Goal: Task Accomplishment & Management: Manage account settings

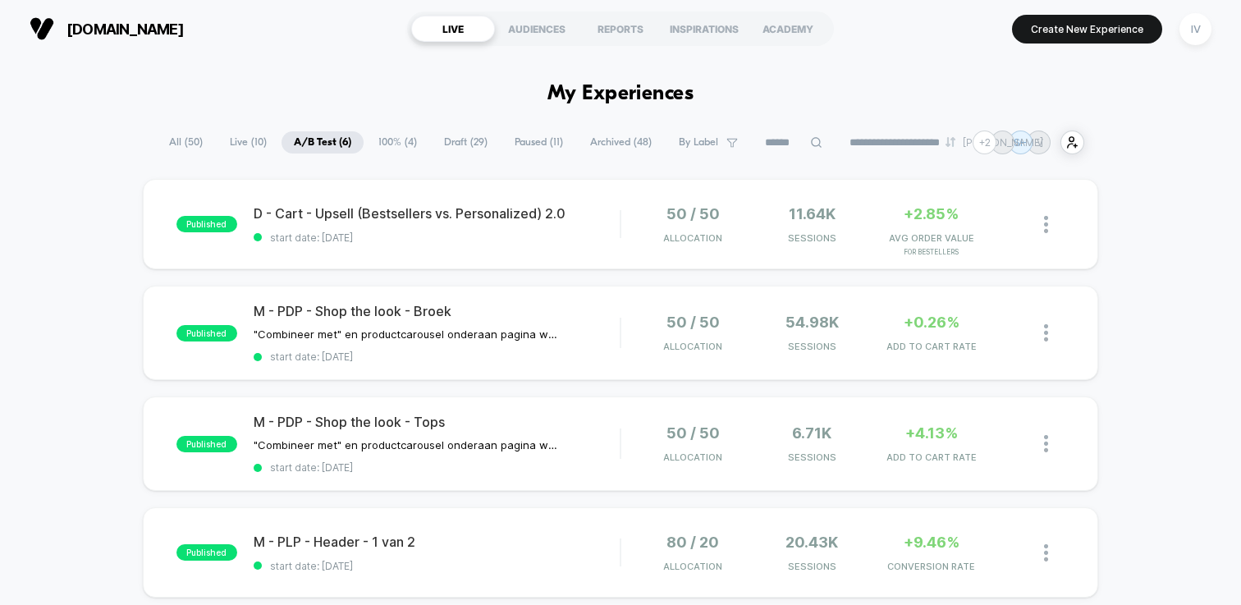
click at [472, 142] on span "Draft ( 29 )" at bounding box center [466, 142] width 68 height 22
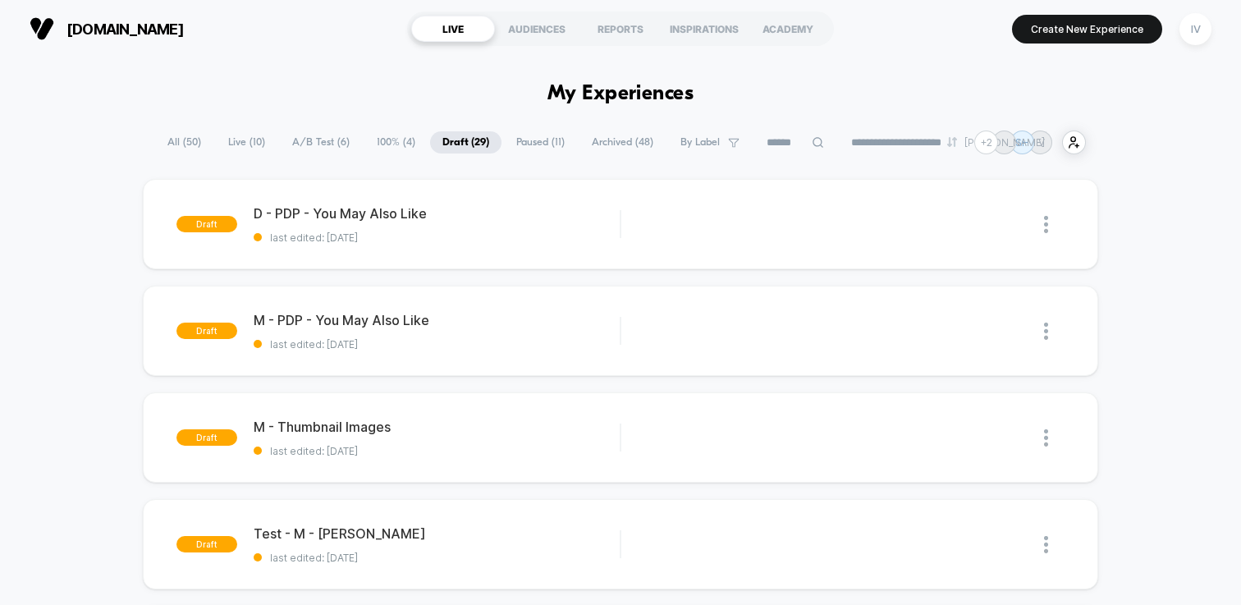
click at [368, 142] on span "100% ( 4 )" at bounding box center [395, 142] width 63 height 22
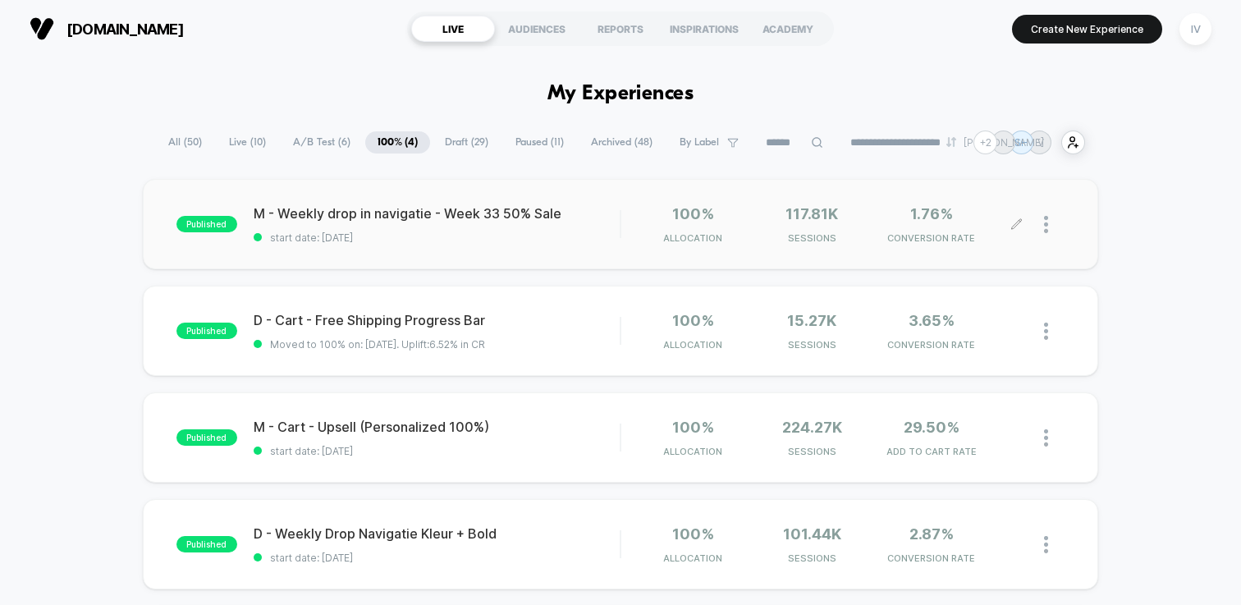
click at [1048, 222] on div at bounding box center [1054, 224] width 21 height 39
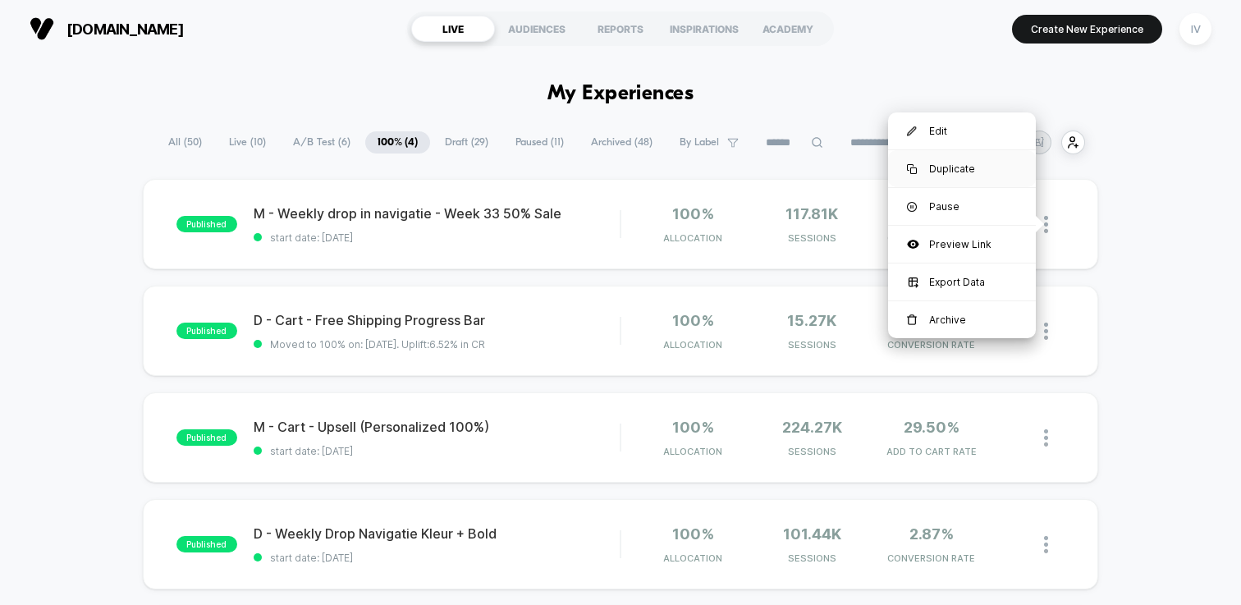
click at [975, 166] on div "Duplicate" at bounding box center [962, 168] width 148 height 37
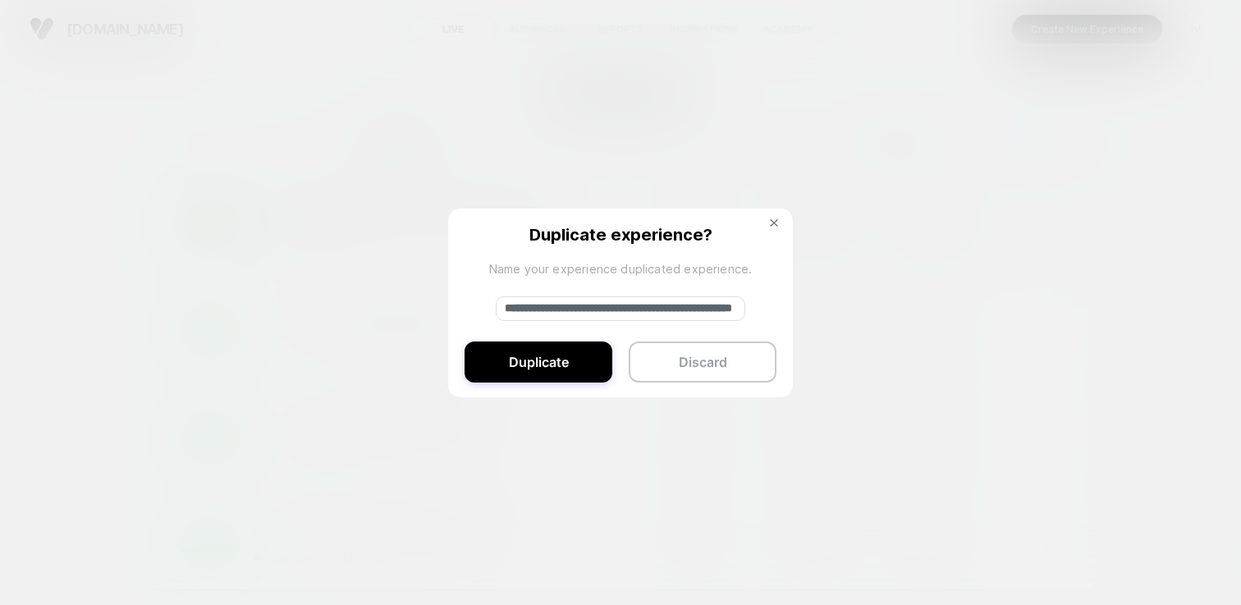
drag, startPoint x: 559, startPoint y: 307, endPoint x: 408, endPoint y: 307, distance: 151.0
click at [1044, 244] on div "**********" at bounding box center [1054, 224] width 21 height 39
click at [699, 313] on input "**********" at bounding box center [620, 308] width 249 height 25
drag, startPoint x: 666, startPoint y: 310, endPoint x: 769, endPoint y: 310, distance: 102.6
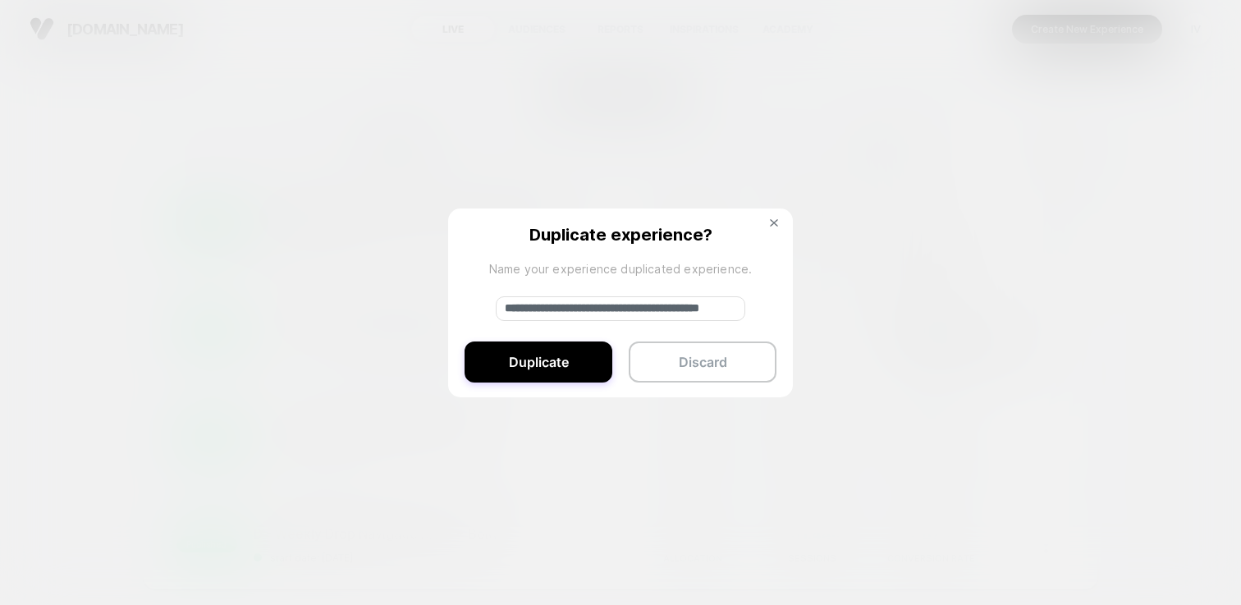
click at [769, 310] on div "**********" at bounding box center [620, 303] width 345 height 190
type input "**********"
click at [586, 358] on button "Duplicate" at bounding box center [538, 361] width 148 height 41
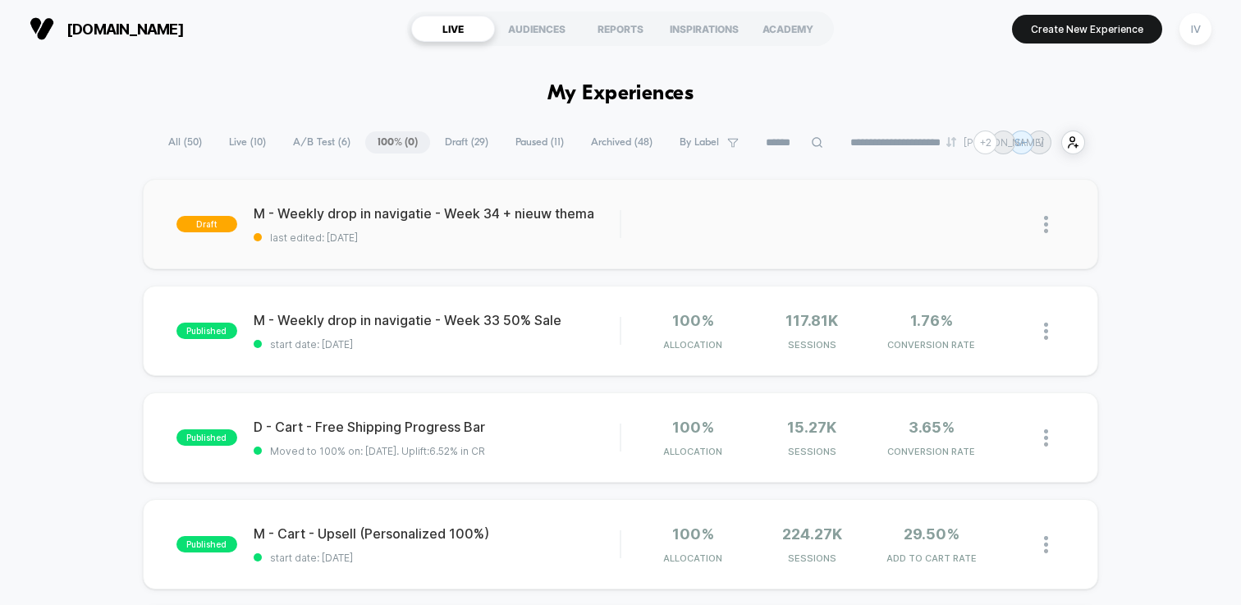
click at [489, 259] on div "draft M - Weekly drop in navigatie - Week 34 + nieuw thema last edited: [DATE] …" at bounding box center [620, 224] width 955 height 90
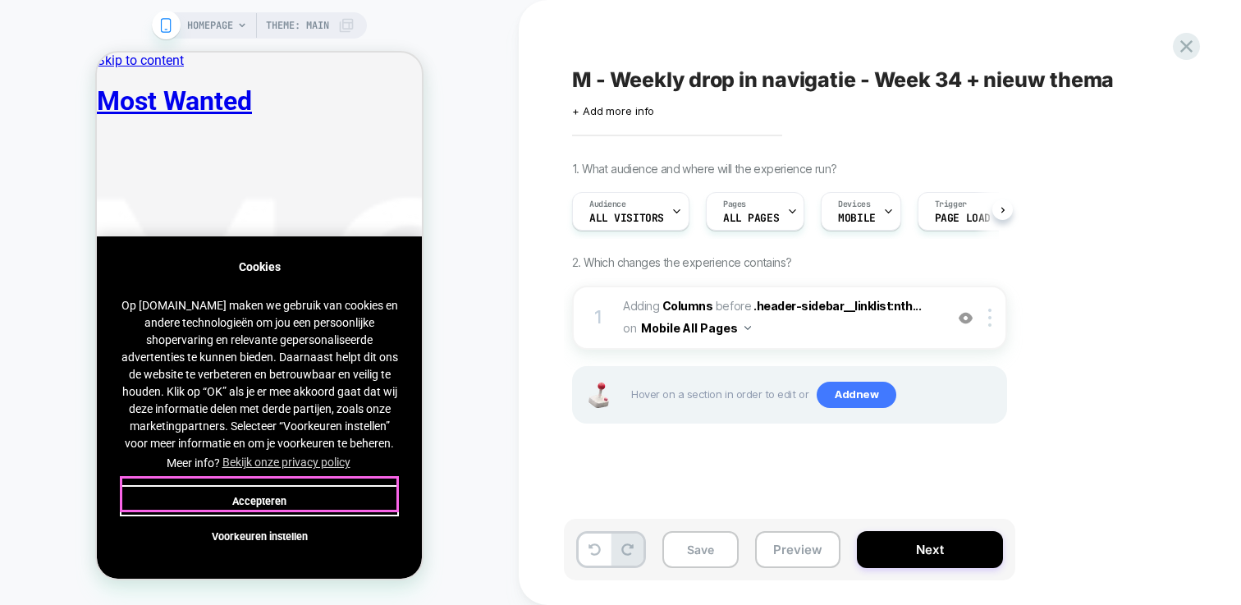
click at [320, 487] on button "Accepteren" at bounding box center [259, 500] width 279 height 31
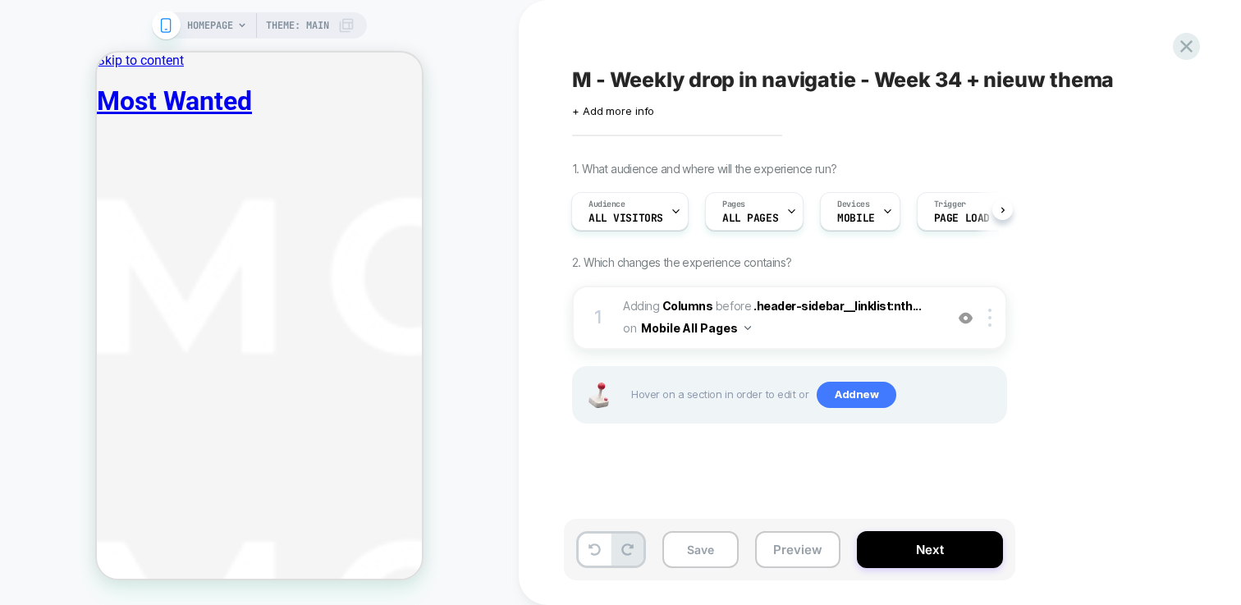
click at [318, 30] on span "Theme: MAIN" at bounding box center [297, 25] width 63 height 26
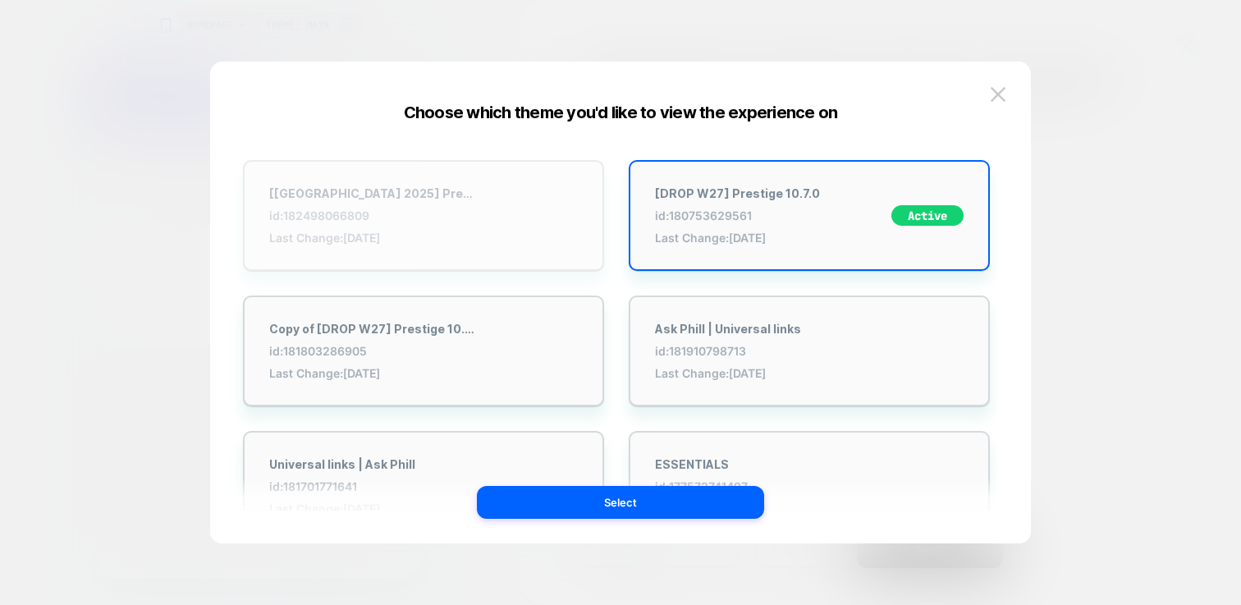
click at [495, 236] on div "[[GEOGRAPHIC_DATA] 2025] Prestige 10.7.0 id: 182498066809 Last Change: [DATE]" at bounding box center [423, 215] width 361 height 111
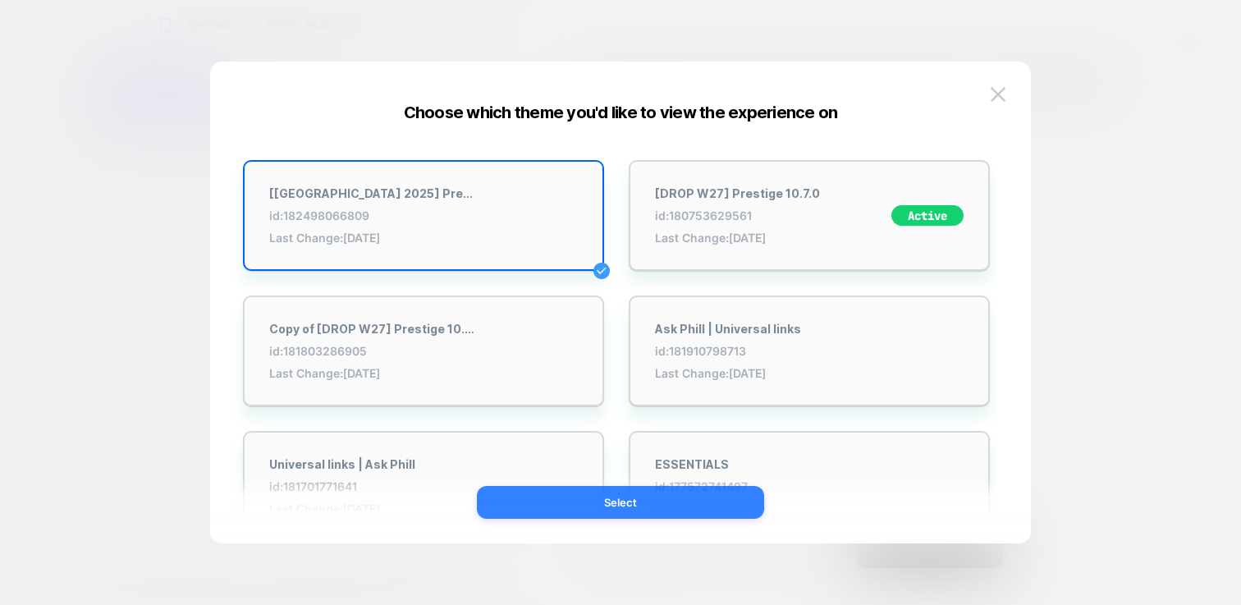
click at [648, 510] on button "Select" at bounding box center [620, 502] width 287 height 33
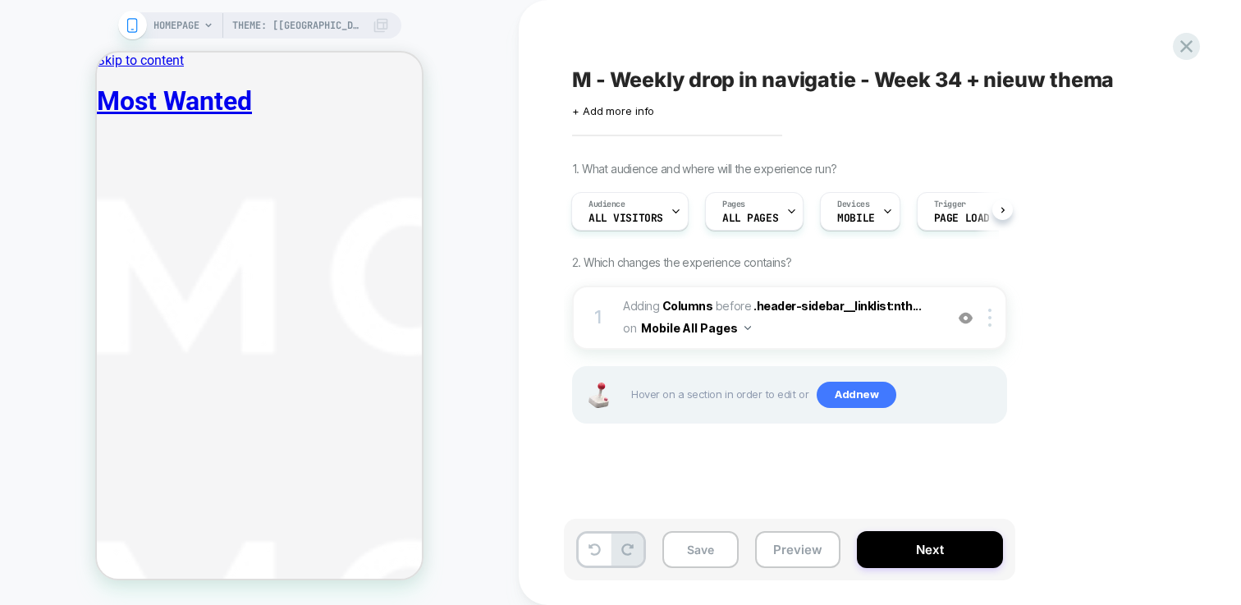
scroll to position [0, 2]
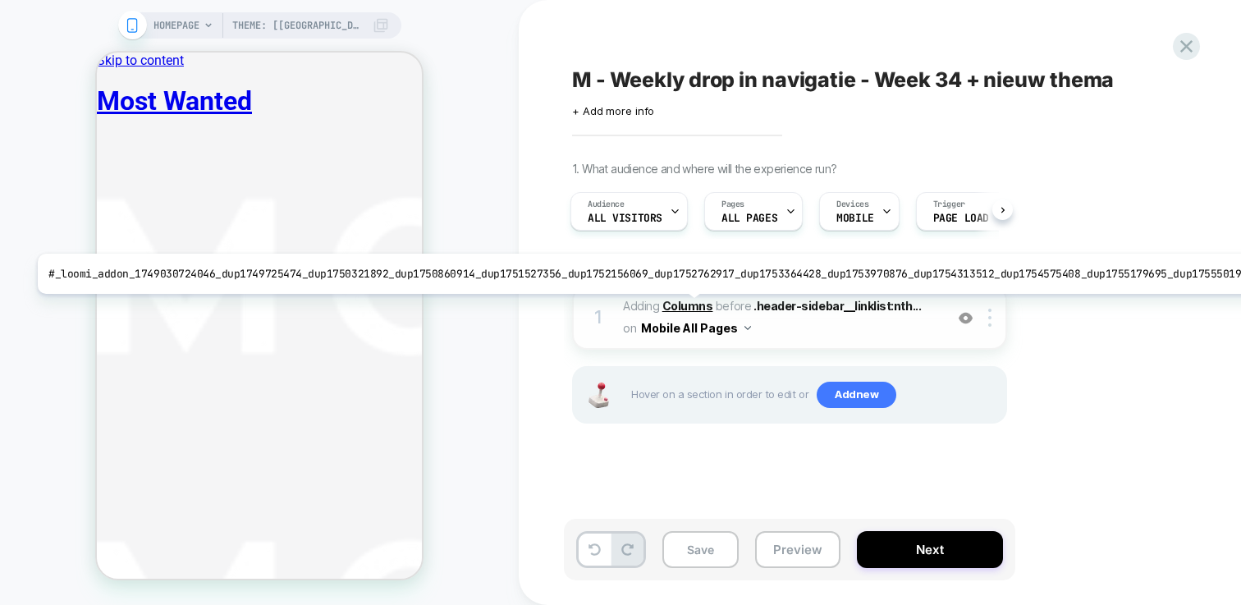
click at [677, 306] on b "Columns" at bounding box center [687, 306] width 51 height 14
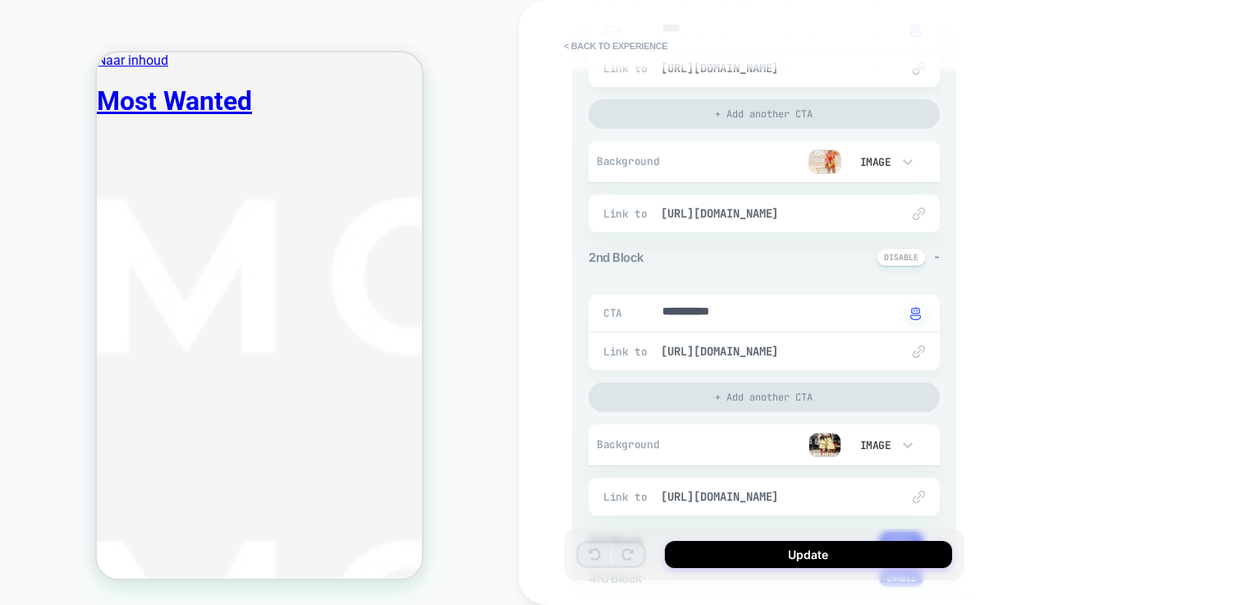
scroll to position [235, 0]
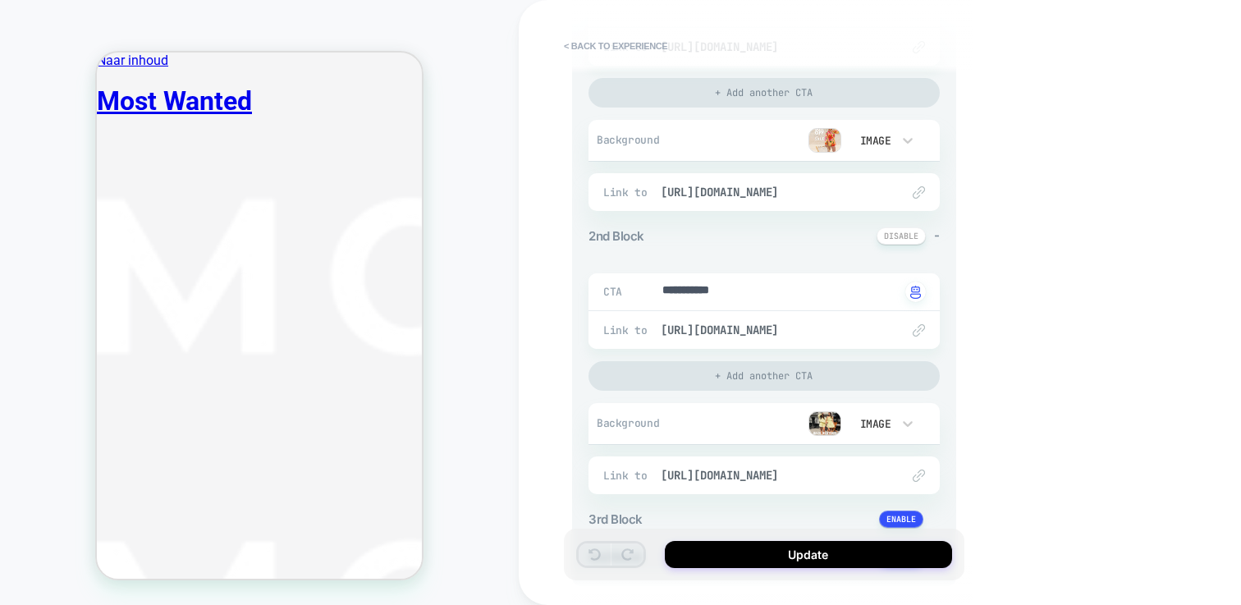
click at [824, 430] on img at bounding box center [824, 423] width 33 height 25
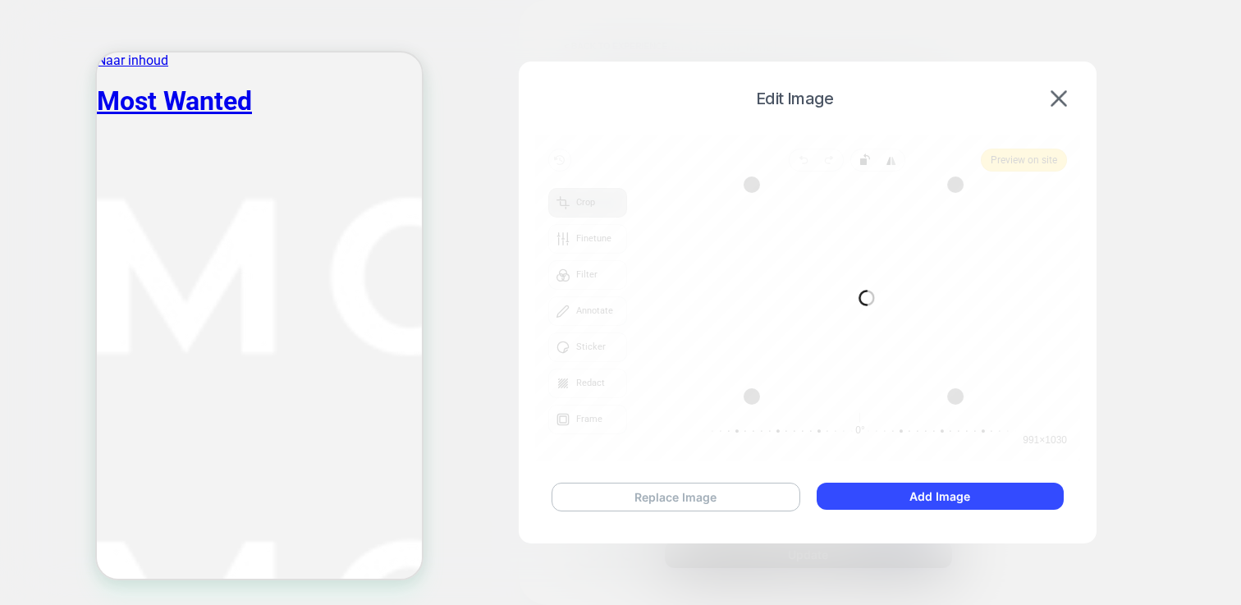
click at [725, 481] on div "Replace Image Add Image" at bounding box center [807, 497] width 545 height 62
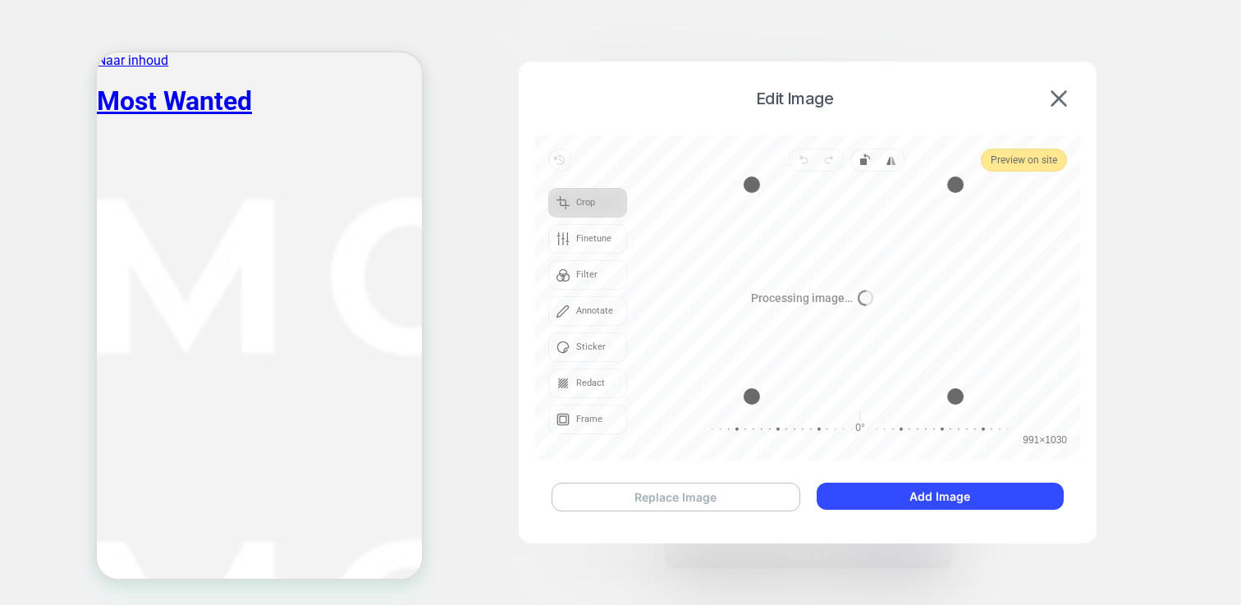
click at [725, 505] on button "Replace Image" at bounding box center [675, 496] width 249 height 29
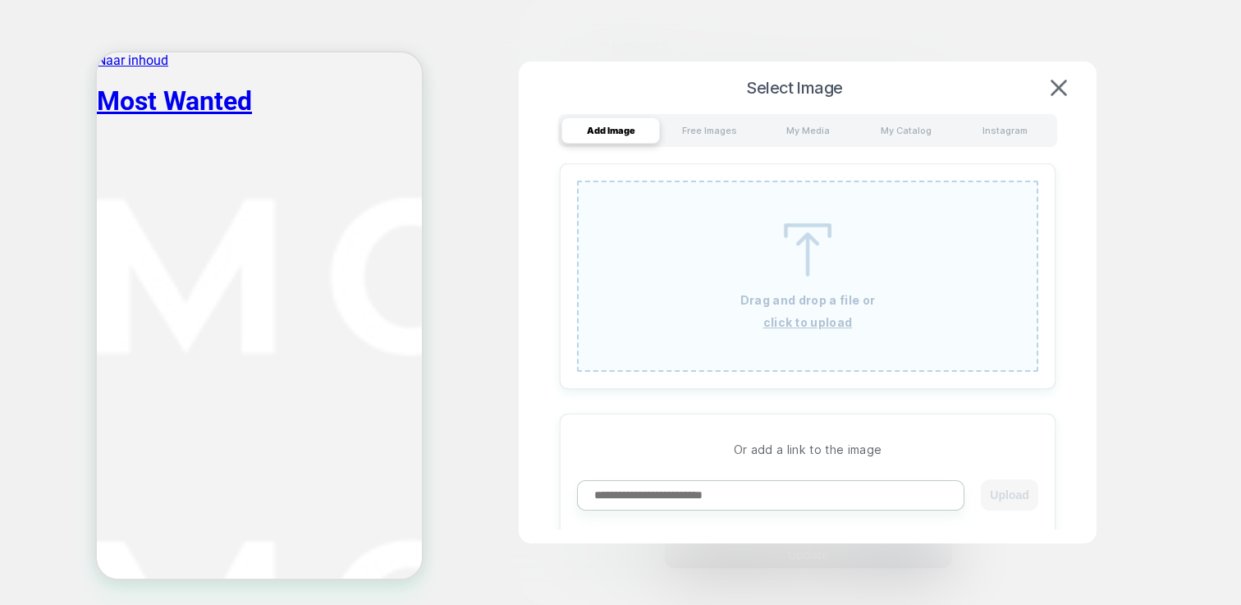
click at [836, 304] on p "Drag and drop a file or" at bounding box center [807, 300] width 135 height 14
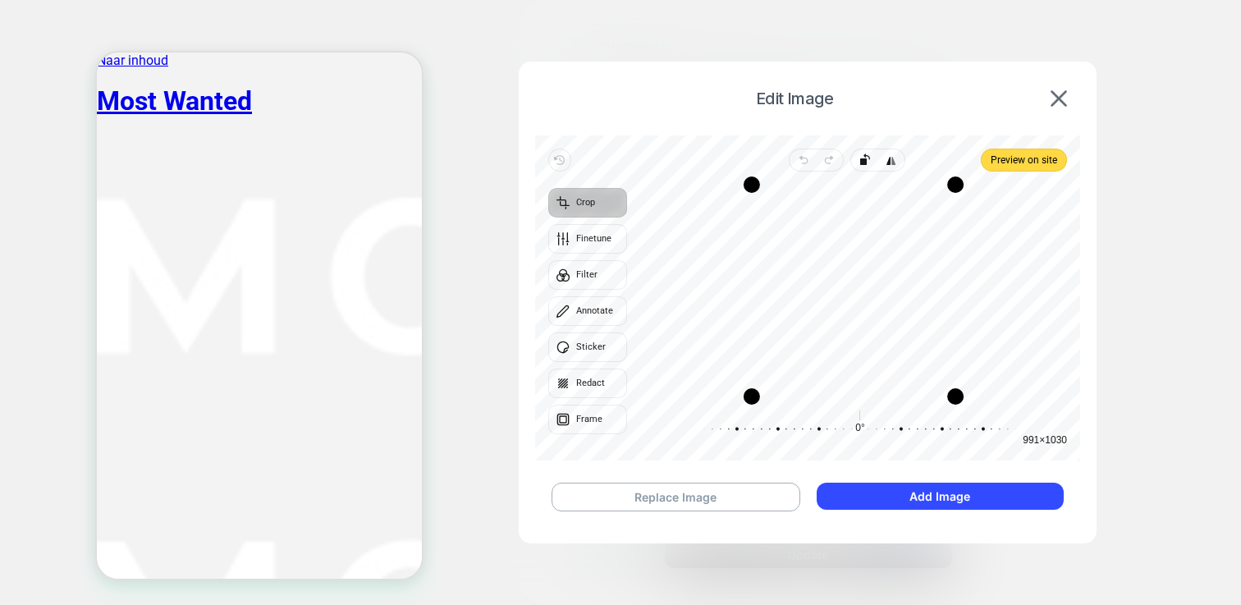
drag, startPoint x: 873, startPoint y: 184, endPoint x: 874, endPoint y: 213, distance: 28.7
click at [874, 213] on div "Drag edge t" at bounding box center [853, 213] width 203 height 16
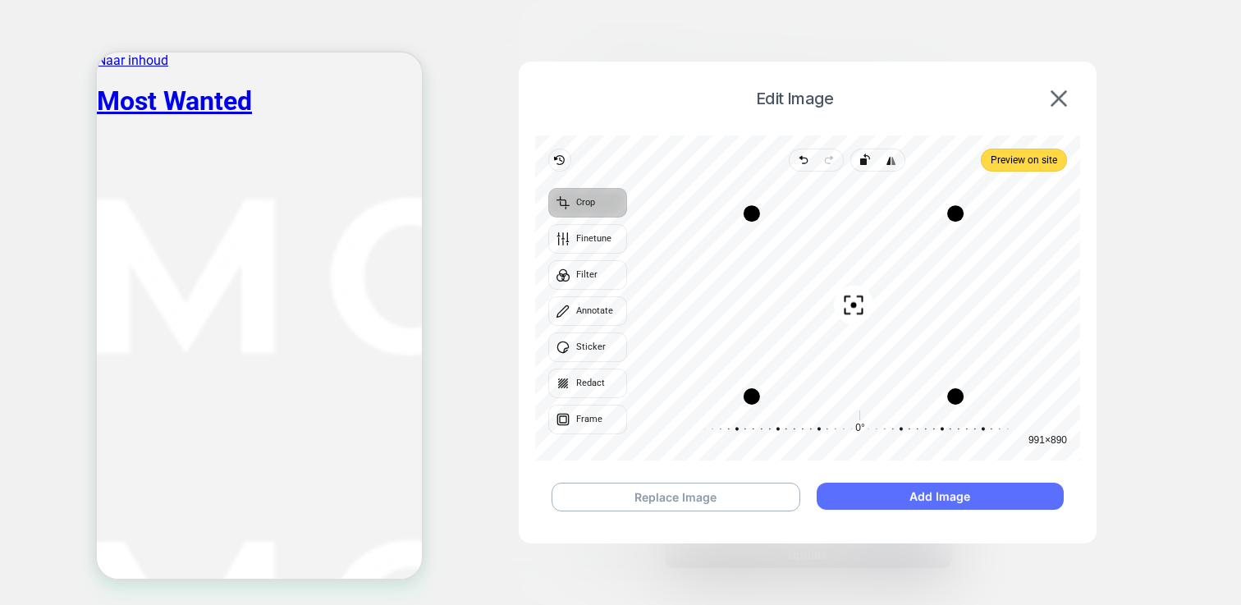
click at [953, 492] on button "Add Image" at bounding box center [939, 495] width 247 height 27
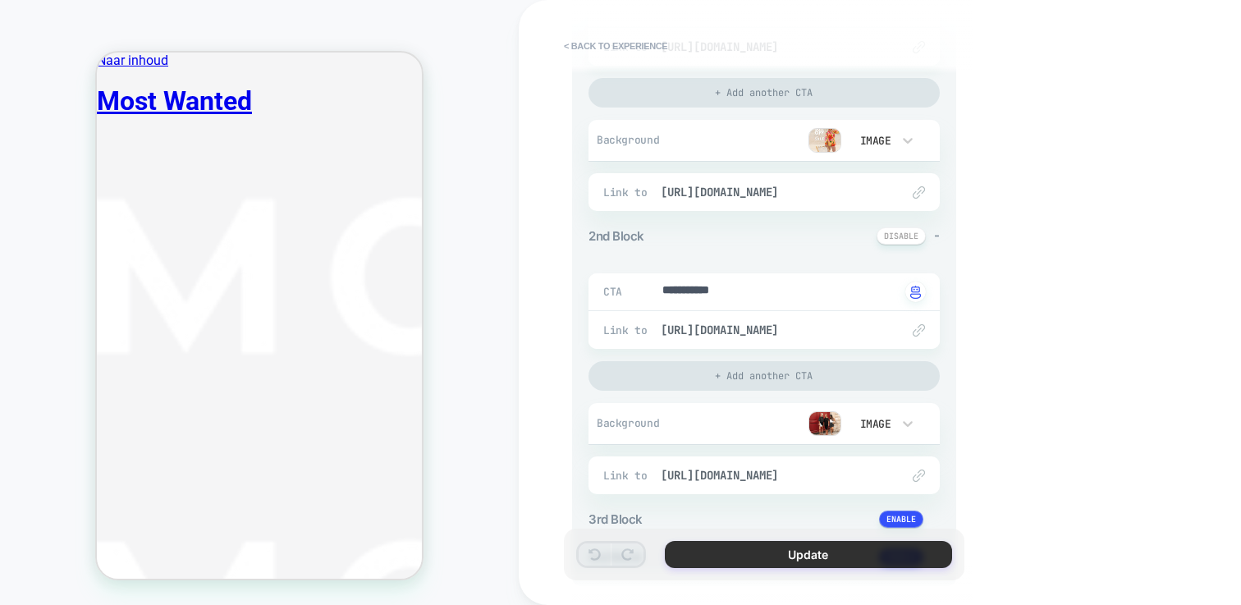
click at [840, 546] on button "Update" at bounding box center [808, 554] width 287 height 27
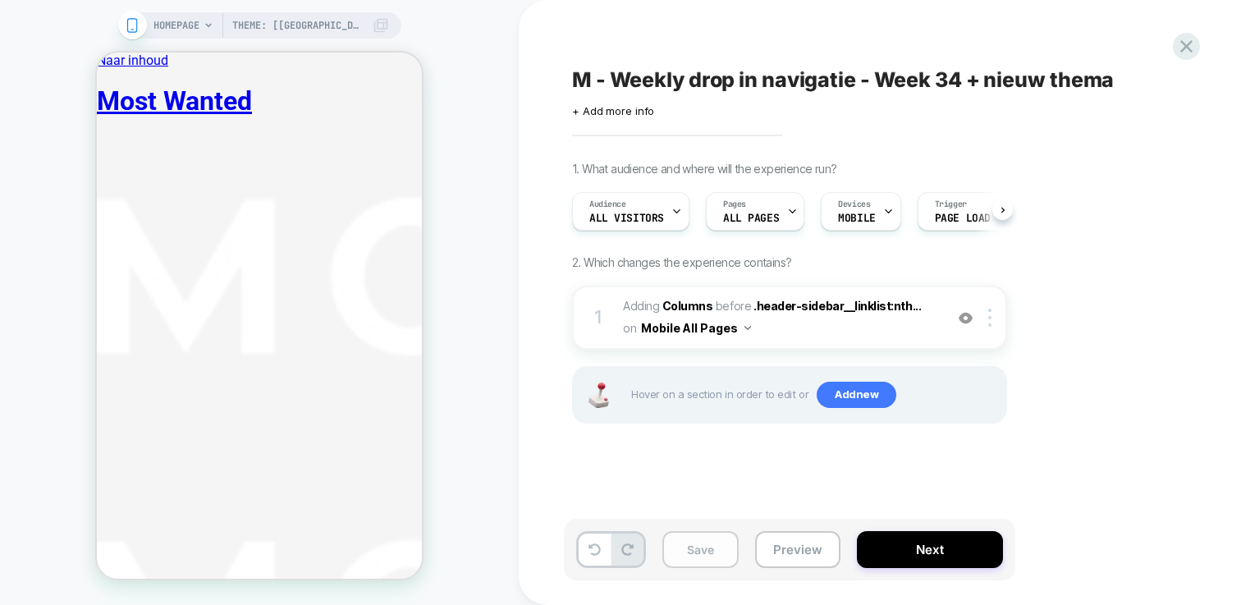
click at [689, 551] on button "Save" at bounding box center [700, 549] width 76 height 37
click at [1186, 52] on icon at bounding box center [1186, 46] width 22 height 22
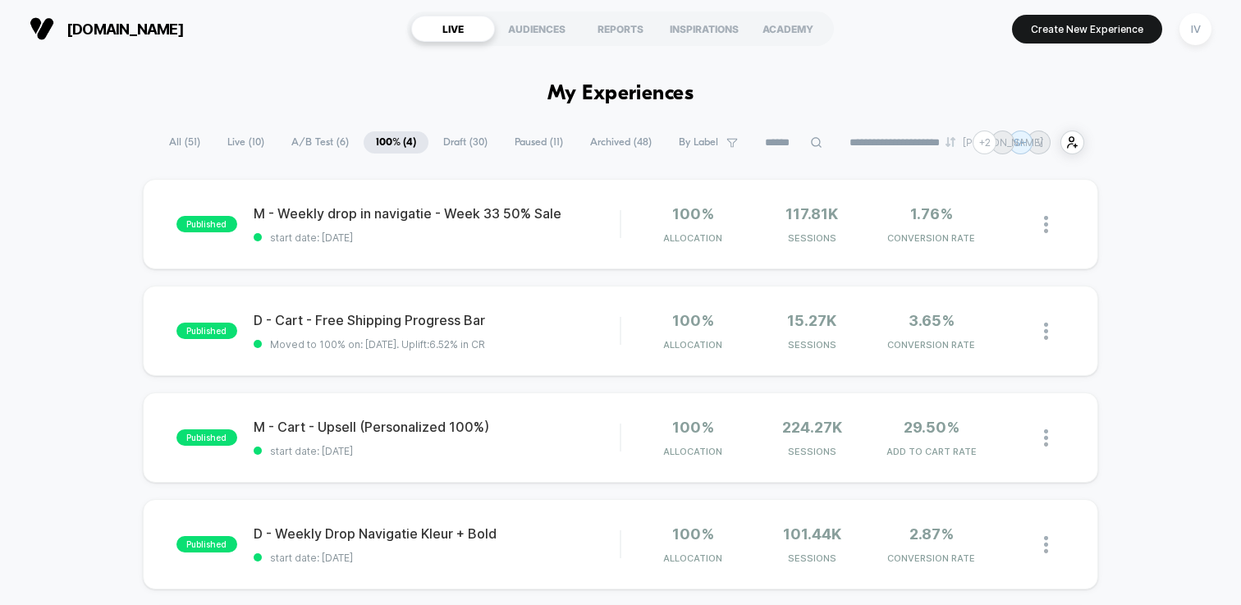
click at [444, 147] on span "Draft ( 30 )" at bounding box center [465, 142] width 69 height 22
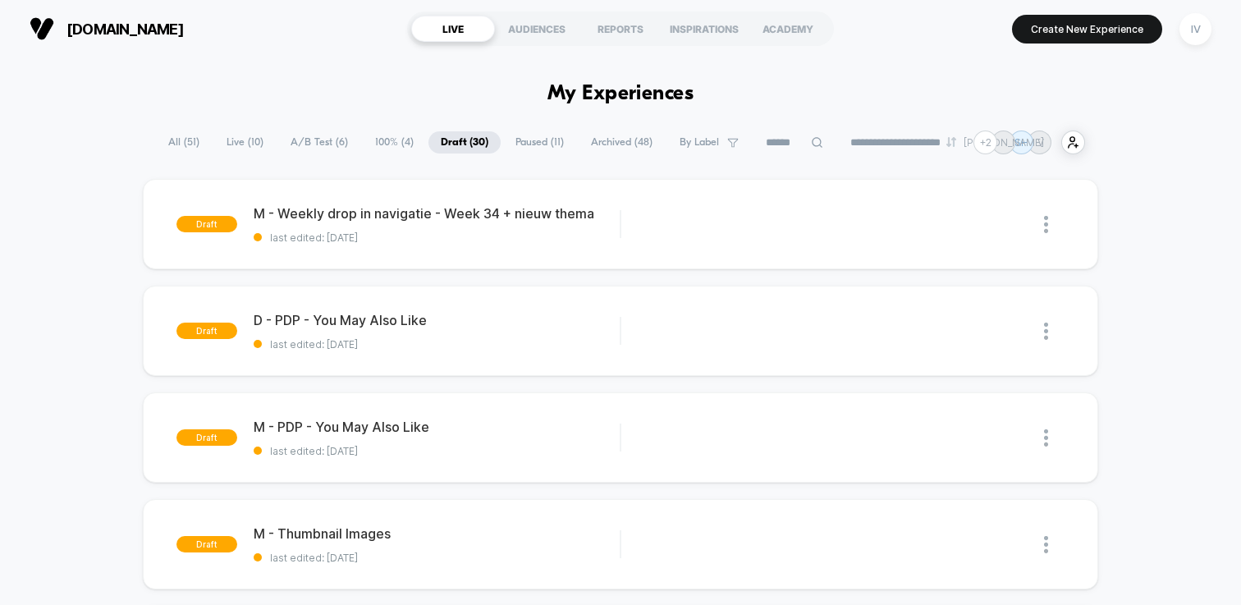
click at [372, 139] on span "100% ( 4 )" at bounding box center [394, 142] width 63 height 22
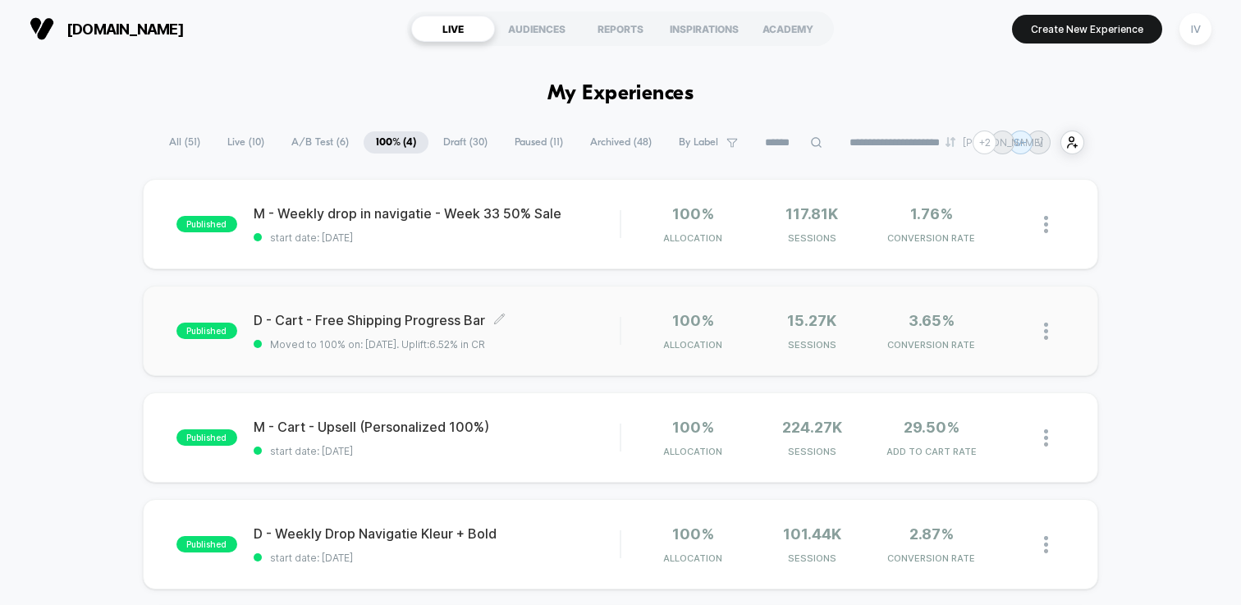
click at [573, 338] on span "Moved to 100% on: [DATE] . Uplift: 6.52% in CR" at bounding box center [437, 344] width 366 height 12
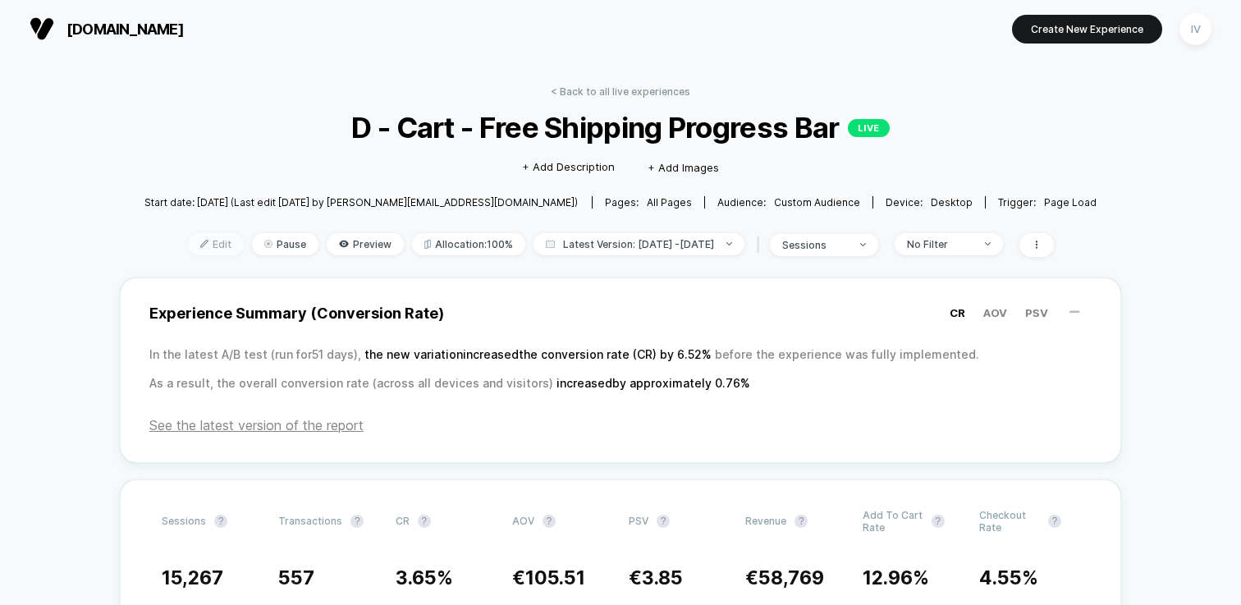
click at [188, 242] on span "Edit" at bounding box center [216, 244] width 56 height 22
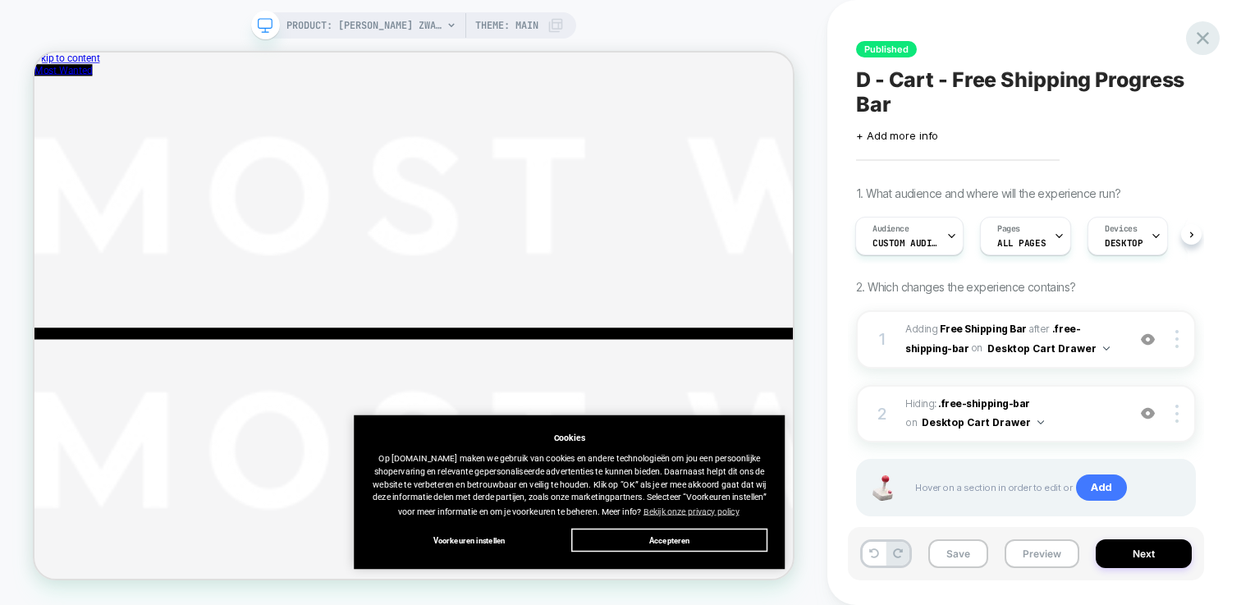
click at [1200, 40] on icon at bounding box center [1202, 38] width 12 height 12
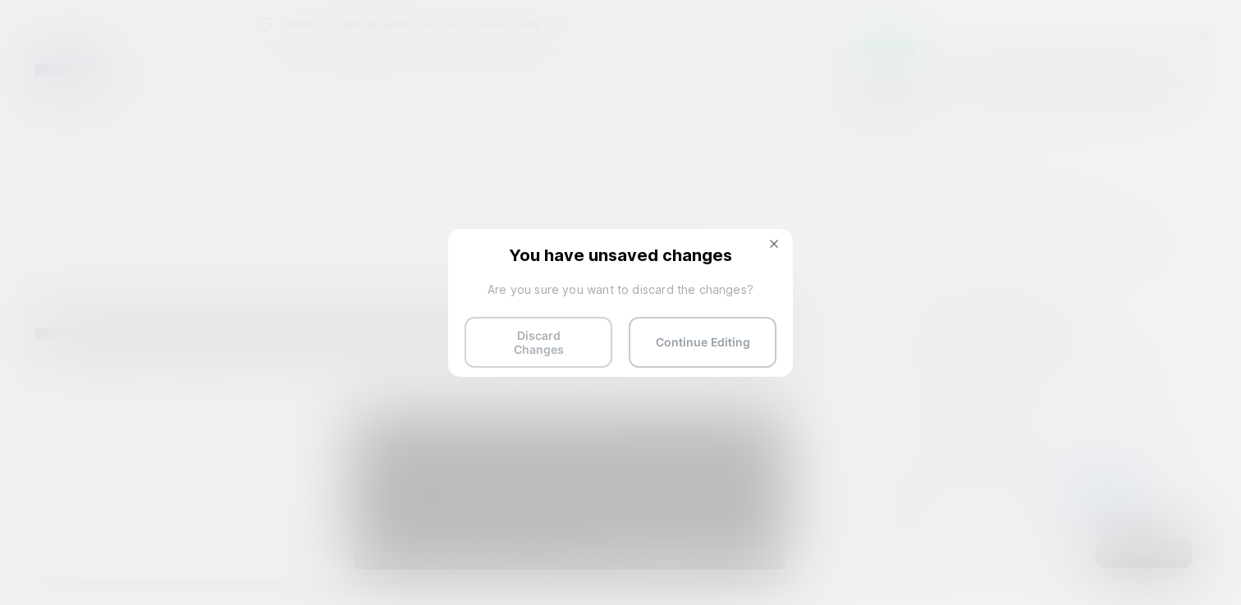
click at [533, 347] on button "Discard Changes" at bounding box center [538, 342] width 148 height 51
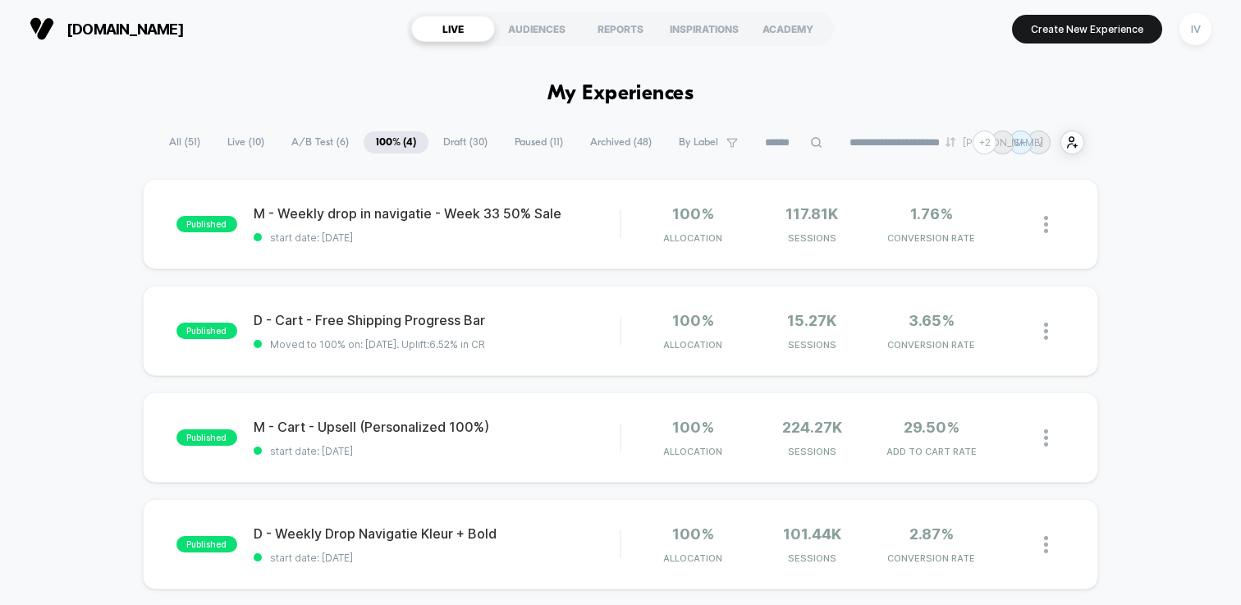
click at [307, 133] on span "A/B Test ( 6 )" at bounding box center [320, 142] width 82 height 22
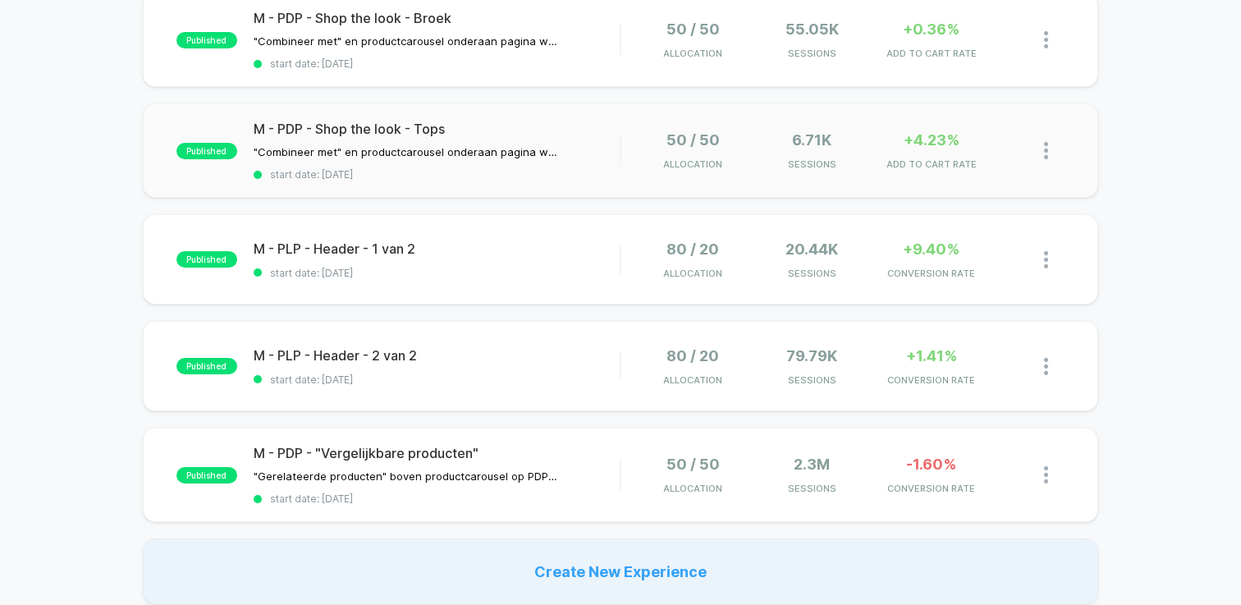
scroll to position [390, 0]
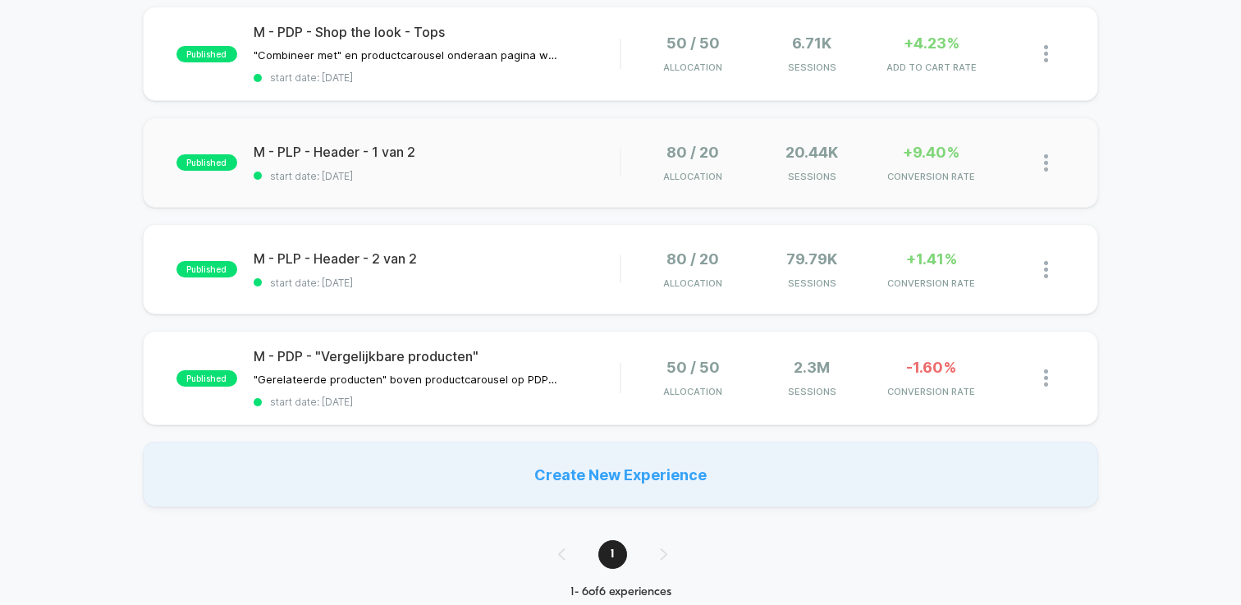
click at [546, 192] on div "published M - PLP - Header - 1 van 2 start date: [DATE] 80 / 20 Allocation 20.4…" at bounding box center [620, 162] width 955 height 90
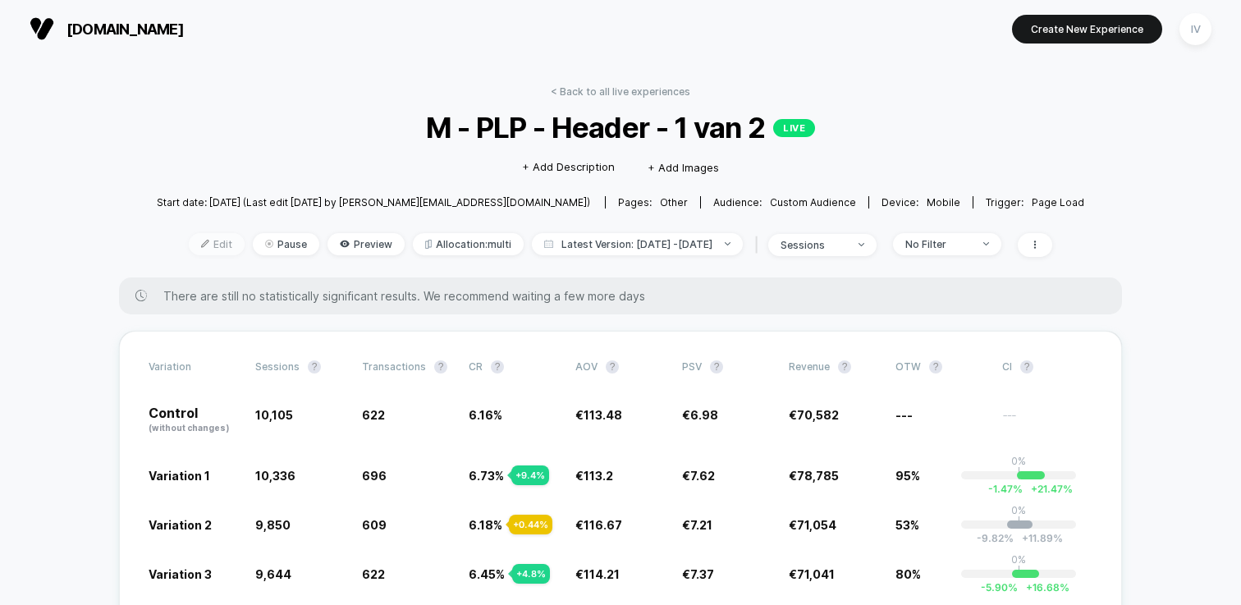
click at [204, 239] on span "Edit" at bounding box center [217, 244] width 56 height 22
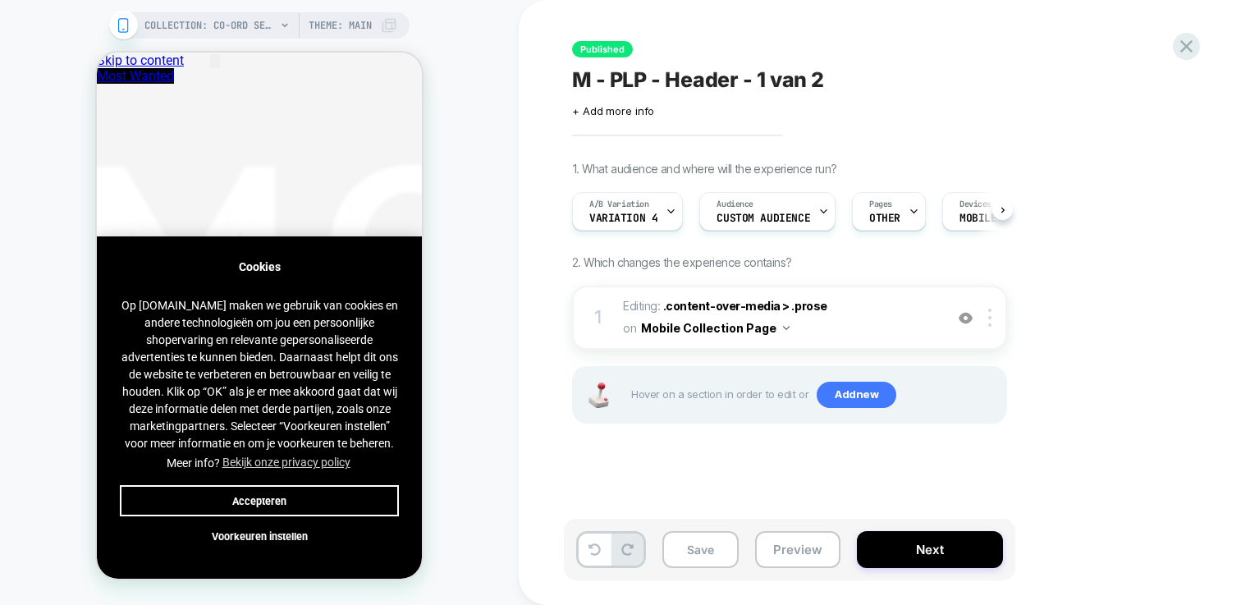
scroll to position [0, 1]
click at [330, 488] on button "Accepteren" at bounding box center [259, 500] width 279 height 31
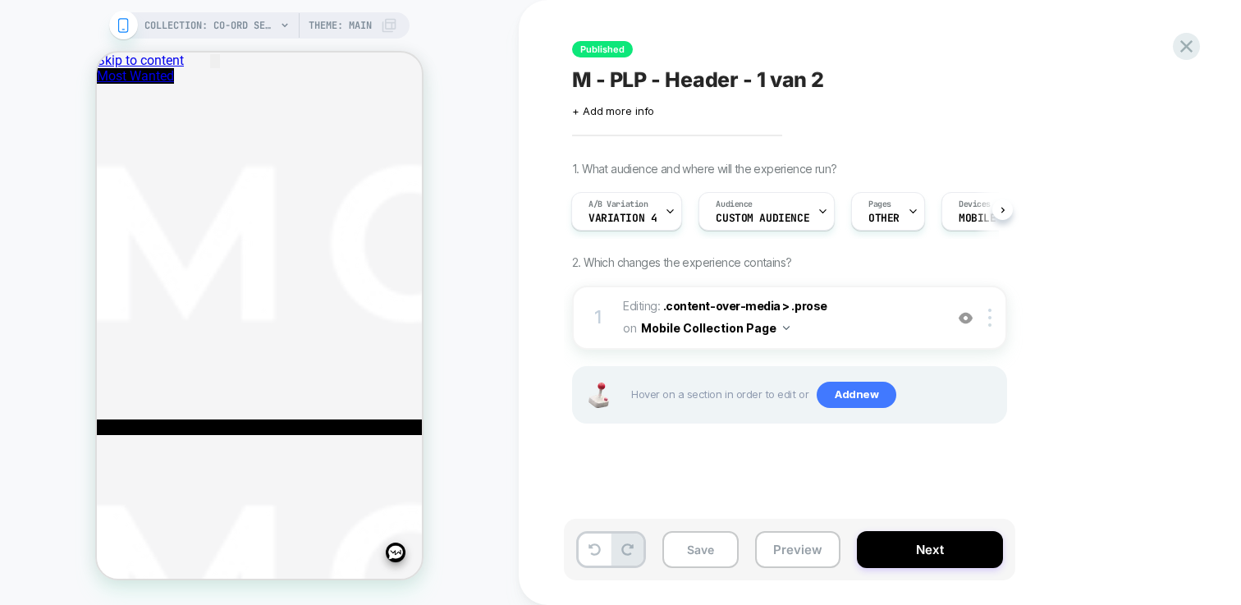
click at [337, 30] on span "Theme: MAIN" at bounding box center [340, 25] width 63 height 26
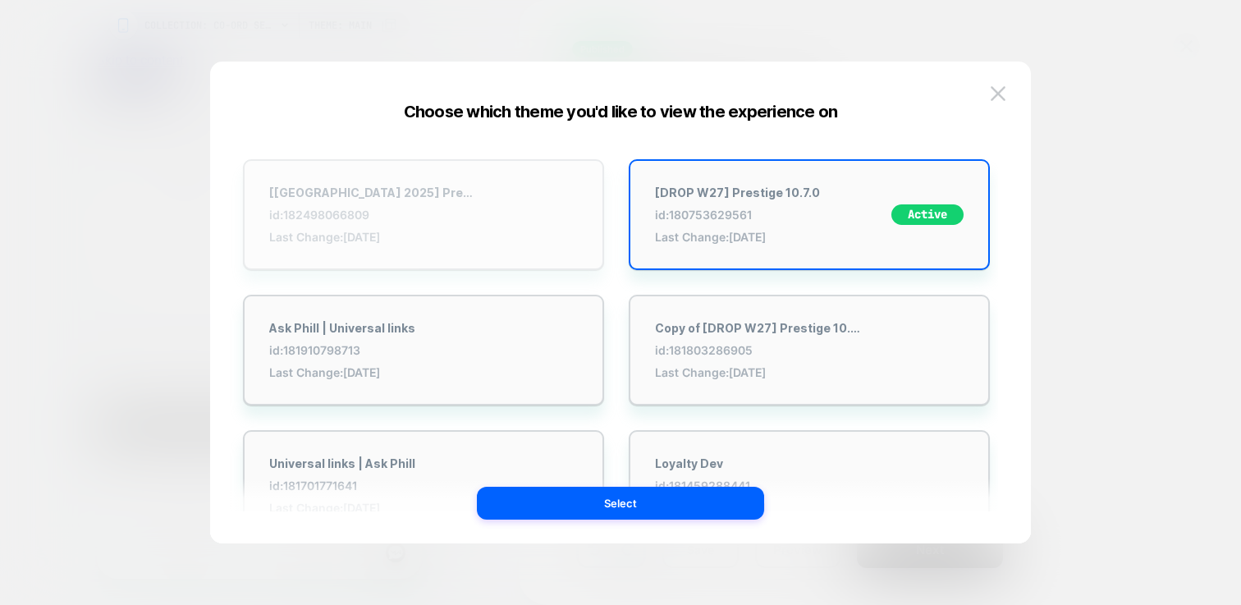
click at [386, 173] on div "[[GEOGRAPHIC_DATA] 2025] Prestige 10.7.0 id: 182498066809 Last Change: [DATE]" at bounding box center [423, 214] width 361 height 111
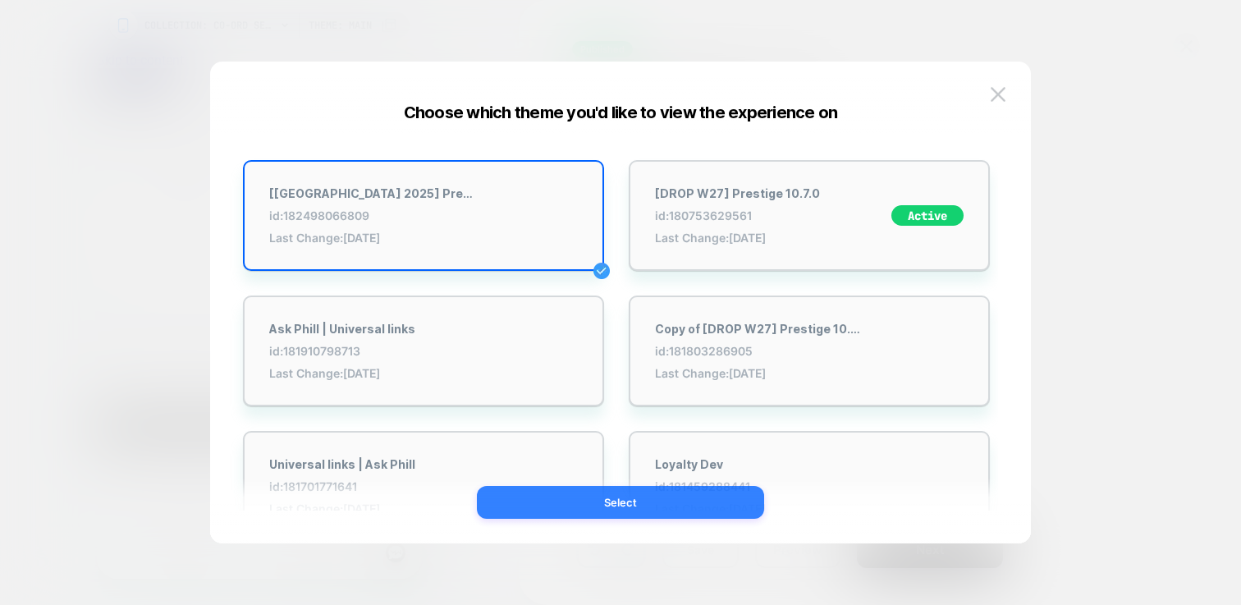
click at [720, 501] on button "Select" at bounding box center [620, 502] width 287 height 33
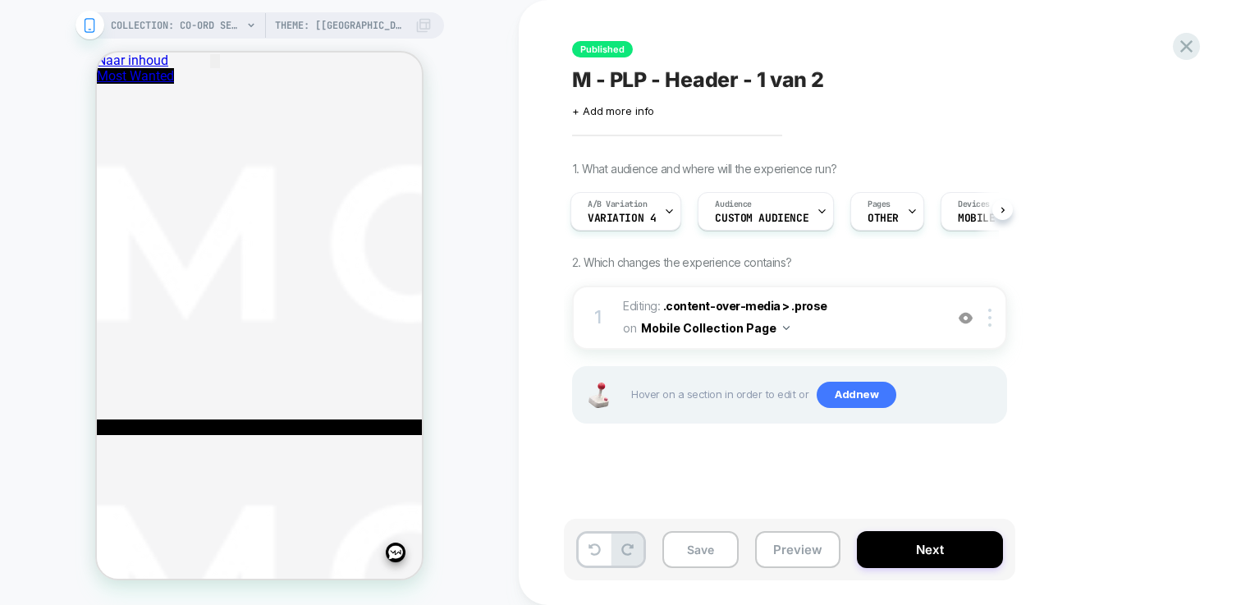
scroll to position [0, 0]
click at [674, 215] on div "A/B Variation Variation 4" at bounding box center [625, 211] width 111 height 39
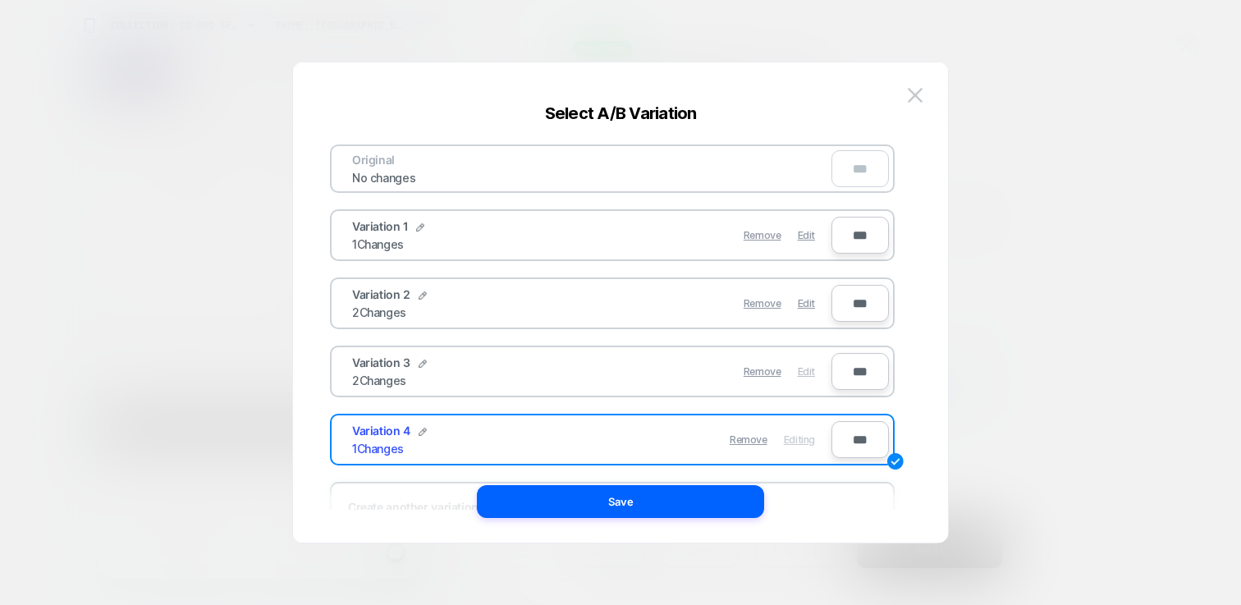
click at [801, 375] on span "Edit" at bounding box center [806, 371] width 17 height 12
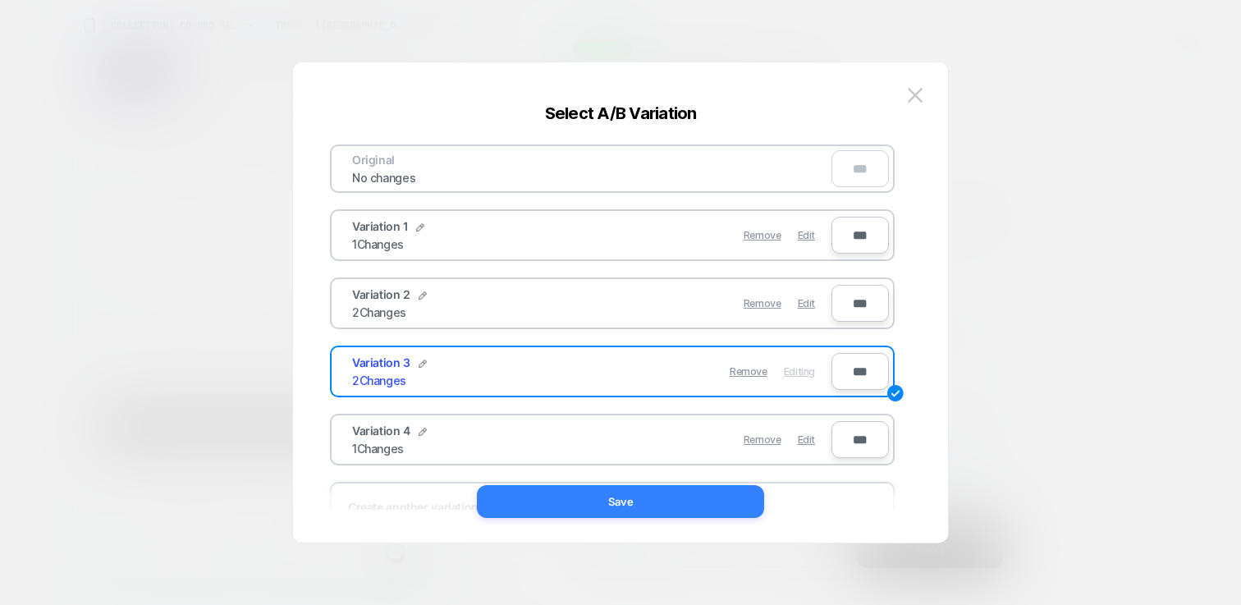
click at [684, 493] on button "Save" at bounding box center [620, 501] width 287 height 33
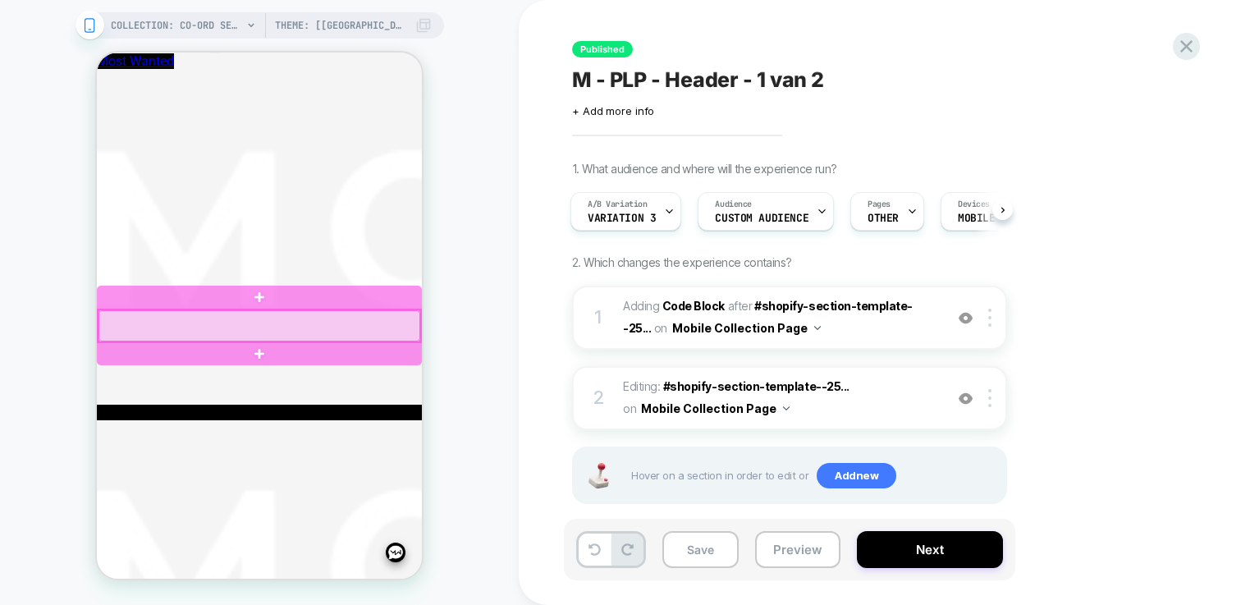
scroll to position [14, 0]
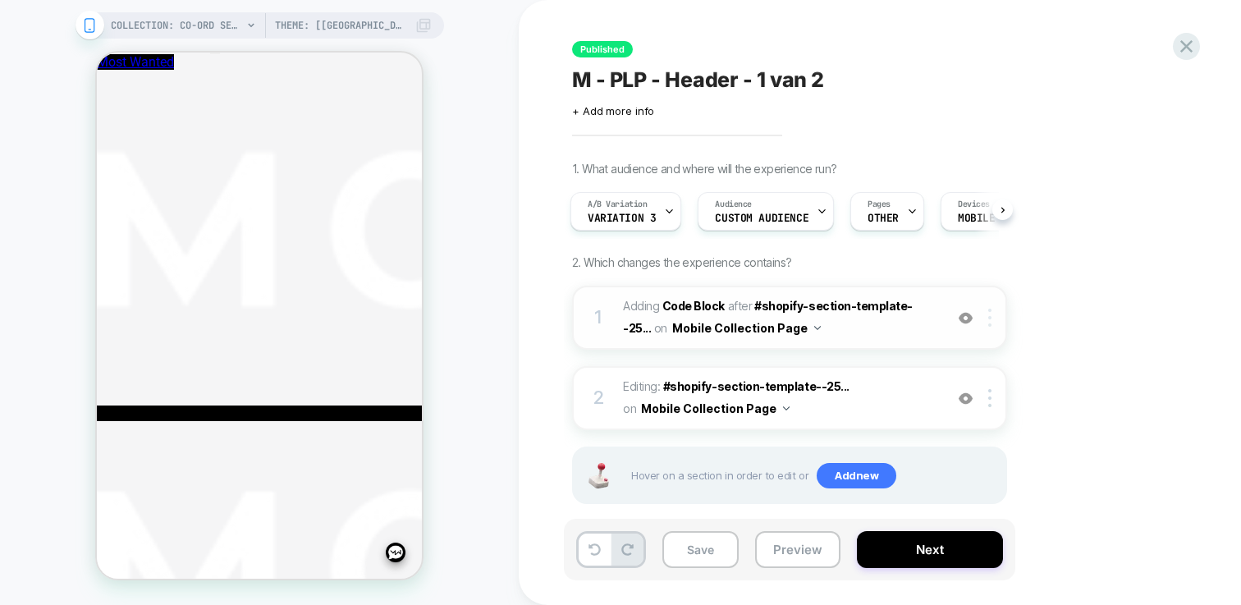
click at [993, 314] on div at bounding box center [992, 318] width 27 height 18
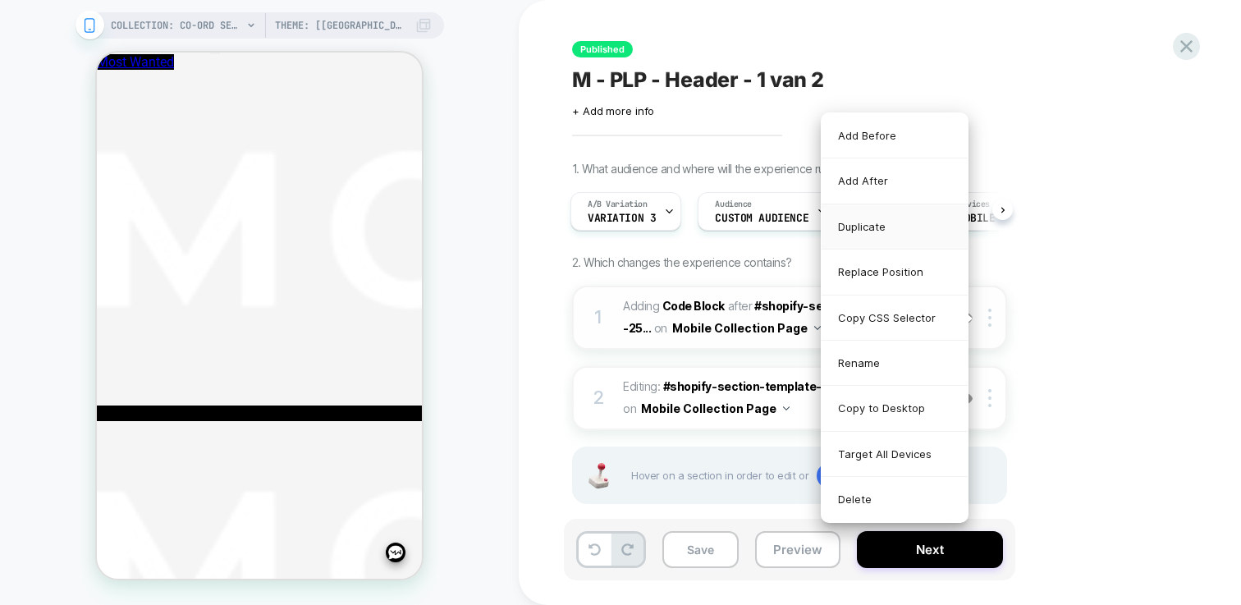
click at [884, 222] on div "Duplicate" at bounding box center [894, 226] width 146 height 45
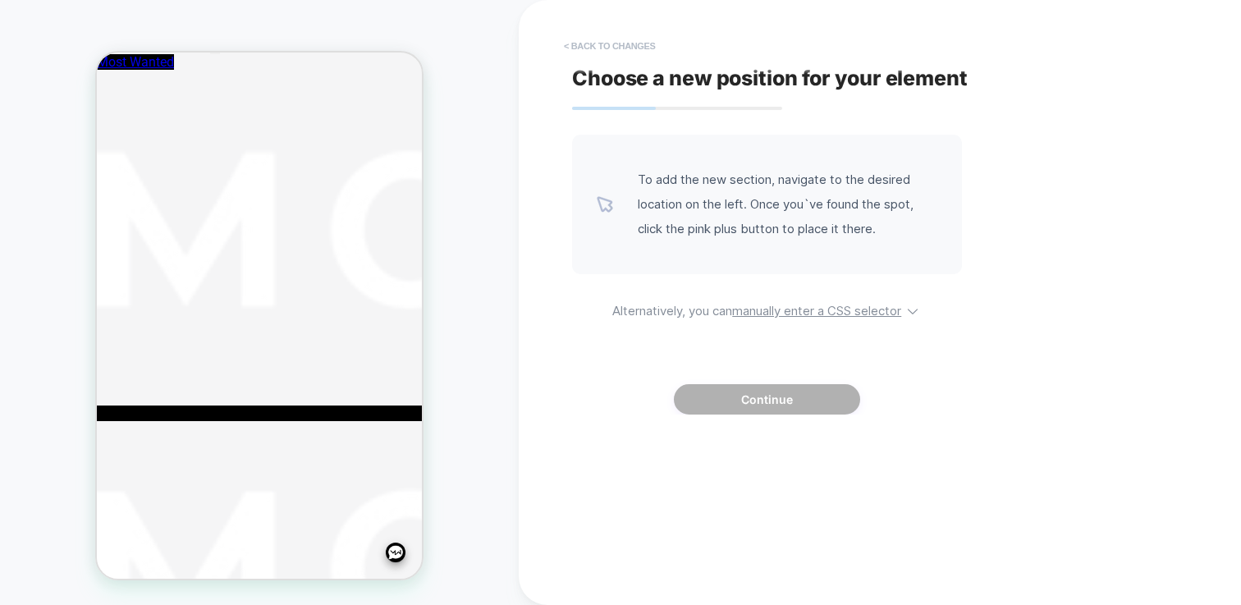
click at [580, 34] on button "< Back to changes" at bounding box center [610, 46] width 108 height 26
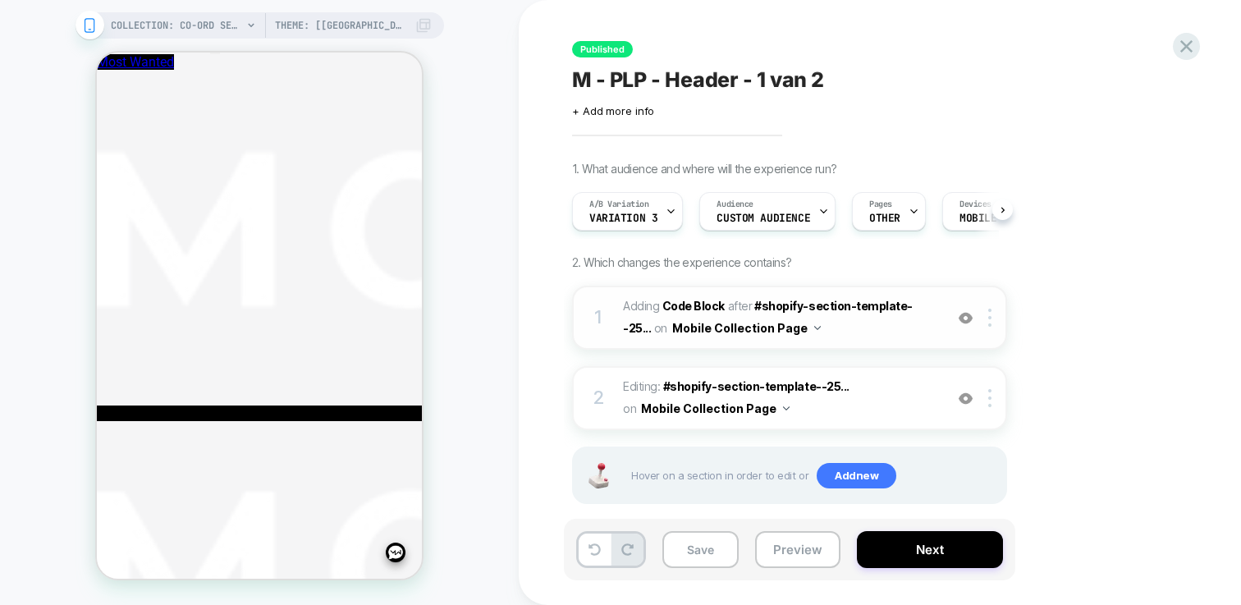
scroll to position [0, 1]
click at [991, 315] on div at bounding box center [992, 318] width 27 height 18
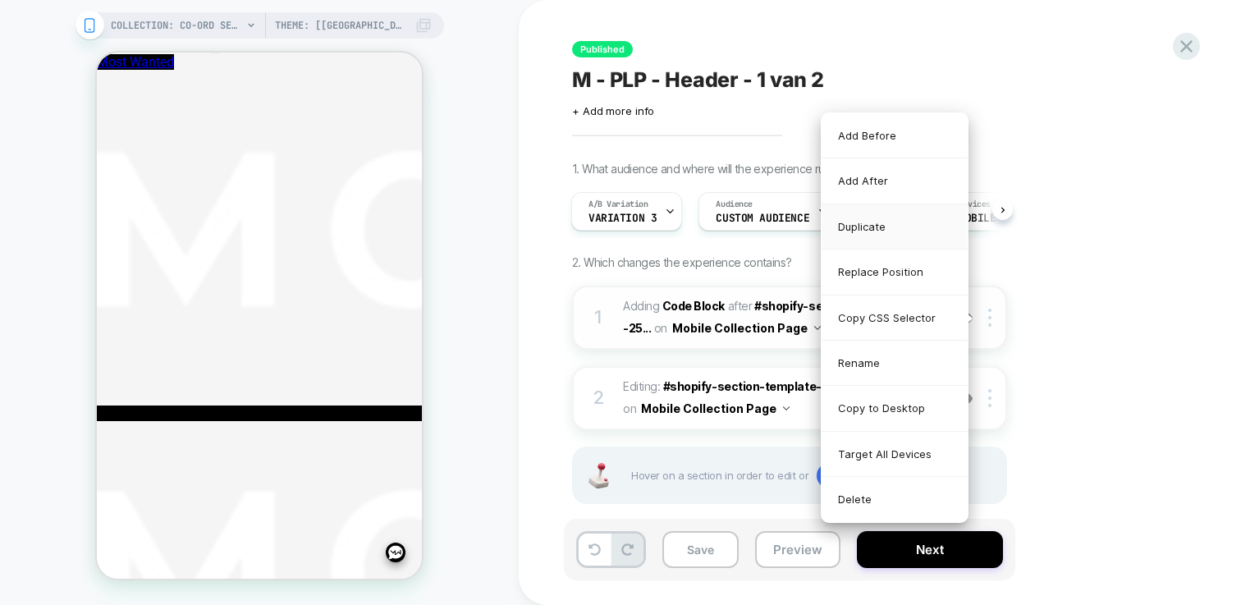
click at [878, 217] on div "Duplicate" at bounding box center [894, 226] width 146 height 45
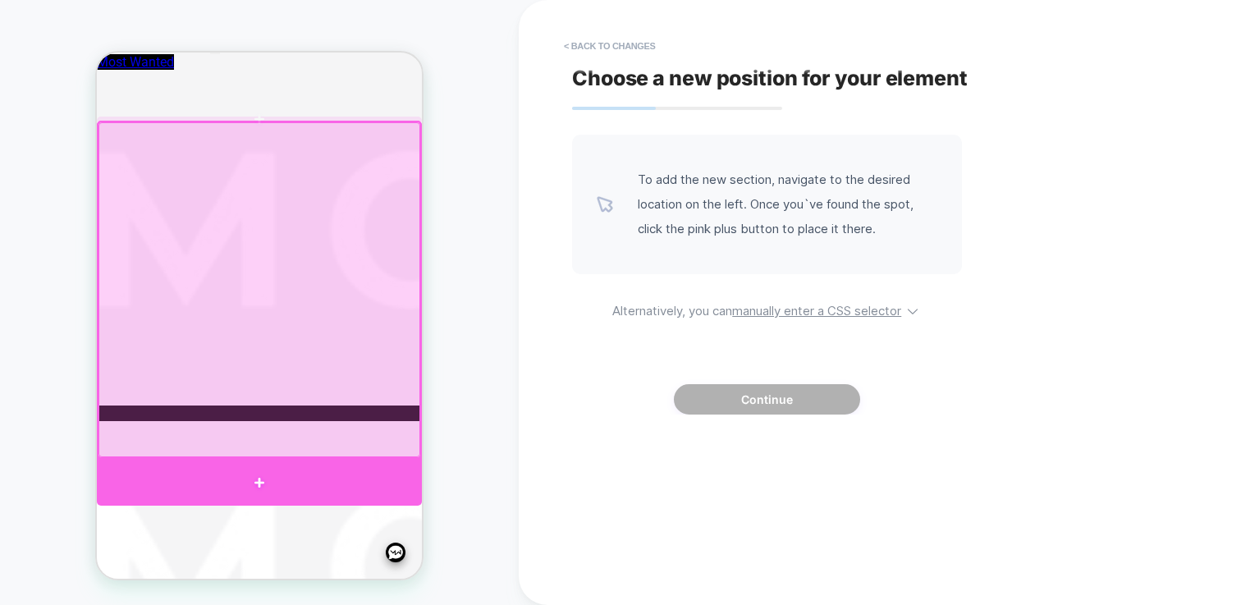
click at [336, 478] on div at bounding box center [259, 482] width 325 height 47
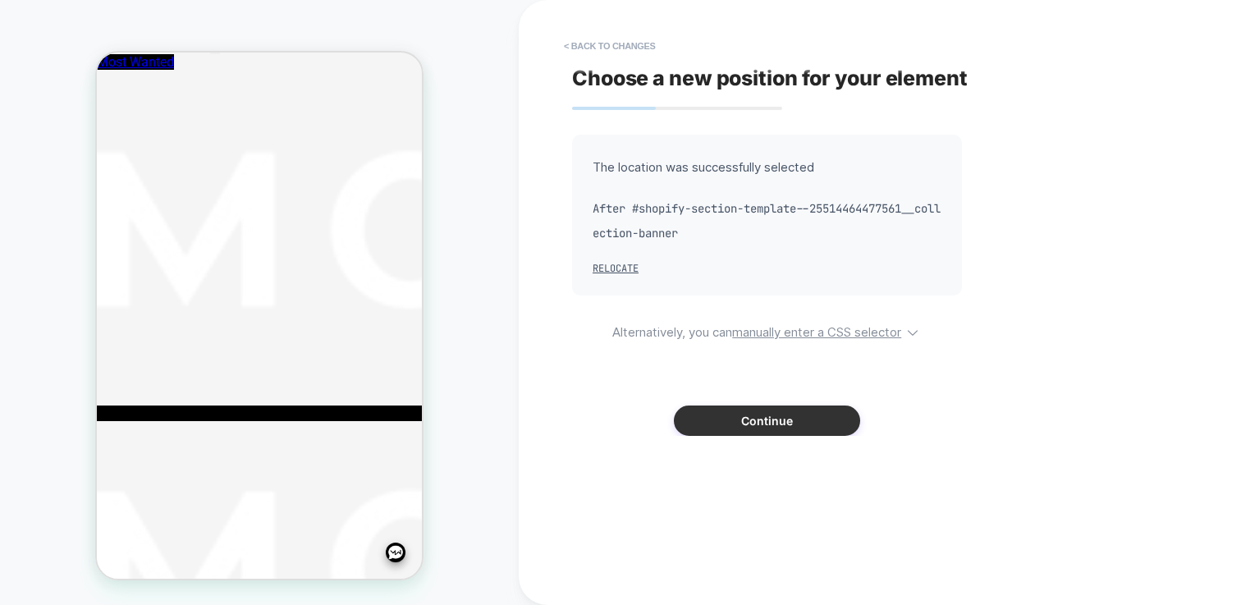
click at [736, 424] on button "Continue" at bounding box center [767, 420] width 186 height 30
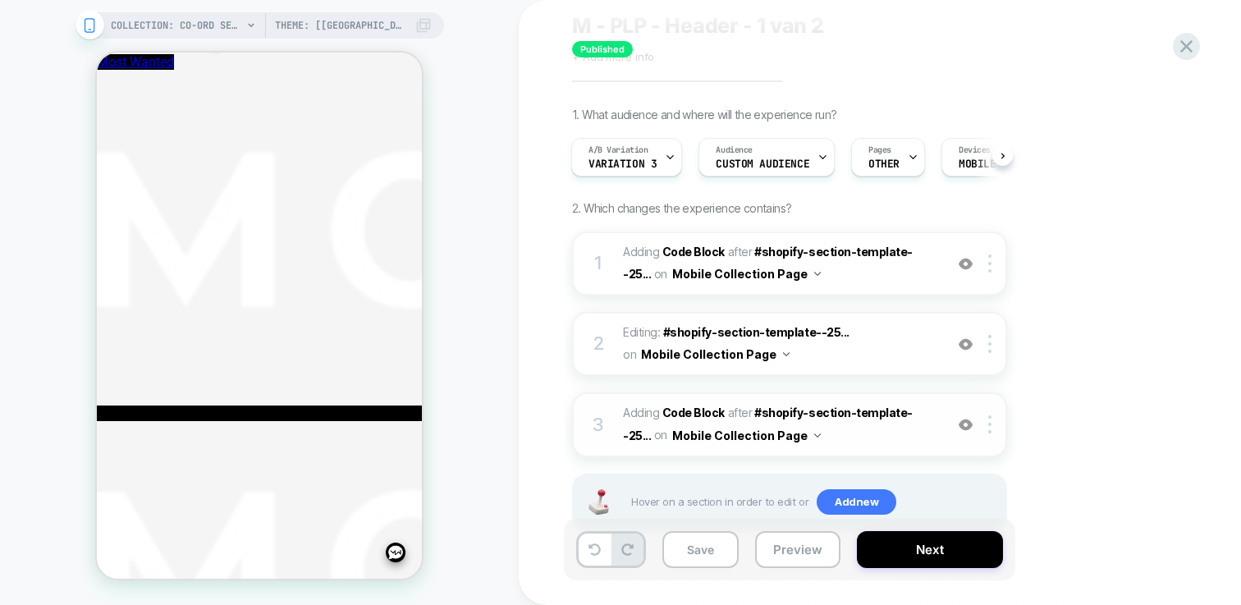
scroll to position [57, 0]
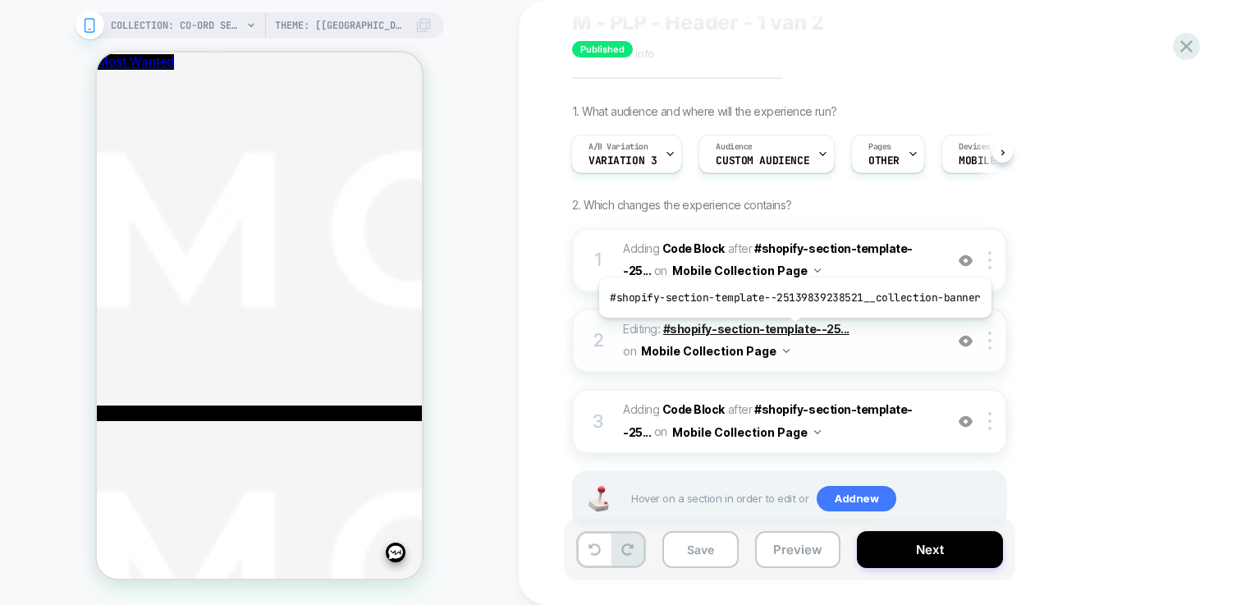
click at [790, 330] on span "#shopify-section-template--25..." at bounding box center [756, 329] width 186 height 14
click at [812, 328] on span "#shopify-section-template--25..." at bounding box center [756, 329] width 186 height 14
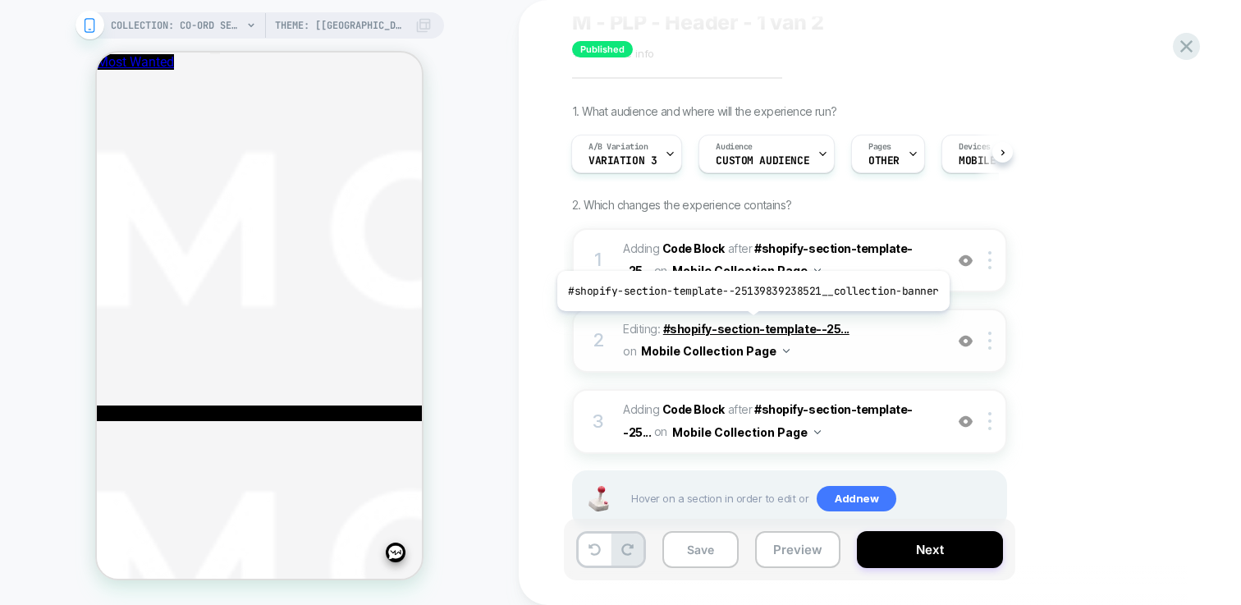
click at [748, 323] on span "#shopify-section-template--25..." at bounding box center [756, 329] width 186 height 14
click at [746, 324] on span "#shopify-section-template--25..." at bounding box center [756, 329] width 186 height 14
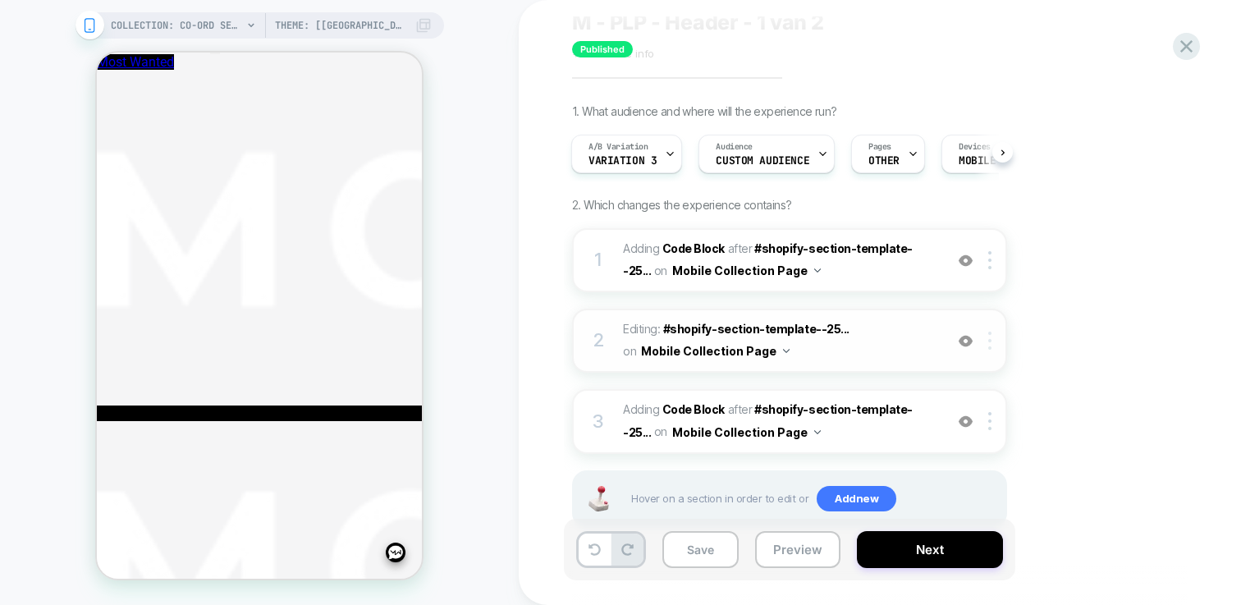
click at [991, 337] on div at bounding box center [992, 341] width 27 height 18
click at [990, 335] on img at bounding box center [989, 341] width 3 height 18
click at [967, 336] on img at bounding box center [965, 341] width 14 height 14
click at [966, 342] on img at bounding box center [965, 341] width 14 height 14
click at [349, 24] on span "Theme: [[GEOGRAPHIC_DATA] 2025] Prestige 10.7.0" at bounding box center [340, 25] width 131 height 26
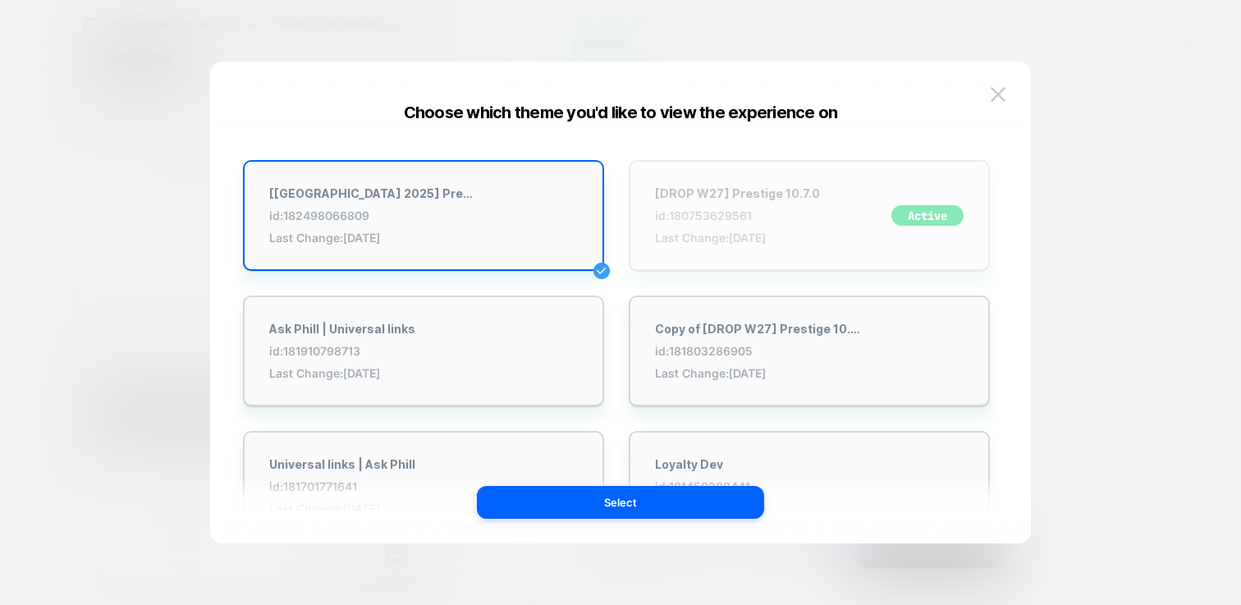
click at [752, 218] on span "id: 180753629561" at bounding box center [737, 215] width 165 height 14
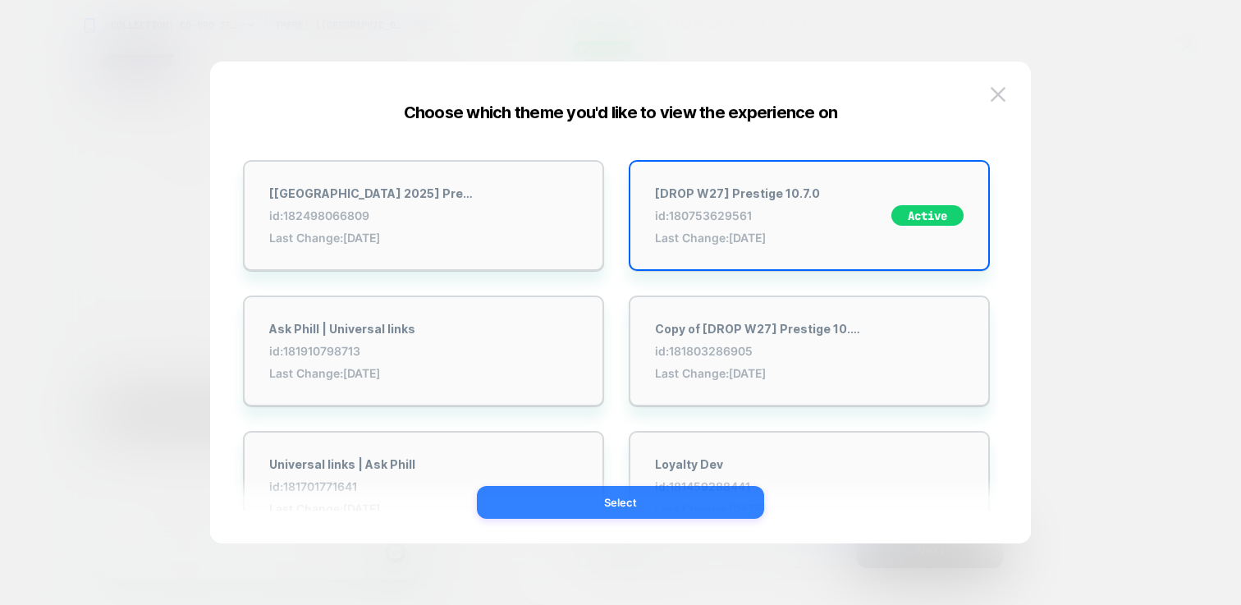
click at [702, 501] on button "Select" at bounding box center [620, 502] width 287 height 33
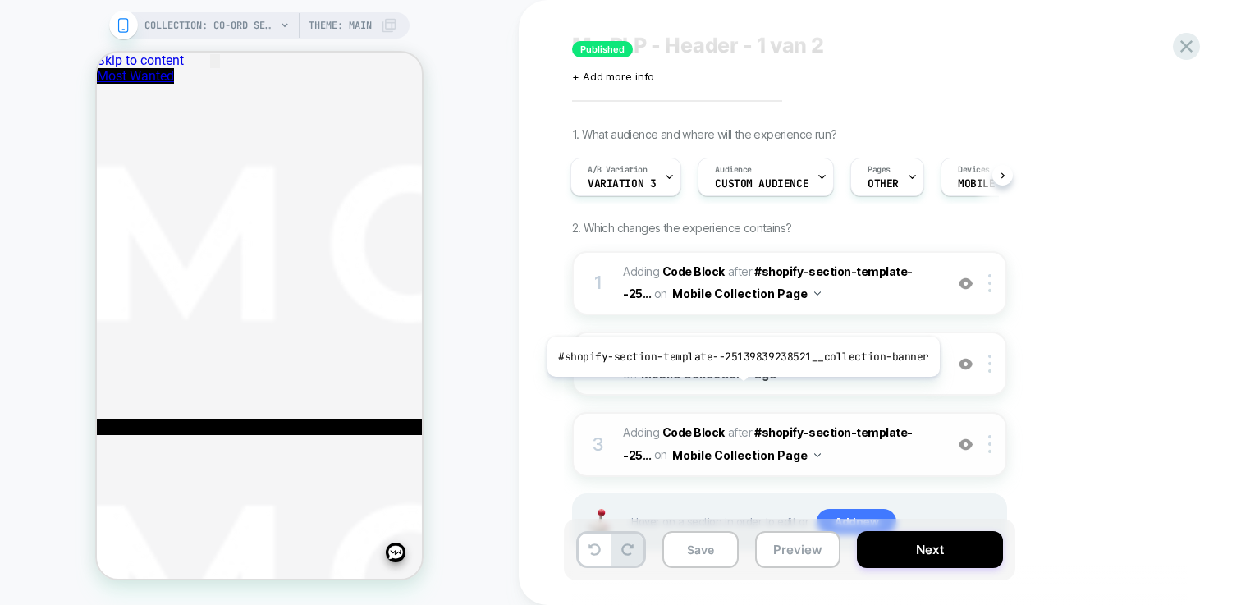
scroll to position [103, 0]
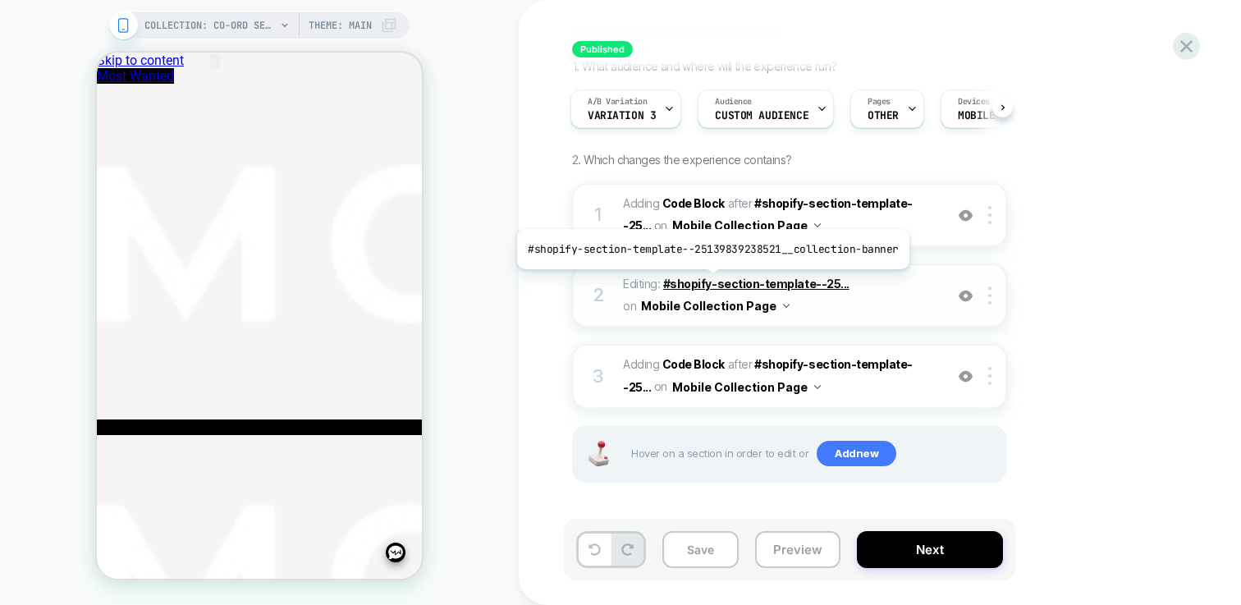
click at [708, 281] on span "#shopify-section-template--25..." at bounding box center [756, 284] width 186 height 14
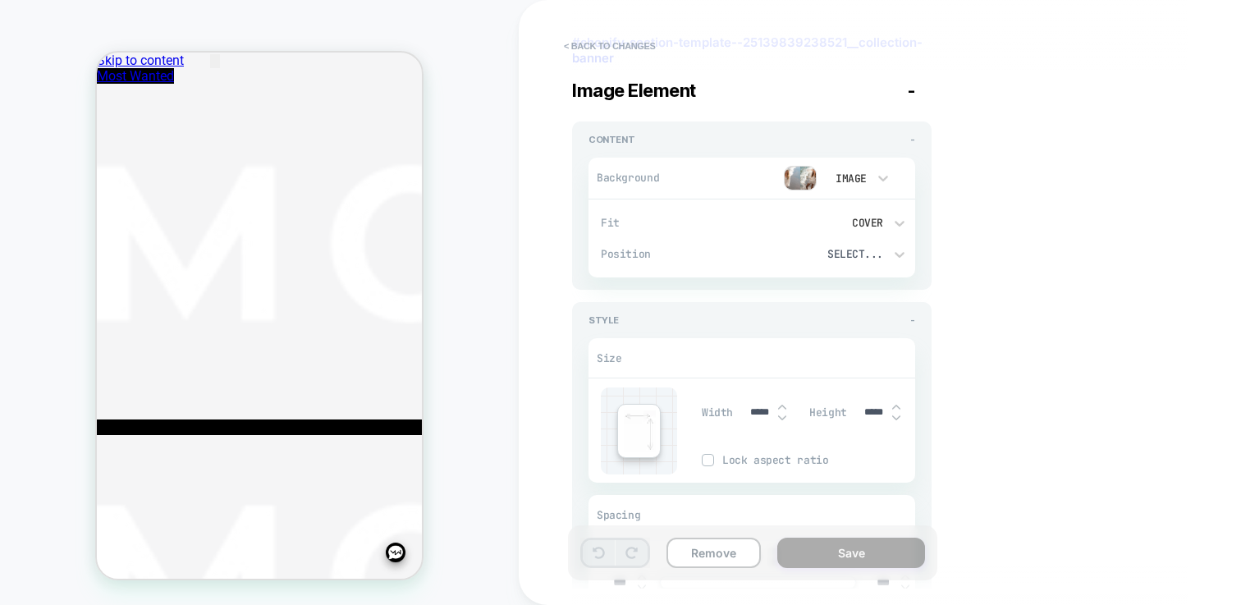
scroll to position [305, 0]
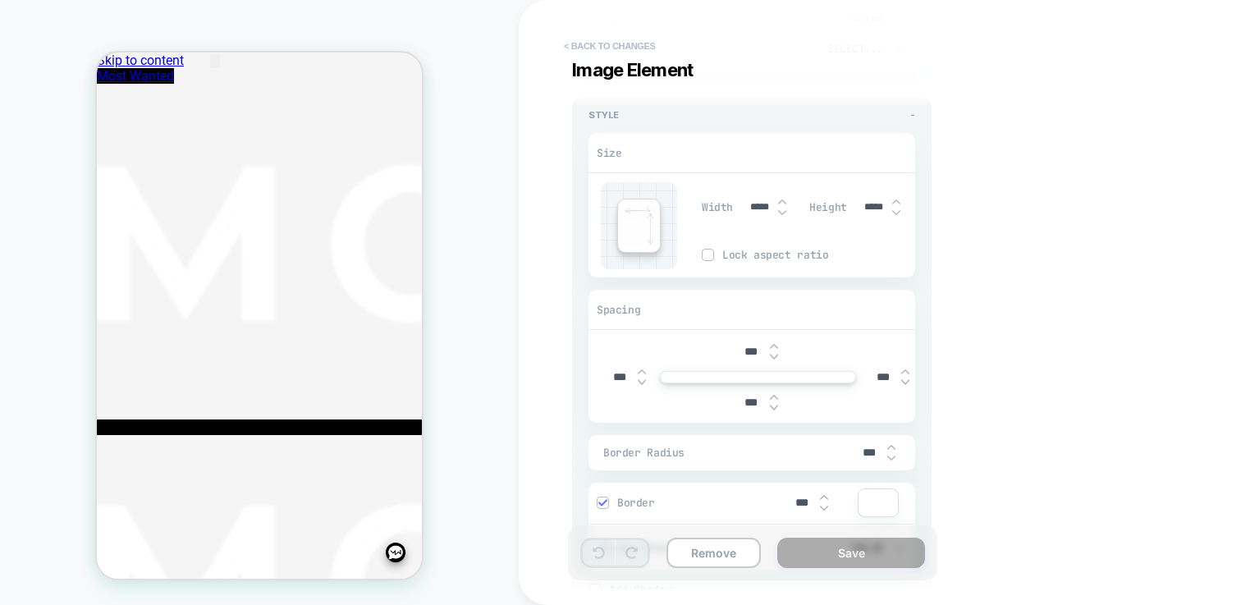
click at [638, 43] on button "< Back to changes" at bounding box center [610, 46] width 108 height 26
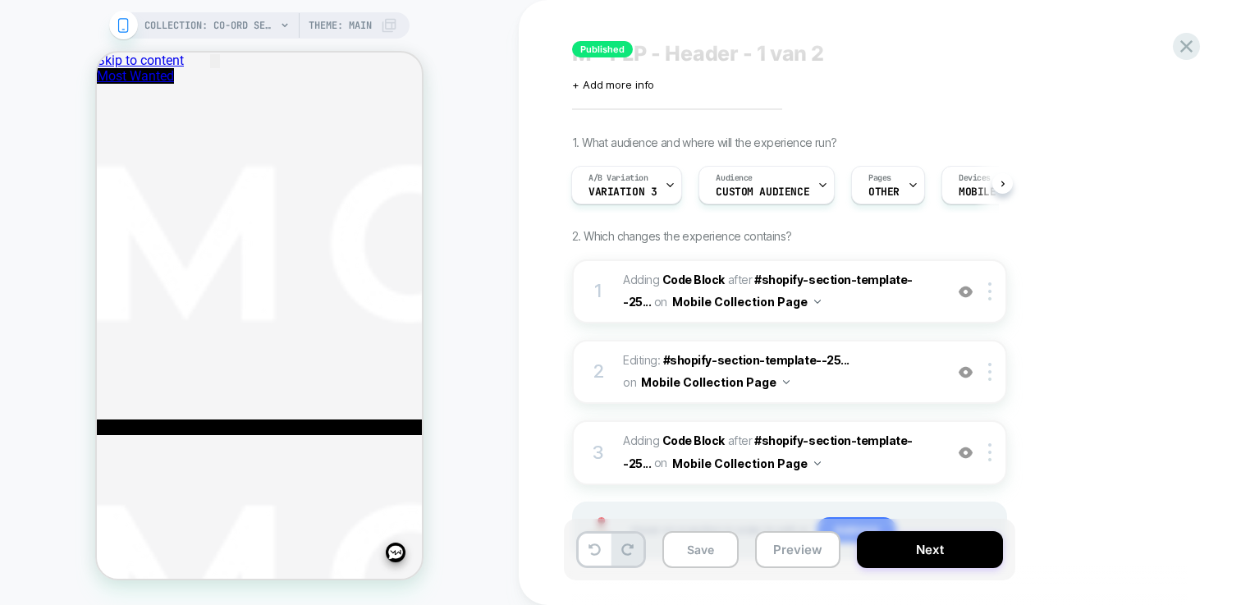
scroll to position [29, 0]
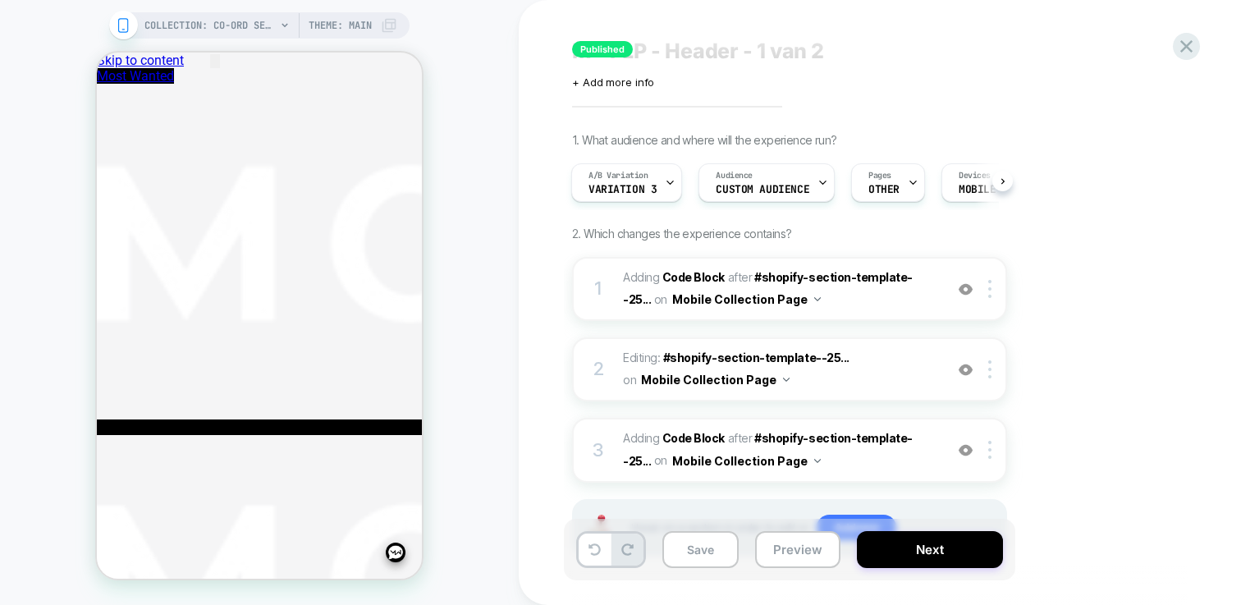
click at [380, 31] on div "COLLECTION: Co-ord Sets (Category) Theme: MAIN" at bounding box center [270, 25] width 253 height 26
click at [341, 20] on span "Theme: MAIN" at bounding box center [340, 25] width 63 height 26
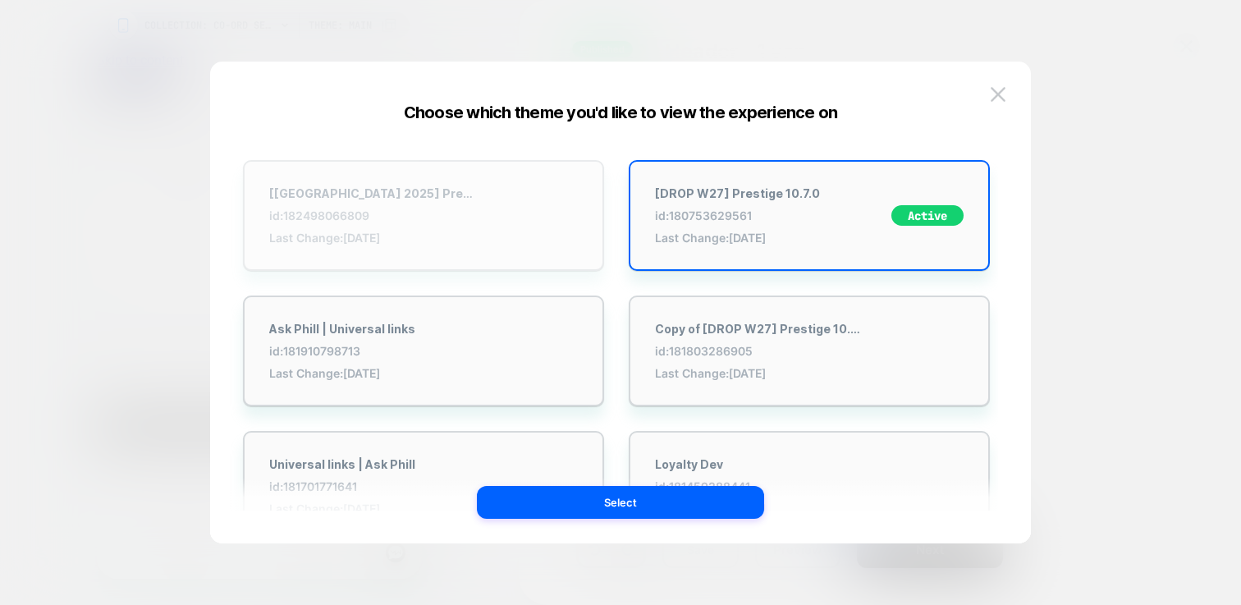
click at [488, 210] on div "[[GEOGRAPHIC_DATA] 2025] Prestige 10.7.0 id: 182498066809 Last Change: [DATE]" at bounding box center [423, 215] width 361 height 111
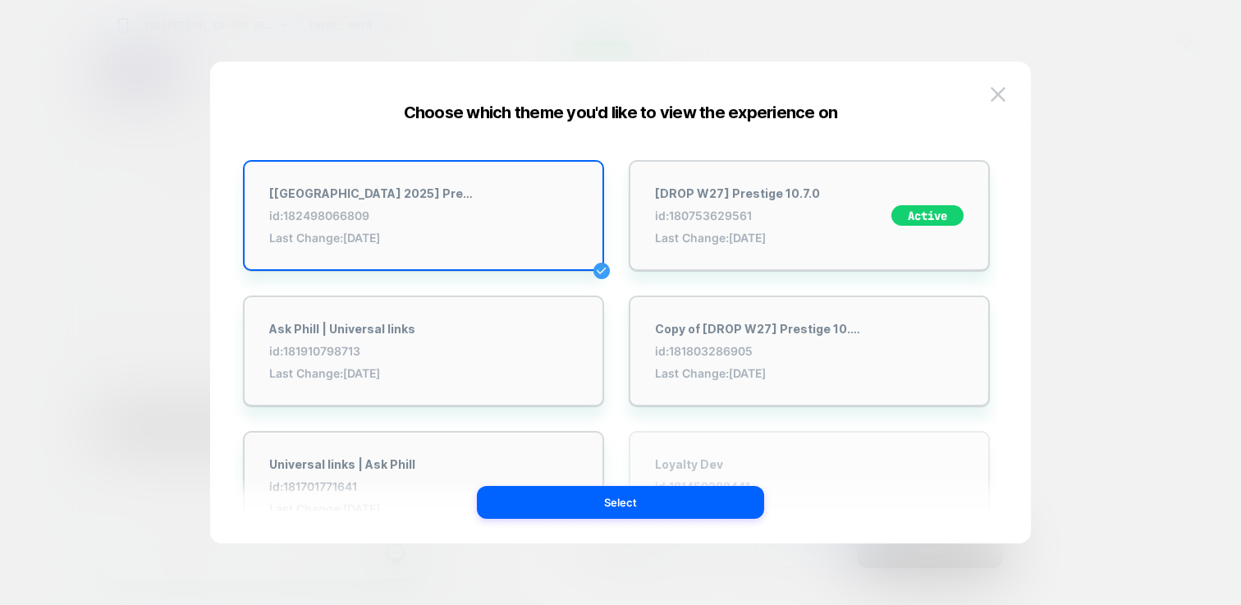
click at [697, 484] on span "id: 181459288441" at bounding box center [710, 486] width 111 height 14
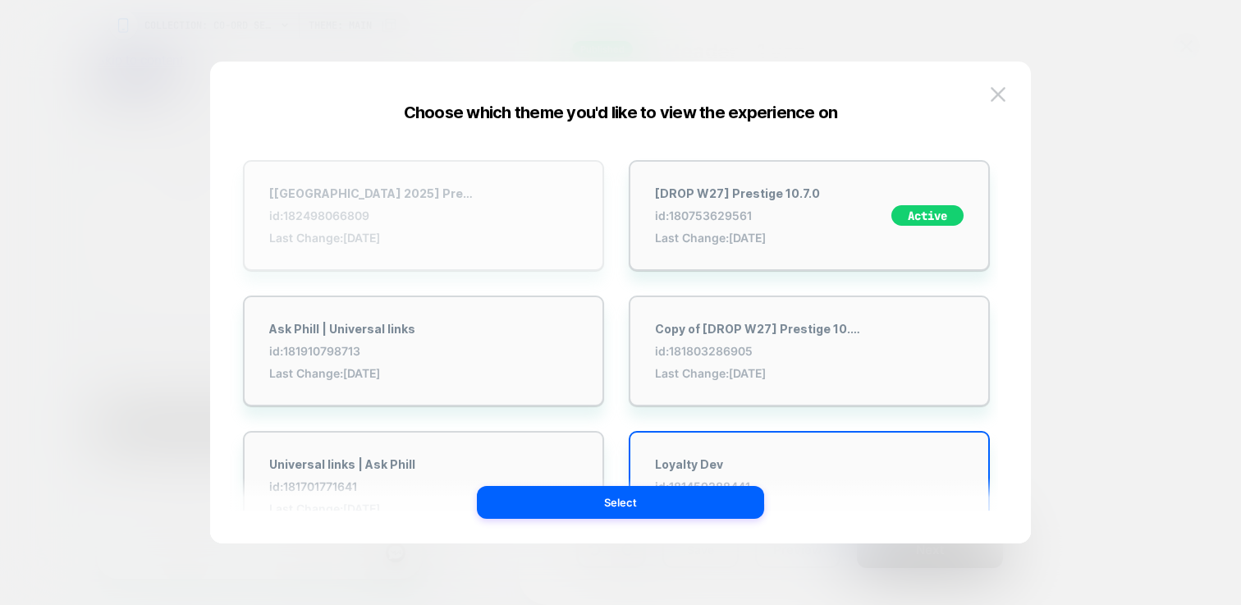
click at [517, 209] on div "[[GEOGRAPHIC_DATA] 2025] Prestige 10.7.0 id: 182498066809 Last Change: [DATE]" at bounding box center [423, 215] width 361 height 111
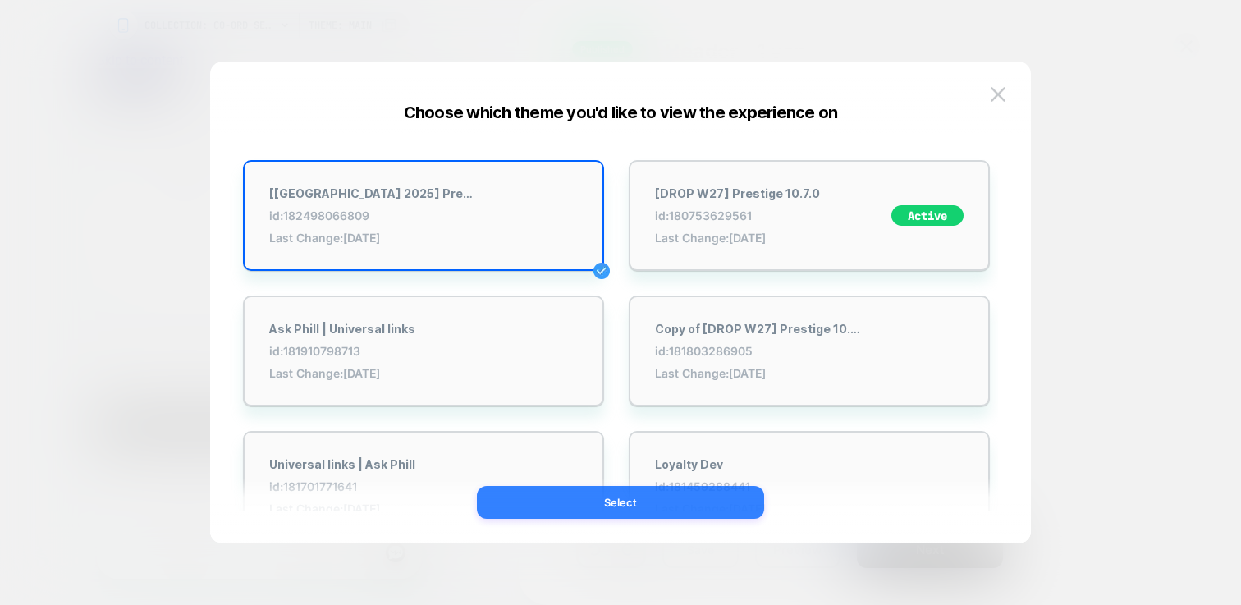
click at [706, 511] on button "Select" at bounding box center [620, 502] width 287 height 33
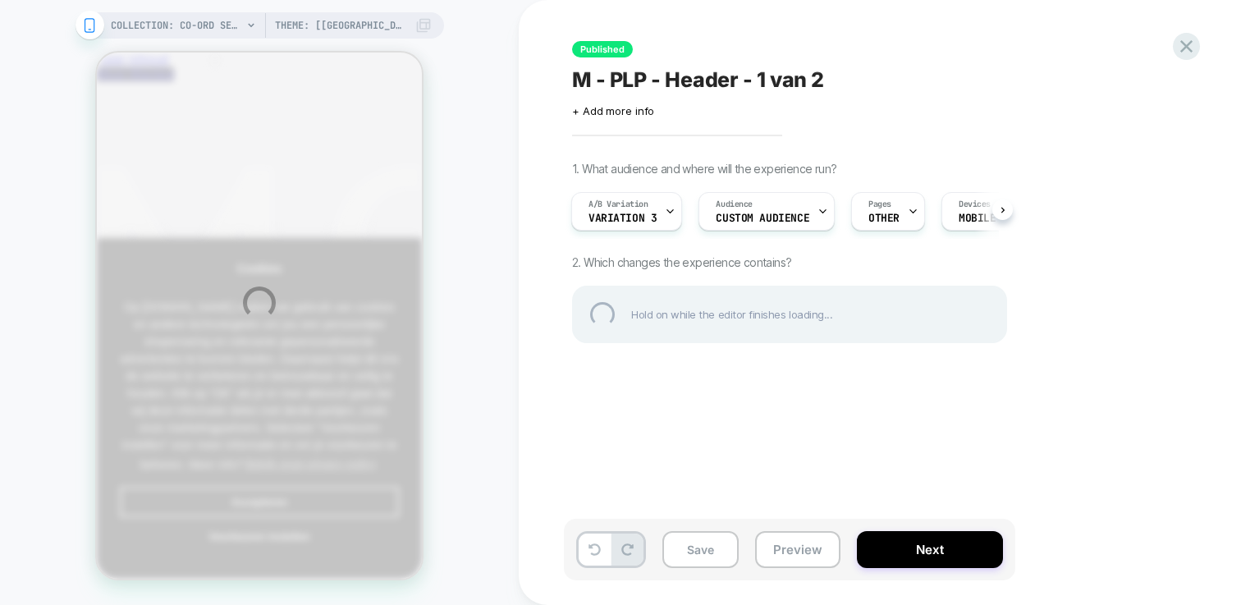
scroll to position [0, 0]
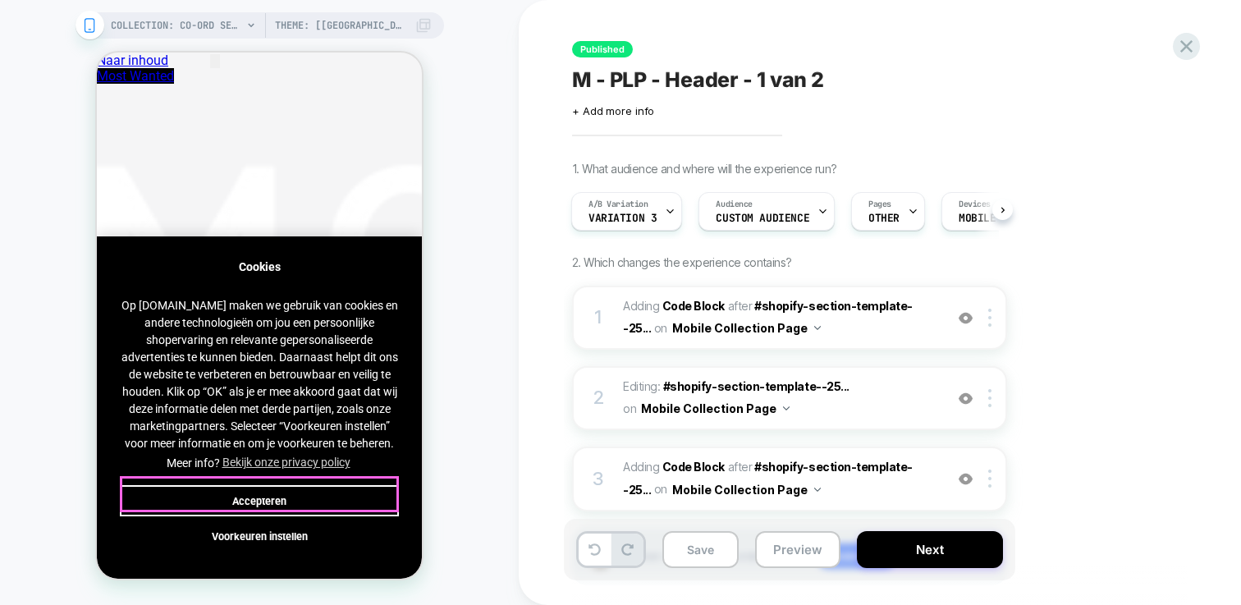
click at [288, 488] on button "Accepteren" at bounding box center [259, 500] width 279 height 31
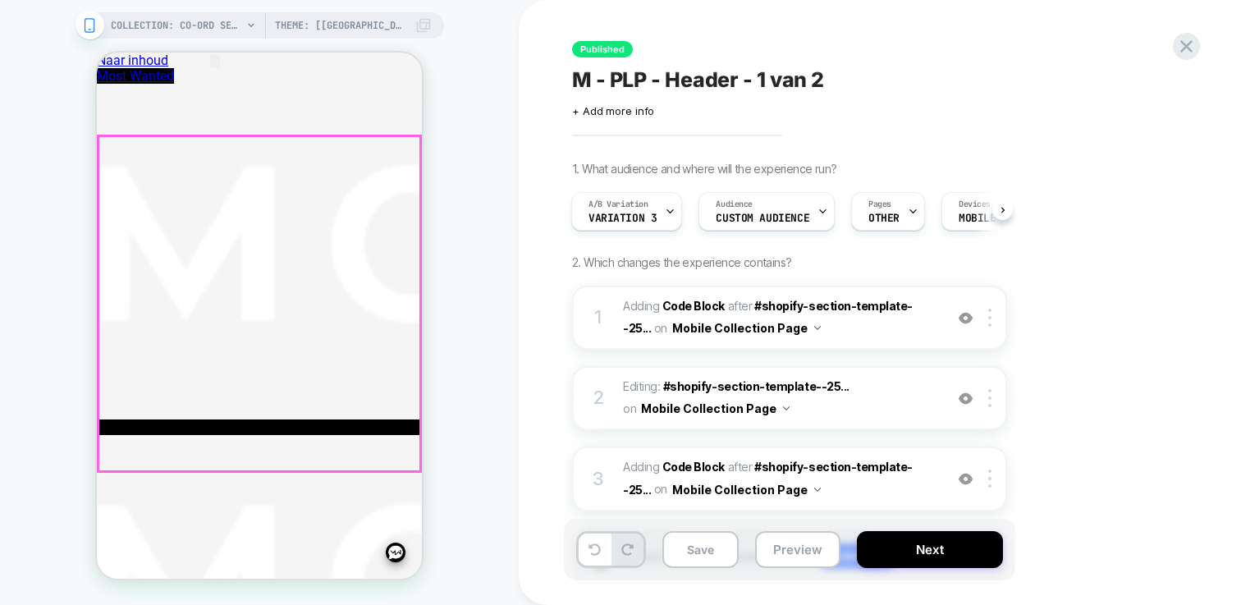
scroll to position [0, 2]
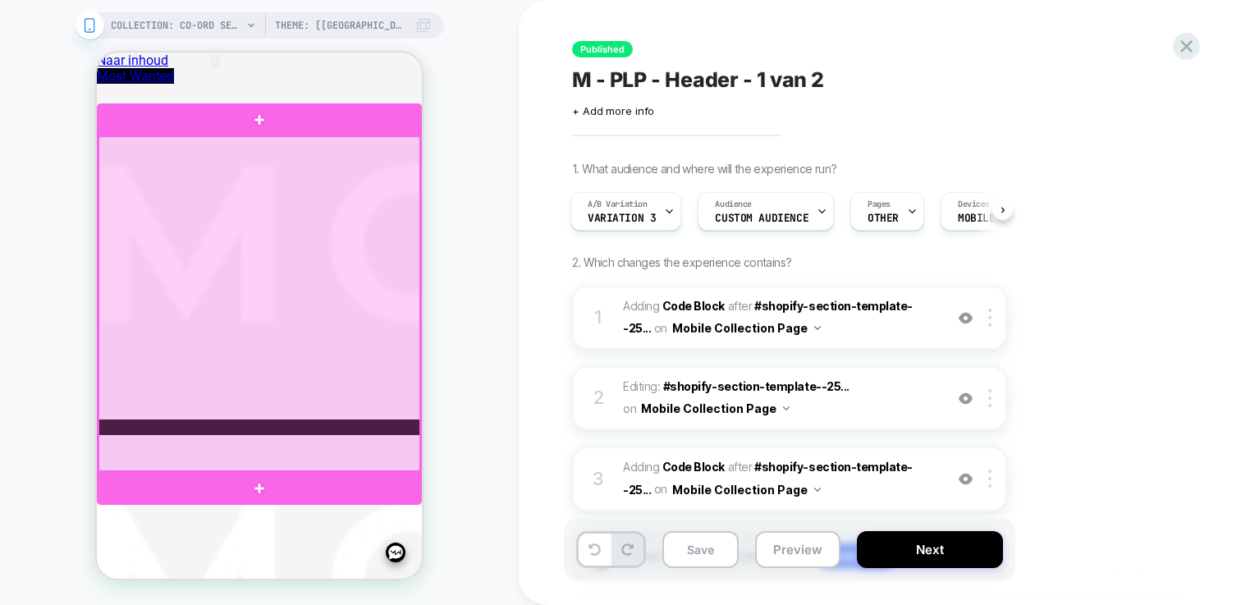
click at [367, 294] on div at bounding box center [259, 303] width 322 height 335
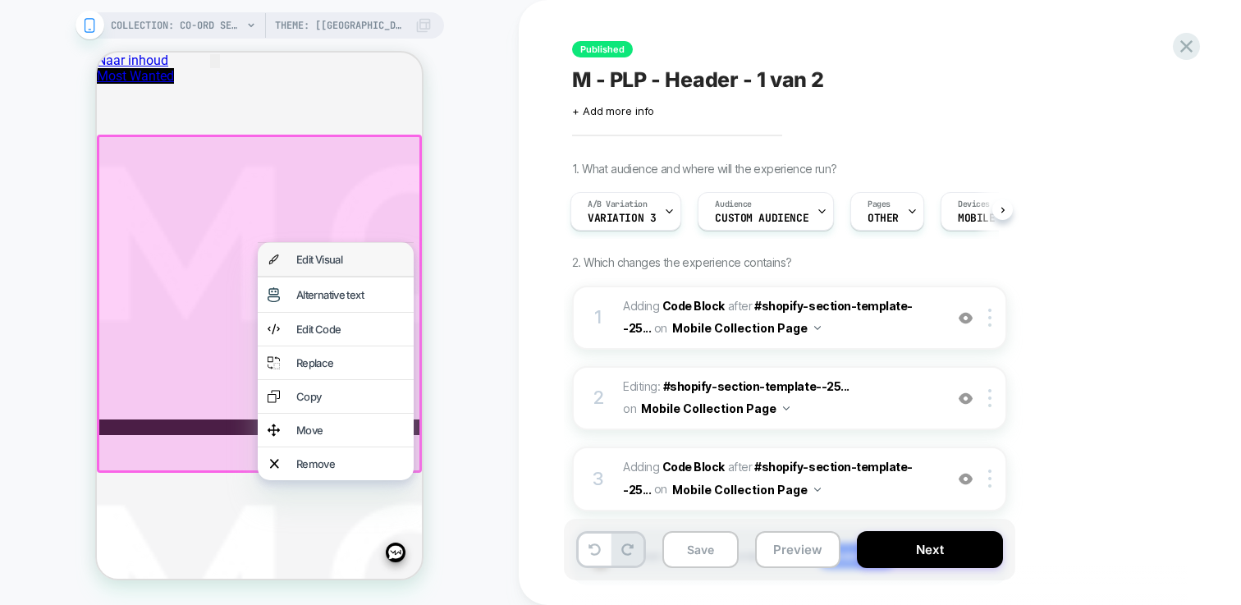
click at [355, 270] on div "Edit Visual" at bounding box center [336, 259] width 156 height 33
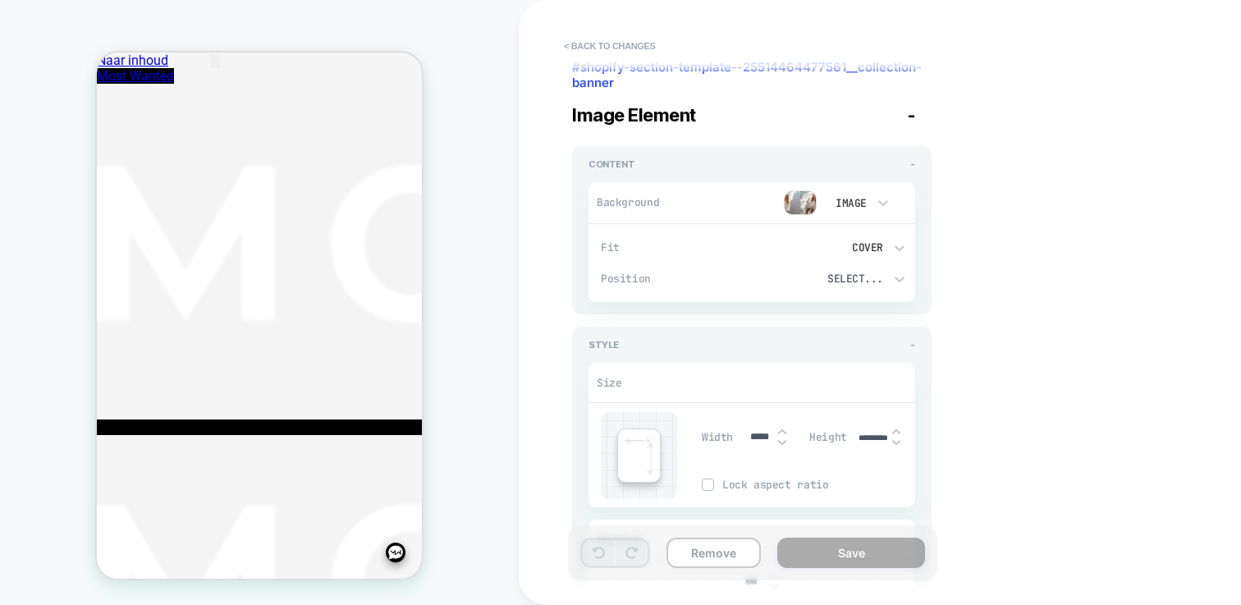
scroll to position [146, 0]
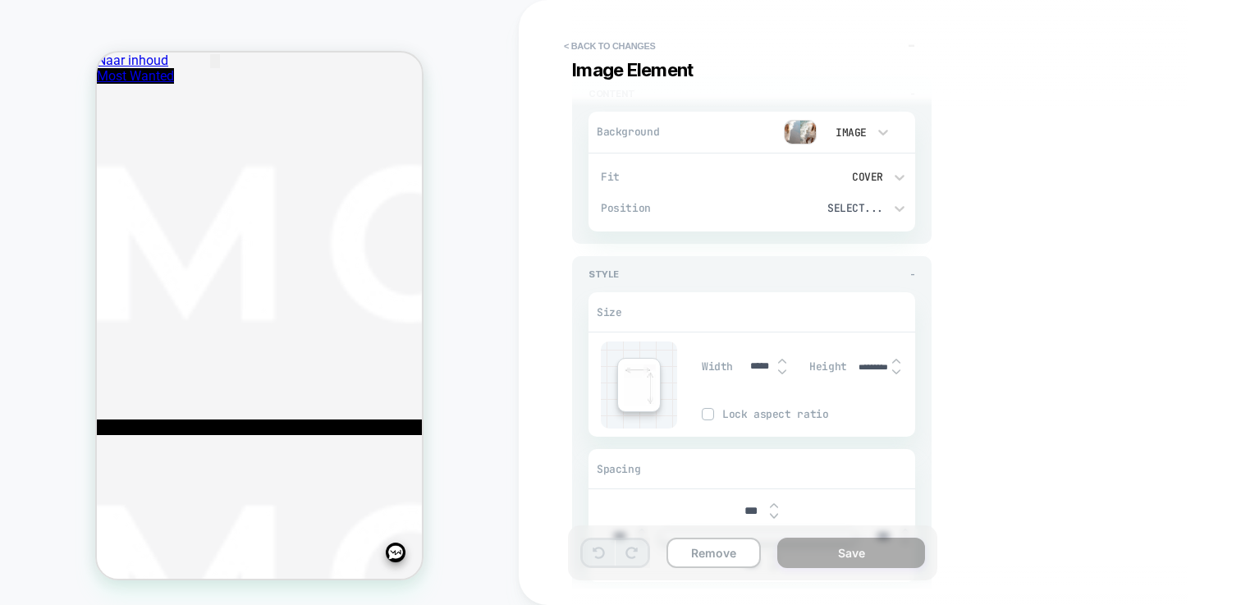
drag, startPoint x: 880, startPoint y: 365, endPoint x: 808, endPoint y: 365, distance: 72.2
click at [808, 365] on div "Width ***** Height ********* Lock aspect ratio" at bounding box center [808, 384] width 213 height 87
click at [878, 364] on input "*********" at bounding box center [873, 367] width 37 height 11
drag, startPoint x: 882, startPoint y: 364, endPoint x: 839, endPoint y: 364, distance: 43.5
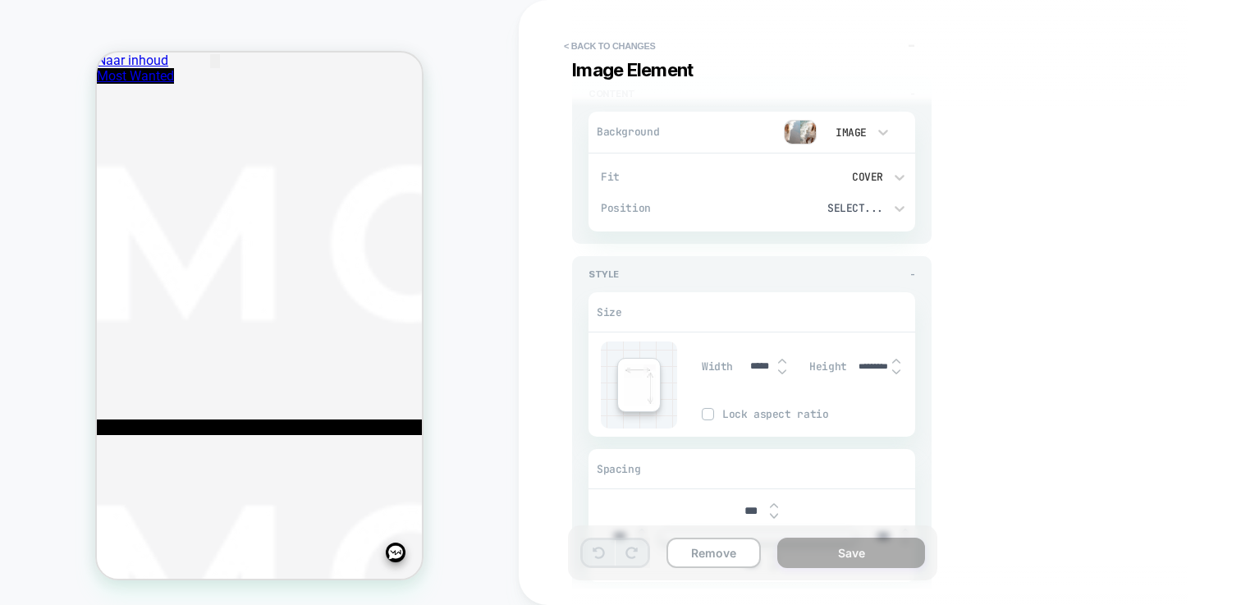
click at [839, 364] on div "Height *********" at bounding box center [862, 367] width 106 height 34
type textarea "*"
type input "***"
type textarea "*"
type input "****"
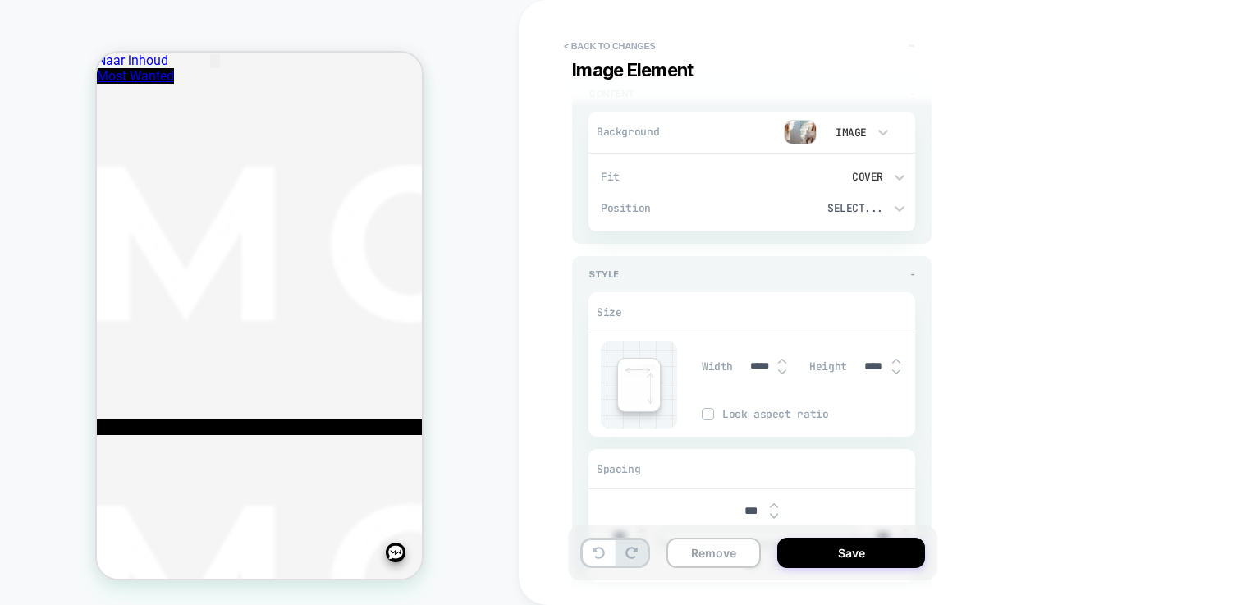
type textarea "*"
type input "*****"
type textarea "*"
type input "*****"
click at [859, 550] on button "Save" at bounding box center [851, 552] width 148 height 30
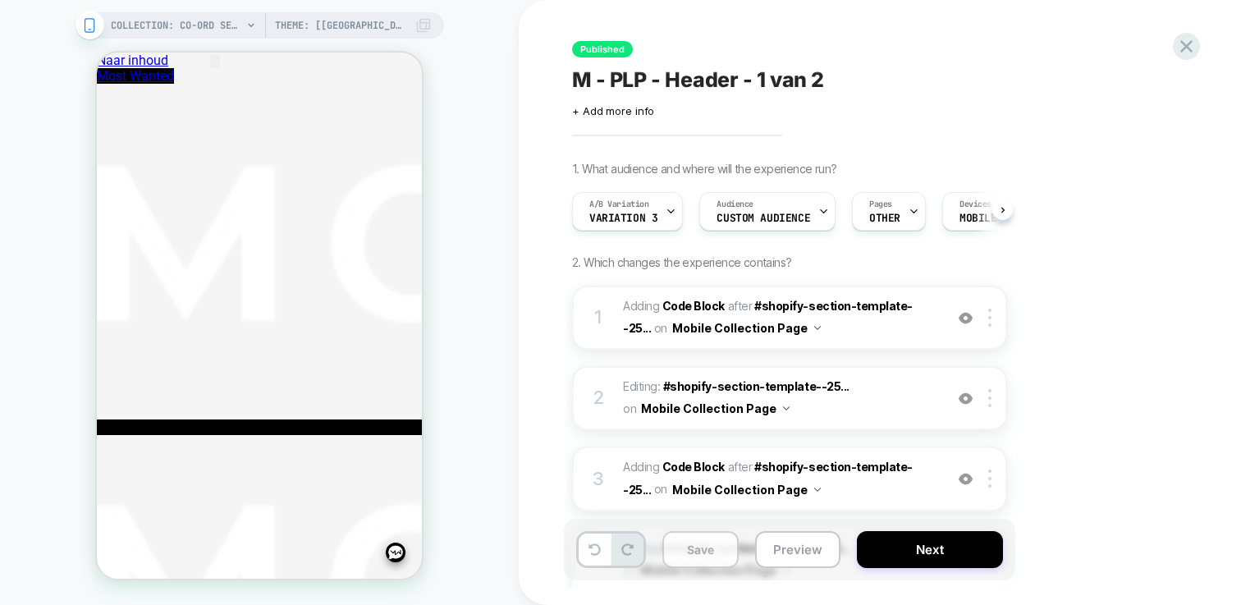
scroll to position [0, 1]
click at [716, 556] on button "Save" at bounding box center [700, 549] width 76 height 37
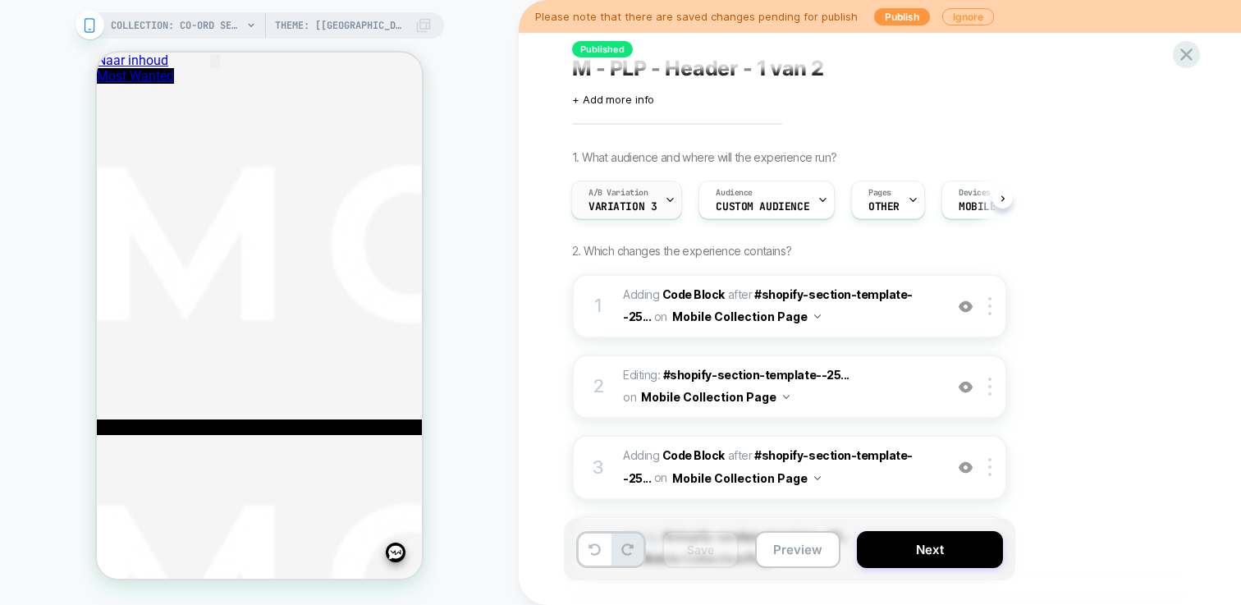
scroll to position [0, 0]
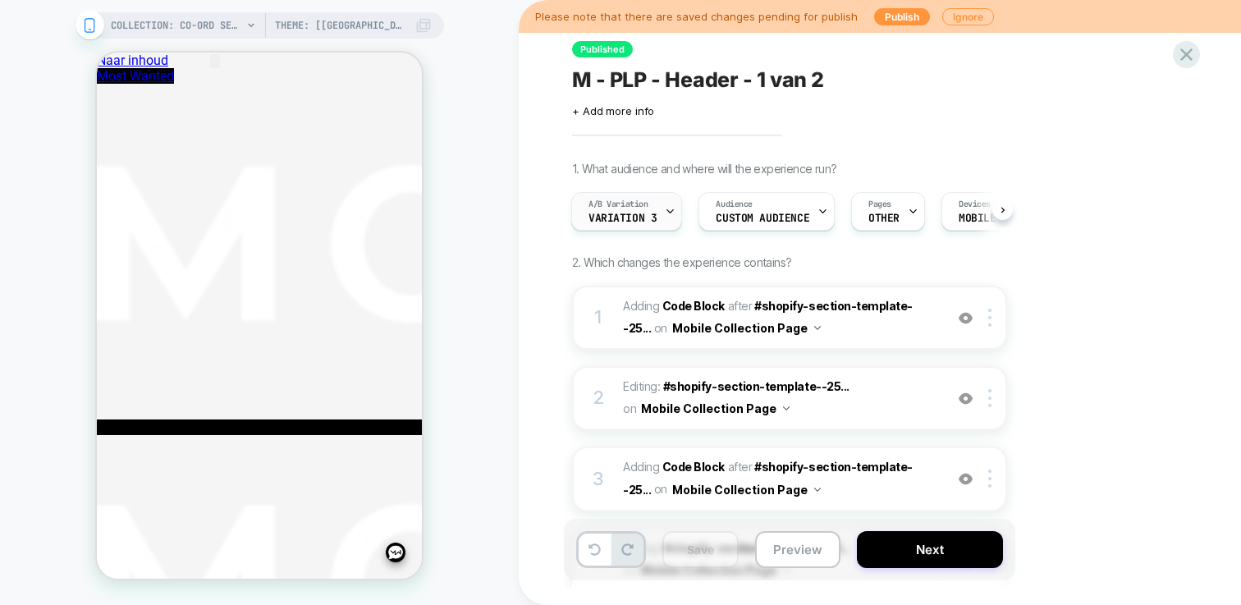
click at [665, 212] on icon at bounding box center [670, 211] width 11 height 11
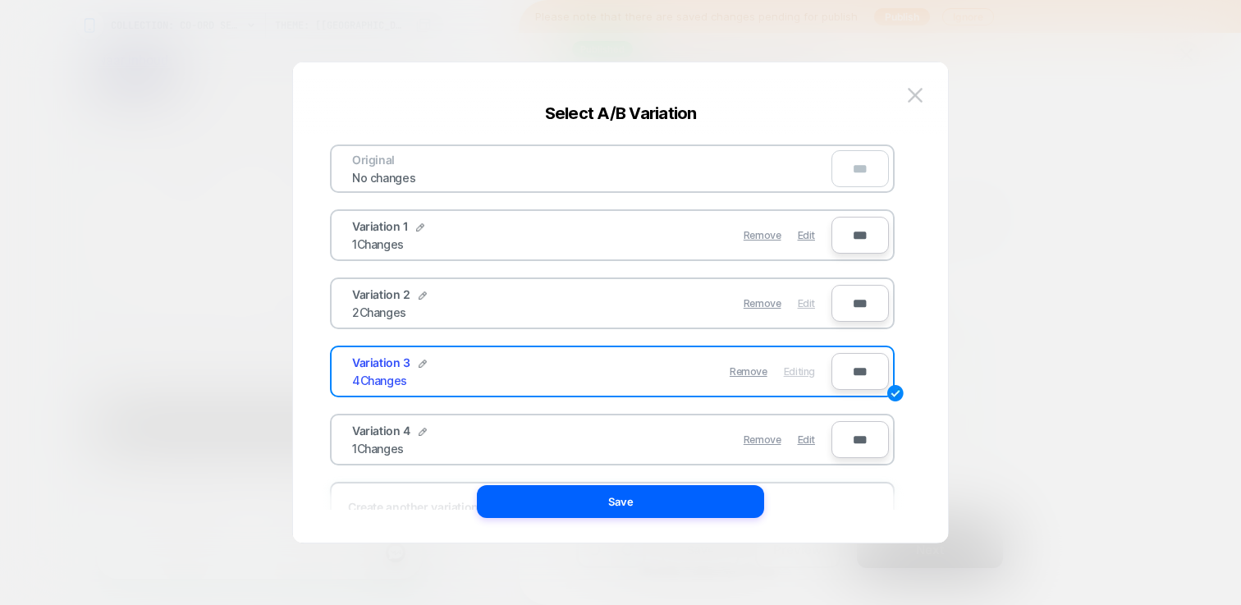
click at [806, 300] on span "Edit" at bounding box center [806, 303] width 17 height 12
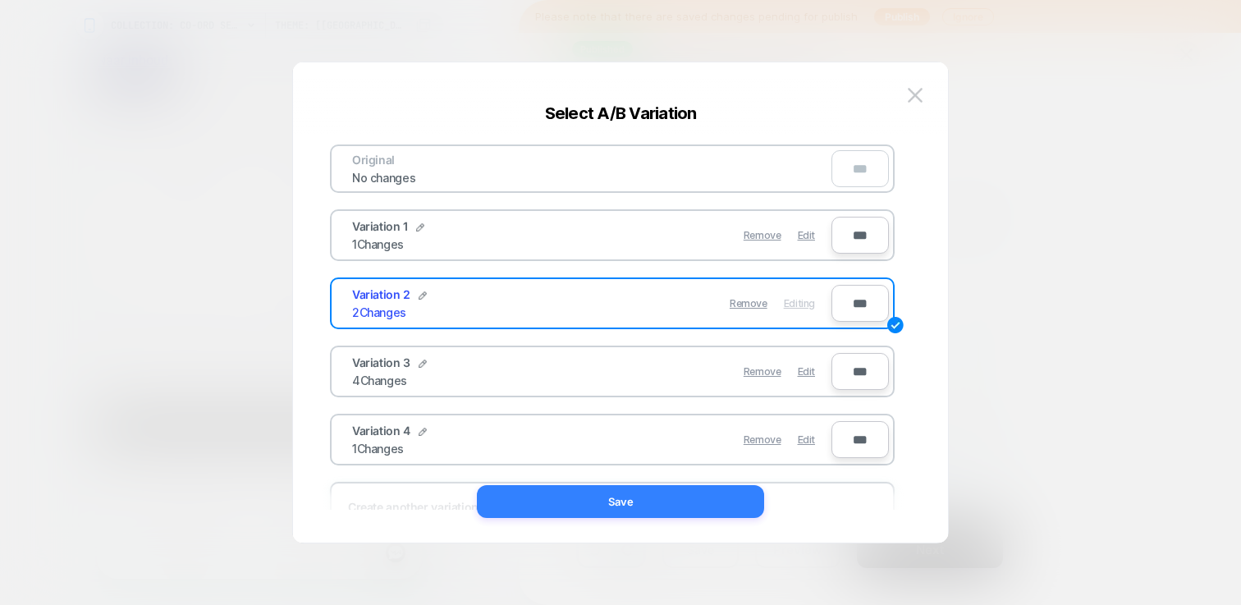
click at [716, 515] on button "Save" at bounding box center [620, 501] width 287 height 33
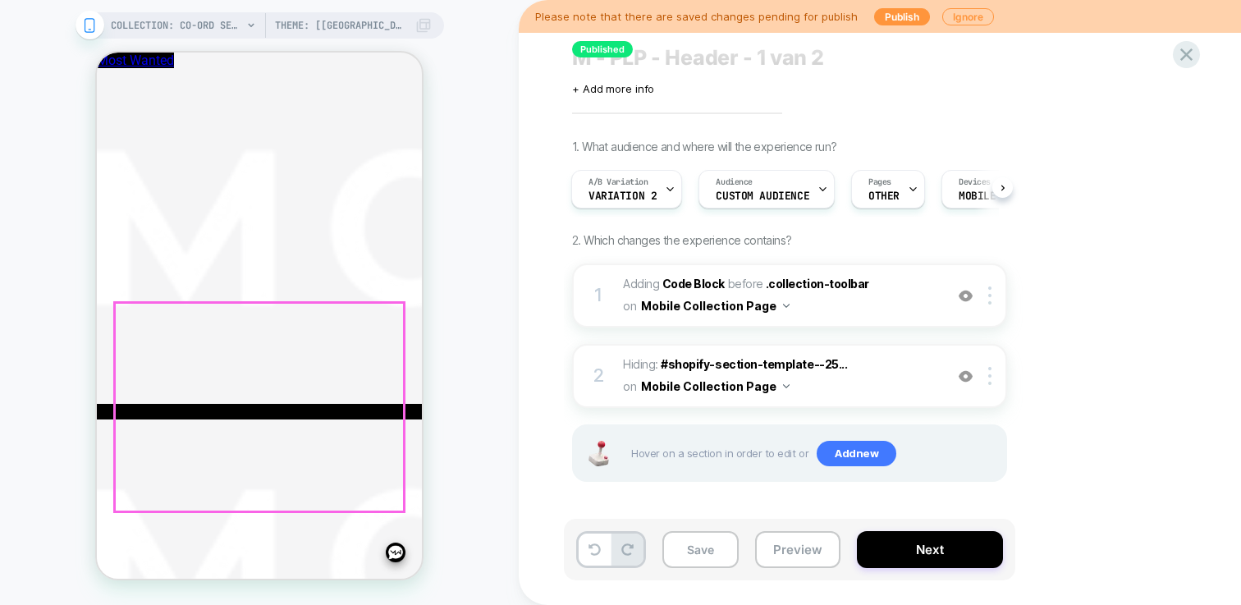
scroll to position [16, 0]
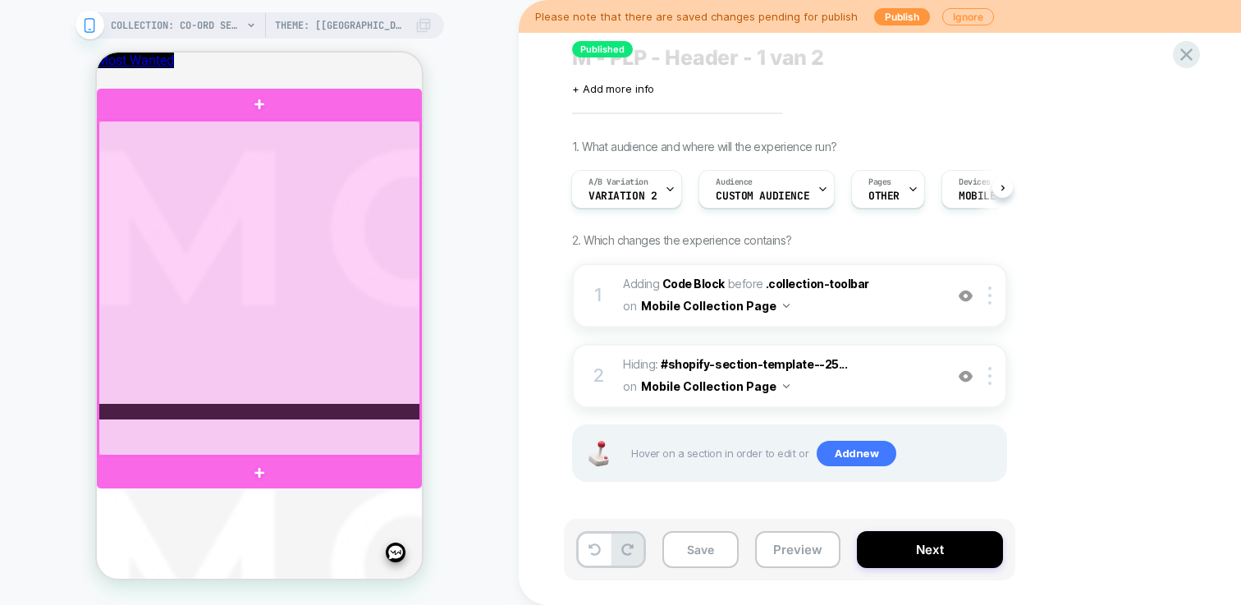
click at [370, 414] on div at bounding box center [259, 288] width 322 height 335
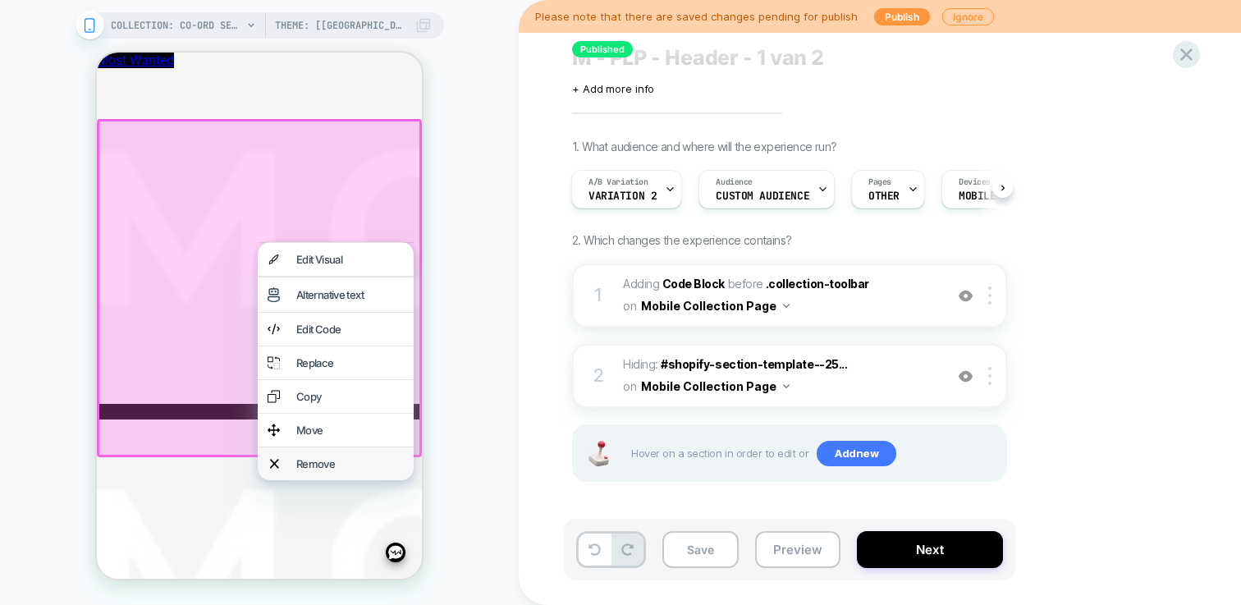
click at [350, 470] on div "Remove" at bounding box center [349, 463] width 107 height 13
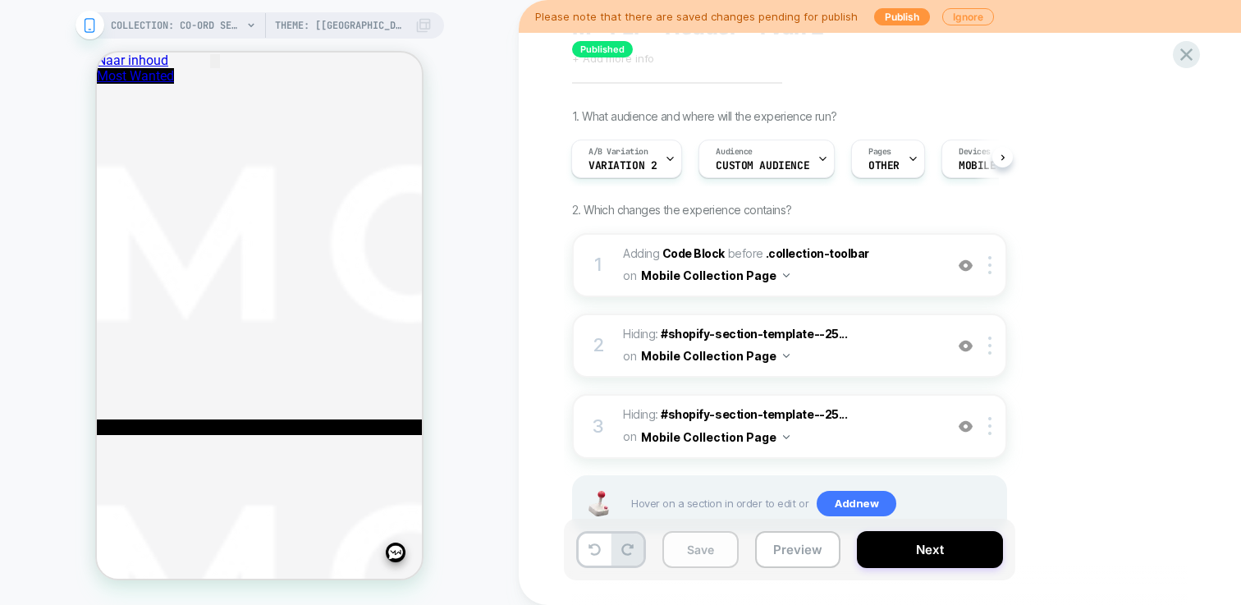
scroll to position [62, 0]
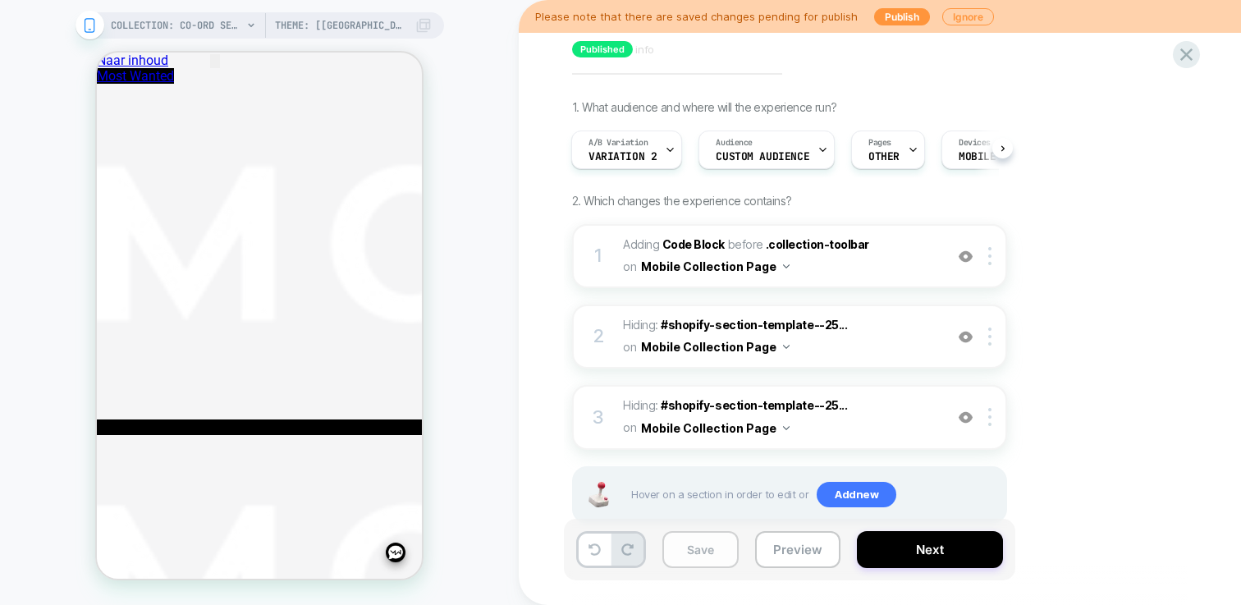
click at [706, 553] on button "Save" at bounding box center [700, 549] width 76 height 37
click at [651, 151] on span "Variation 2" at bounding box center [622, 156] width 68 height 11
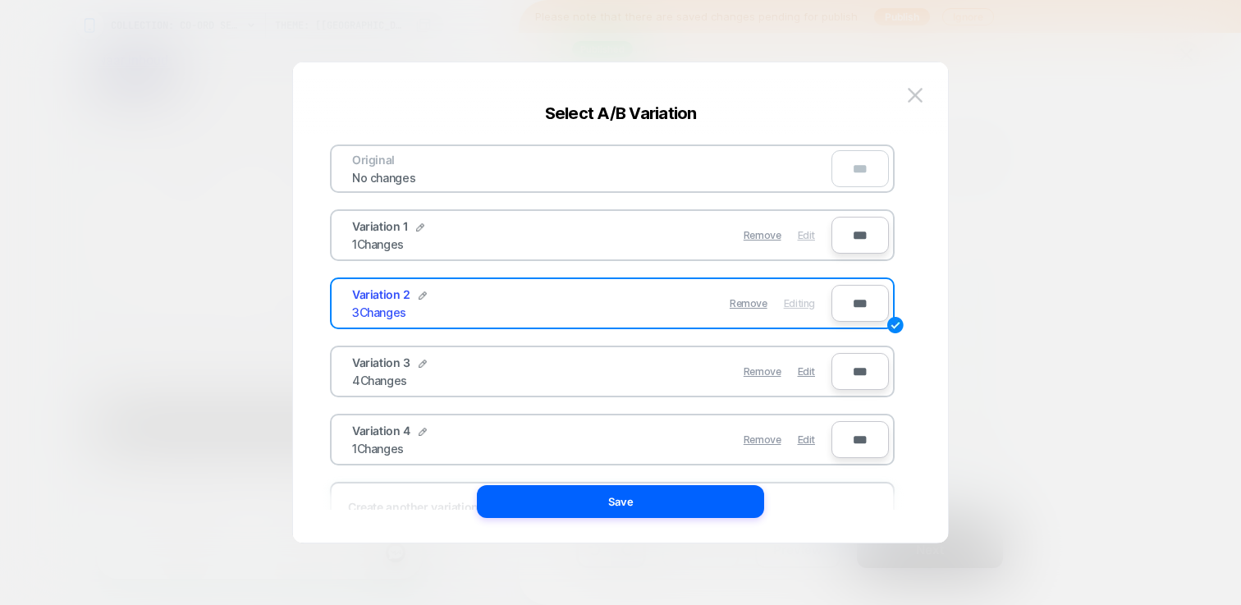
click at [813, 242] on div "Edit" at bounding box center [806, 235] width 17 height 32
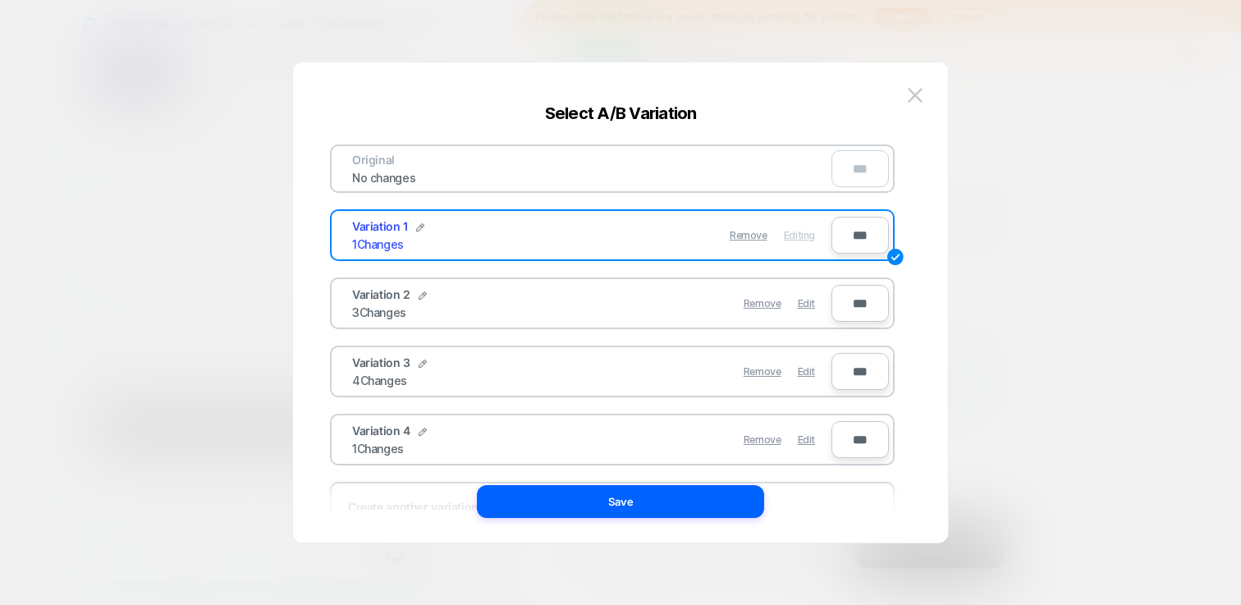
scroll to position [0, 0]
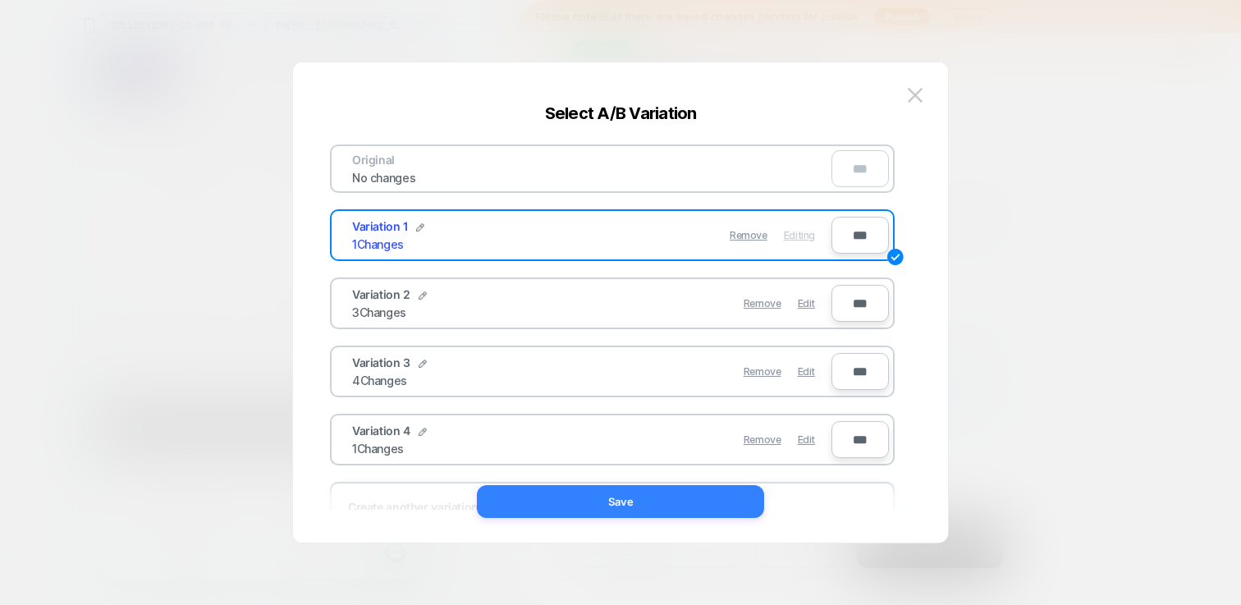
click at [695, 491] on button "Save" at bounding box center [620, 501] width 287 height 33
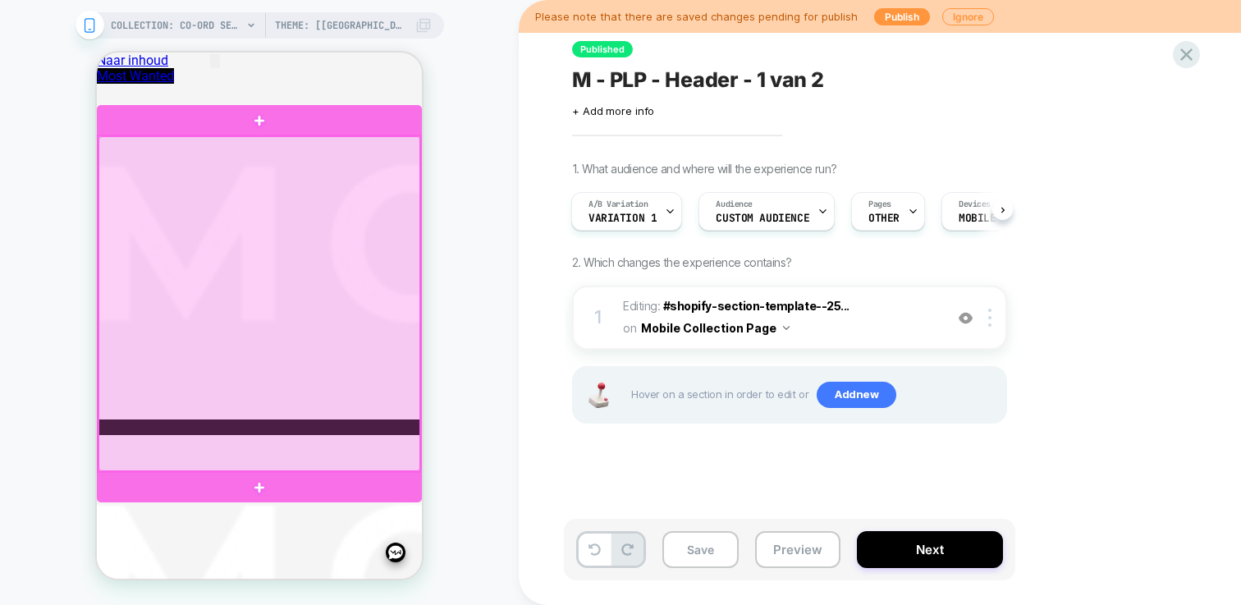
click at [343, 331] on div at bounding box center [259, 303] width 322 height 335
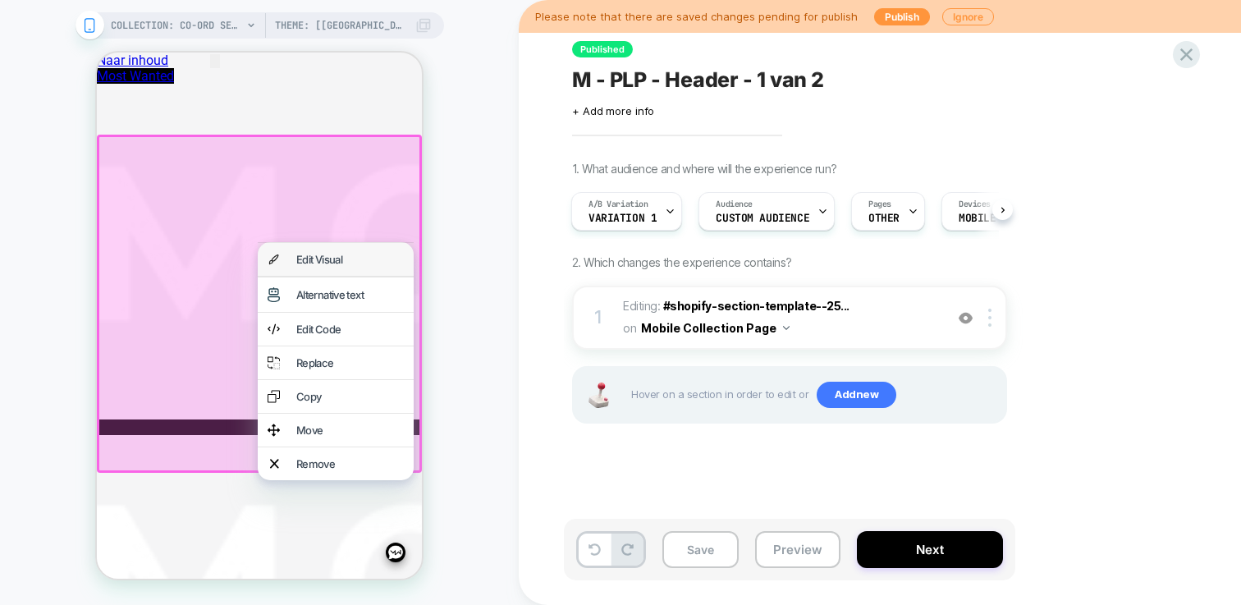
click at [336, 250] on div "Edit Visual" at bounding box center [336, 259] width 156 height 33
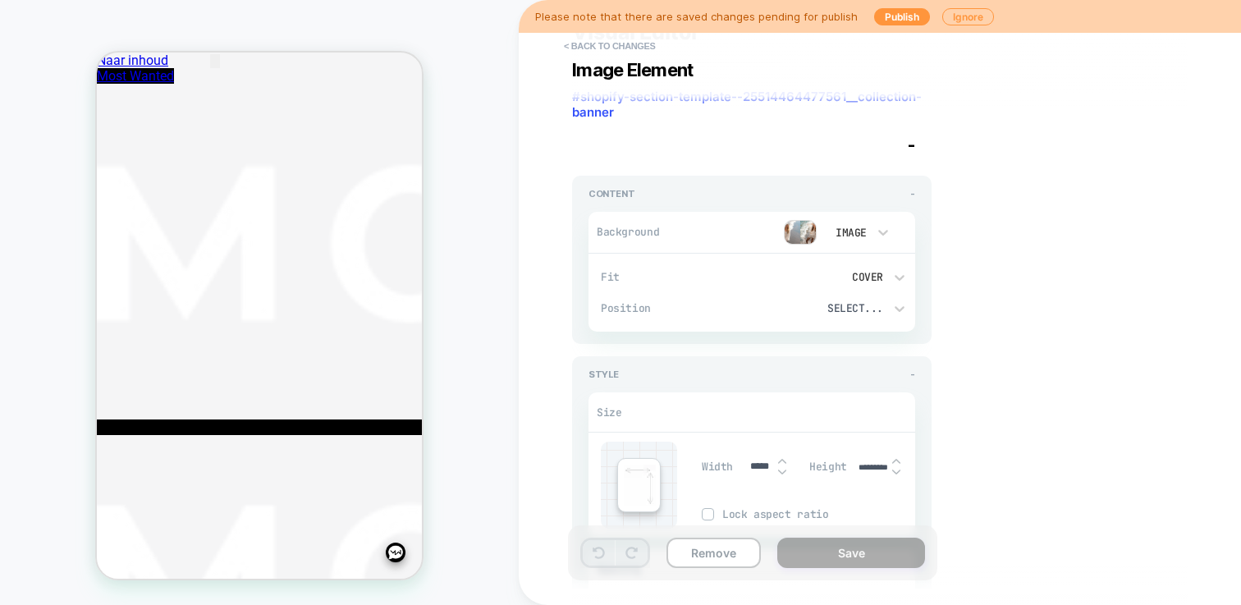
scroll to position [144, 0]
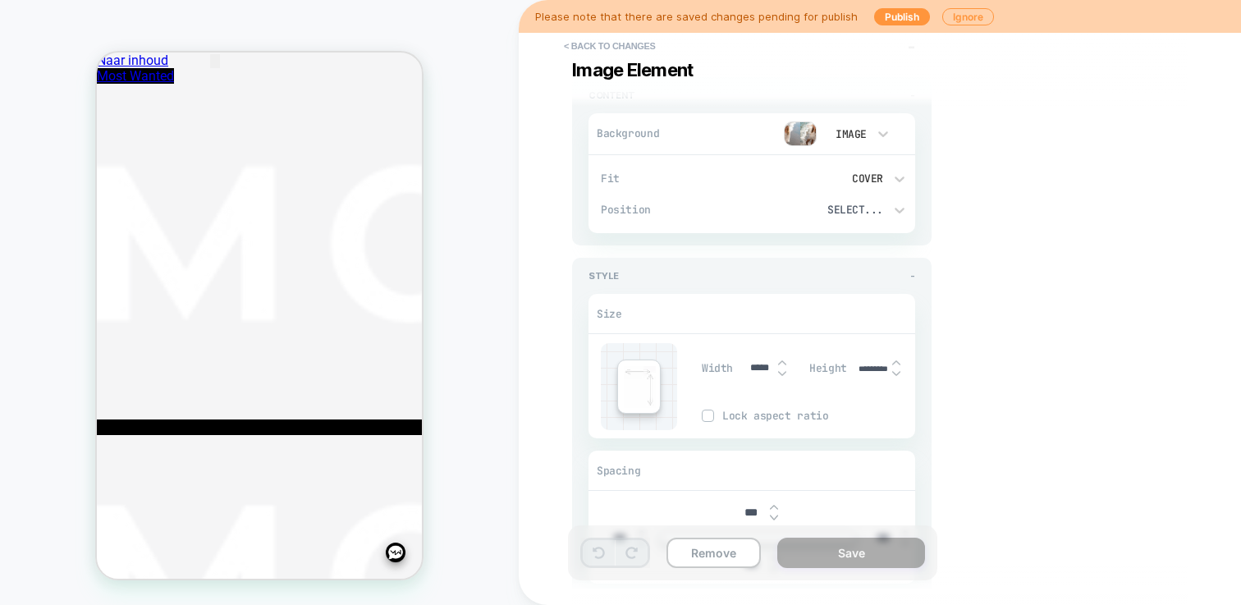
drag, startPoint x: 853, startPoint y: 367, endPoint x: 867, endPoint y: 367, distance: 13.9
click at [867, 367] on div "Height *********" at bounding box center [862, 368] width 106 height 34
drag, startPoint x: 857, startPoint y: 366, endPoint x: 875, endPoint y: 366, distance: 17.2
click at [875, 366] on input "*********" at bounding box center [873, 369] width 37 height 11
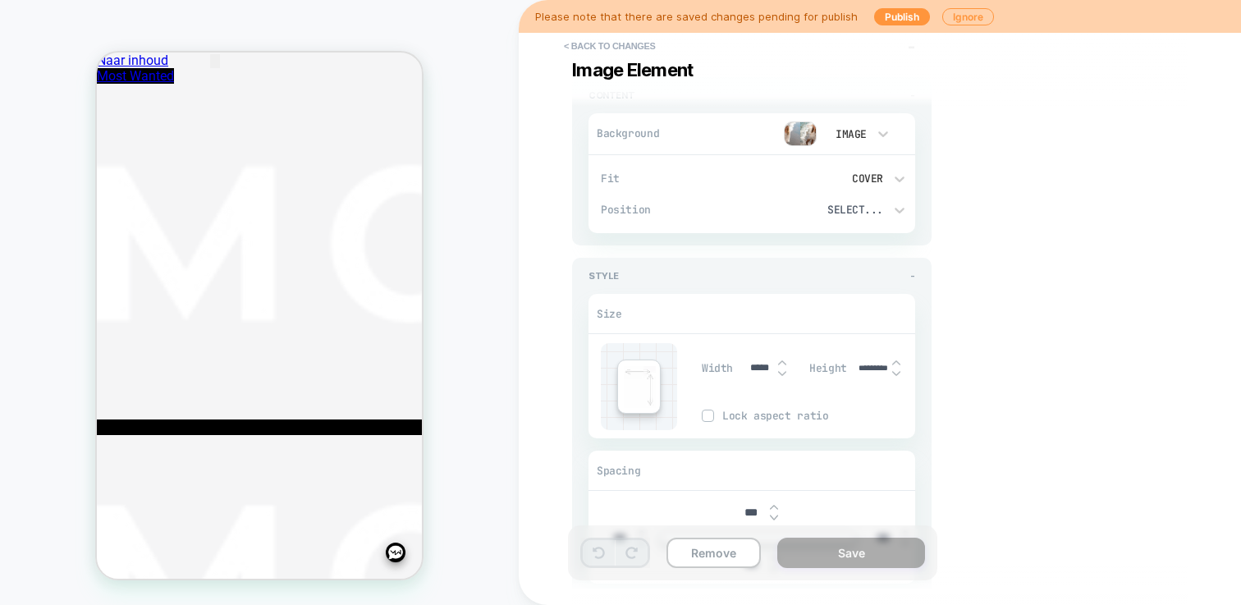
drag, startPoint x: 857, startPoint y: 366, endPoint x: 901, endPoint y: 367, distance: 44.3
click at [901, 367] on div "*********" at bounding box center [880, 368] width 51 height 34
type textarea "*"
type input "***"
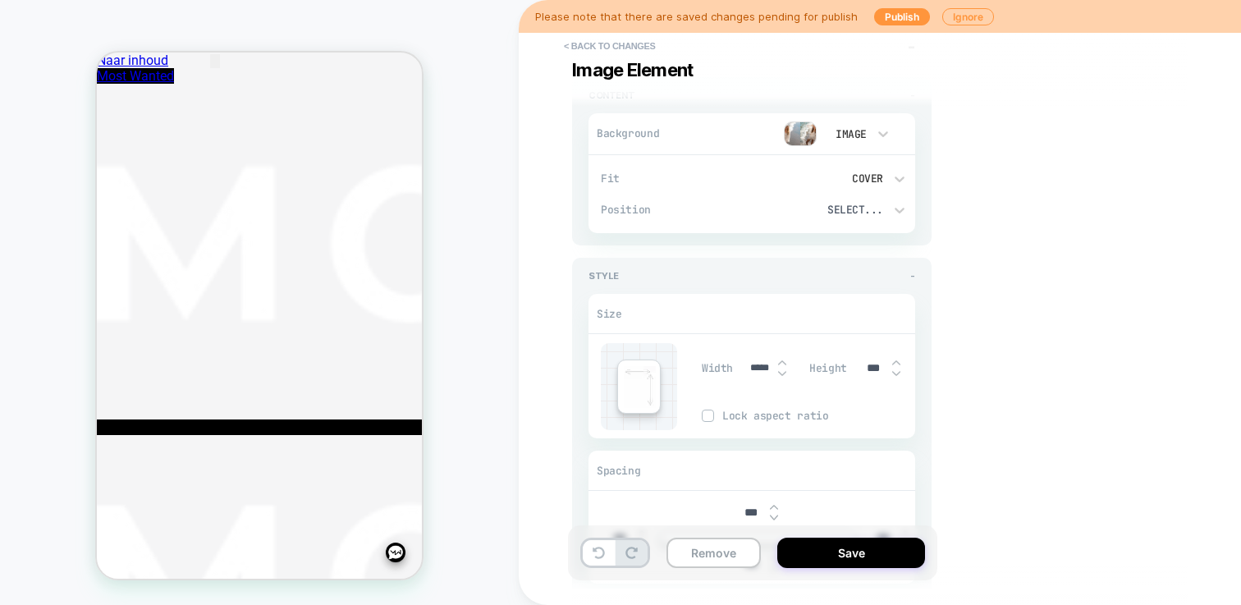
type textarea "*"
type input "****"
type textarea "*"
type input "*****"
type textarea "*"
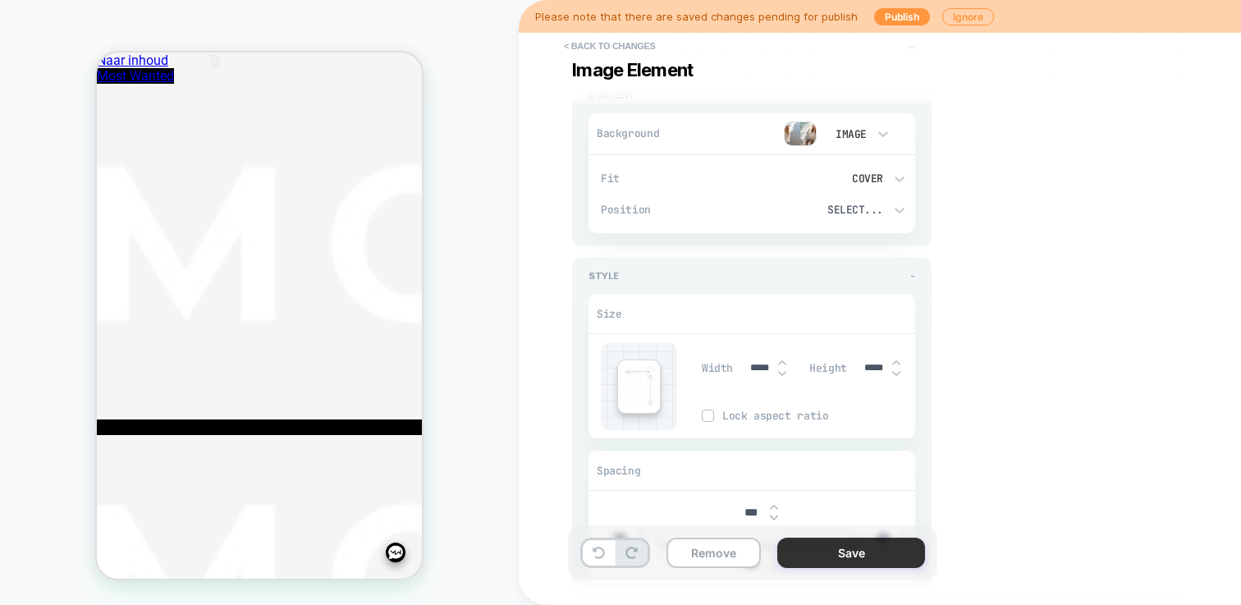
type input "*****"
click at [828, 554] on button "Save" at bounding box center [851, 552] width 148 height 30
type textarea "*"
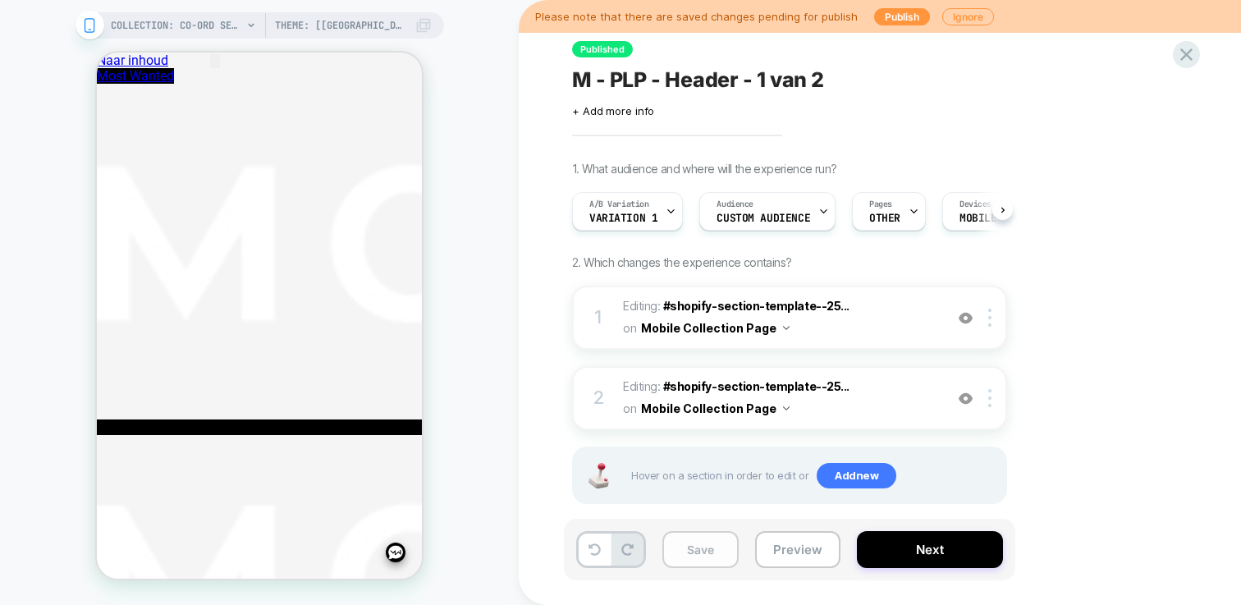
scroll to position [0, 1]
click at [710, 553] on button "Save" at bounding box center [700, 549] width 76 height 37
click at [674, 211] on div "A/B Variation Variation 1" at bounding box center [626, 211] width 111 height 39
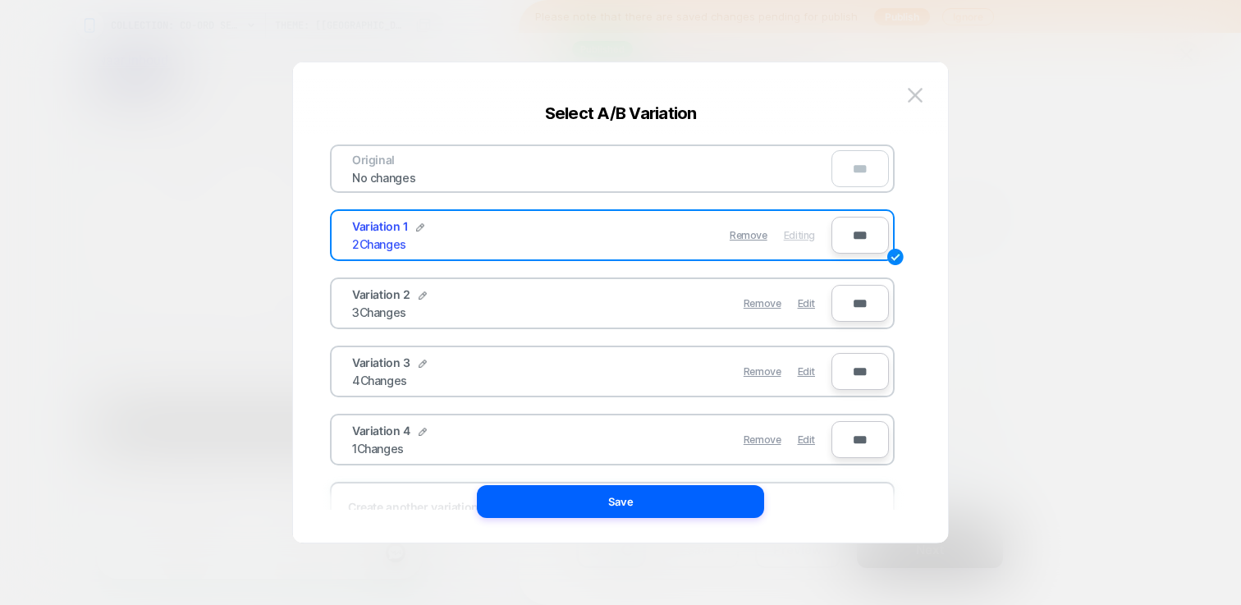
click at [816, 436] on div "Remove Edit" at bounding box center [707, 439] width 231 height 32
click at [807, 441] on span "Edit" at bounding box center [806, 439] width 17 height 12
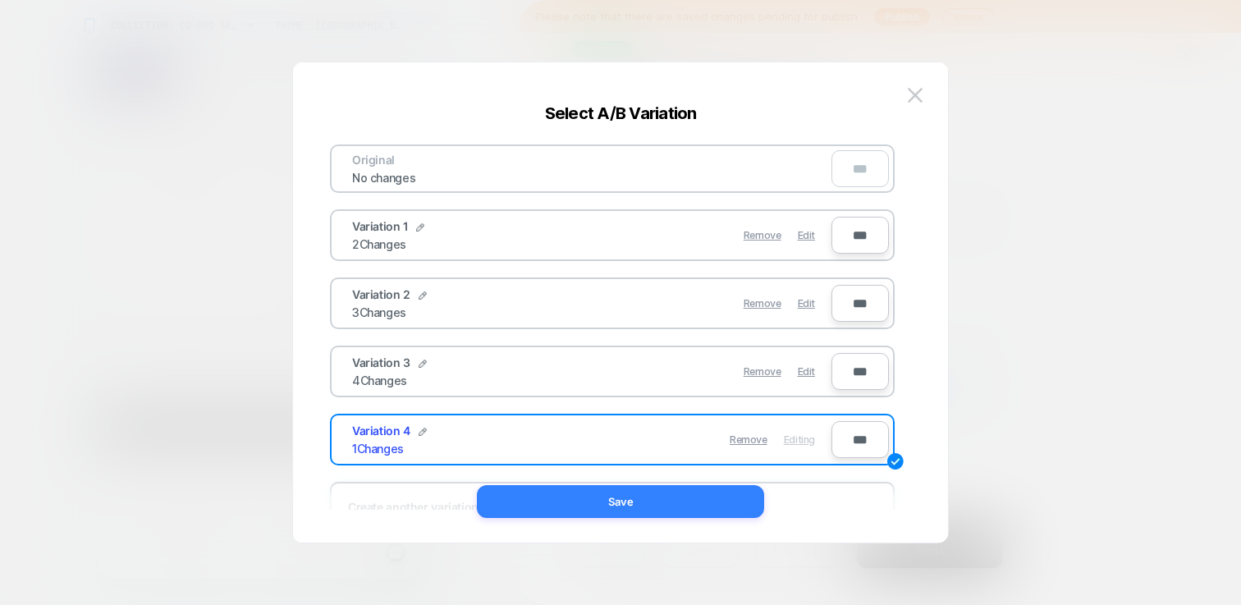
click at [720, 502] on button "Save" at bounding box center [620, 501] width 287 height 33
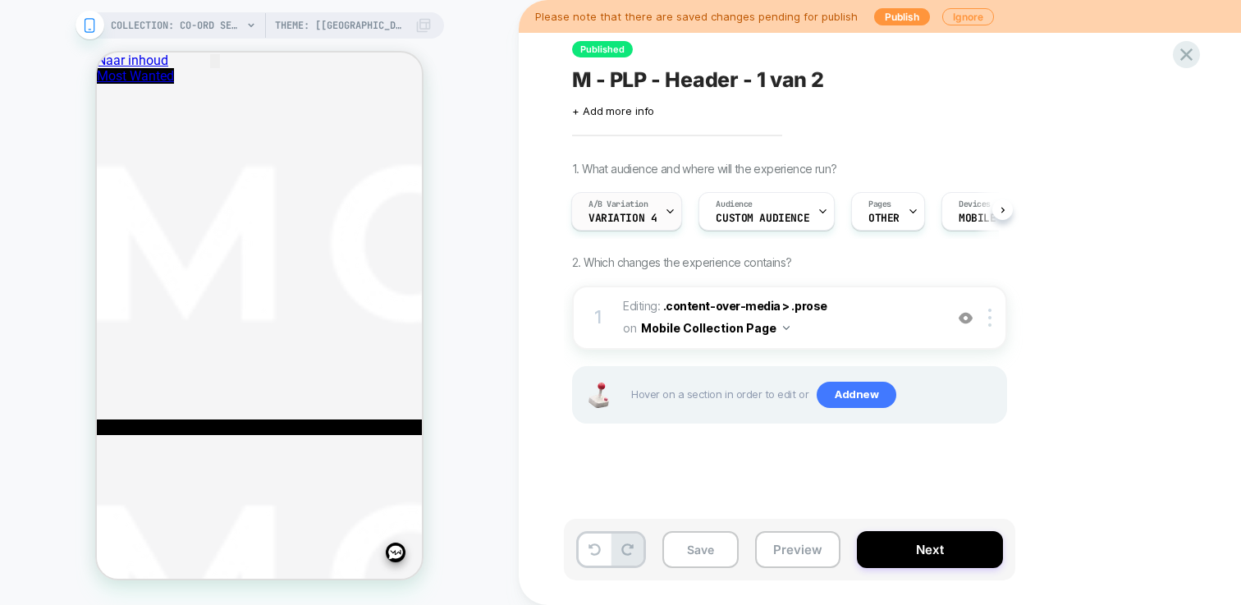
click at [665, 216] on div at bounding box center [670, 211] width 11 height 37
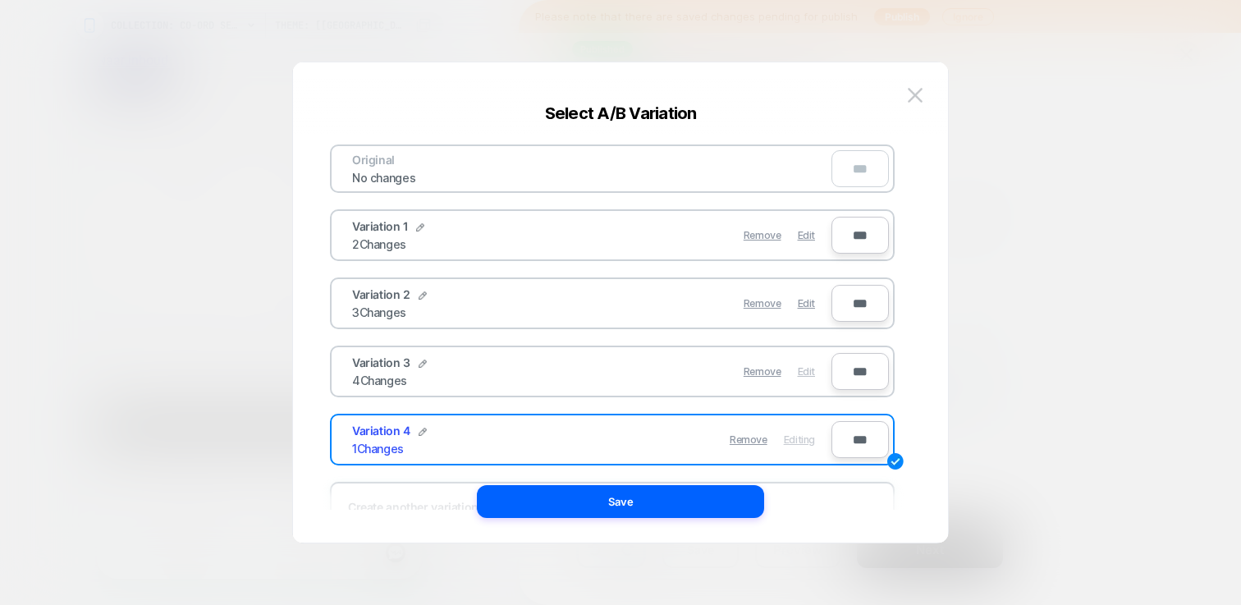
click at [810, 371] on span "Edit" at bounding box center [806, 371] width 17 height 12
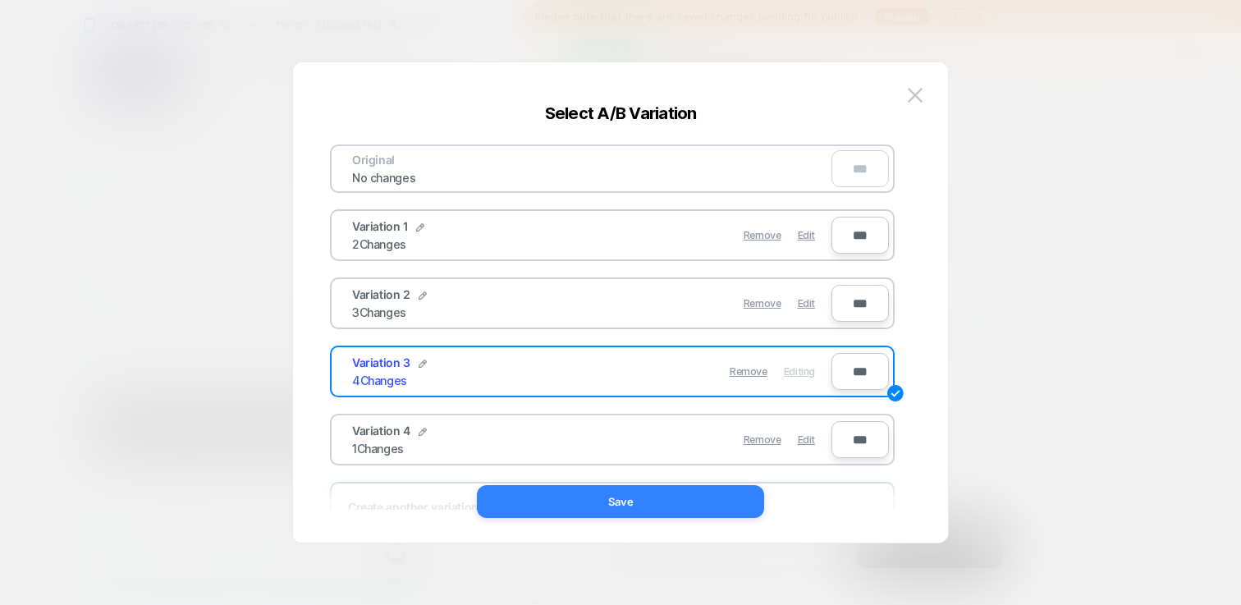
click at [639, 505] on button "Save" at bounding box center [620, 501] width 287 height 33
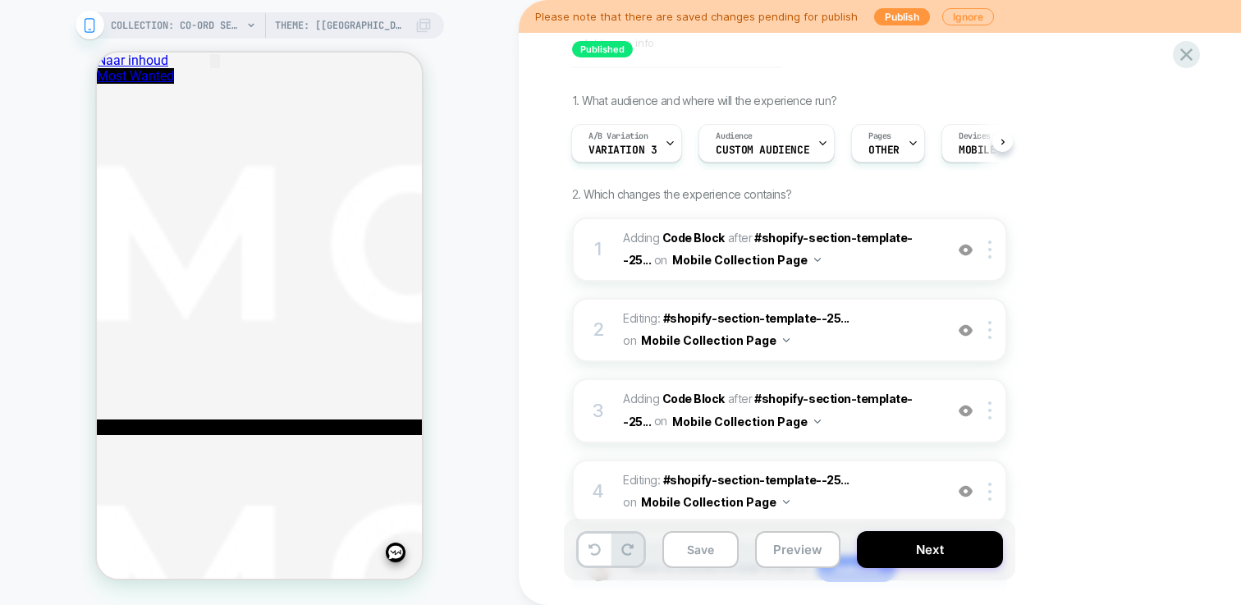
scroll to position [0, 0]
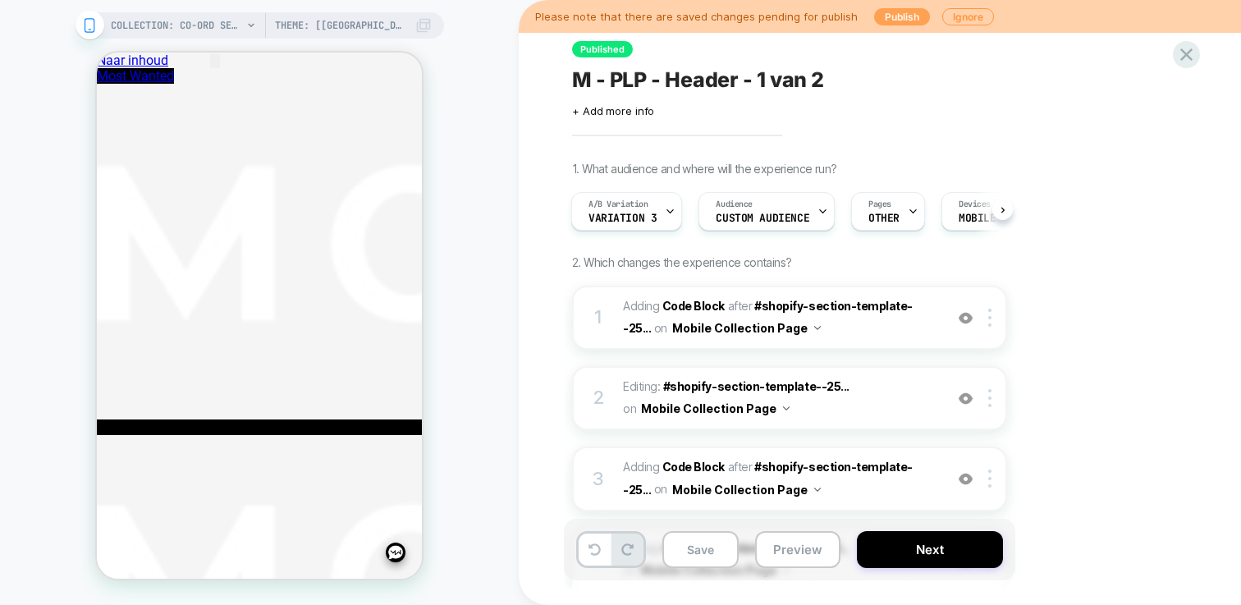
click at [885, 15] on button "Publish" at bounding box center [902, 16] width 56 height 17
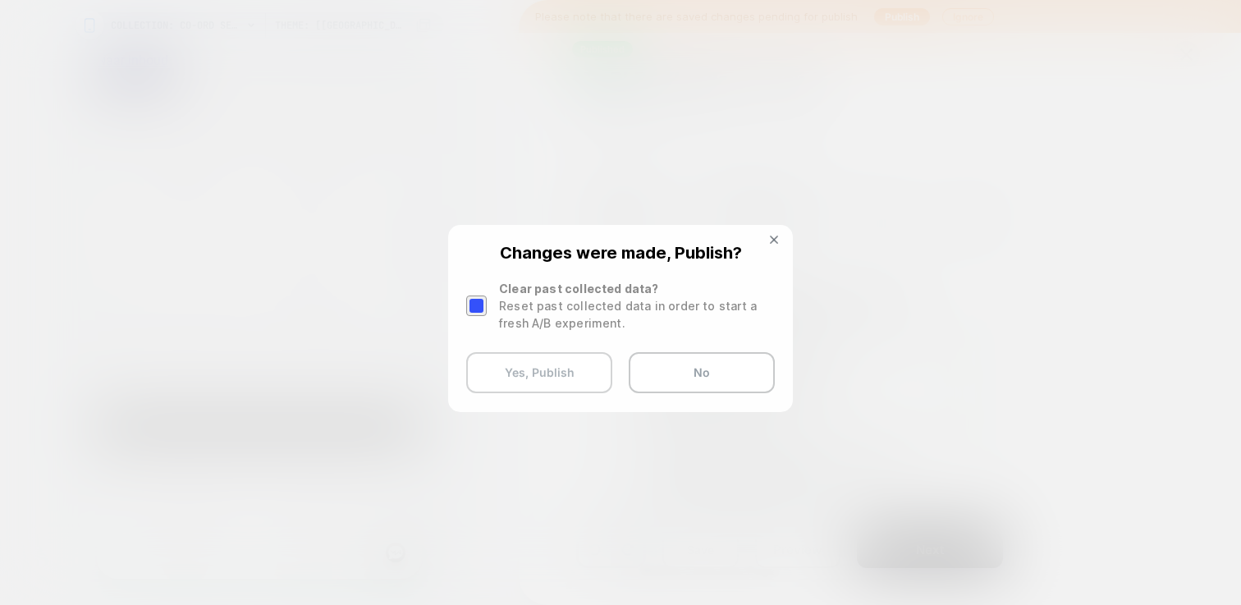
click at [553, 368] on button "Yes, Publish" at bounding box center [539, 372] width 146 height 41
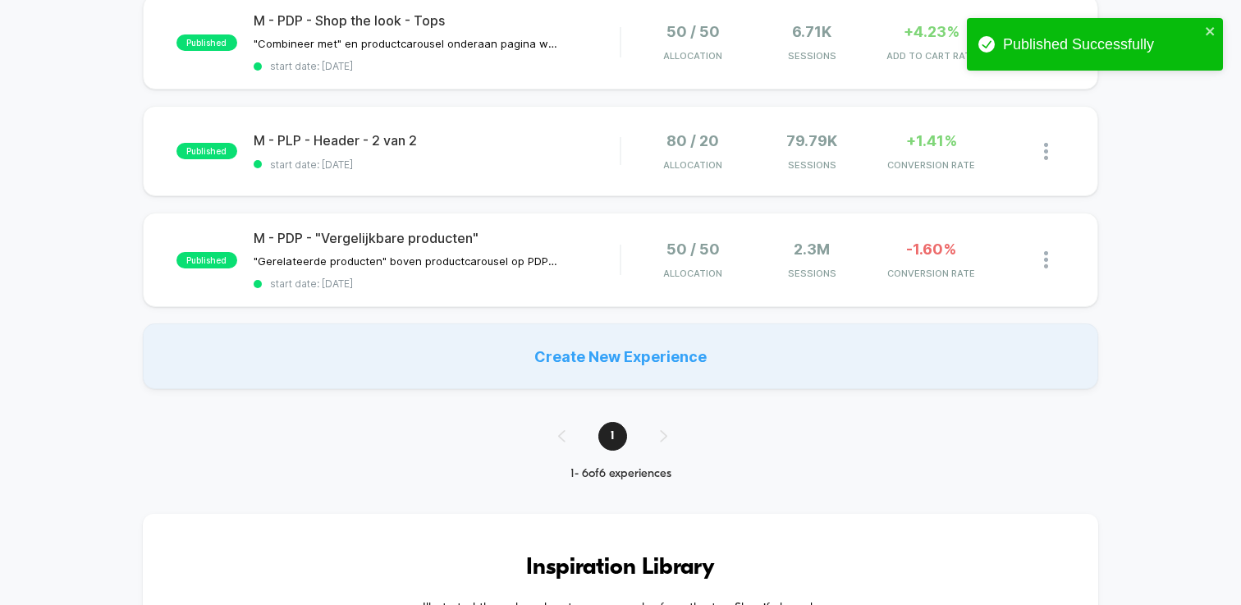
scroll to position [517, 0]
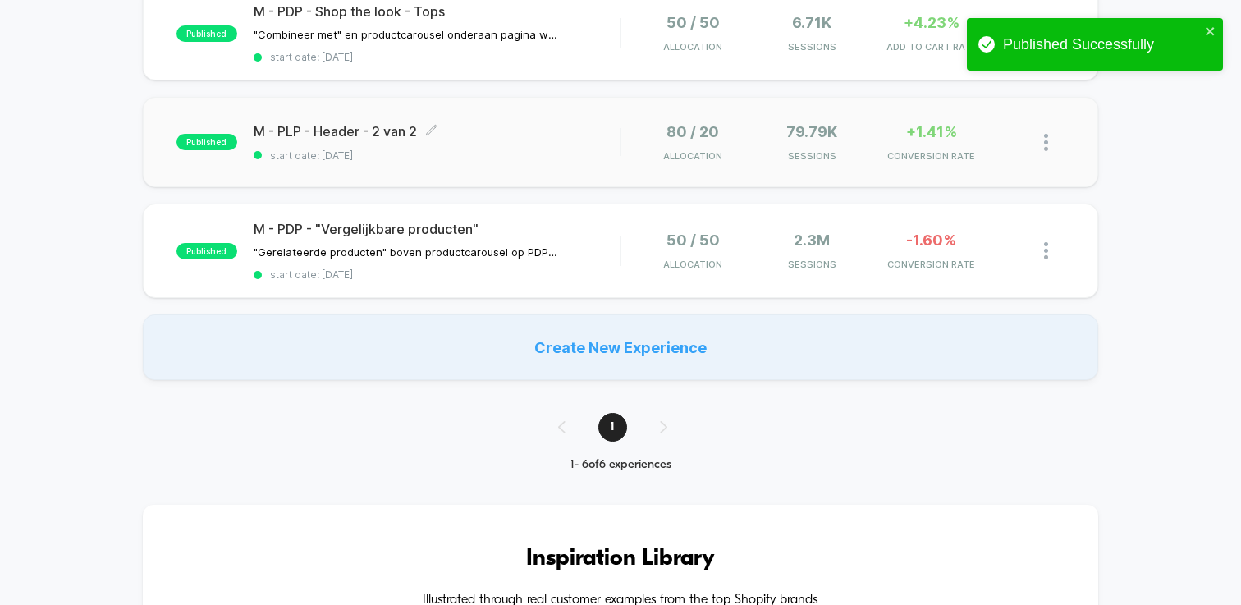
click at [479, 157] on span "start date: [DATE]" at bounding box center [437, 155] width 366 height 12
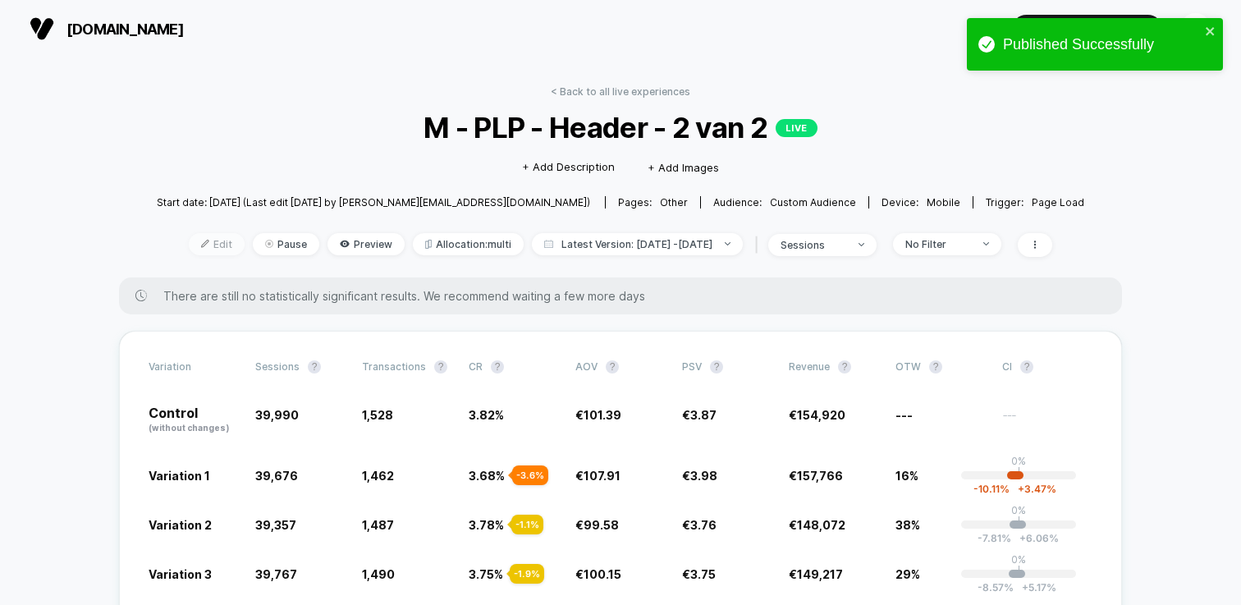
click at [191, 241] on span "Edit" at bounding box center [217, 244] width 56 height 22
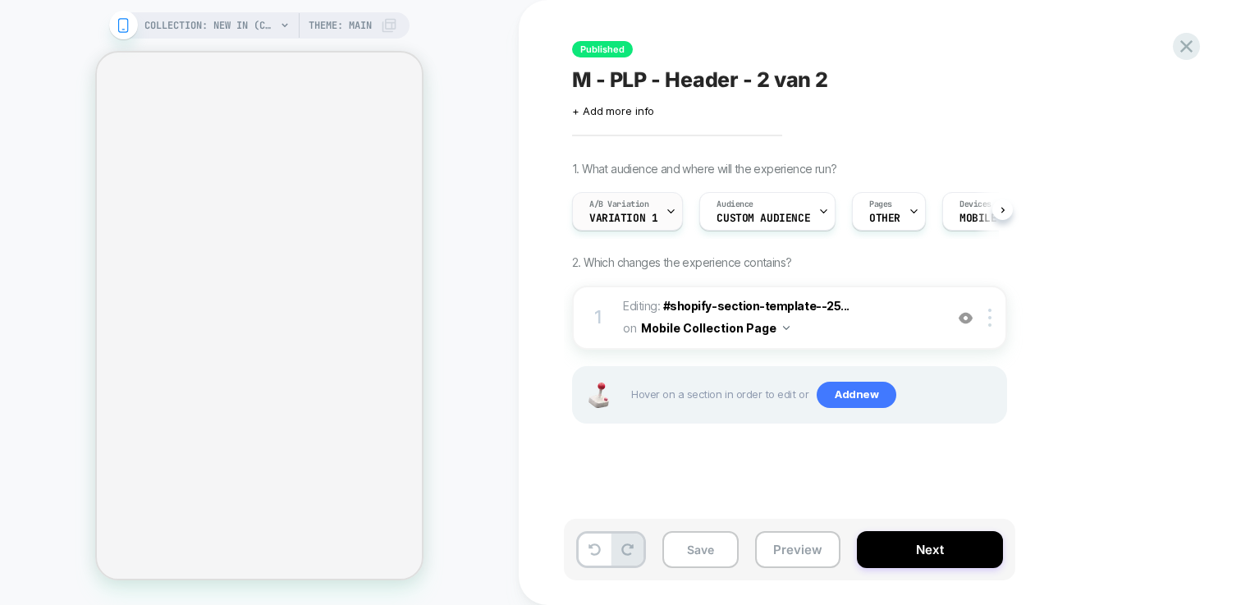
scroll to position [0, 1]
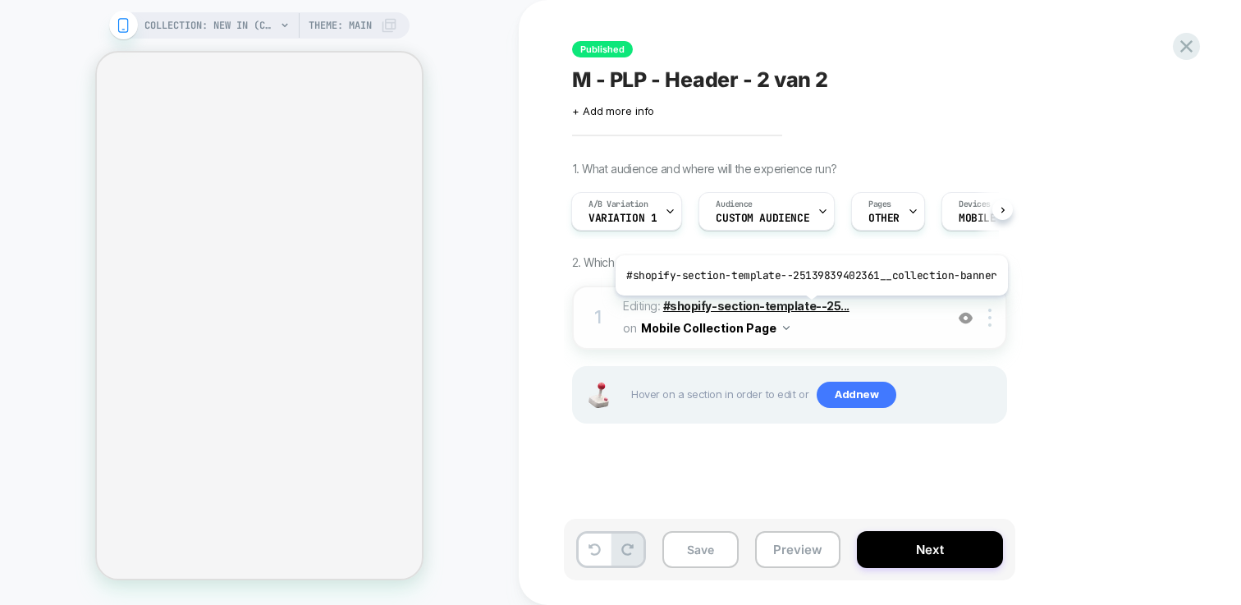
click at [807, 308] on span "#shopify-section-template--25..." at bounding box center [756, 306] width 186 height 14
click at [730, 304] on span "#shopify-section-template--25..." at bounding box center [756, 306] width 186 height 14
click at [746, 309] on span "#shopify-section-template--25..." at bounding box center [756, 306] width 186 height 14
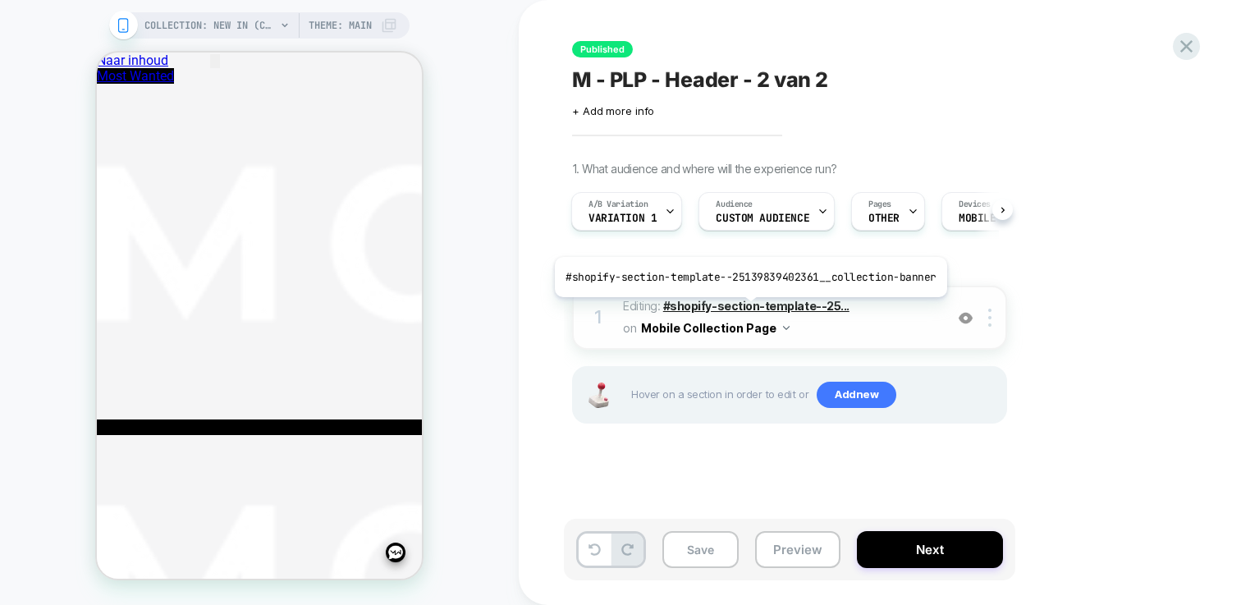
scroll to position [0, 0]
click at [748, 303] on span "#shopify-section-template--25..." at bounding box center [756, 306] width 186 height 14
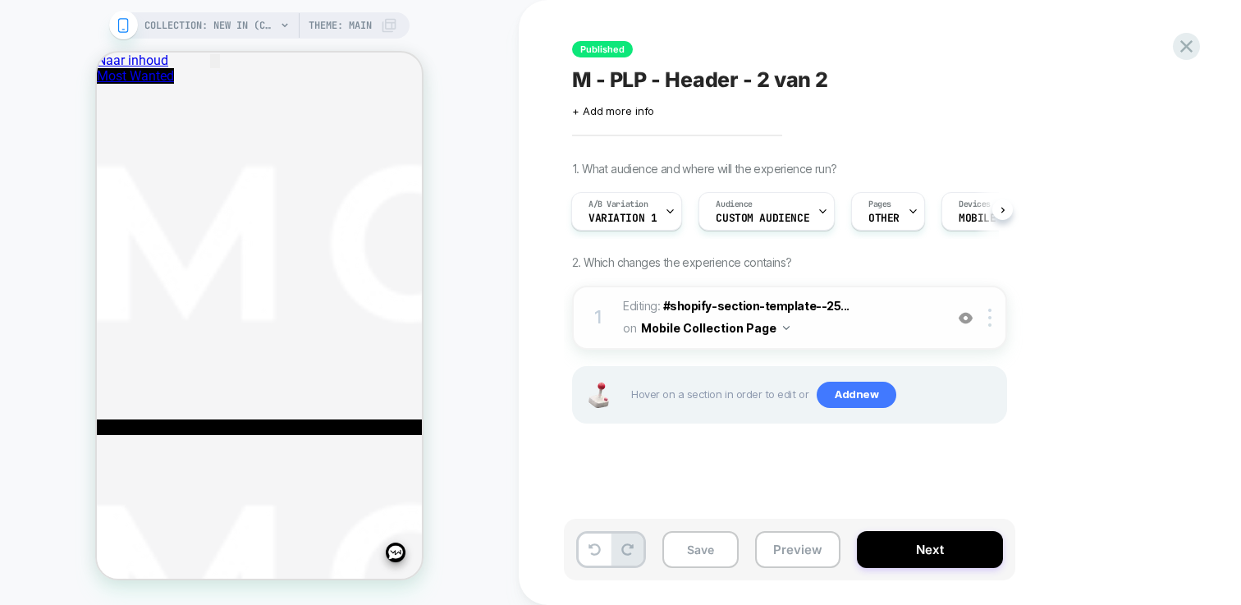
click at [963, 318] on img at bounding box center [965, 318] width 14 height 14
click at [964, 318] on img at bounding box center [965, 318] width 14 height 14
click at [995, 312] on div at bounding box center [992, 318] width 27 height 18
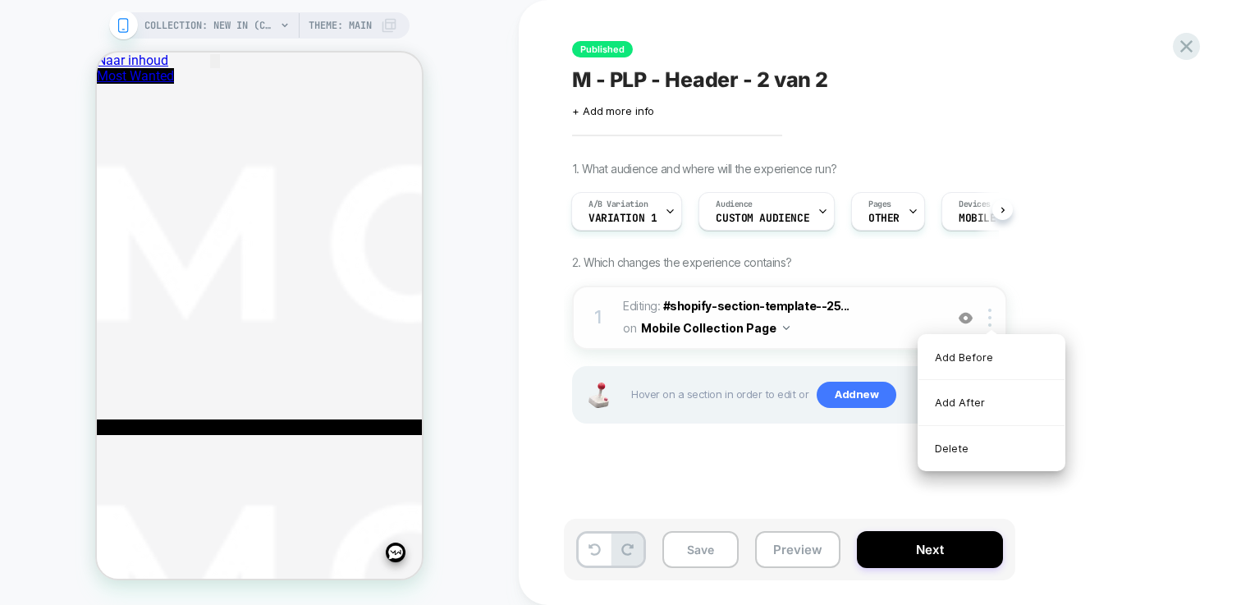
click at [881, 312] on span "Editing : #shopify-section-template--25... #shopify-section-template--251398394…" at bounding box center [779, 317] width 313 height 44
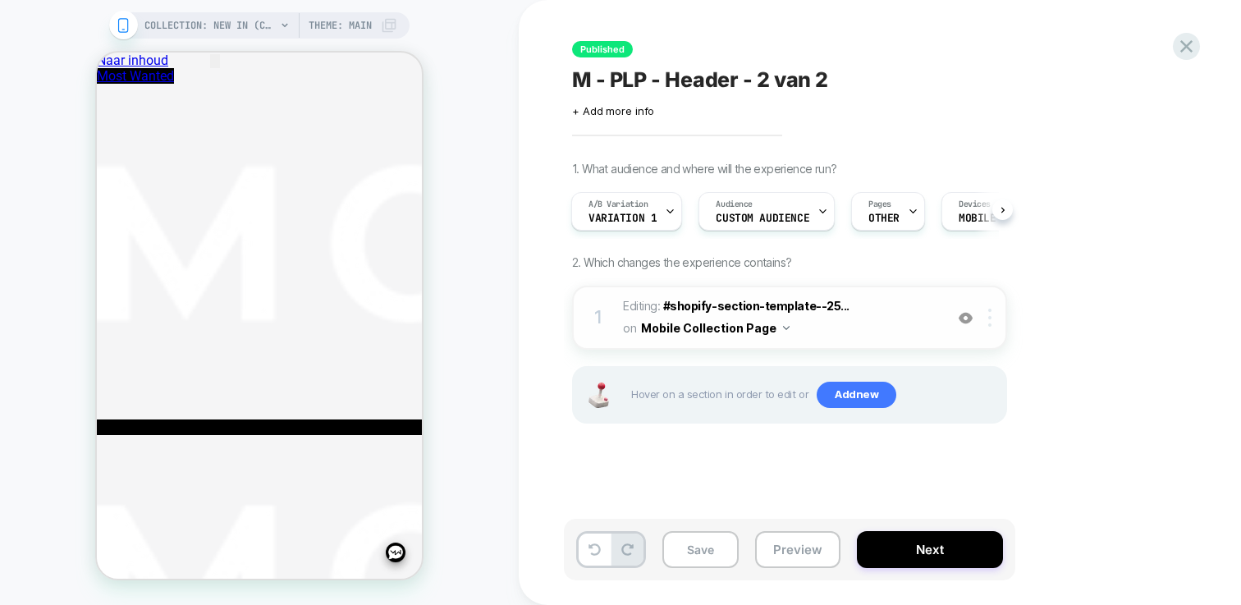
click at [980, 313] on div at bounding box center [992, 318] width 27 height 18
click at [996, 314] on div at bounding box center [992, 318] width 27 height 18
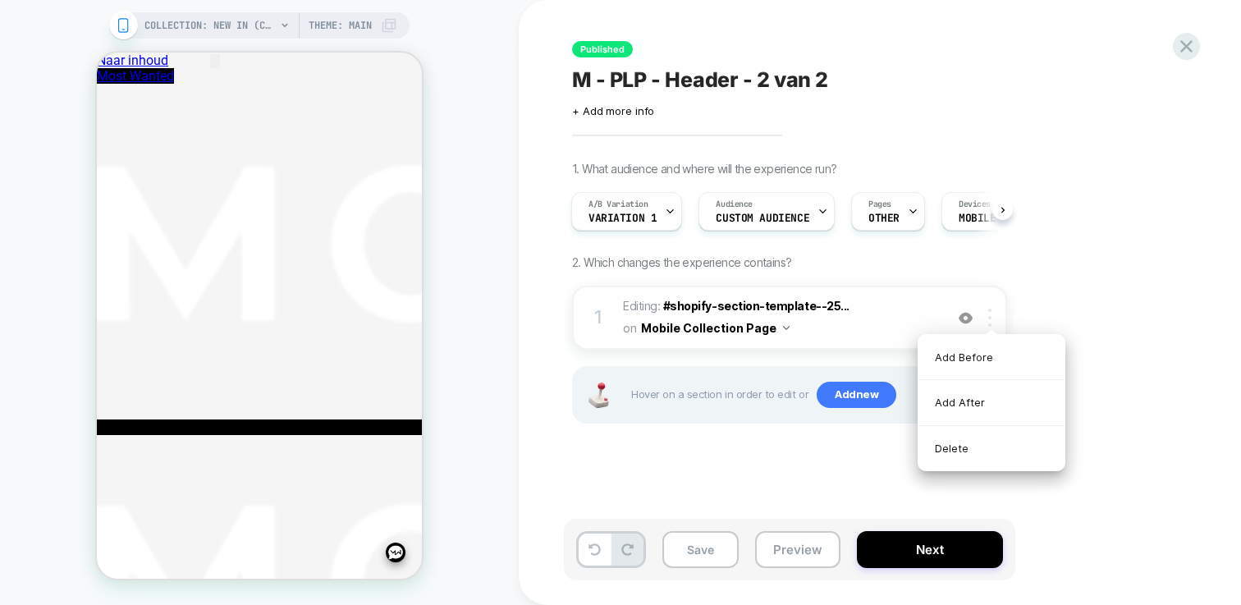
click at [993, 315] on div at bounding box center [992, 318] width 27 height 18
click at [752, 309] on span "#shopify-section-template--25..." at bounding box center [756, 306] width 186 height 14
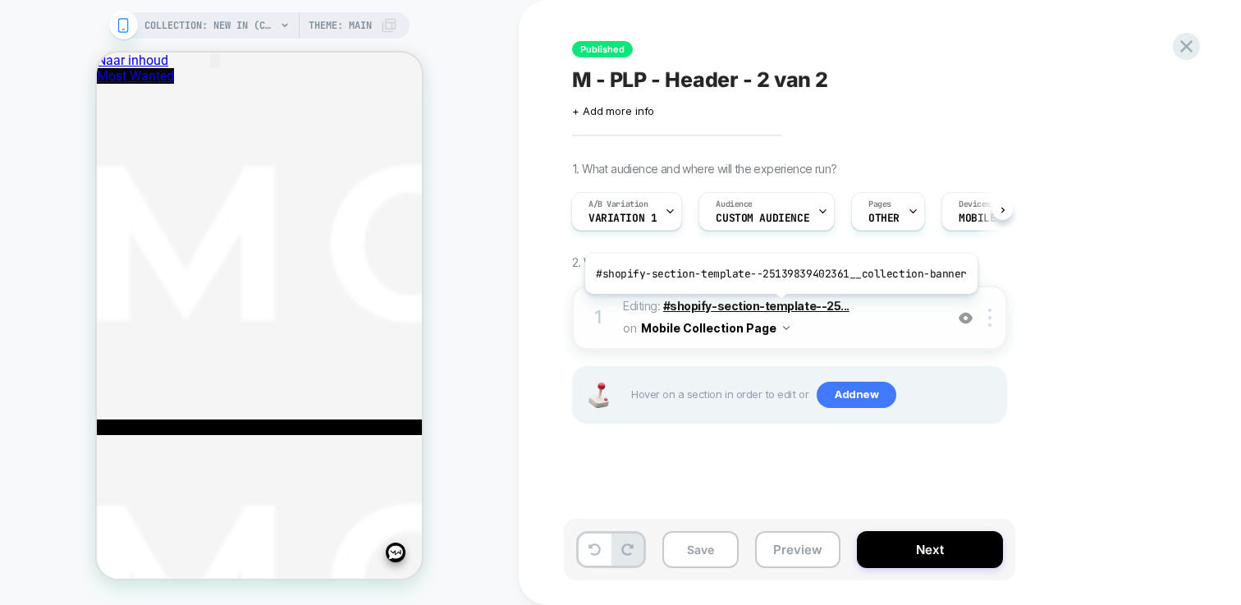
click at [776, 306] on span "#shopify-section-template--25..." at bounding box center [756, 306] width 186 height 14
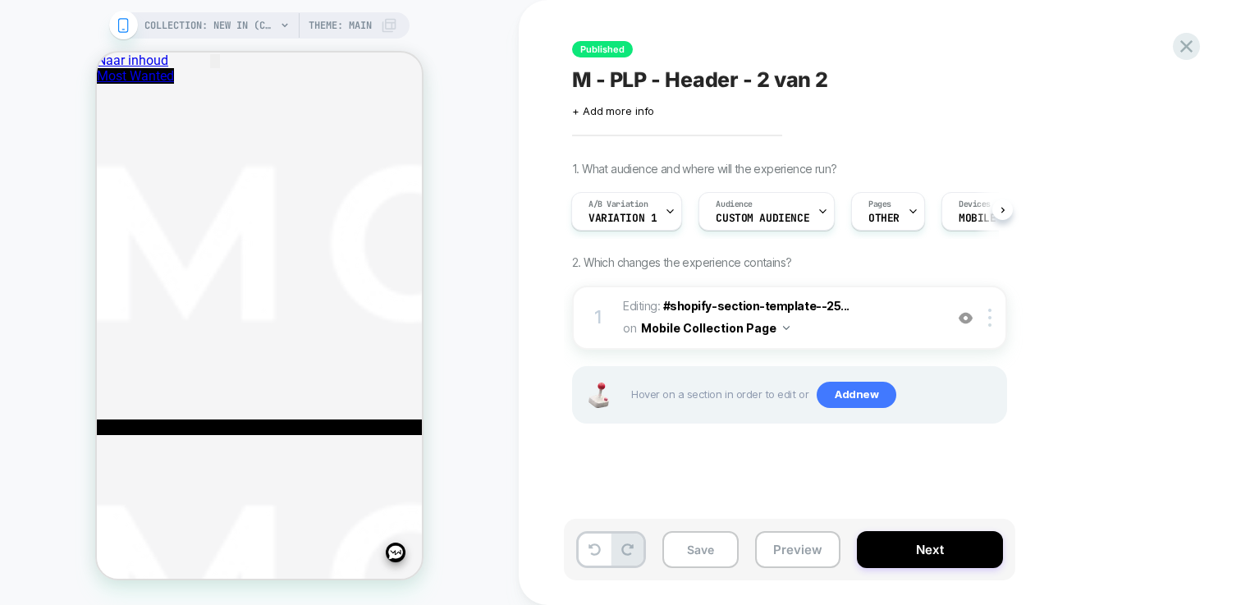
click at [687, 382] on span "Hover on a section in order to edit or Add new" at bounding box center [814, 395] width 366 height 26
click at [688, 328] on button "Mobile Collection Page" at bounding box center [715, 328] width 149 height 24
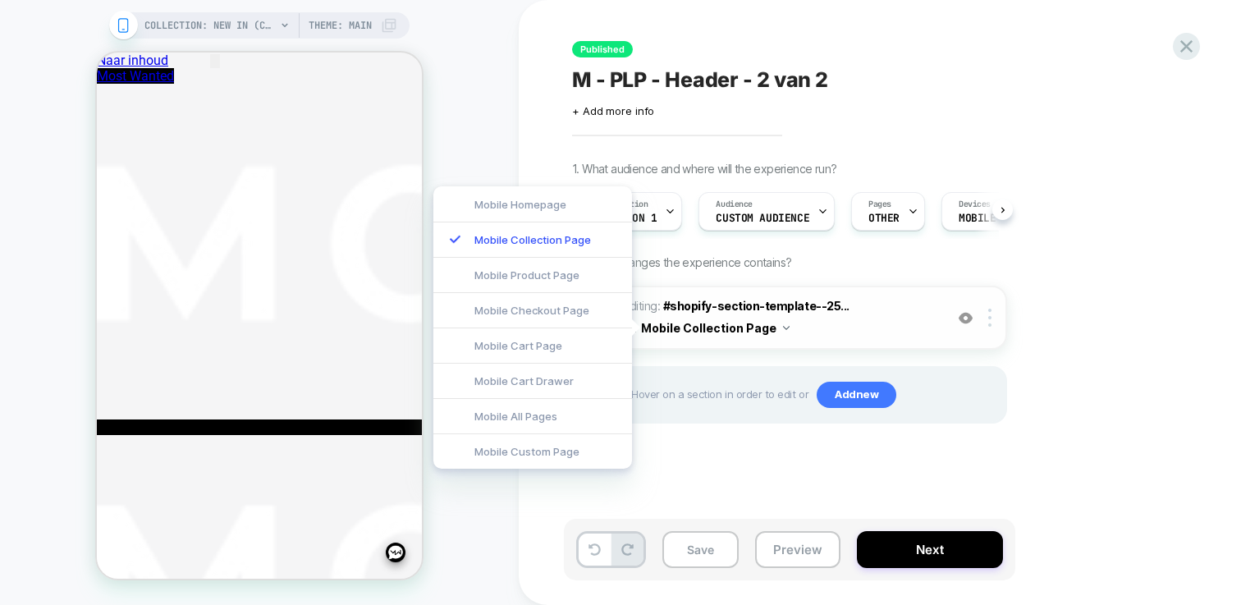
click at [688, 328] on button "Mobile Collection Page" at bounding box center [715, 328] width 149 height 24
click at [738, 394] on span "Hover on a section in order to edit or Add new" at bounding box center [814, 395] width 366 height 26
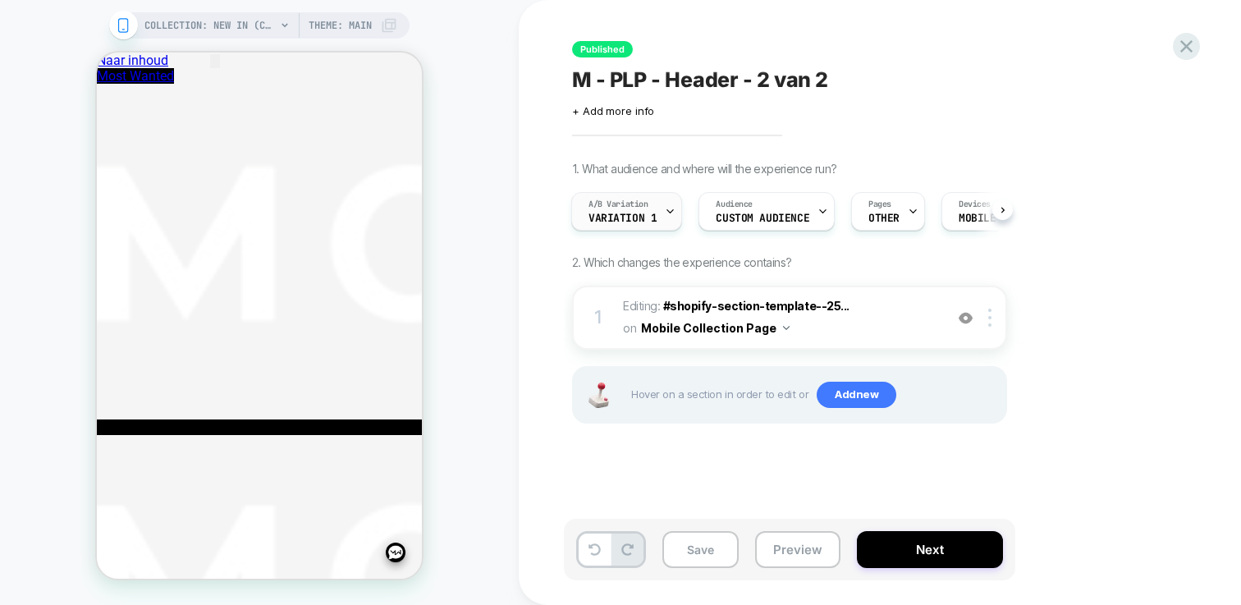
click at [625, 222] on span "Variation 1" at bounding box center [622, 218] width 68 height 11
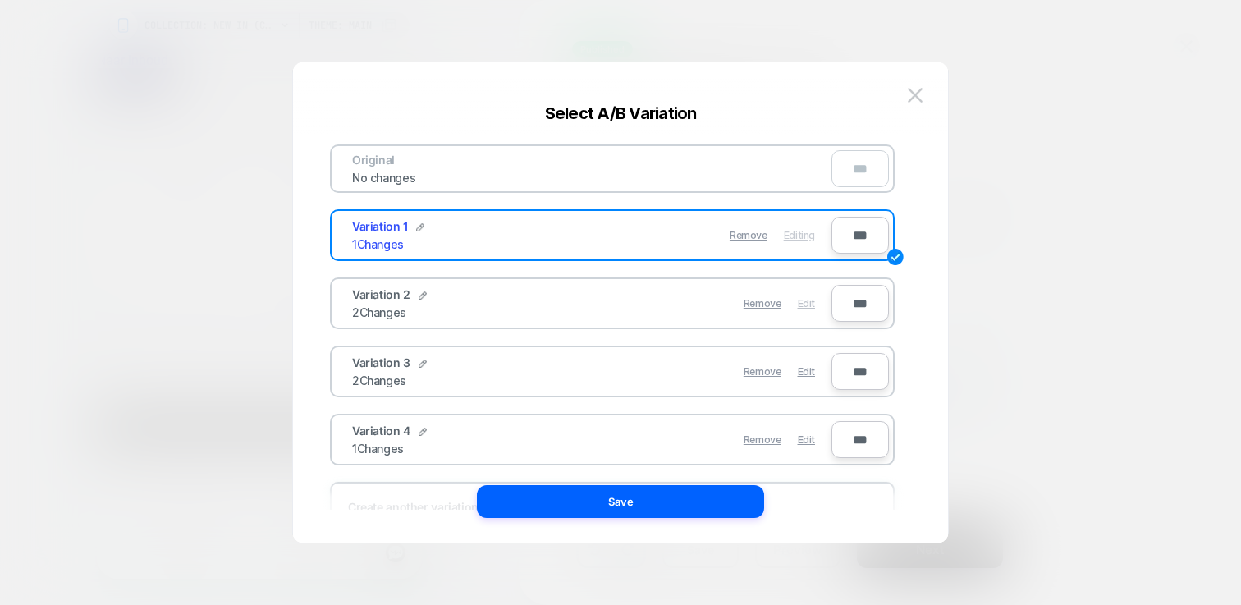
click at [807, 305] on span "Edit" at bounding box center [806, 303] width 17 height 12
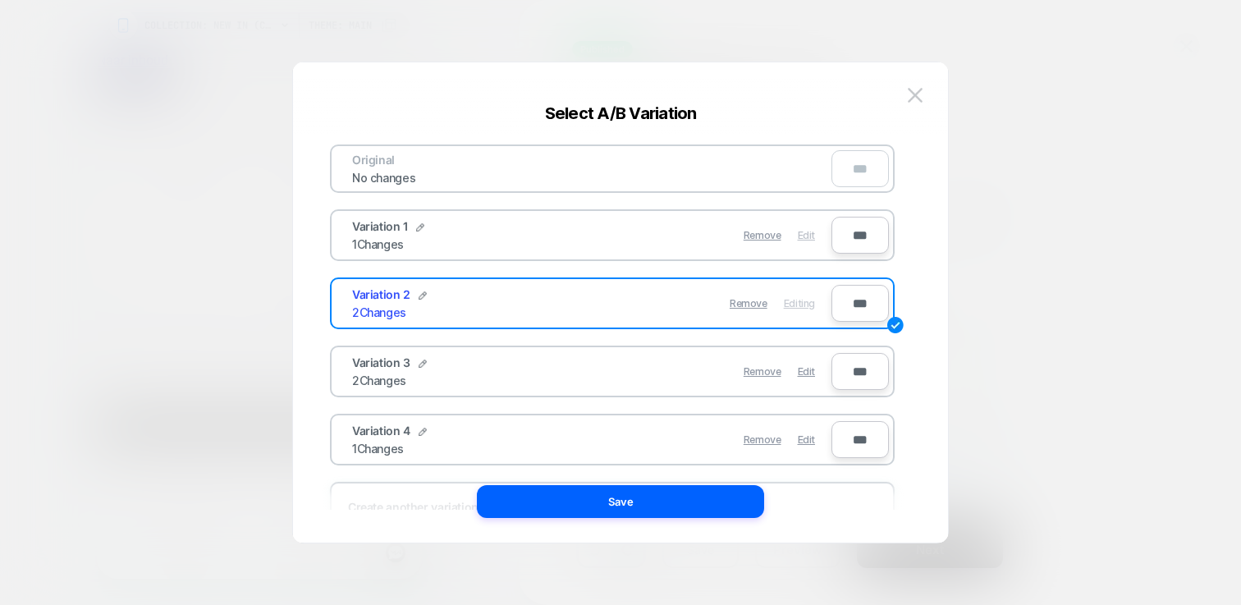
click at [801, 237] on span "Edit" at bounding box center [806, 235] width 17 height 12
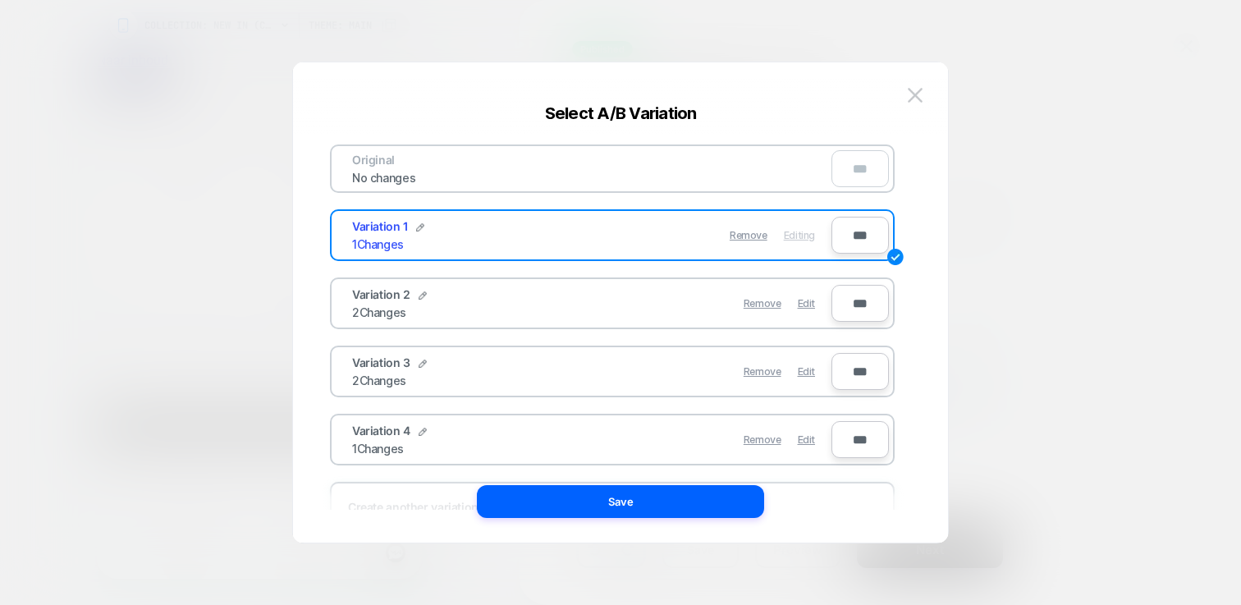
click at [672, 463] on div "Variation 4 1 Changes Remove Edit ***" at bounding box center [612, 440] width 565 height 52
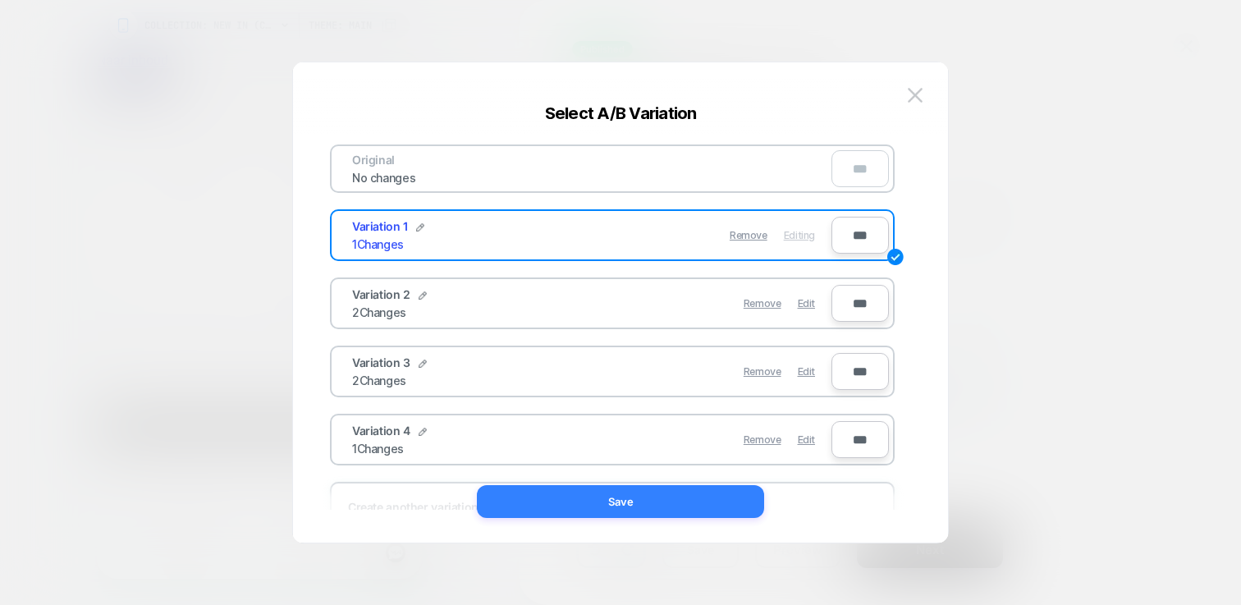
click at [677, 492] on button "Save" at bounding box center [620, 501] width 287 height 33
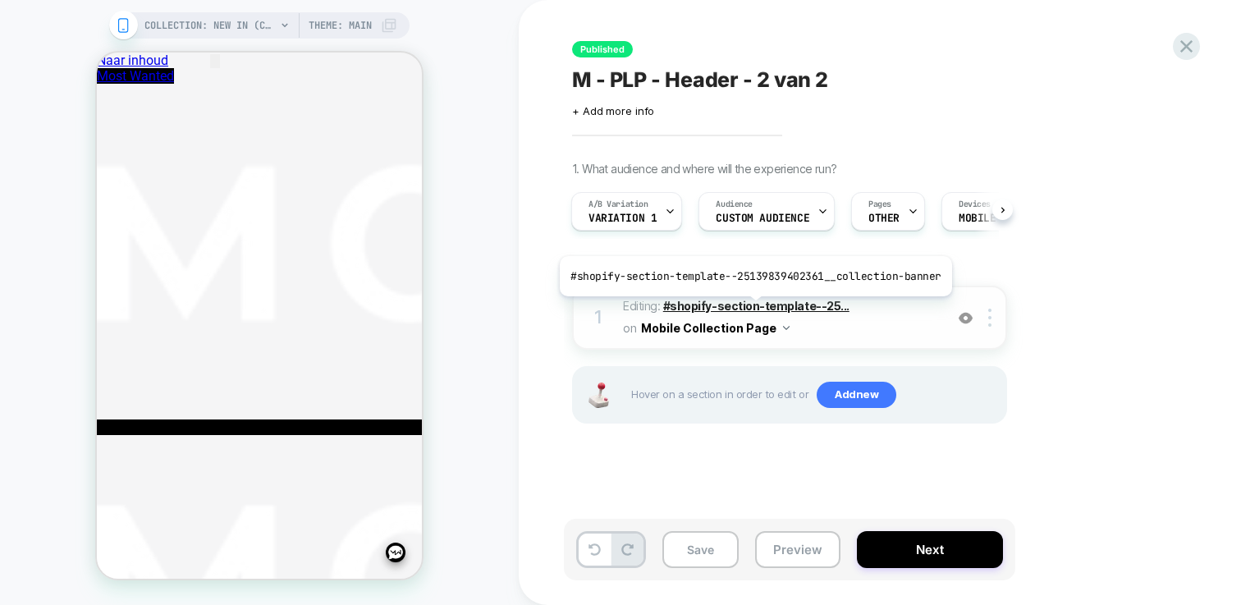
click at [758, 308] on span "#shopify-section-template--25..." at bounding box center [756, 306] width 186 height 14
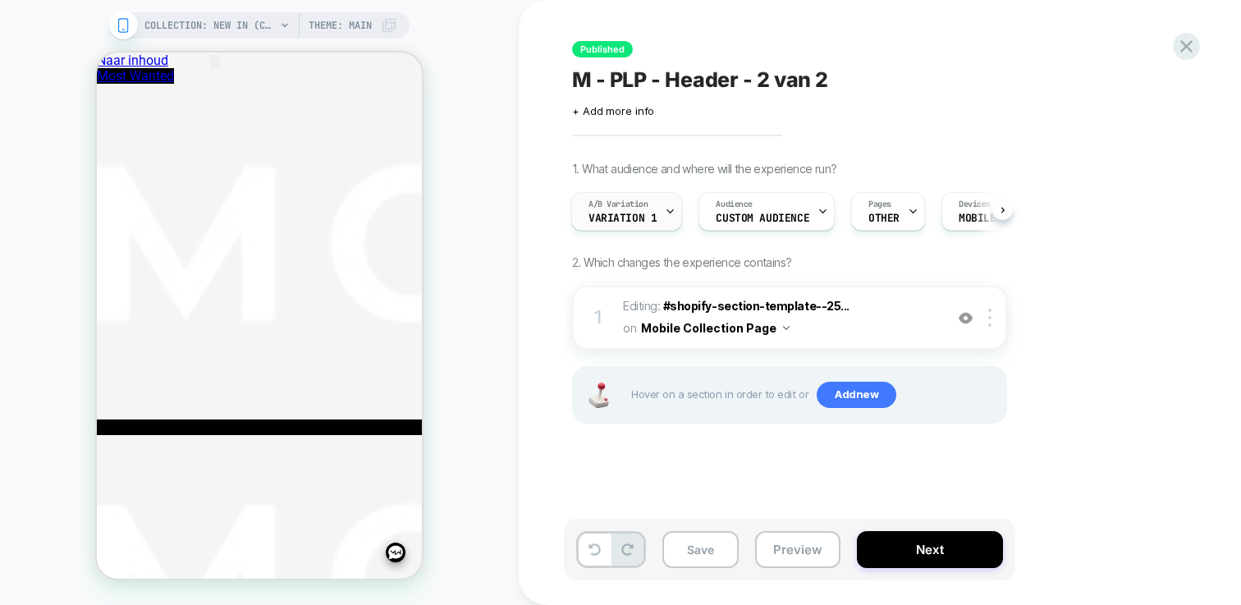
click at [629, 214] on span "Variation 1" at bounding box center [622, 218] width 68 height 11
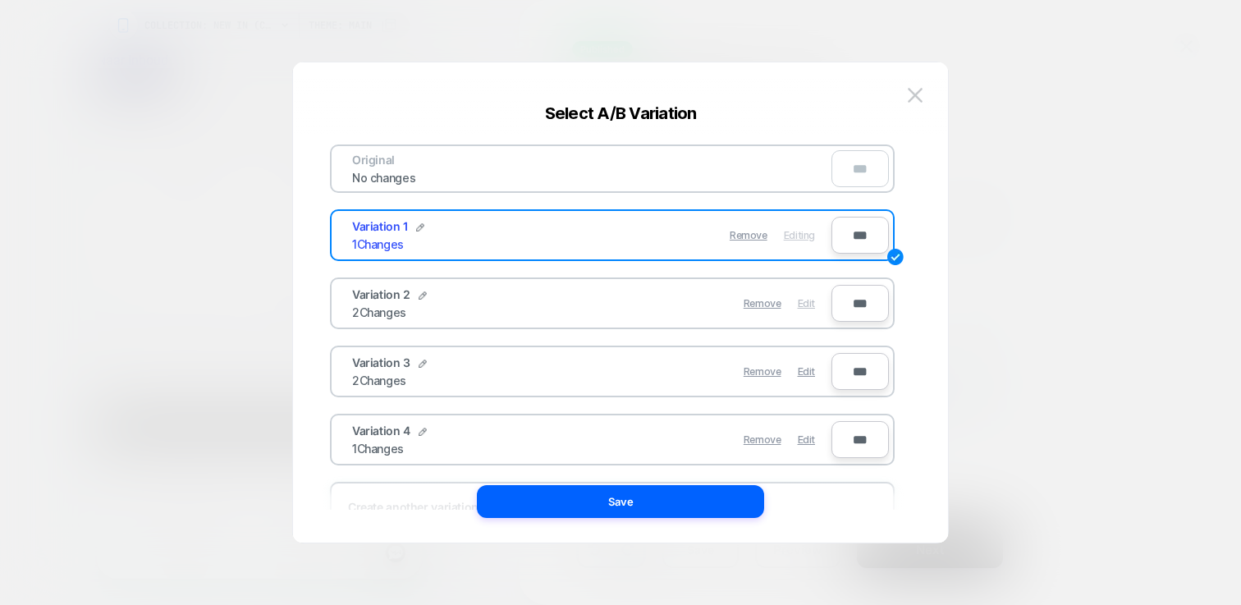
click at [811, 305] on span "Edit" at bounding box center [806, 303] width 17 height 12
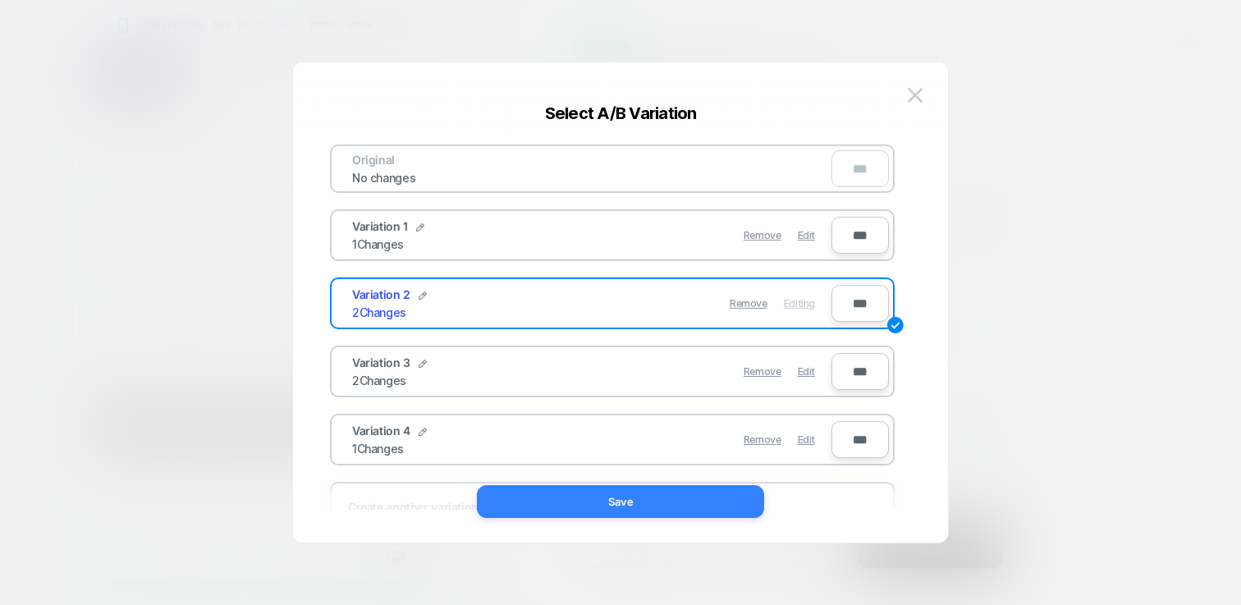
click at [735, 503] on button "Save" at bounding box center [620, 501] width 287 height 33
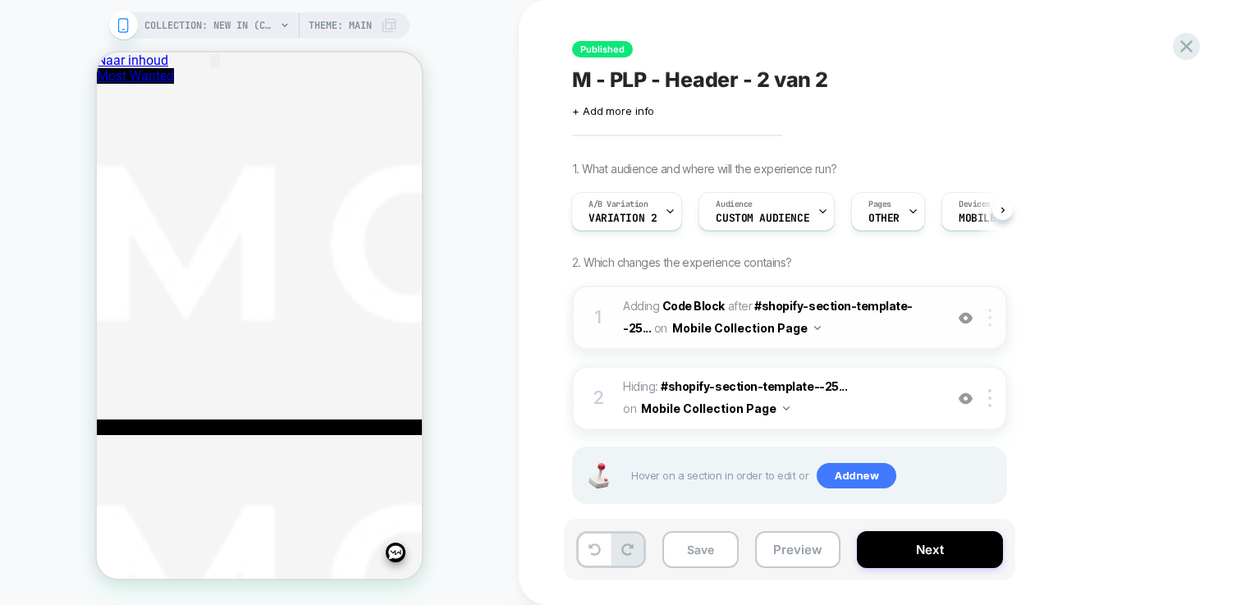
click at [997, 319] on div at bounding box center [992, 318] width 27 height 18
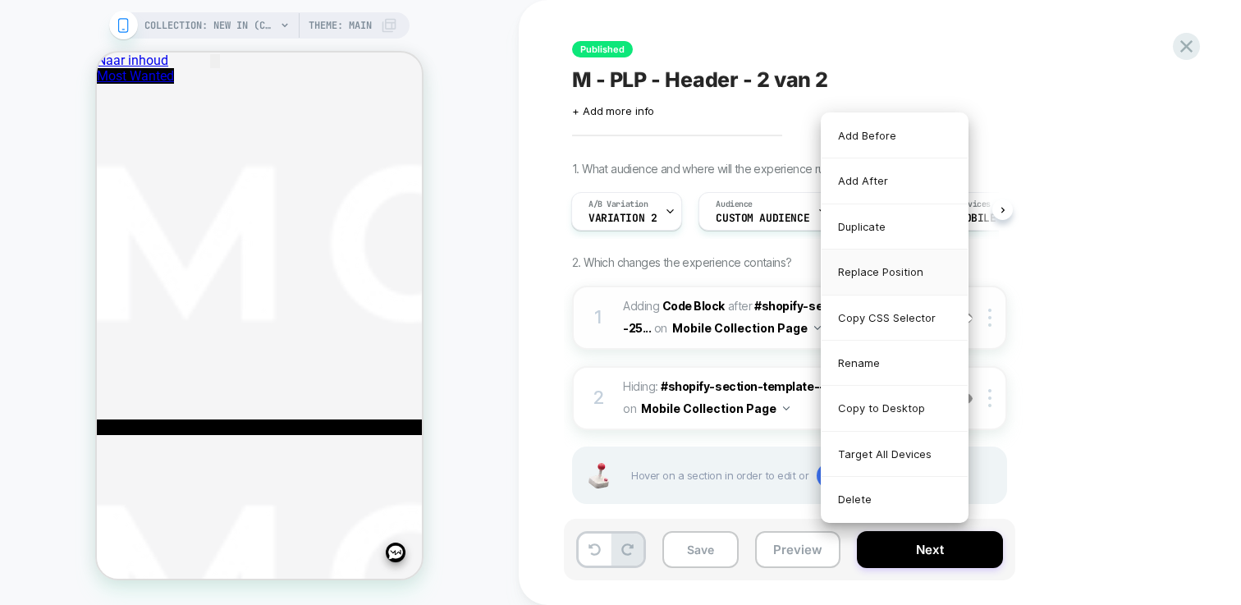
click at [910, 268] on div "Replace Position" at bounding box center [894, 271] width 146 height 45
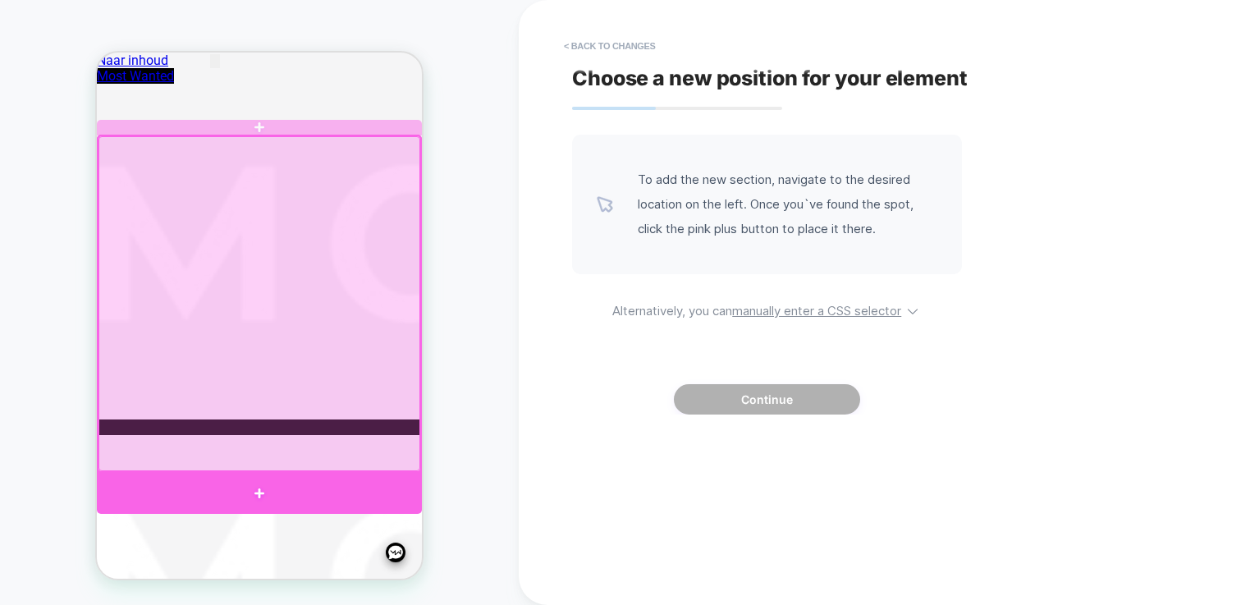
click at [350, 483] on div at bounding box center [259, 493] width 325 height 41
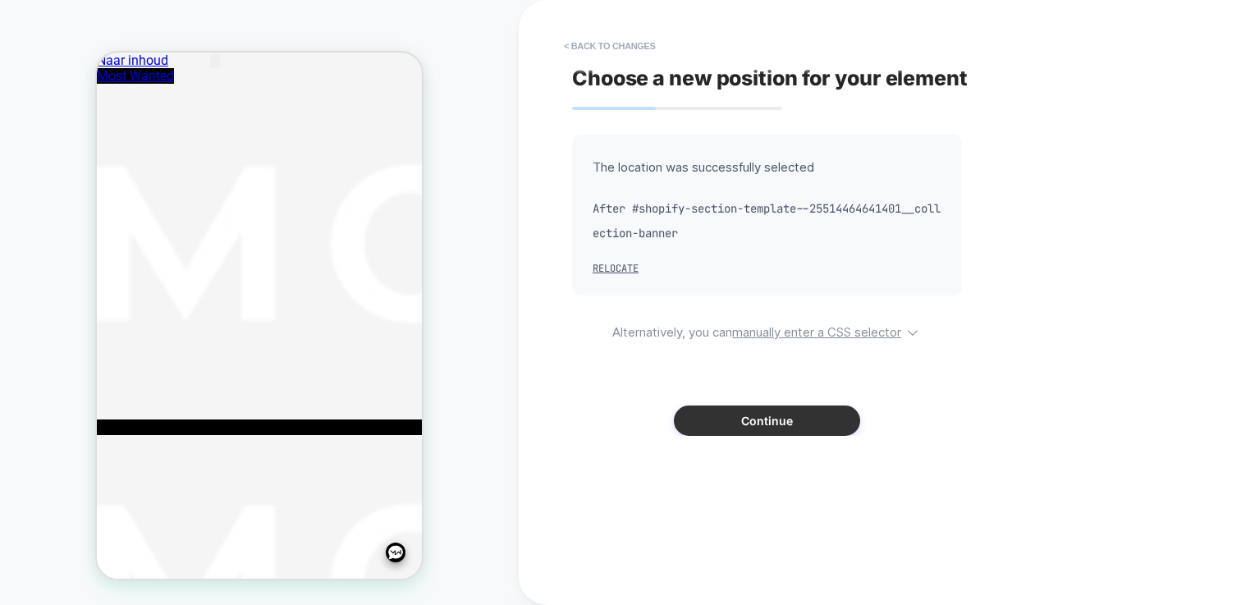
click at [738, 424] on button "Continue" at bounding box center [767, 420] width 186 height 30
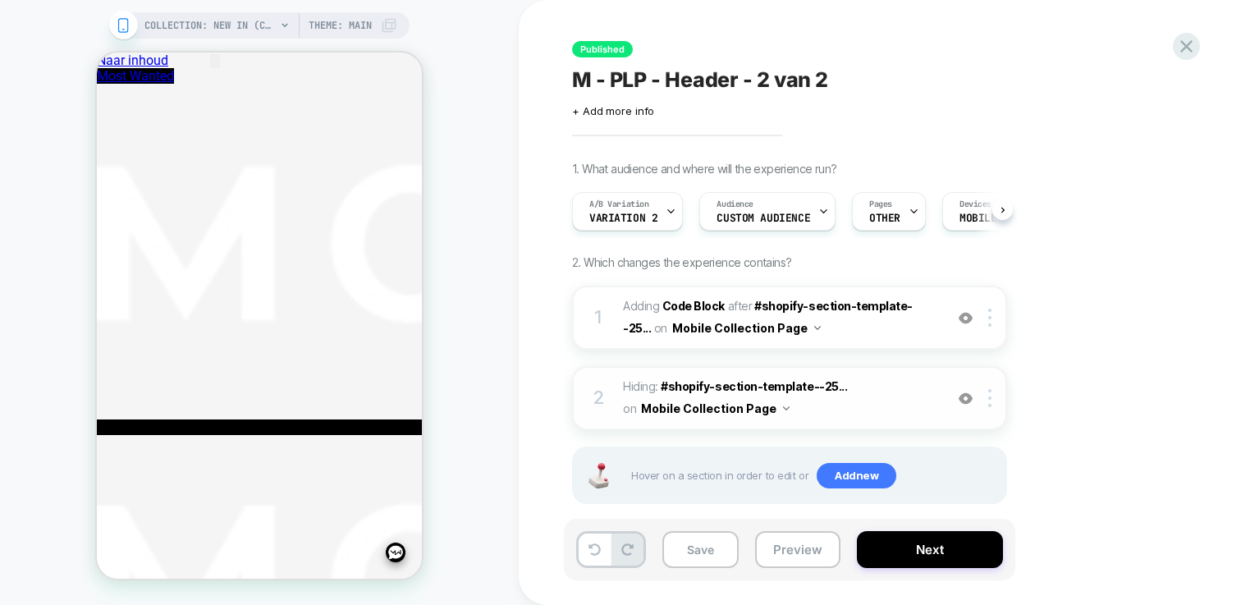
scroll to position [0, 1]
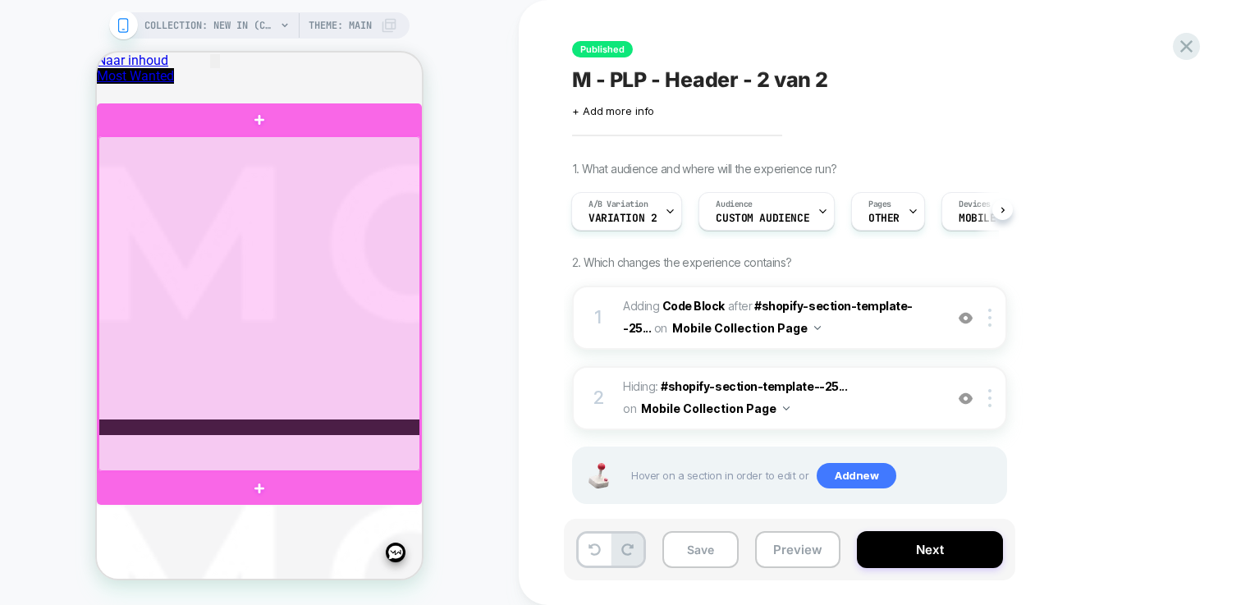
click at [354, 335] on div at bounding box center [259, 303] width 322 height 335
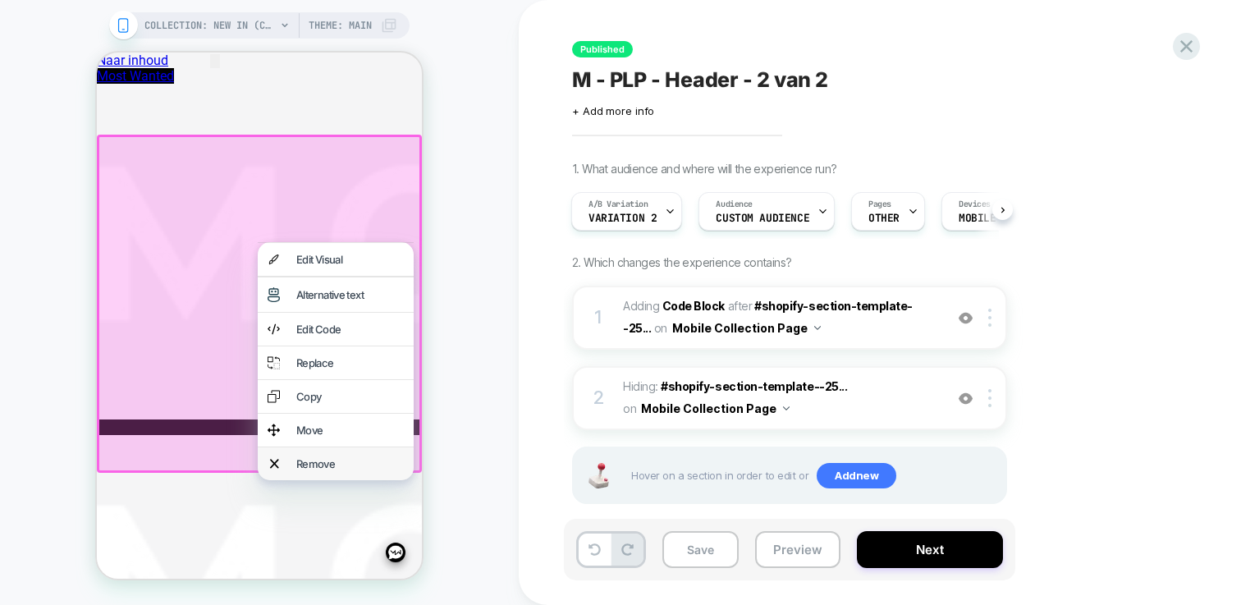
click at [345, 470] on div "Remove" at bounding box center [349, 463] width 107 height 13
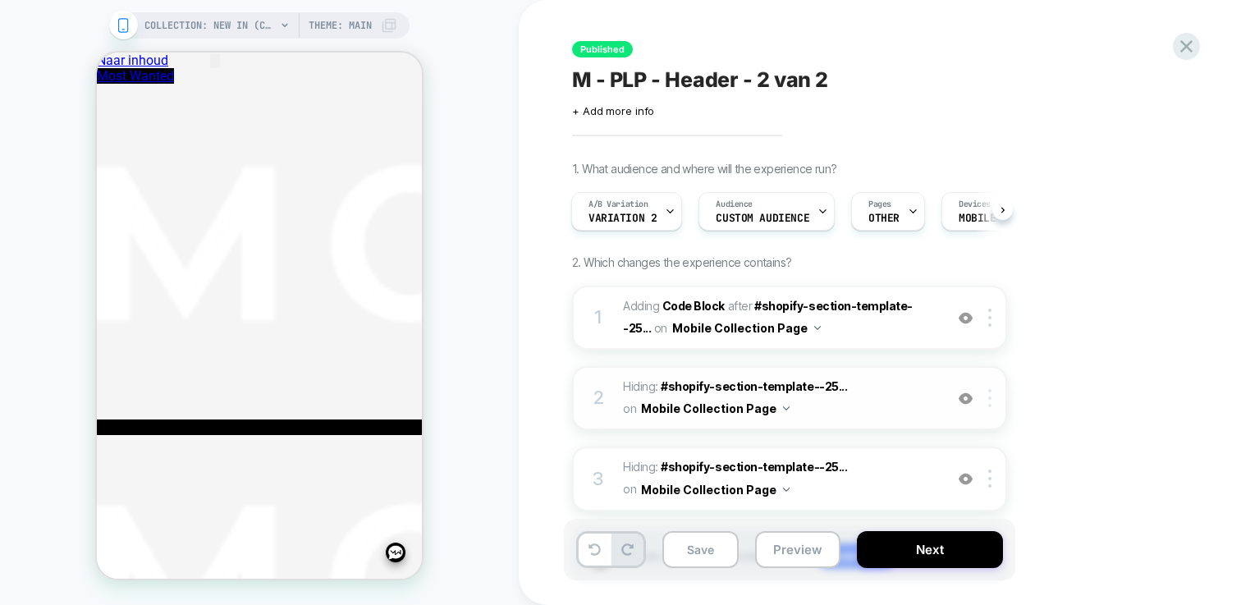
click at [988, 401] on img at bounding box center [989, 398] width 3 height 18
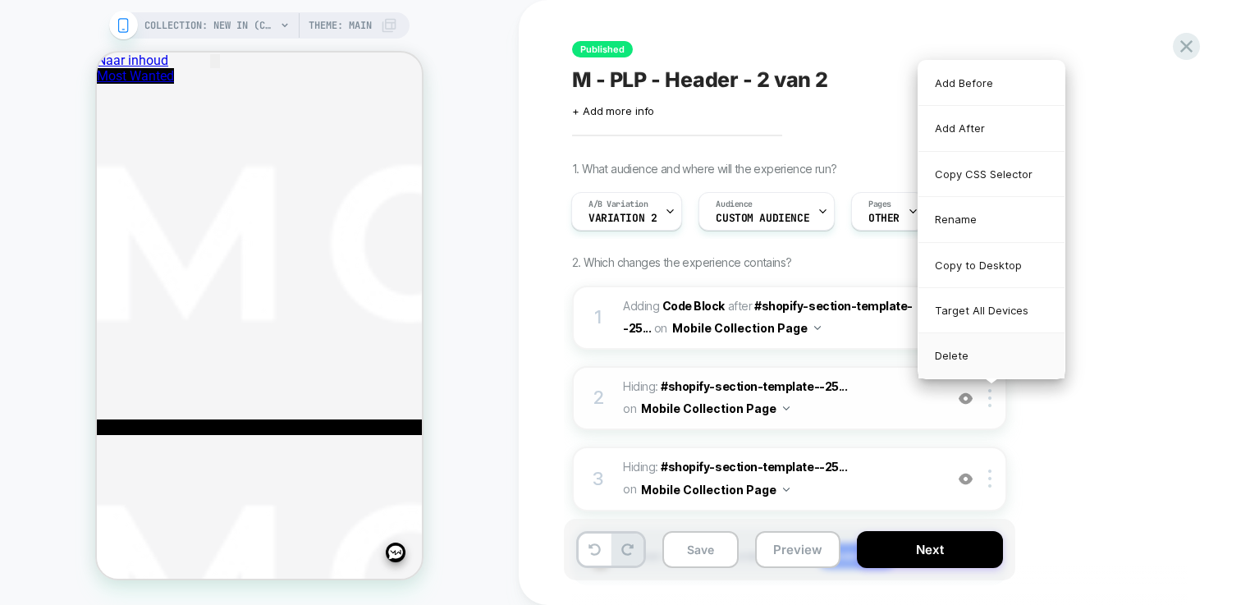
click at [968, 361] on div "Delete" at bounding box center [991, 355] width 146 height 44
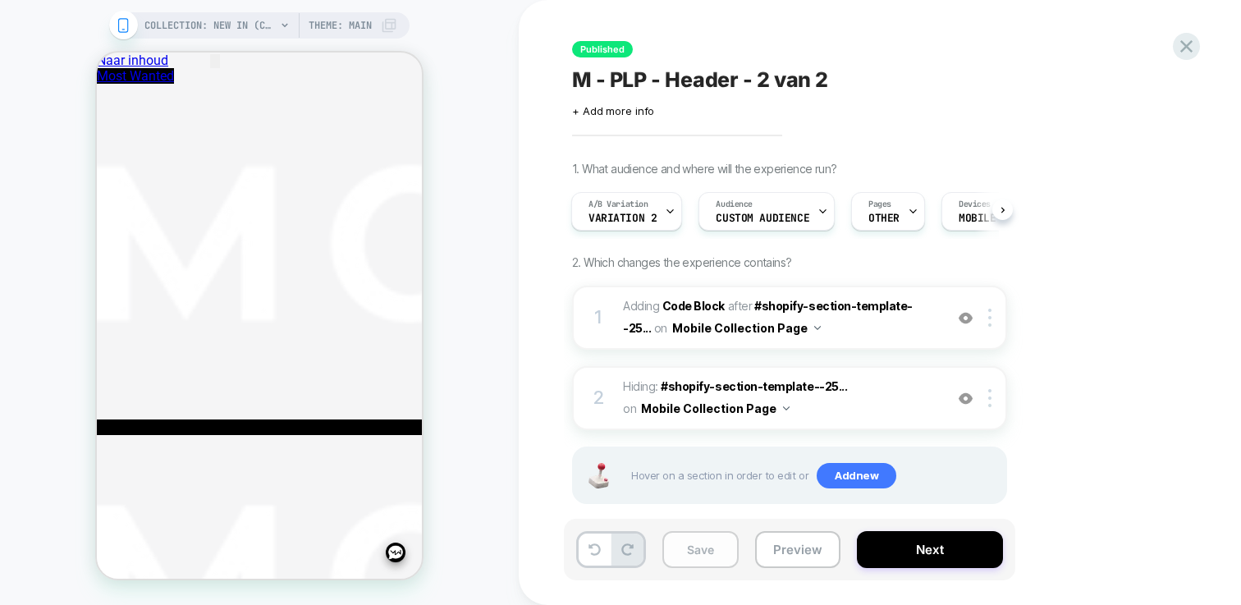
click at [730, 542] on button "Save" at bounding box center [700, 549] width 76 height 37
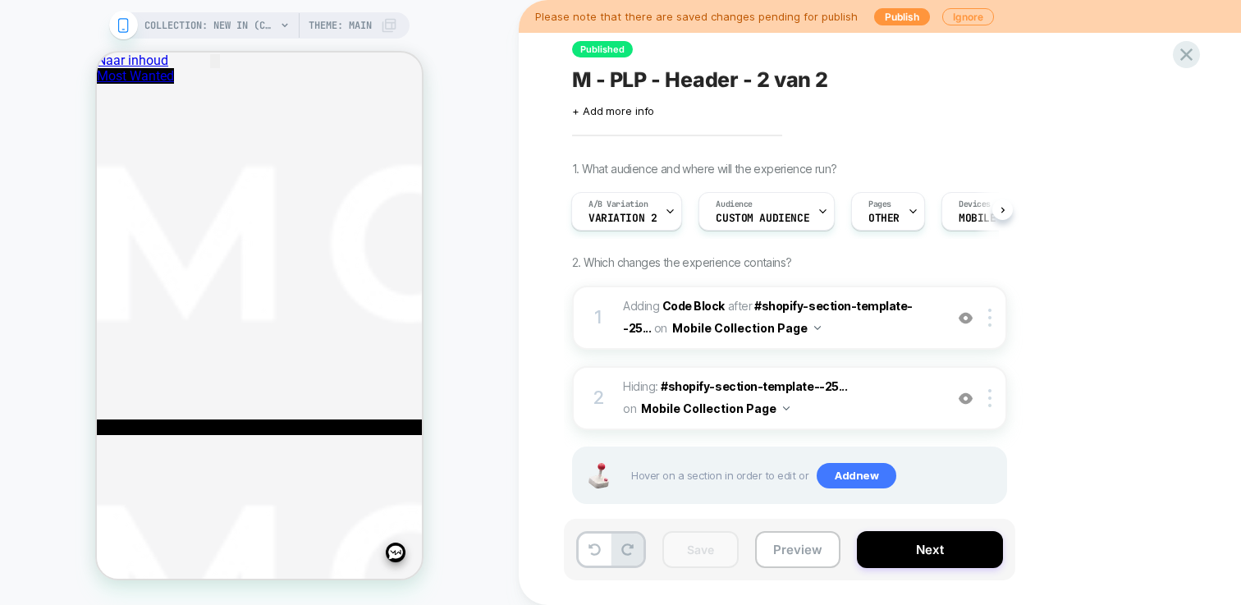
click at [388, 30] on icon at bounding box center [389, 25] width 16 height 16
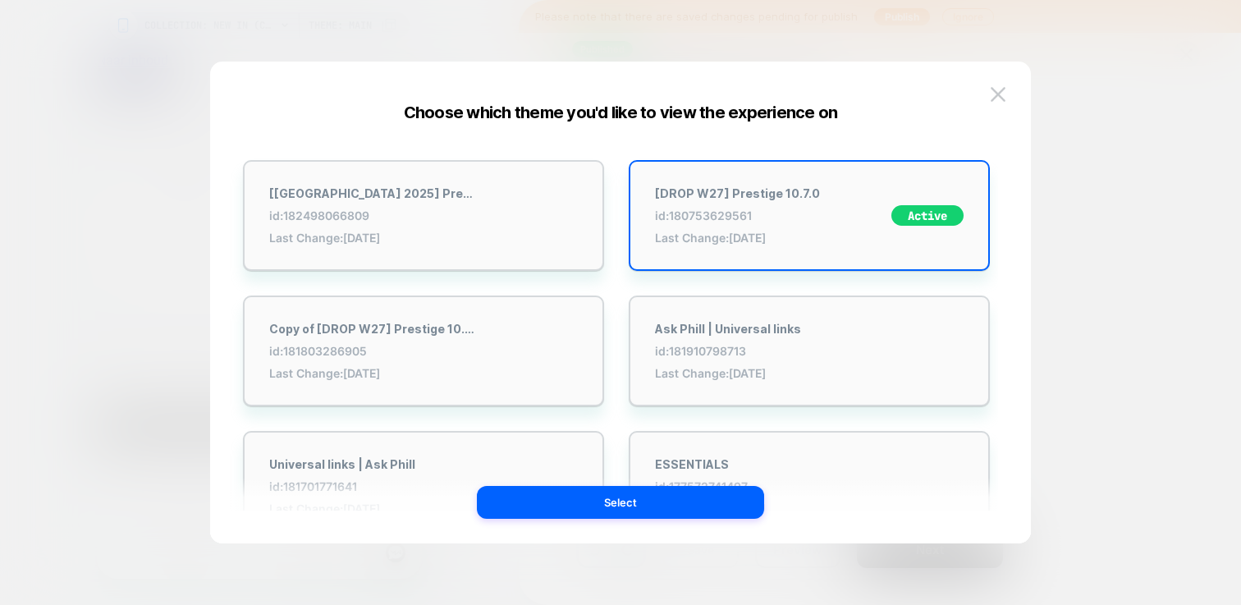
click at [491, 157] on div "[[GEOGRAPHIC_DATA] 2025] Prestige 10.7.0 id: 182498066809 Last Change: [DATE]" at bounding box center [423, 215] width 377 height 127
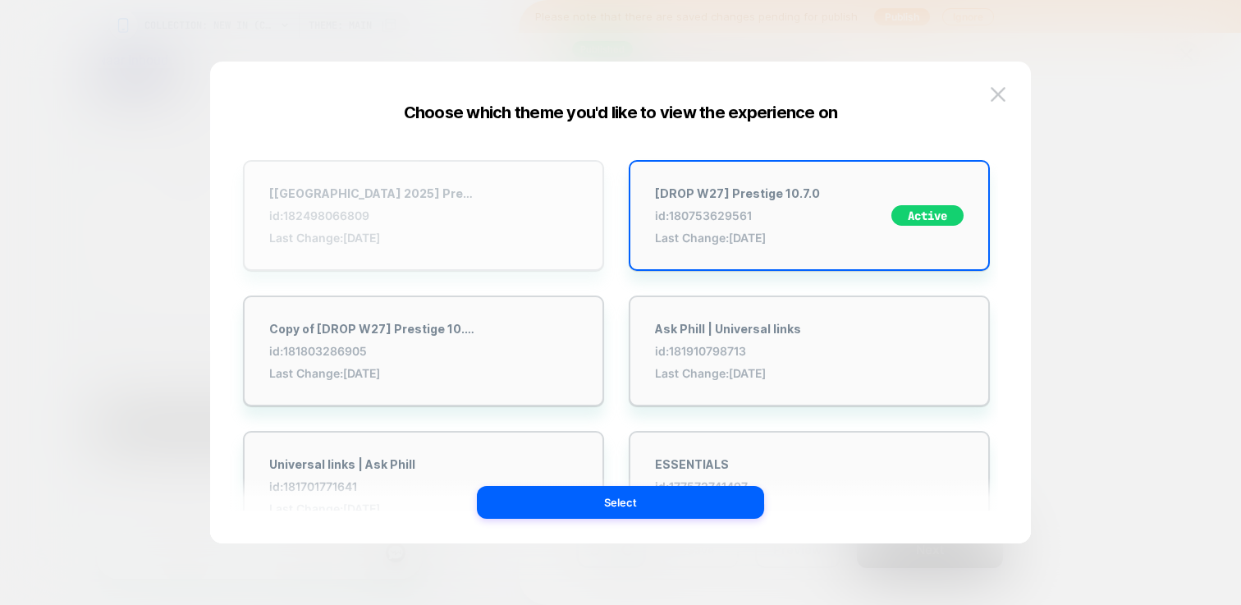
click at [492, 176] on div "[[GEOGRAPHIC_DATA] 2025] Prestige 10.7.0 id: 182498066809 Last Change: [DATE]" at bounding box center [423, 215] width 361 height 111
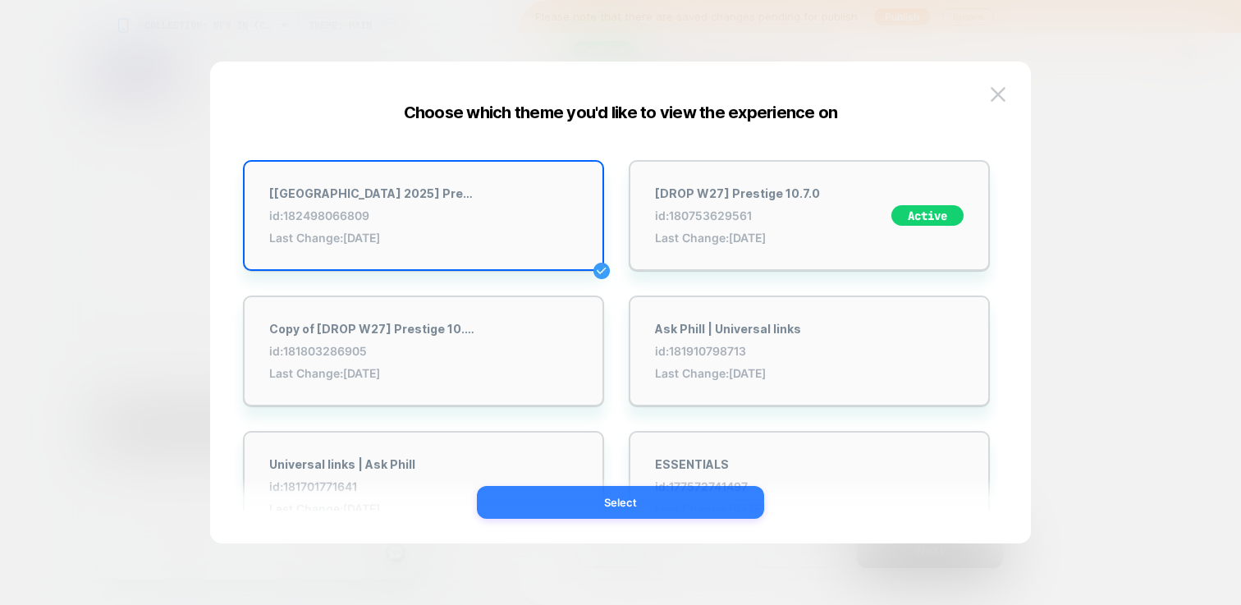
click at [639, 501] on button "Select" at bounding box center [620, 502] width 287 height 33
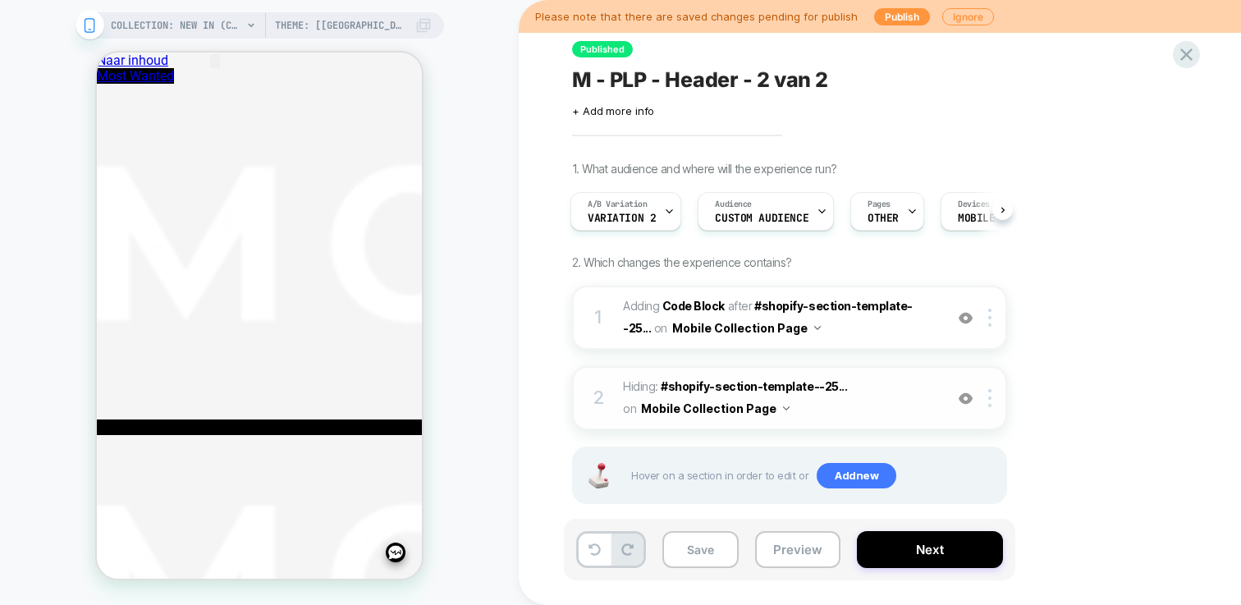
scroll to position [0, 0]
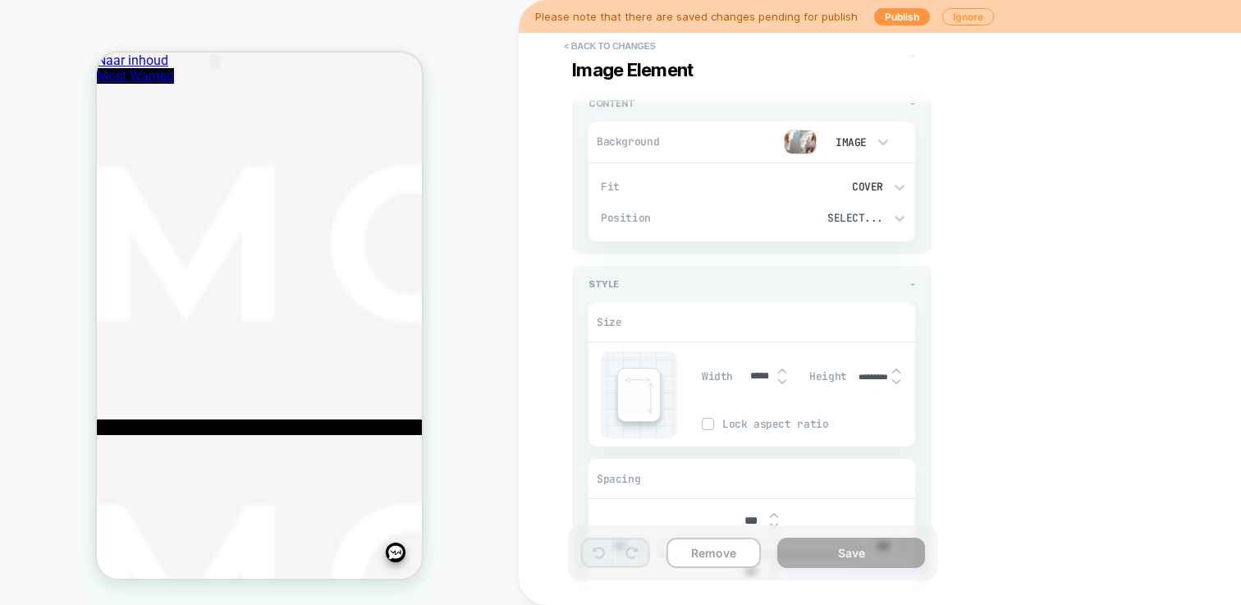
scroll to position [0, 4]
click at [910, 377] on div "Height *********" at bounding box center [862, 376] width 106 height 34
type input "***"
type textarea "*"
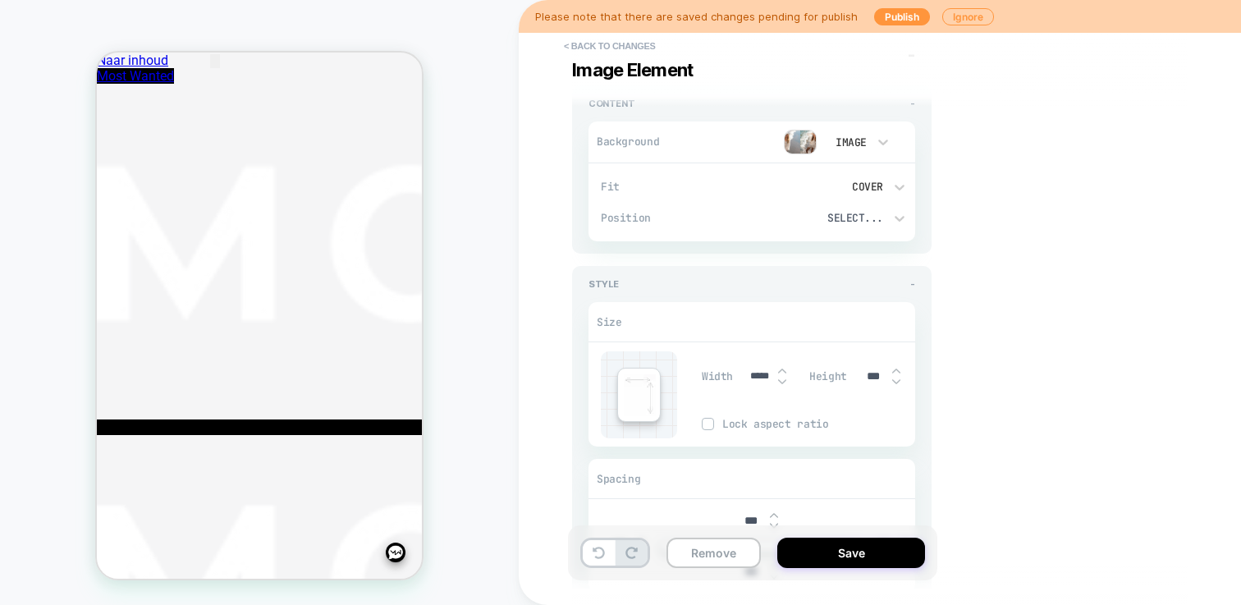
type input "****"
type textarea "*"
type input "*****"
type textarea "*"
type input "*****"
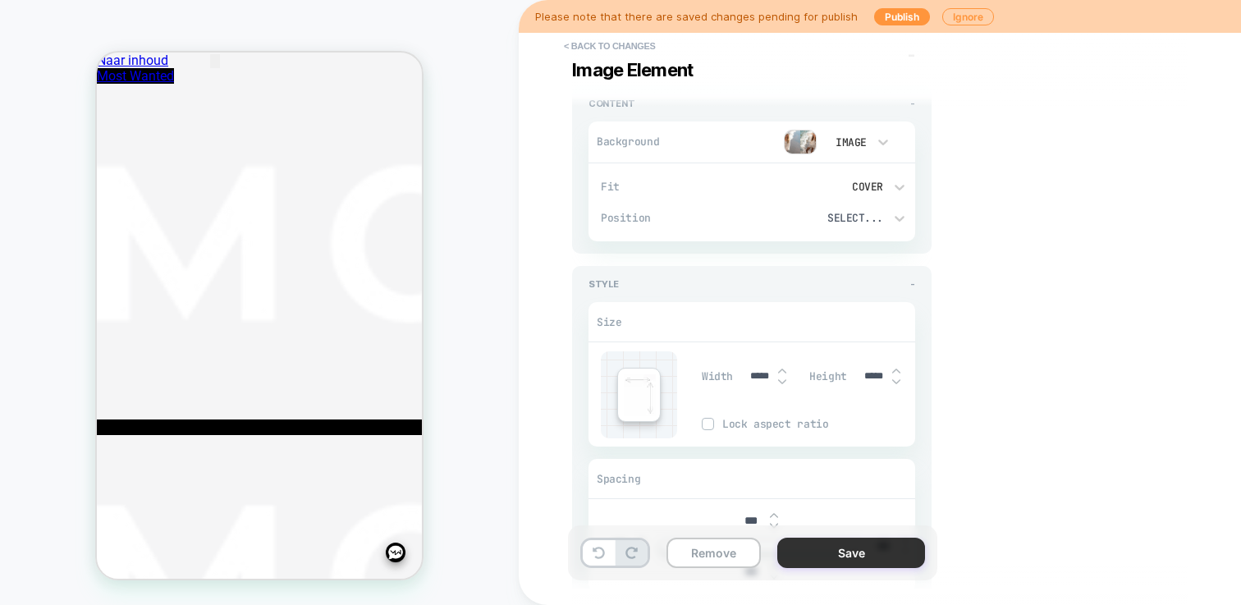
click at [868, 556] on button "Save" at bounding box center [851, 552] width 148 height 30
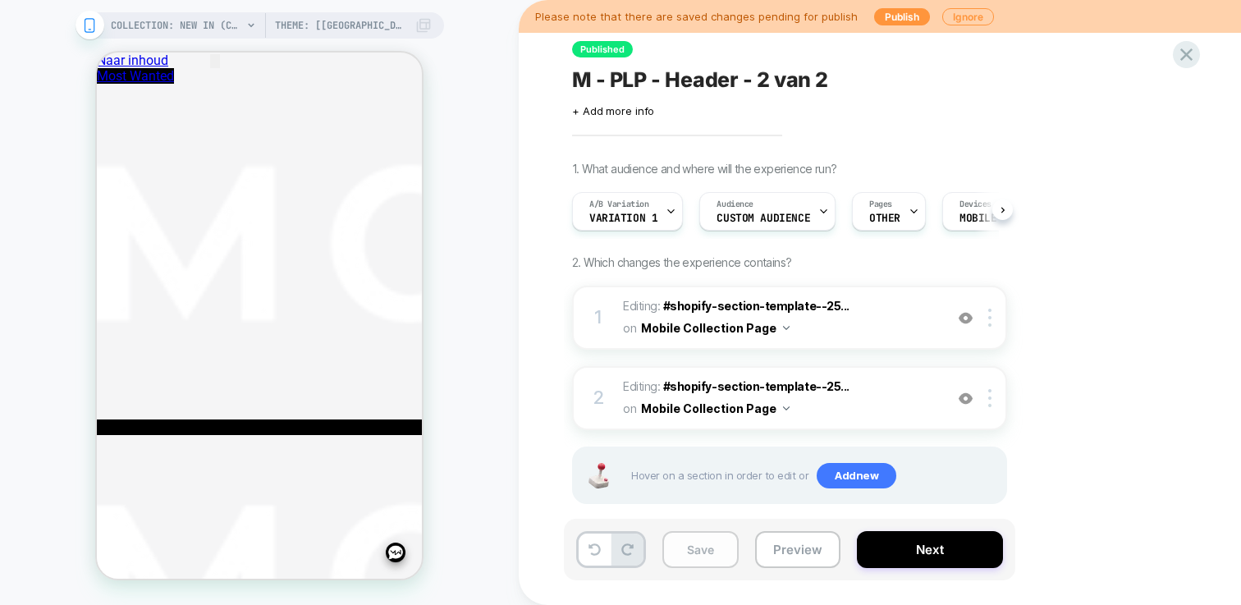
scroll to position [0, 1]
click at [725, 555] on button "Save" at bounding box center [700, 549] width 76 height 37
click at [656, 210] on div "A/B Variation Variation 1" at bounding box center [622, 211] width 101 height 37
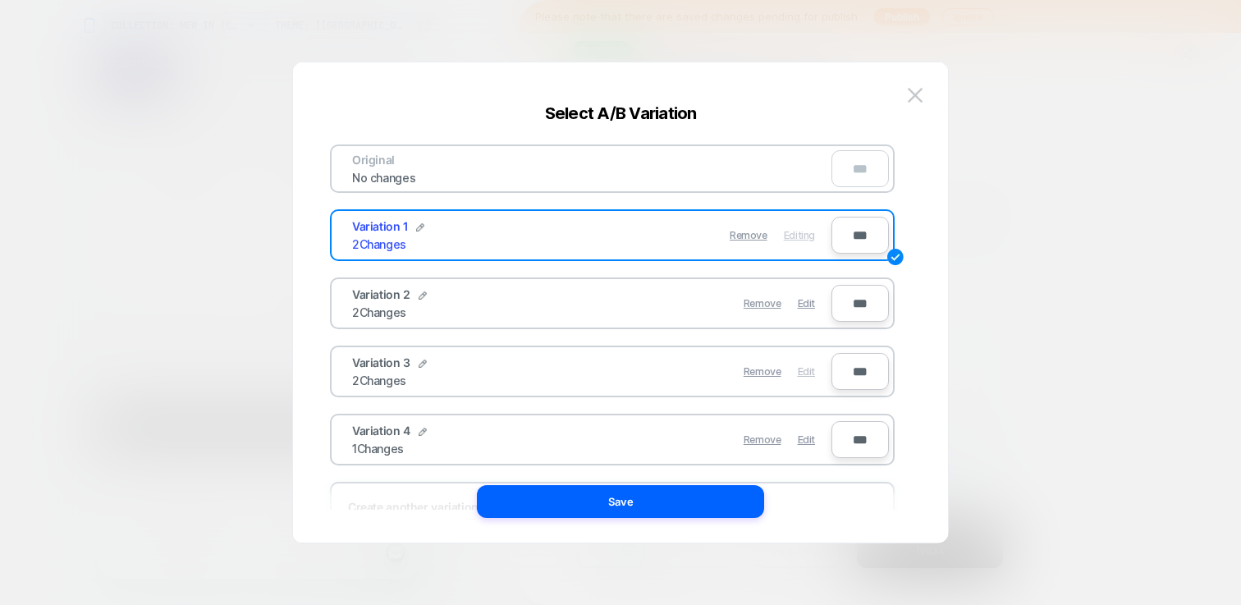
click at [811, 363] on div "Edit" at bounding box center [806, 371] width 17 height 32
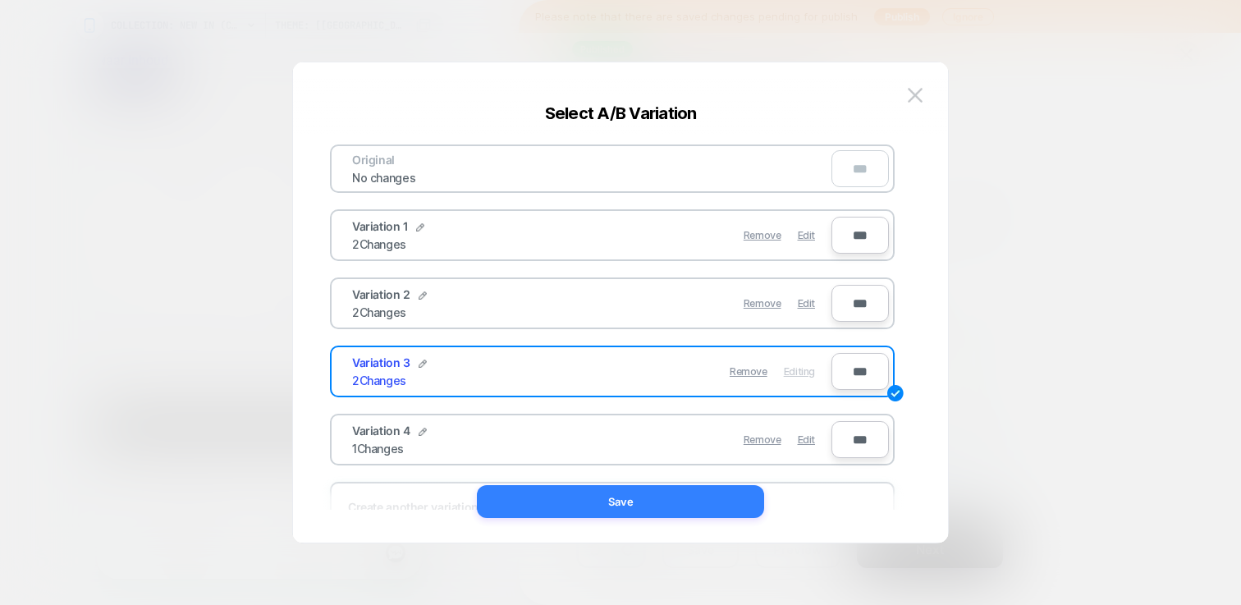
click at [732, 509] on button "Save" at bounding box center [620, 501] width 287 height 33
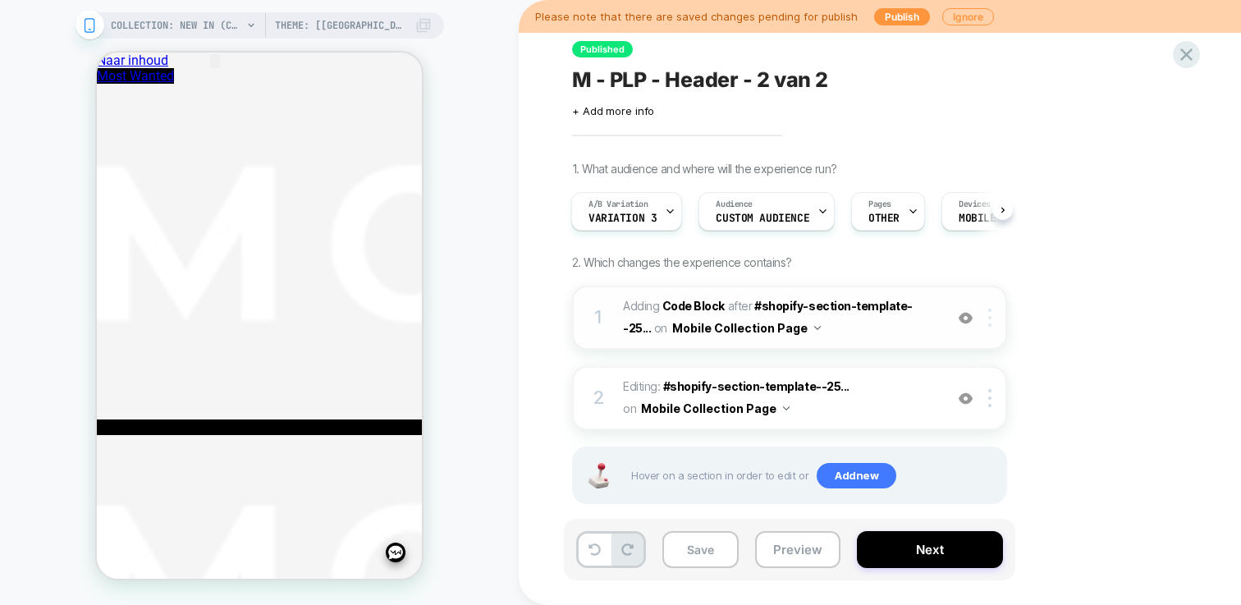
click at [986, 317] on div at bounding box center [992, 318] width 27 height 18
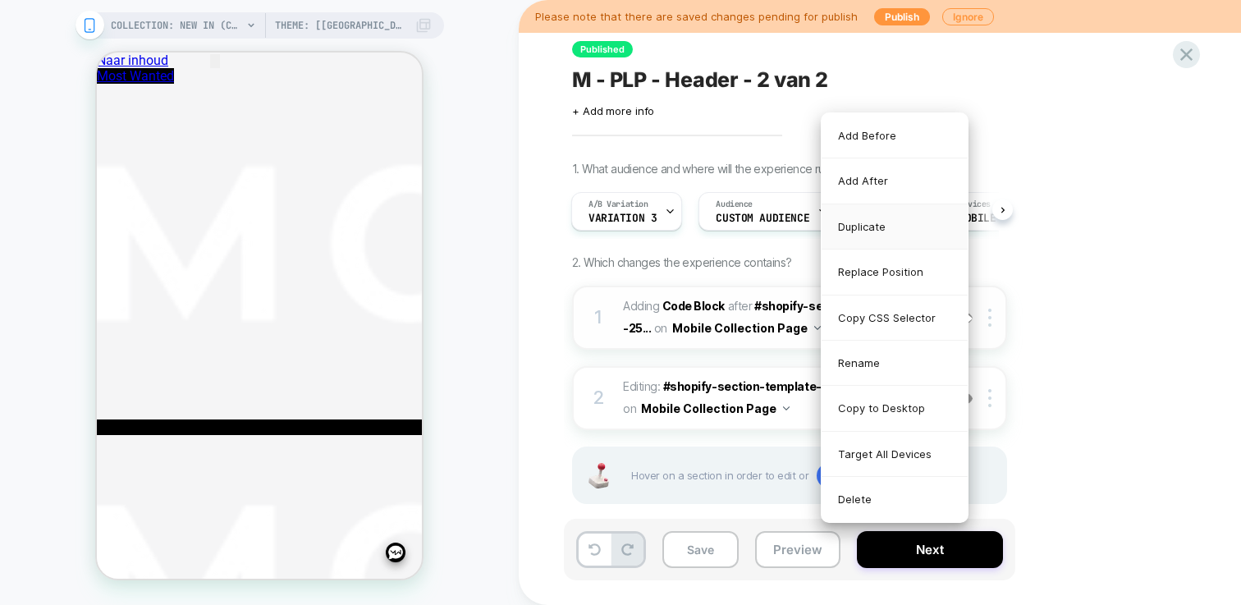
click at [863, 227] on div "Duplicate" at bounding box center [894, 226] width 146 height 45
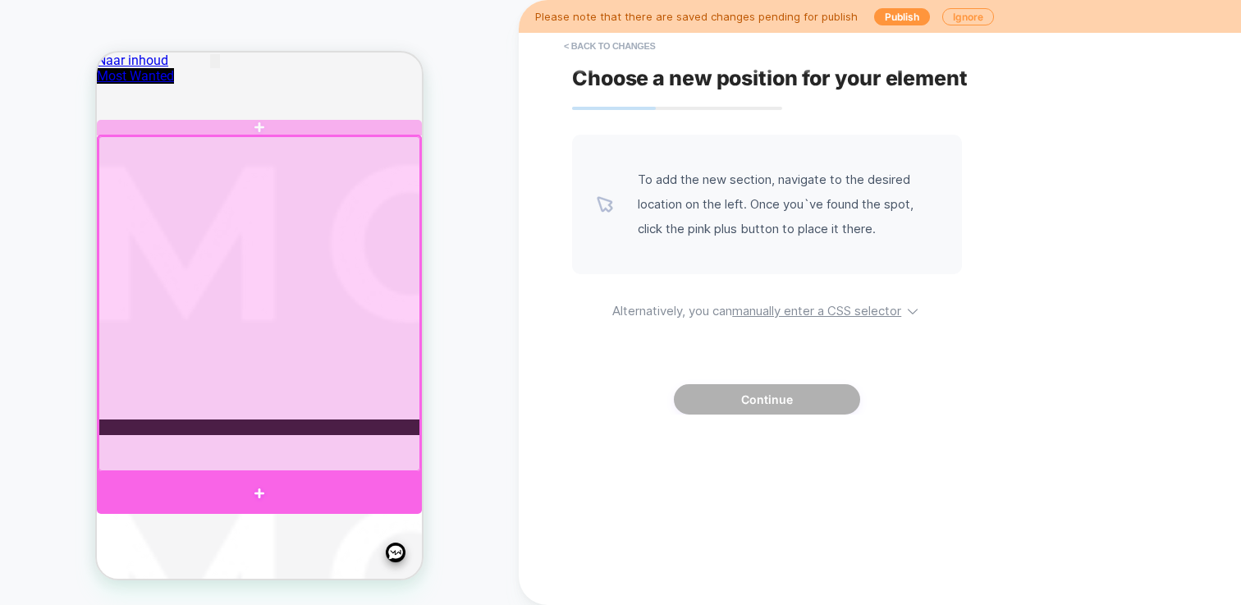
click at [262, 482] on div at bounding box center [259, 493] width 325 height 41
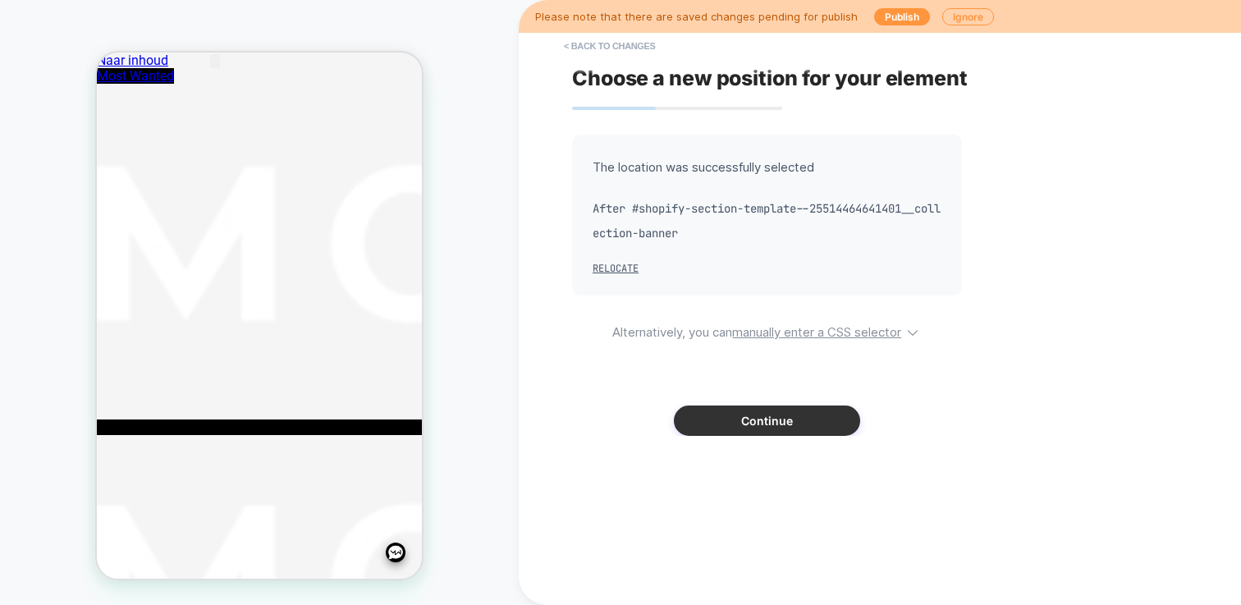
click at [733, 417] on button "Continue" at bounding box center [767, 420] width 186 height 30
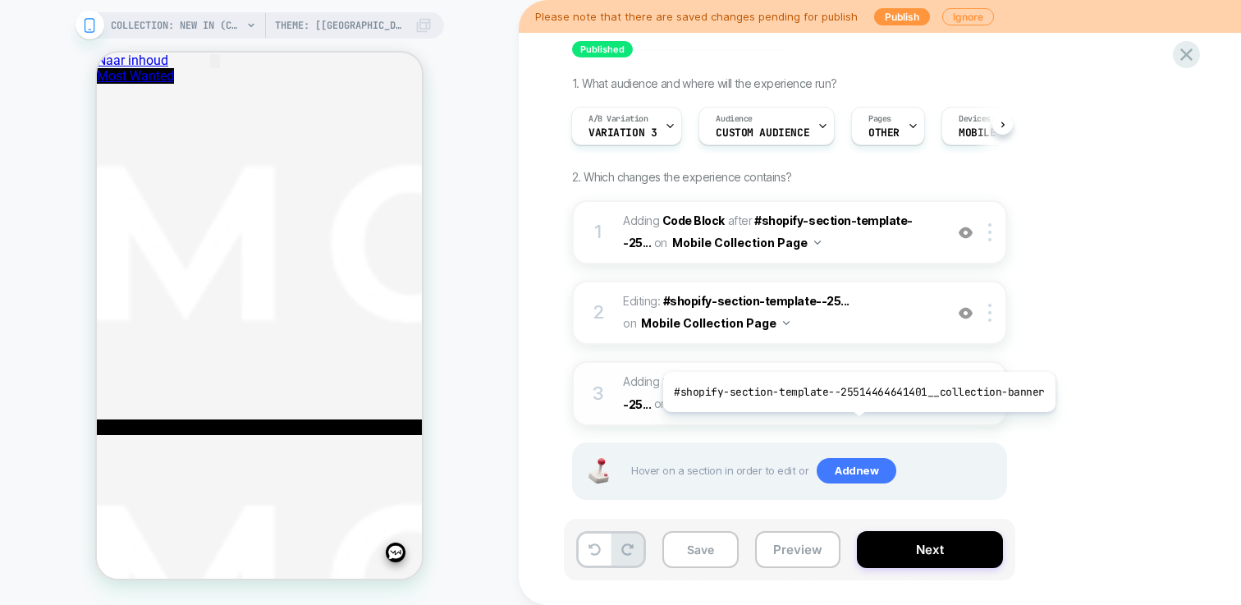
scroll to position [103, 0]
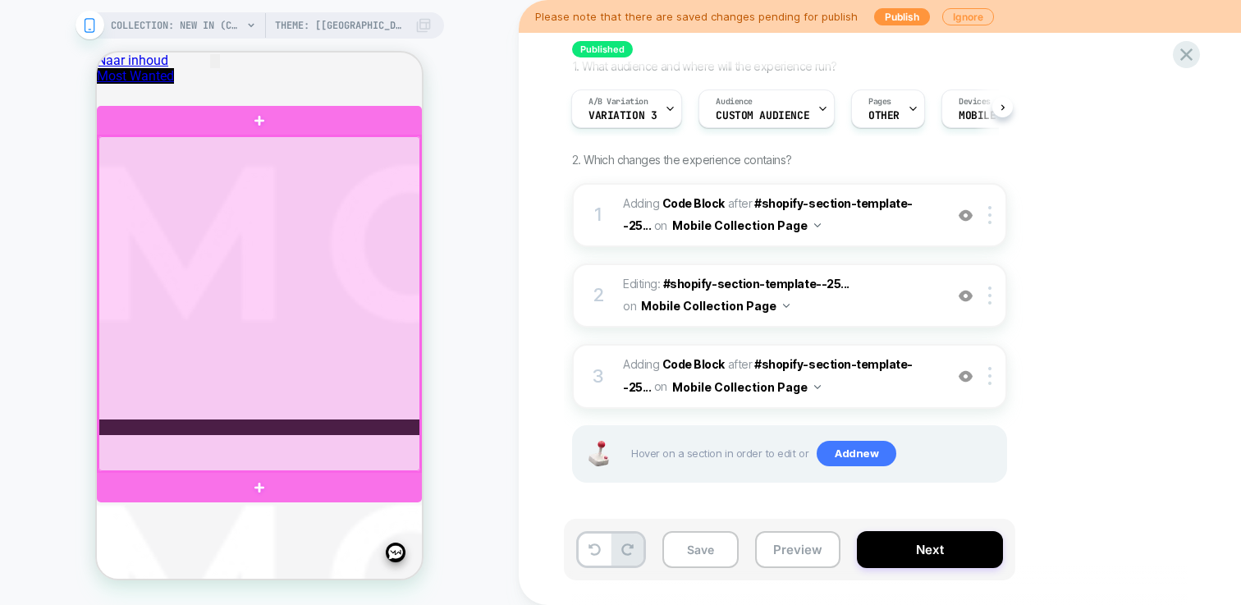
click at [369, 265] on div at bounding box center [259, 303] width 322 height 335
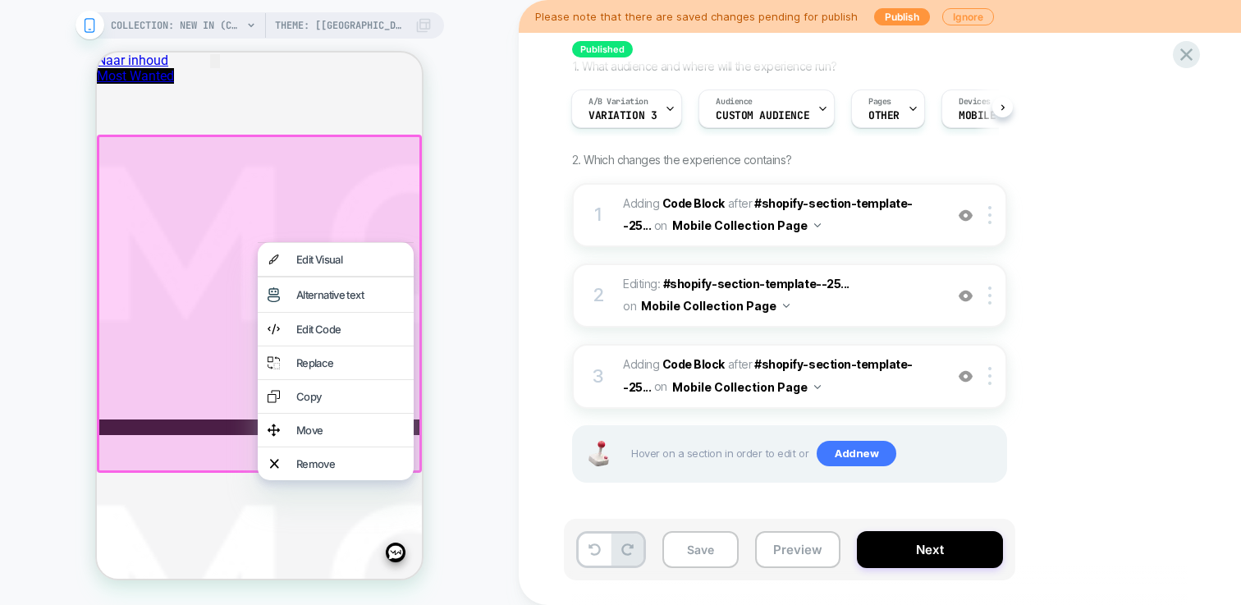
click at [369, 265] on div "Edit Visual" at bounding box center [349, 259] width 107 height 13
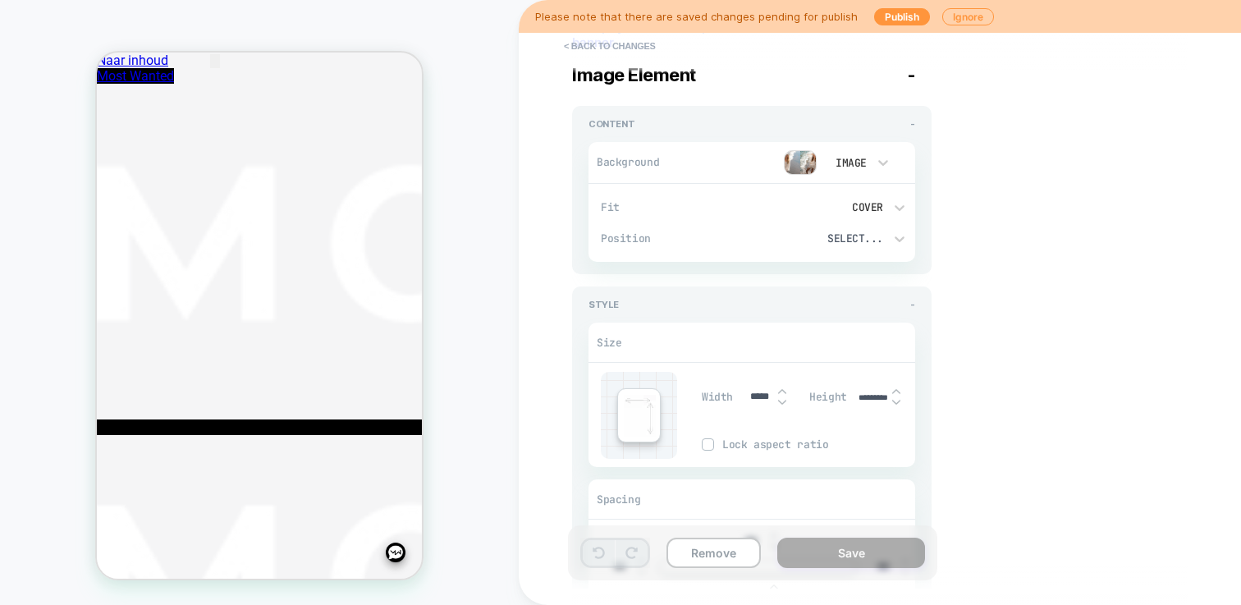
scroll to position [125, 0]
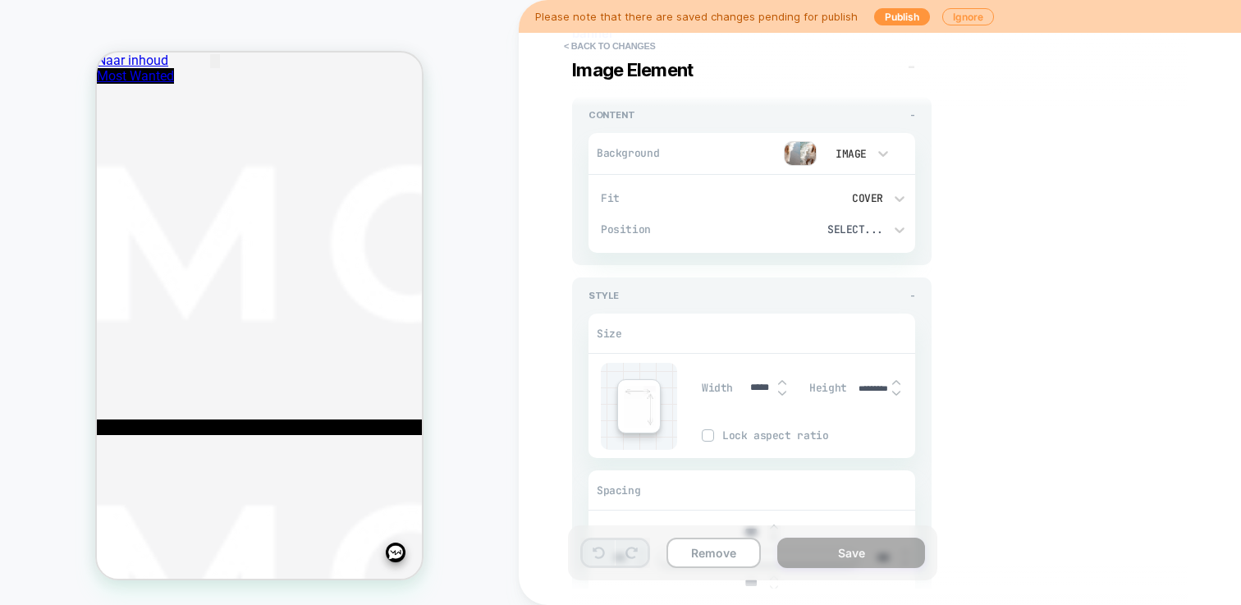
click at [854, 384] on div "Height *********" at bounding box center [862, 388] width 106 height 34
drag, startPoint x: 857, startPoint y: 385, endPoint x: 988, endPoint y: 386, distance: 131.3
click at [988, 386] on div "Visual Editor #shopify-section-template--25514464641401__collection-banner Imag…" at bounding box center [871, 302] width 615 height 572
type textarea "*"
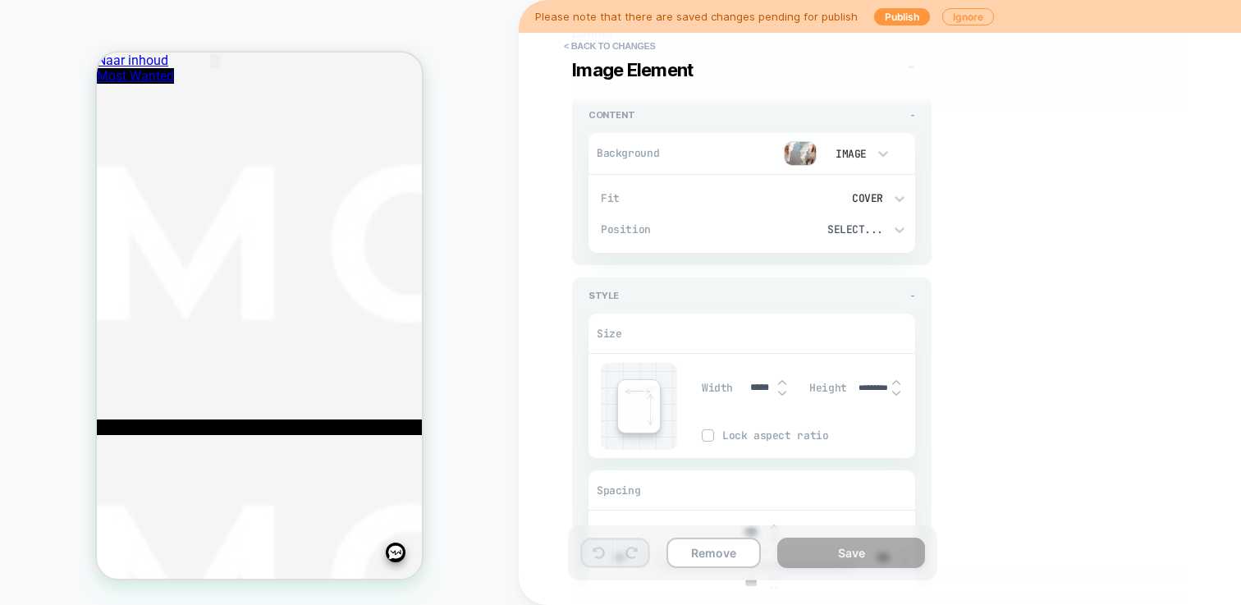
type input "***"
type textarea "*"
type input "****"
type textarea "*"
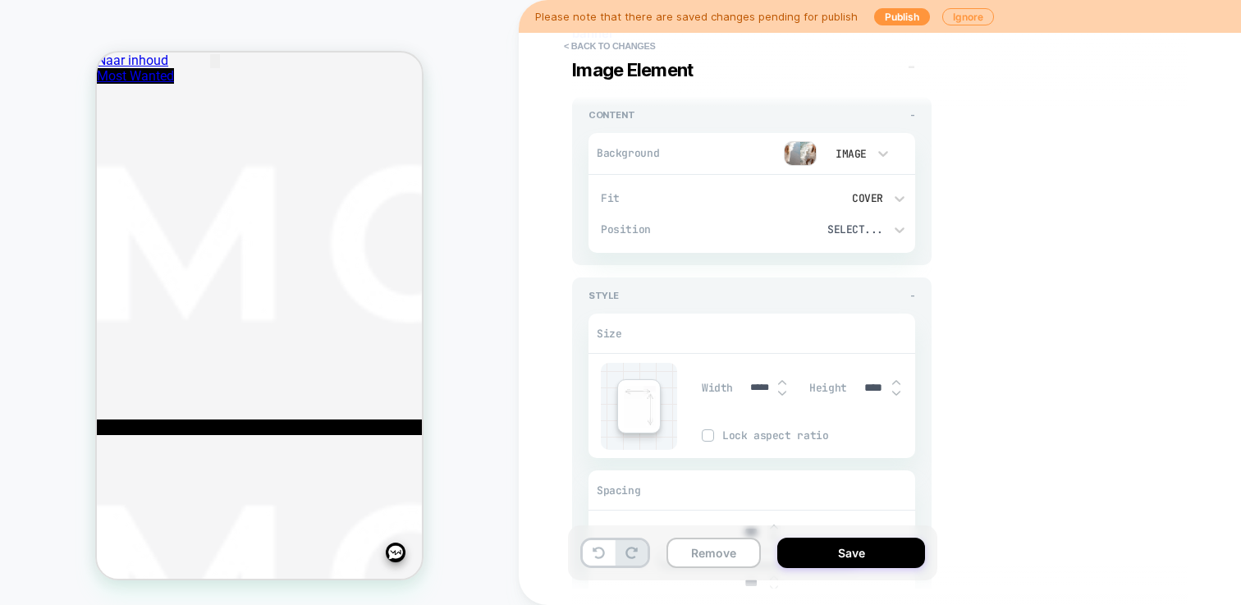
type input "*****"
type textarea "*"
type input "*****"
click at [880, 551] on button "Save" at bounding box center [851, 552] width 148 height 30
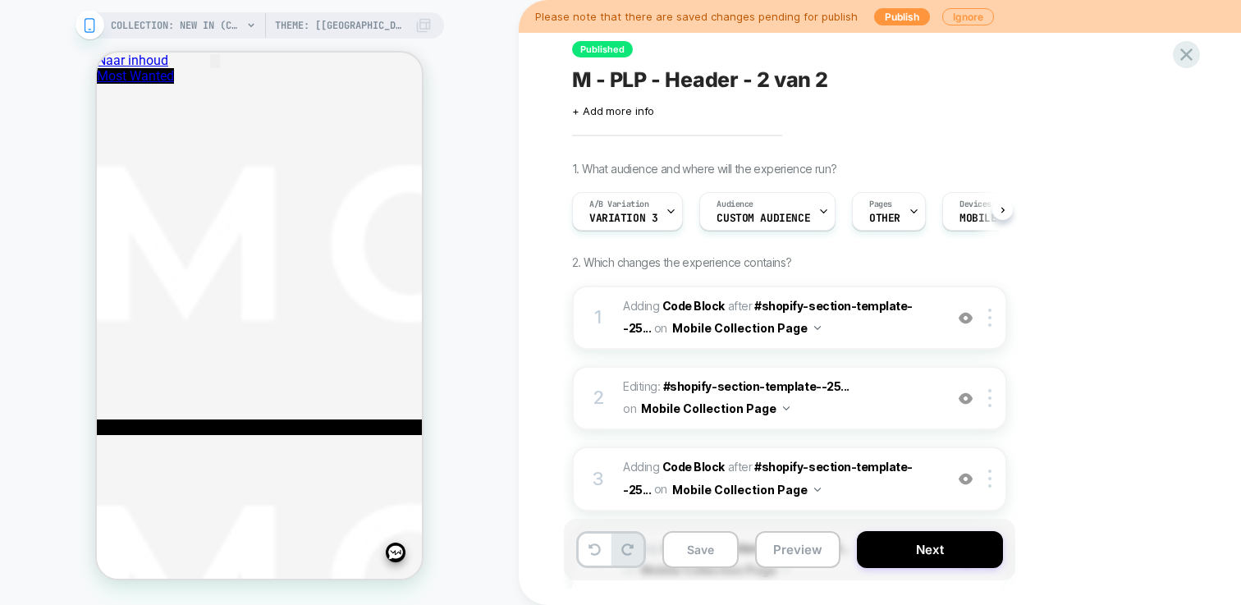
scroll to position [0, 1]
click at [701, 543] on button "Save" at bounding box center [700, 549] width 76 height 37
click at [352, 39] on div "COLLECTION: New in (Category) Theme: [PARIS 2025] Prestige 10.7.0 COLLECTION: N…" at bounding box center [259, 302] width 519 height 572
click at [351, 30] on span "Theme: [[GEOGRAPHIC_DATA] 2025] Prestige 10.7.0" at bounding box center [340, 25] width 131 height 26
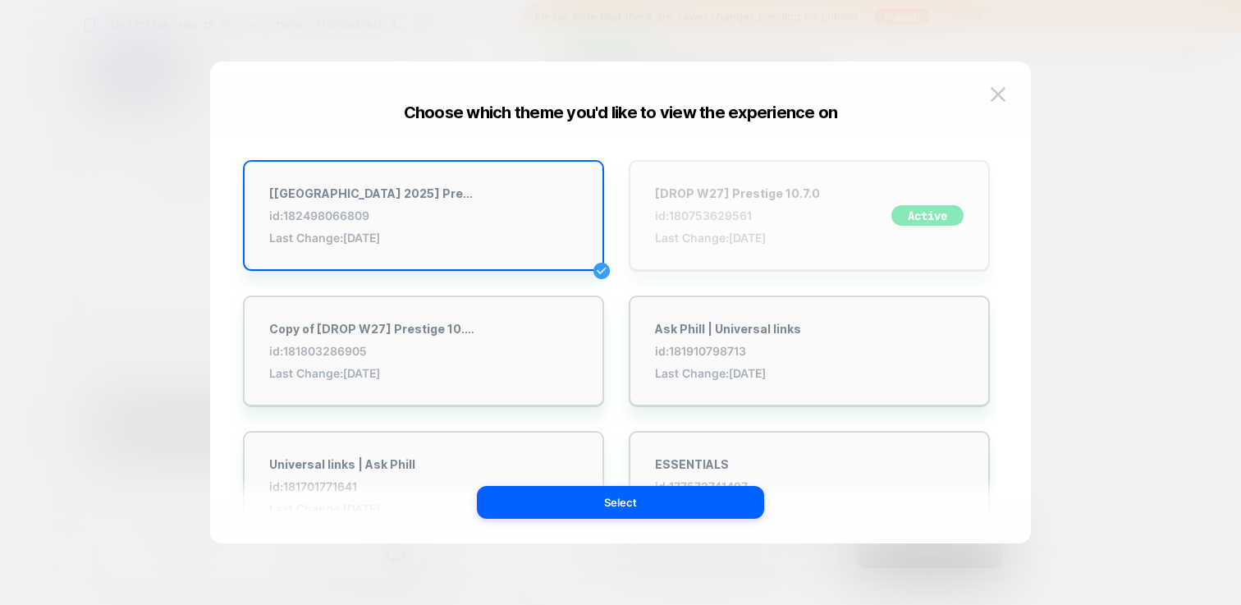
click at [703, 227] on div "[DROP W27] Prestige 10.7.0 id: 180753629561 Last Change: 20-8-2025" at bounding box center [737, 215] width 165 height 58
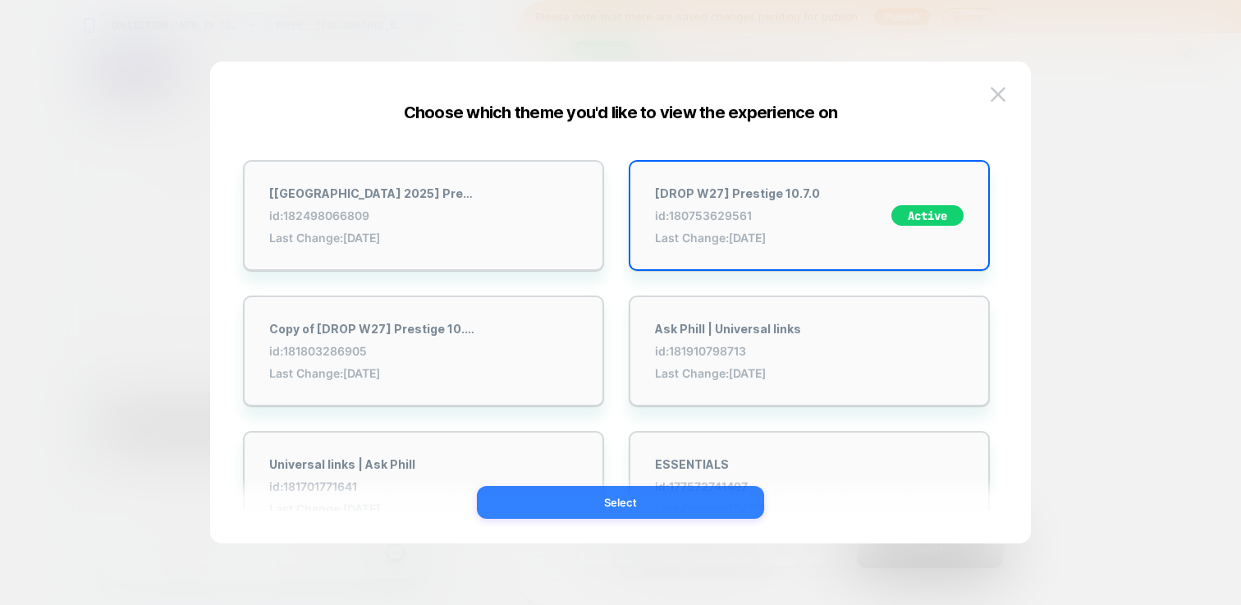
click at [699, 499] on button "Select" at bounding box center [620, 502] width 287 height 33
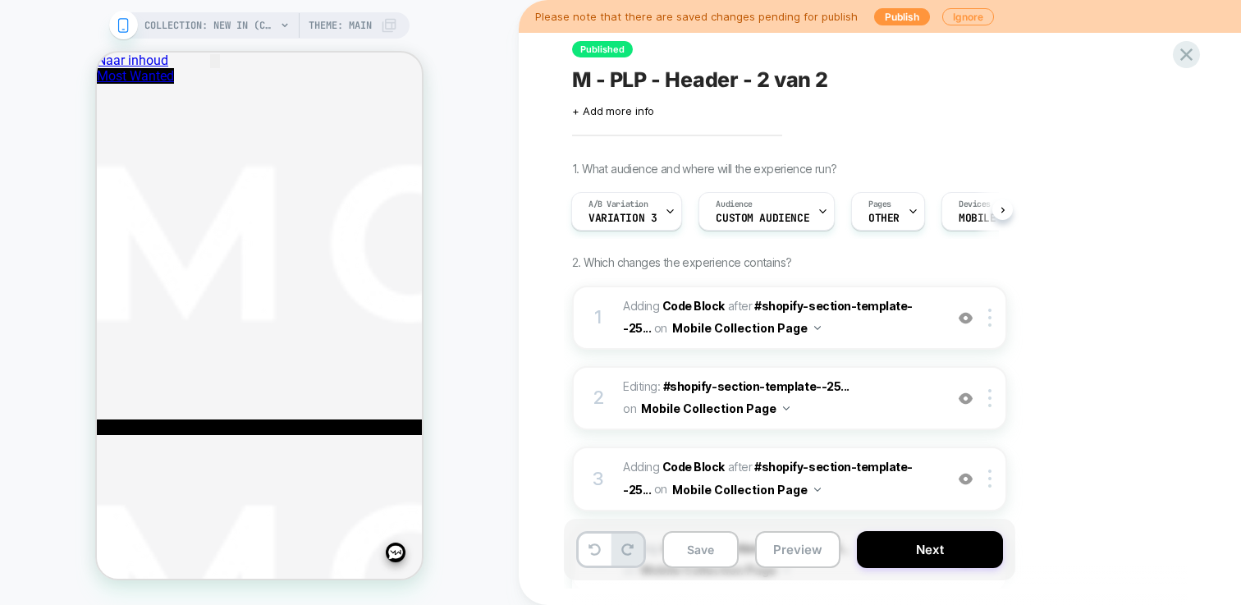
scroll to position [0, 2]
click at [714, 556] on button "Save" at bounding box center [700, 549] width 76 height 37
click at [673, 213] on div "A/B Variation Variation 3" at bounding box center [625, 211] width 111 height 39
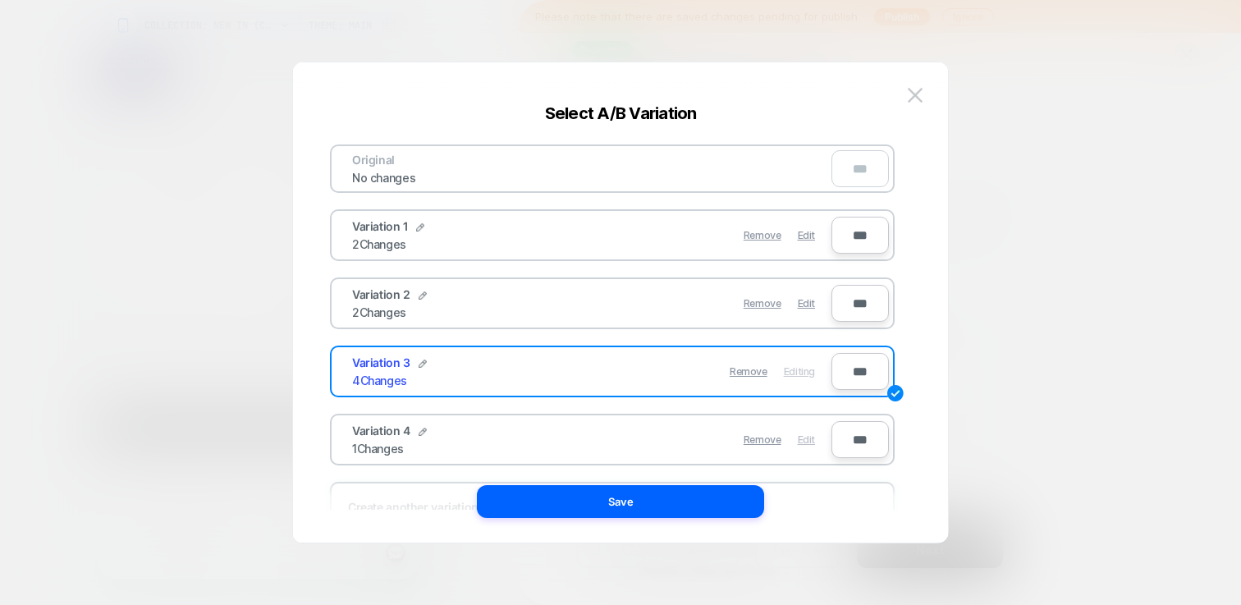
click at [814, 441] on span "Edit" at bounding box center [806, 439] width 17 height 12
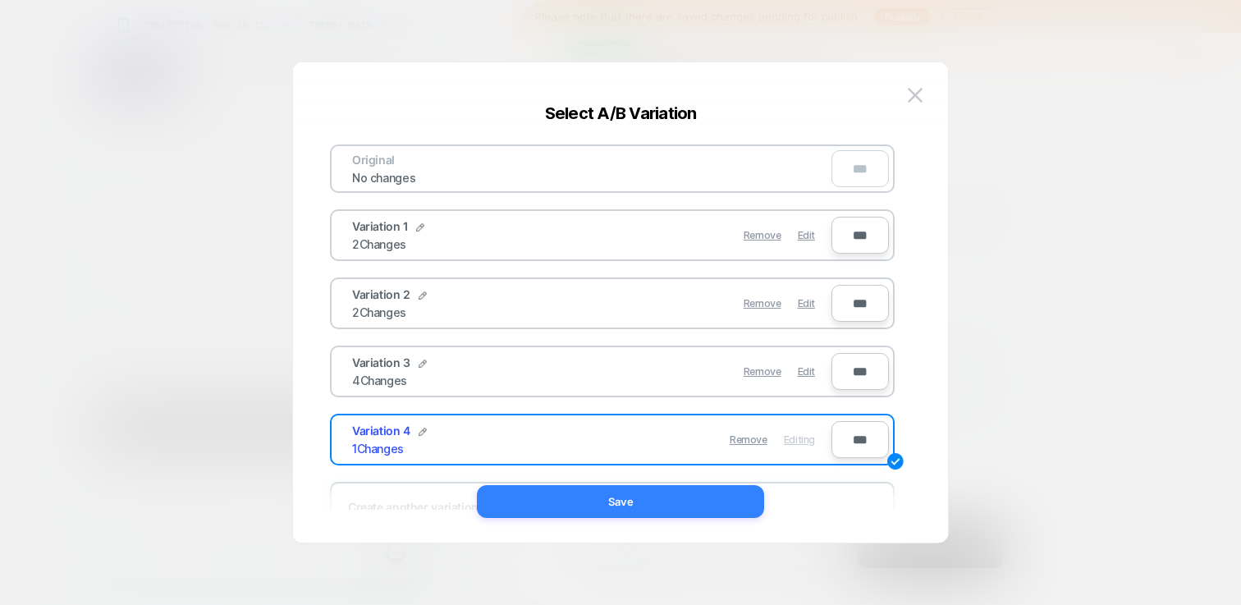
click at [660, 510] on button "Save" at bounding box center [620, 501] width 287 height 33
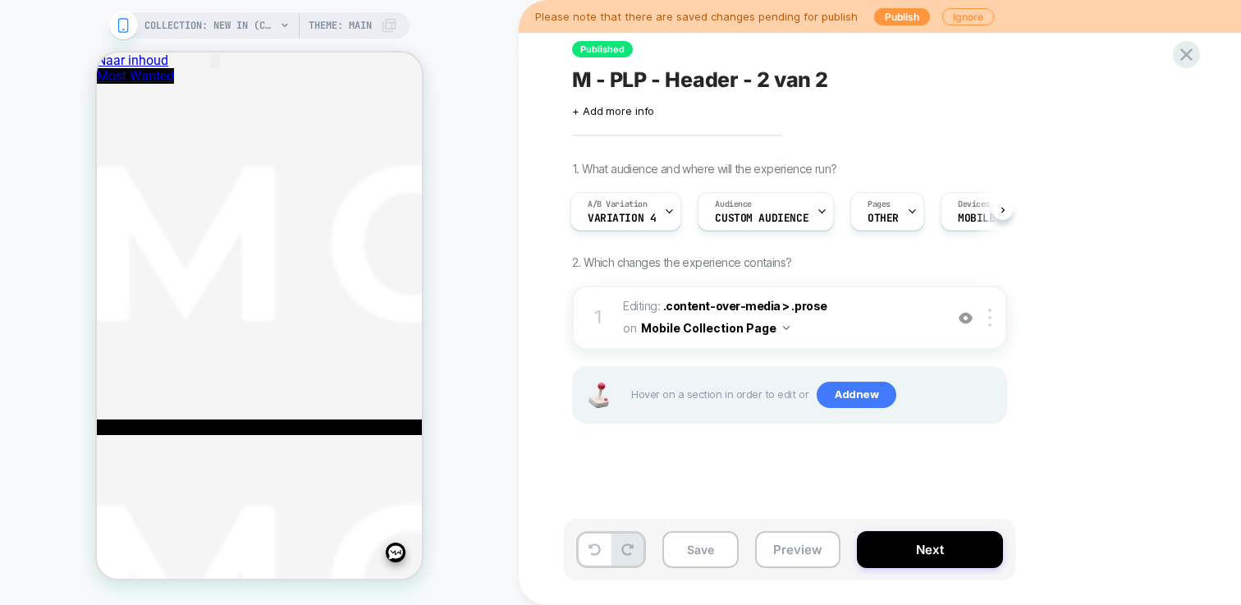
click at [400, 19] on div "COLLECTION: New in (Category) Theme: MAIN" at bounding box center [259, 25] width 300 height 26
click at [354, 27] on span "Theme: MAIN" at bounding box center [340, 25] width 63 height 26
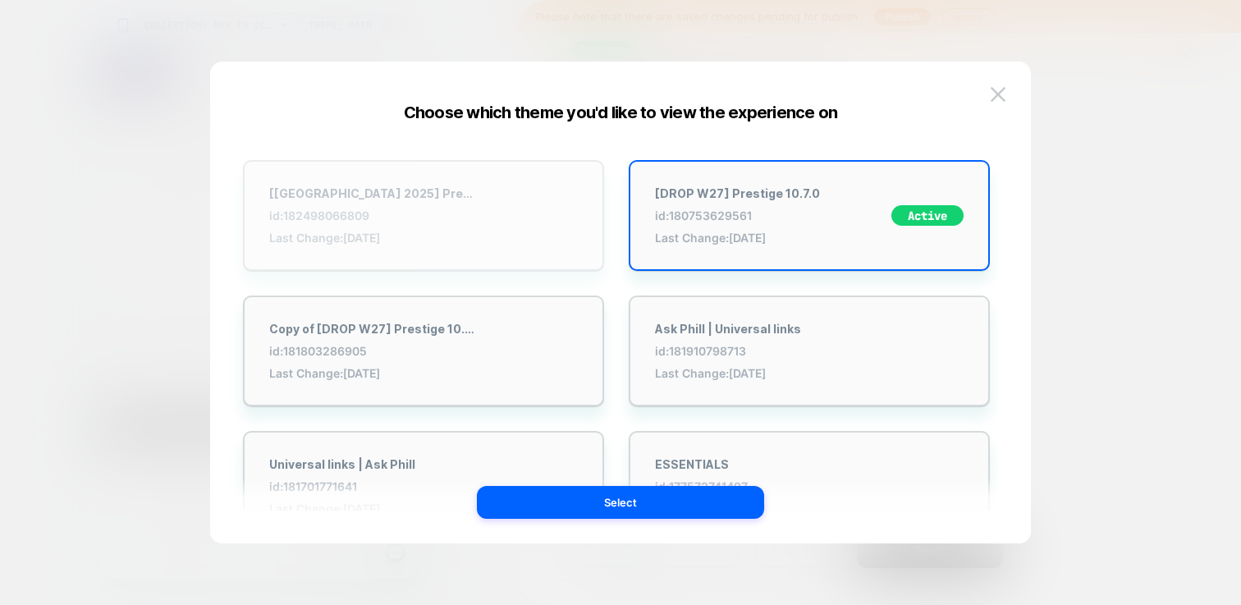
click at [514, 211] on div "[[GEOGRAPHIC_DATA] 2025] Prestige 10.7.0 id: 182498066809 Last Change: [DATE]" at bounding box center [423, 215] width 361 height 111
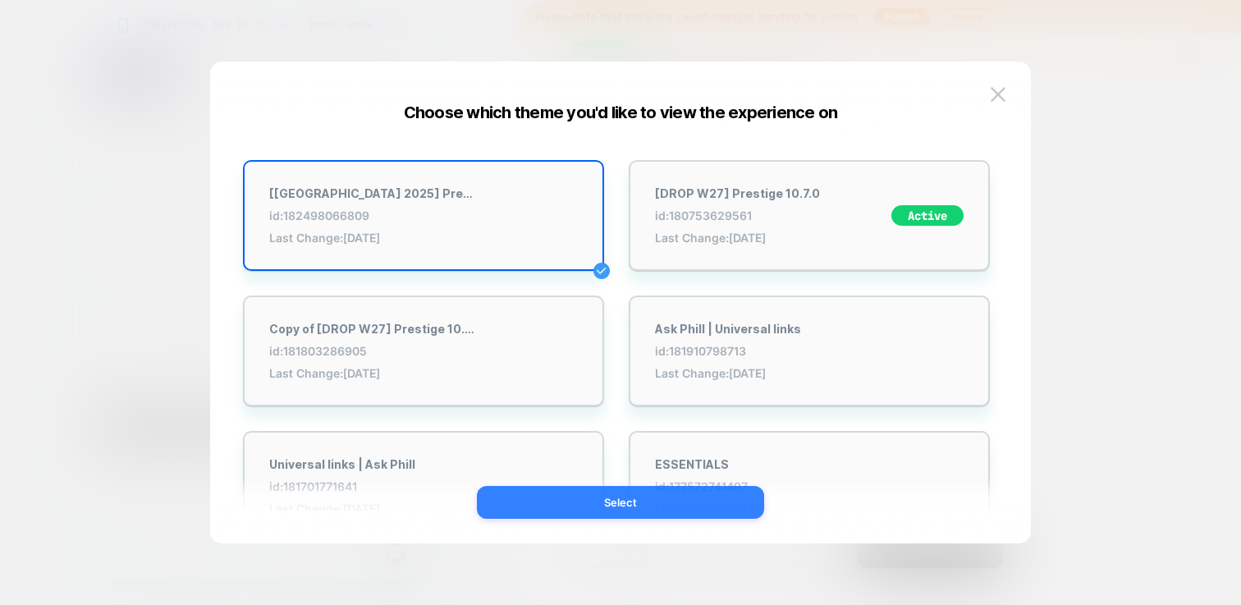
click at [653, 490] on button "Select" at bounding box center [620, 502] width 287 height 33
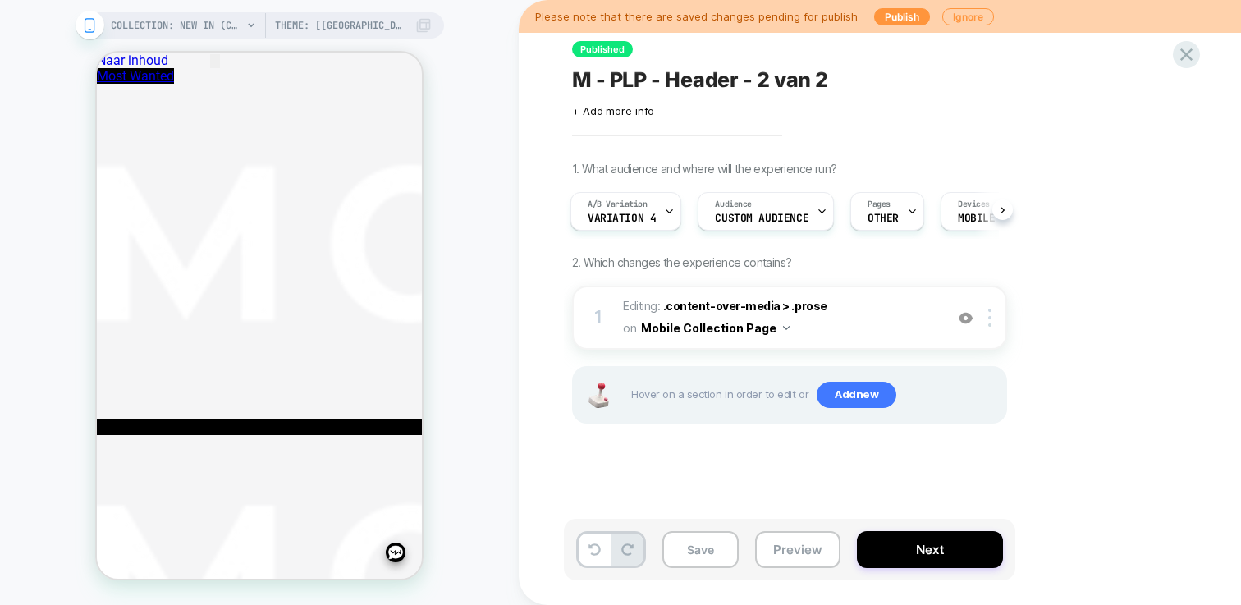
scroll to position [0, 2]
click at [716, 550] on button "Save" at bounding box center [700, 549] width 76 height 37
click at [883, 22] on button "Publish" at bounding box center [902, 16] width 56 height 17
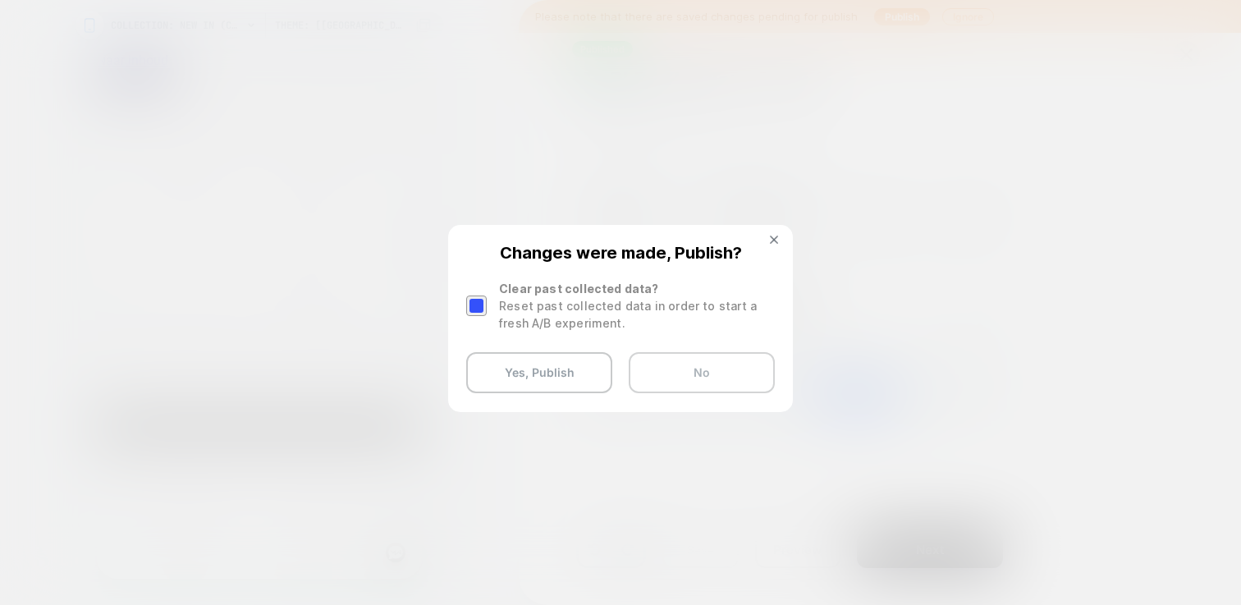
click at [693, 373] on button "No" at bounding box center [702, 372] width 146 height 41
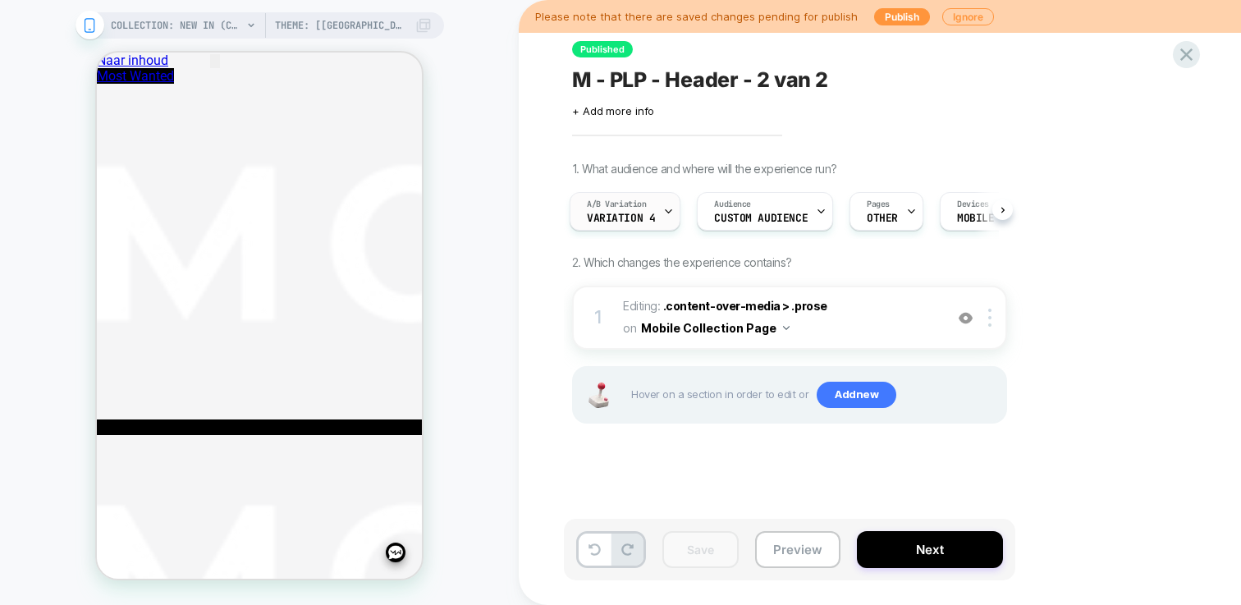
click at [640, 224] on div "A/B Variation Variation 4" at bounding box center [620, 211] width 101 height 37
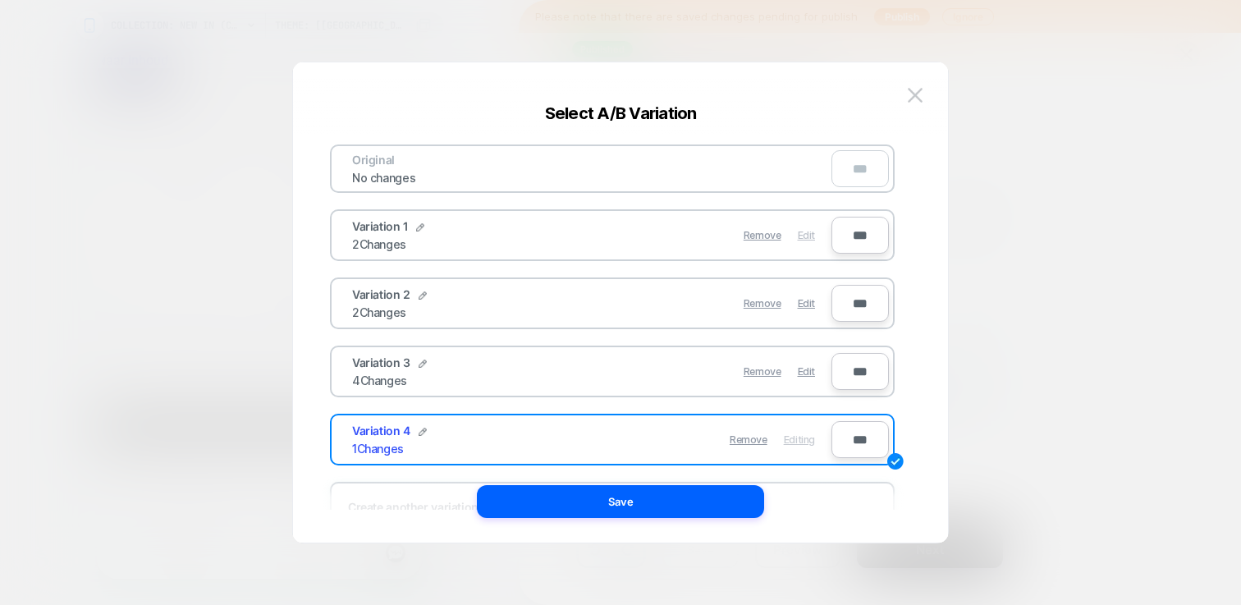
click at [807, 234] on span "Edit" at bounding box center [806, 235] width 17 height 12
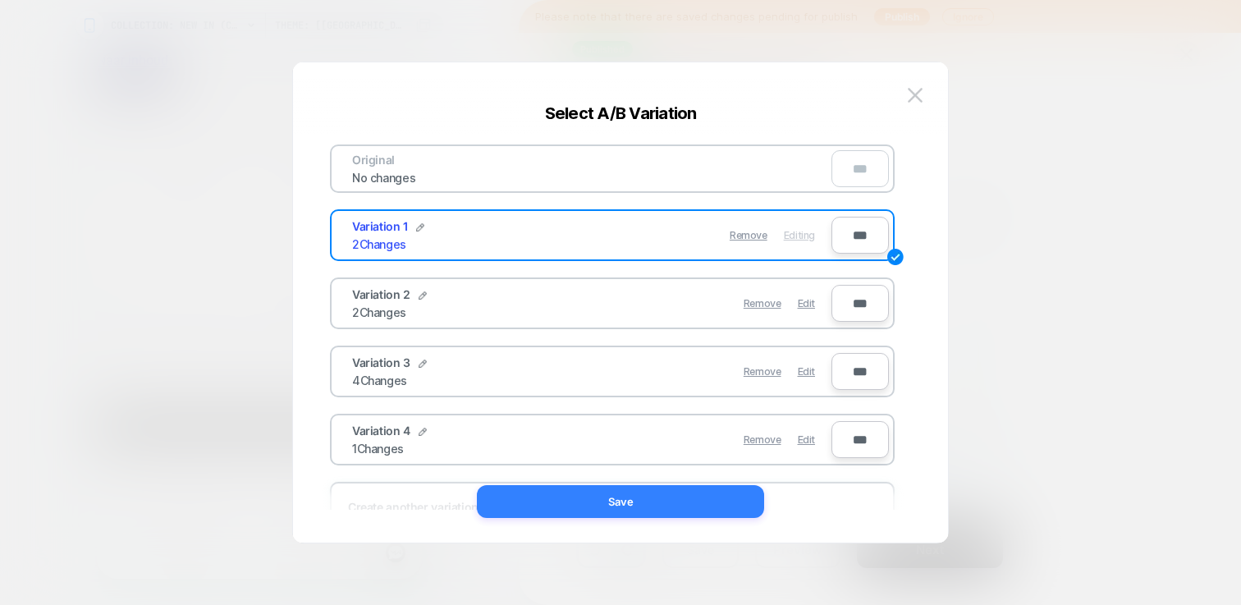
click at [694, 514] on button "Save" at bounding box center [620, 501] width 287 height 33
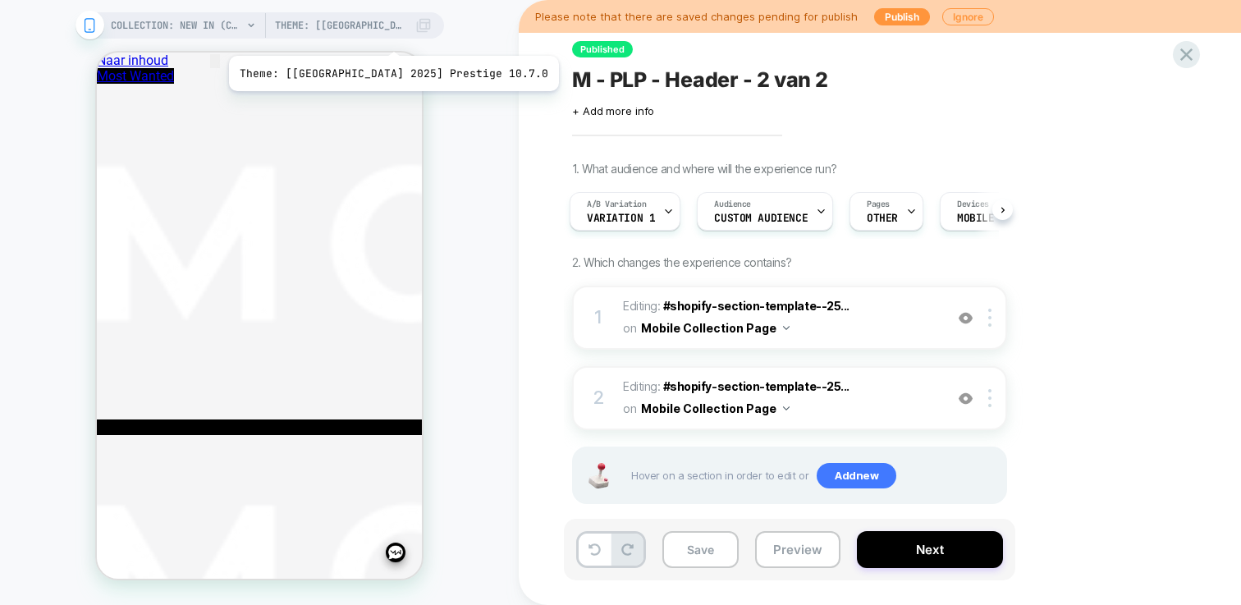
click at [352, 34] on span "Theme: [[GEOGRAPHIC_DATA] 2025] Prestige 10.7.0" at bounding box center [340, 25] width 131 height 26
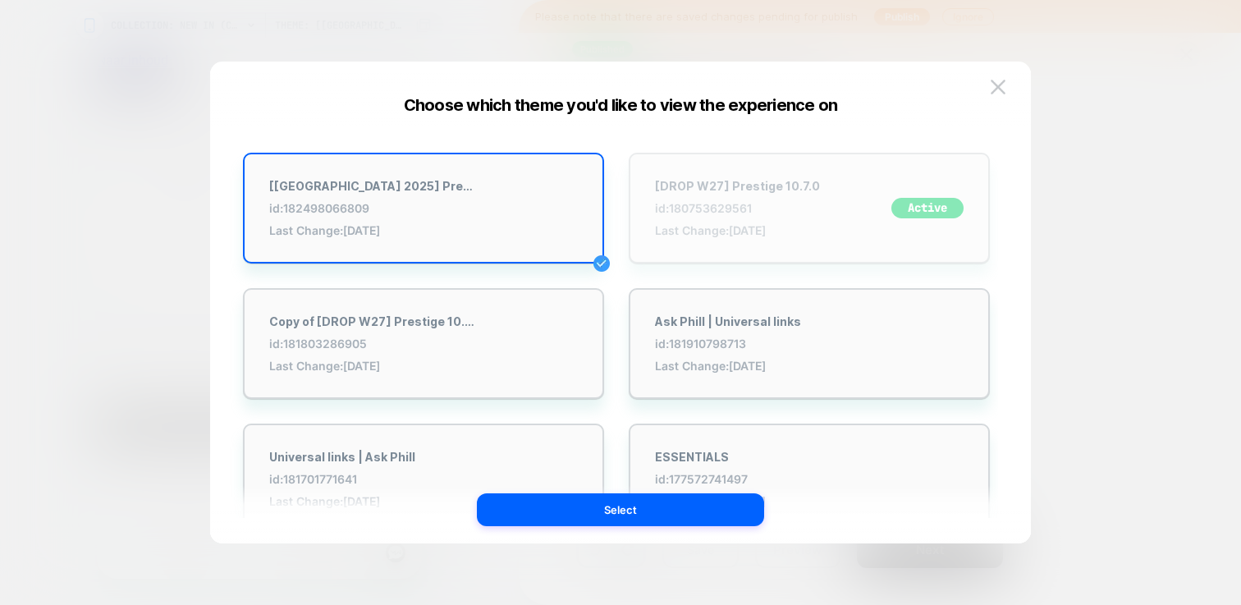
click at [703, 181] on div "[DROP W27] Prestige 10.7.0 id: 180753629561 Last Change: 20-8-2025 Active" at bounding box center [809, 208] width 361 height 111
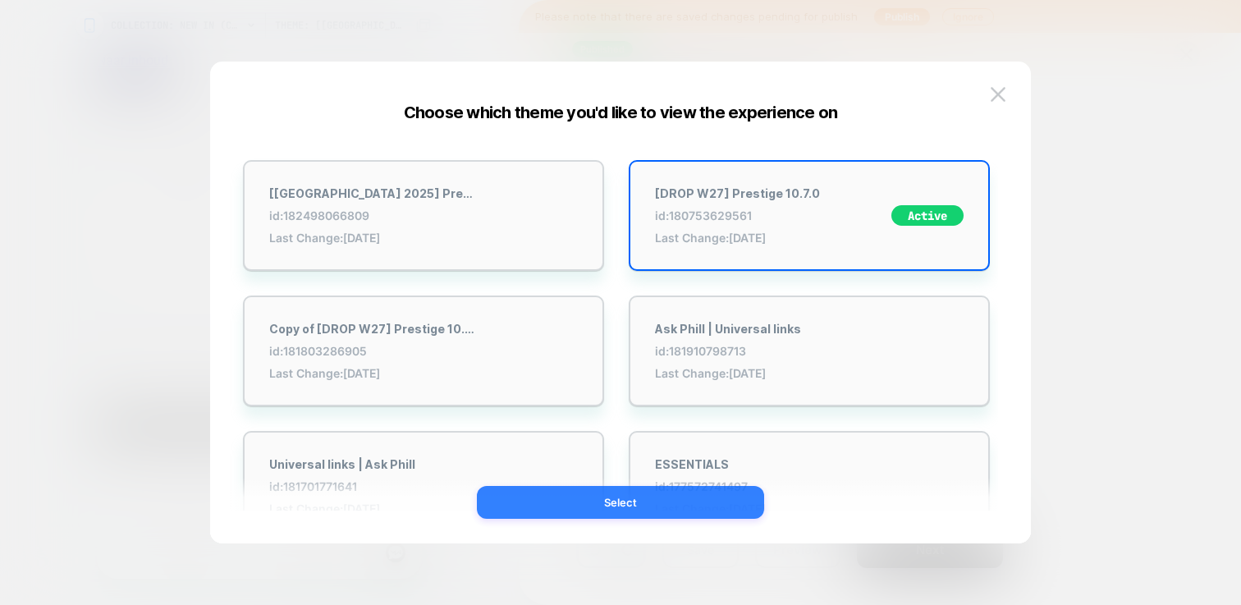
click at [691, 504] on button "Select" at bounding box center [620, 502] width 287 height 33
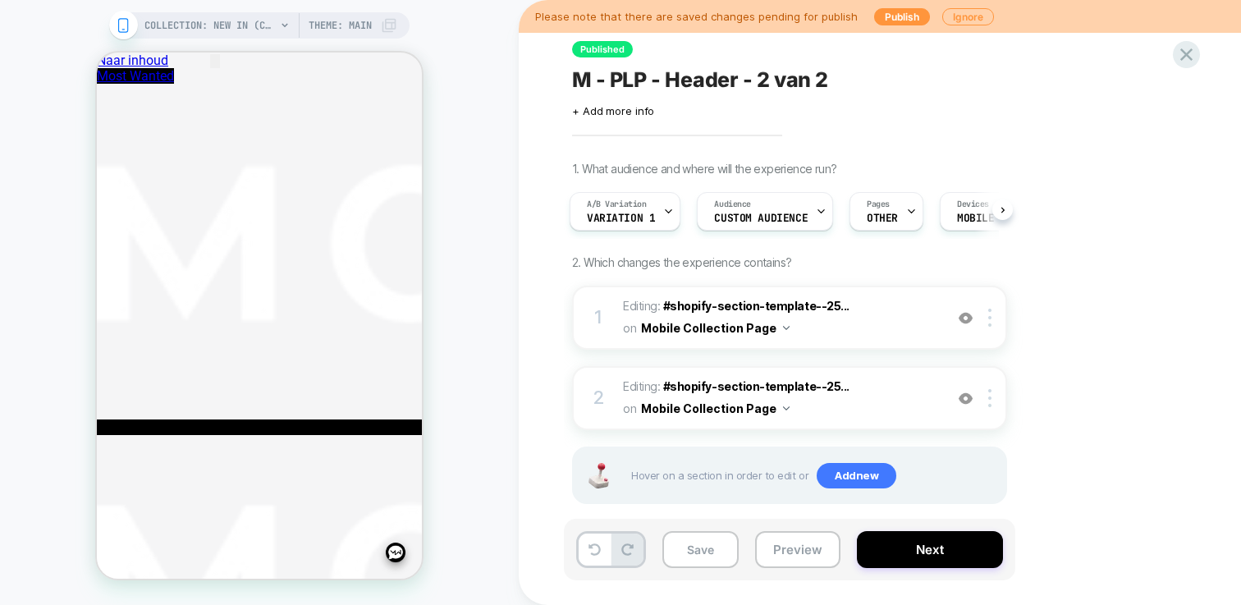
scroll to position [0, 3]
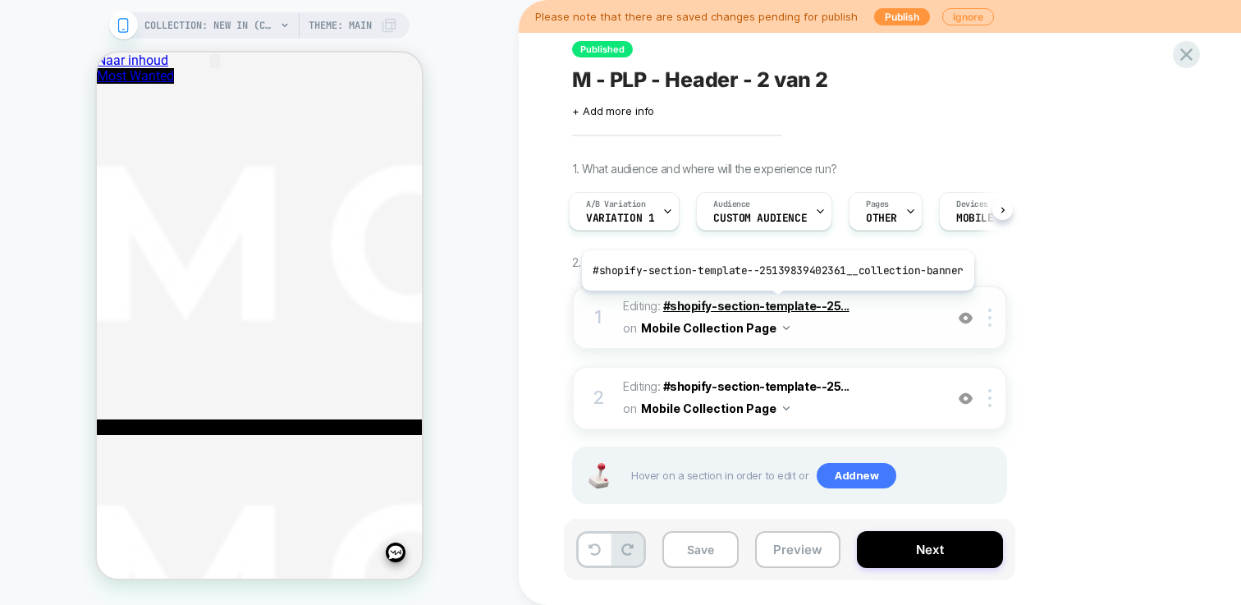
click at [773, 303] on span "#shopify-section-template--25..." at bounding box center [756, 306] width 186 height 14
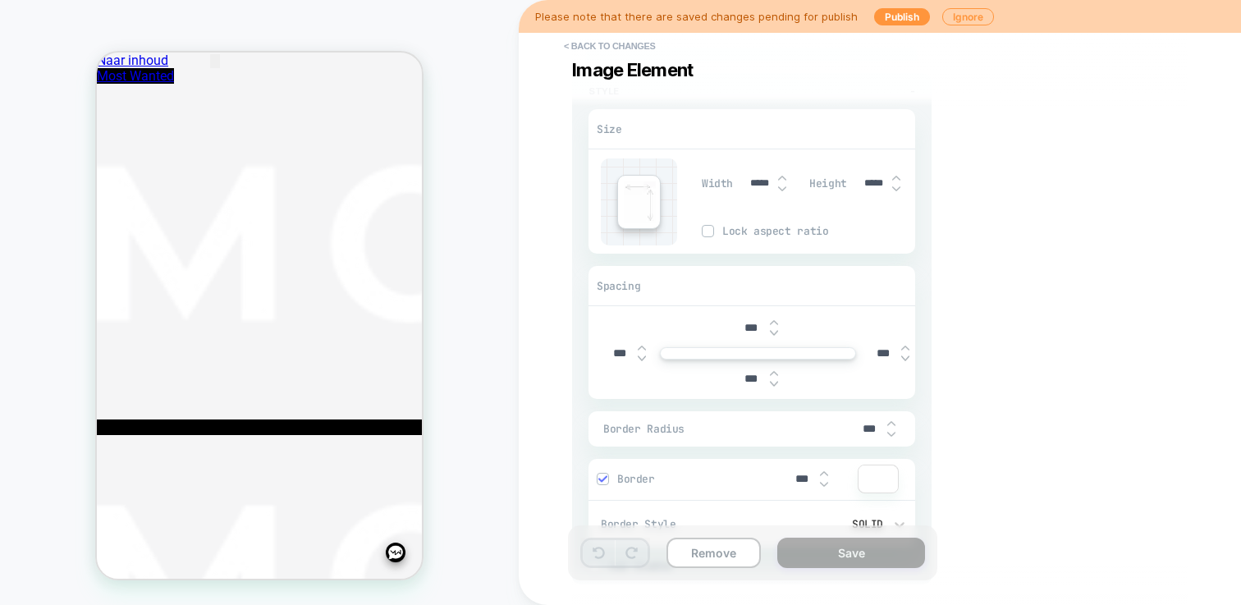
scroll to position [0, 0]
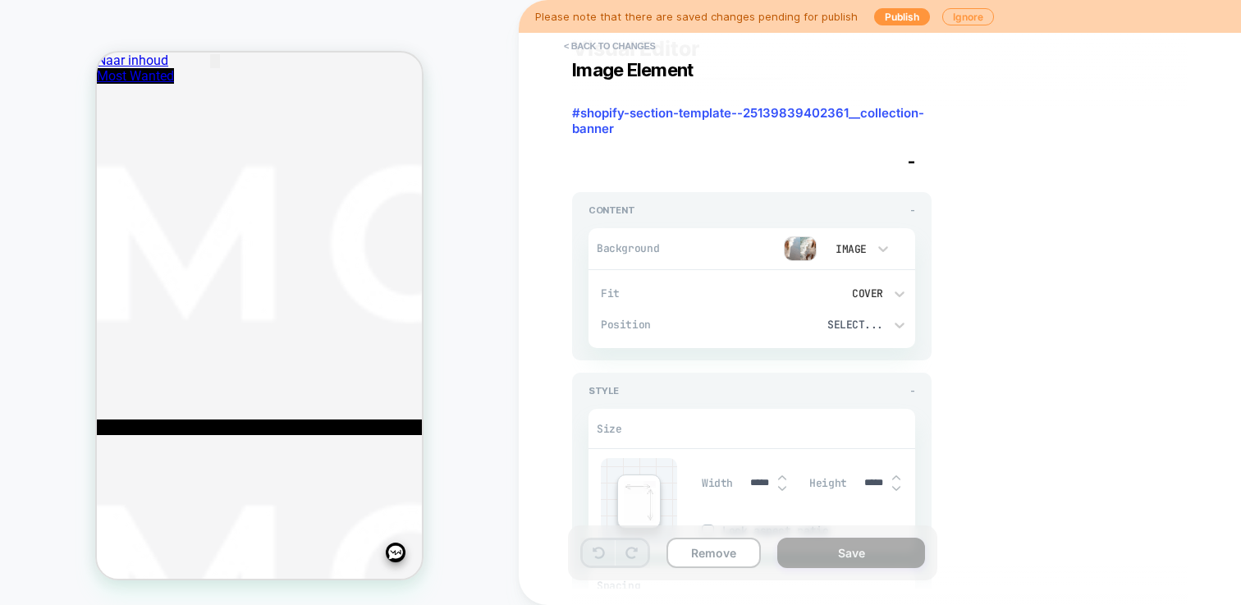
type textarea "*"
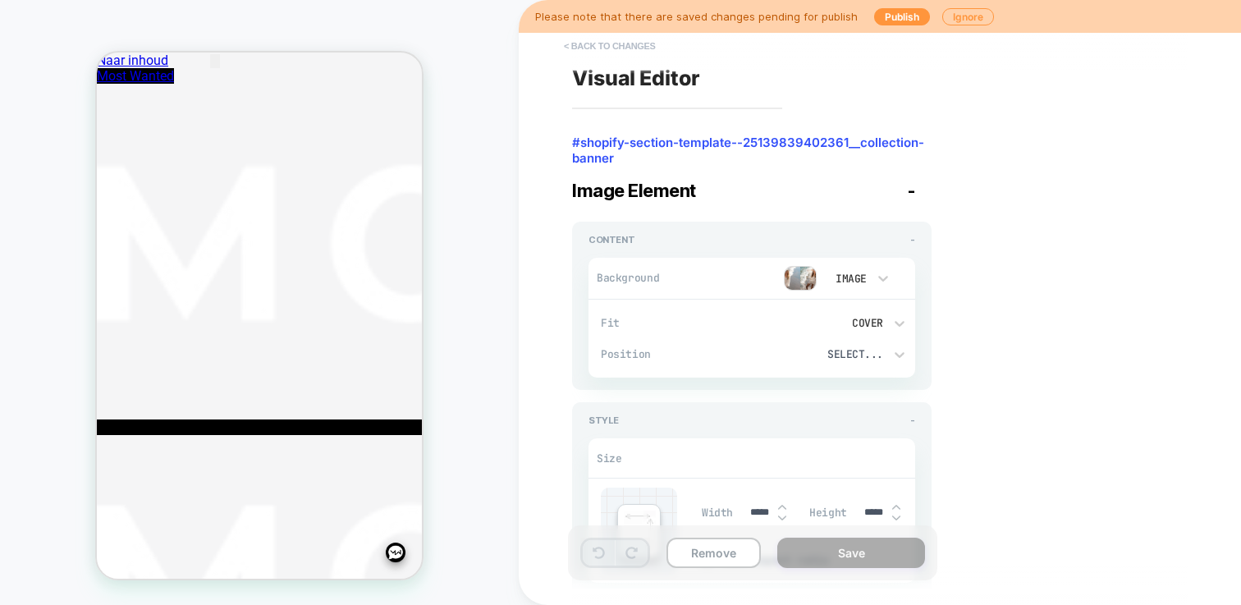
click at [606, 45] on button "< Back to changes" at bounding box center [610, 46] width 108 height 26
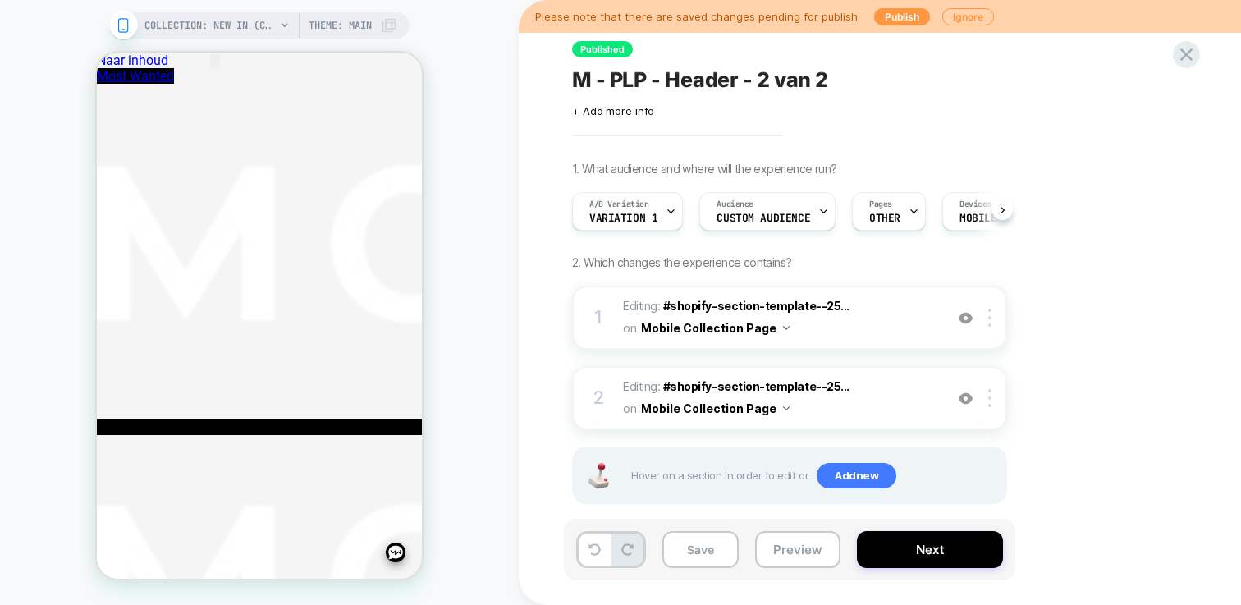
scroll to position [0, 1]
click at [886, 29] on div "Please note that there are saved changes pending for publish Publish Ignore" at bounding box center [880, 16] width 722 height 33
click at [886, 17] on button "Publish" at bounding box center [902, 16] width 56 height 17
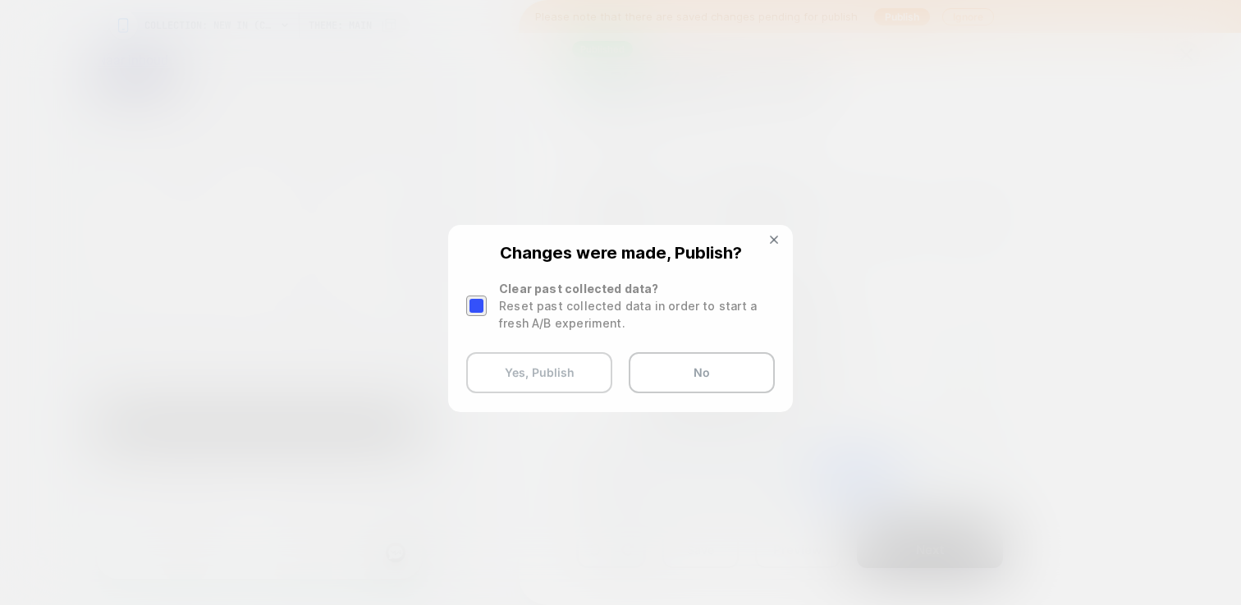
click at [576, 372] on button "Yes, Publish" at bounding box center [539, 372] width 146 height 41
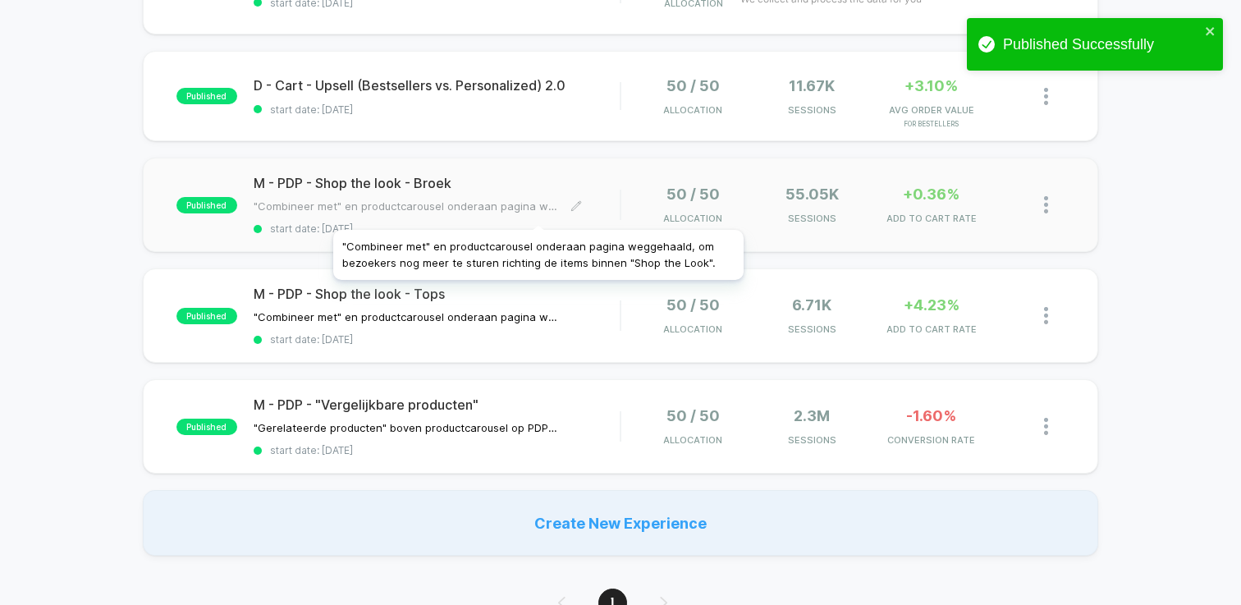
scroll to position [342, 0]
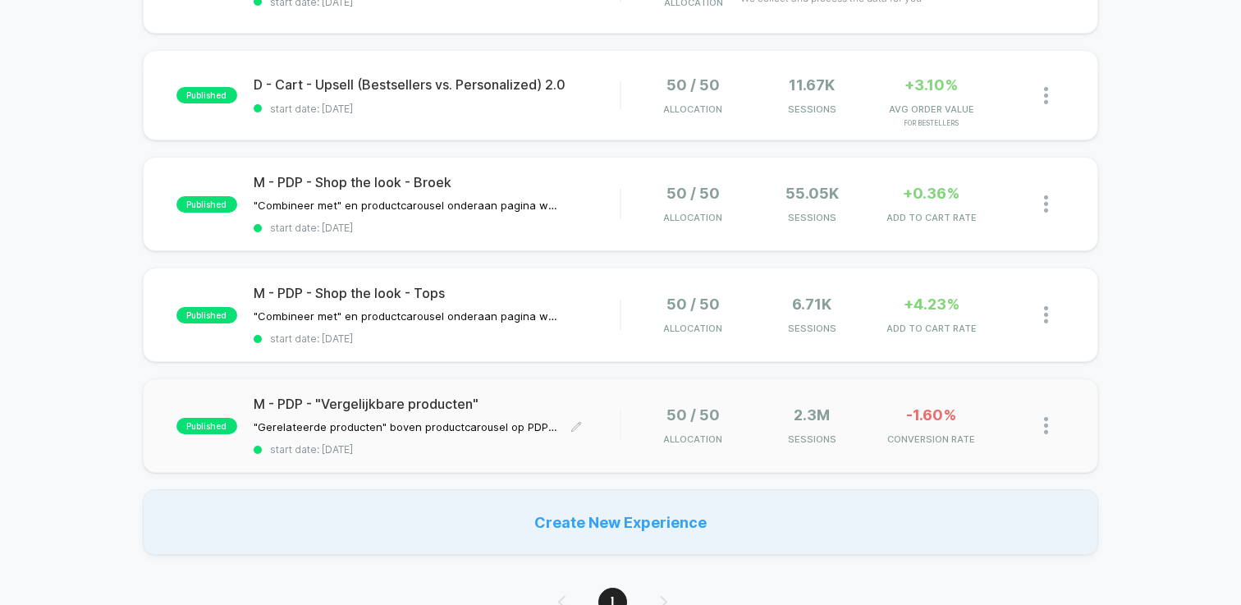
click at [588, 396] on span "M - PDP - "Vergelijkbare producten"" at bounding box center [437, 404] width 366 height 16
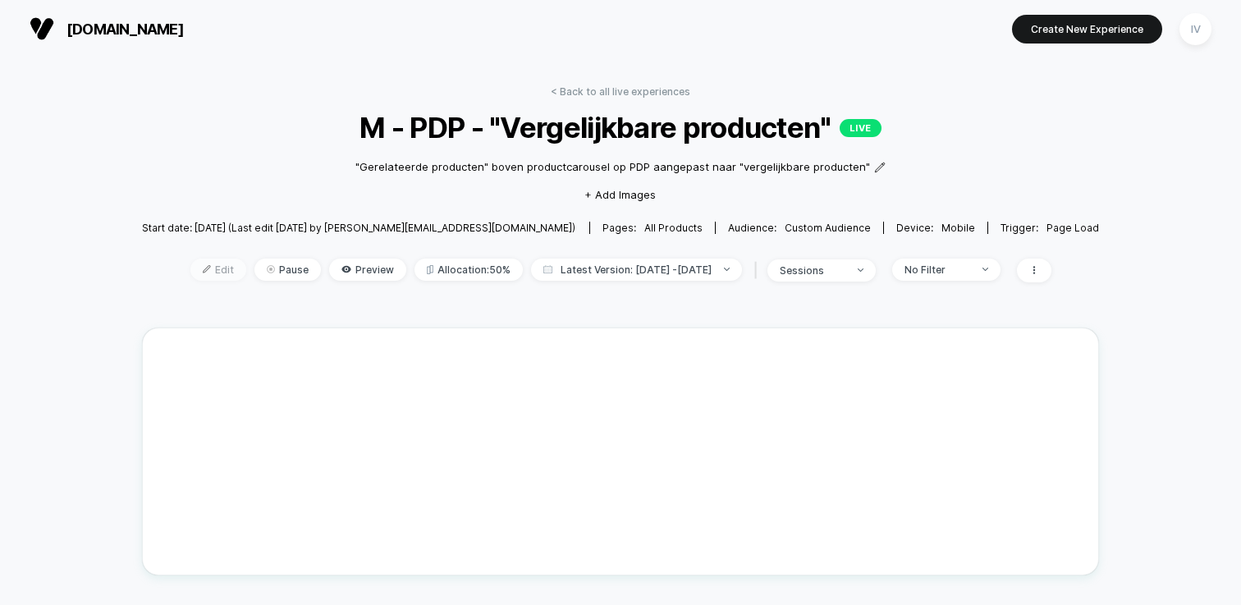
click at [190, 278] on span "Edit" at bounding box center [218, 269] width 56 height 22
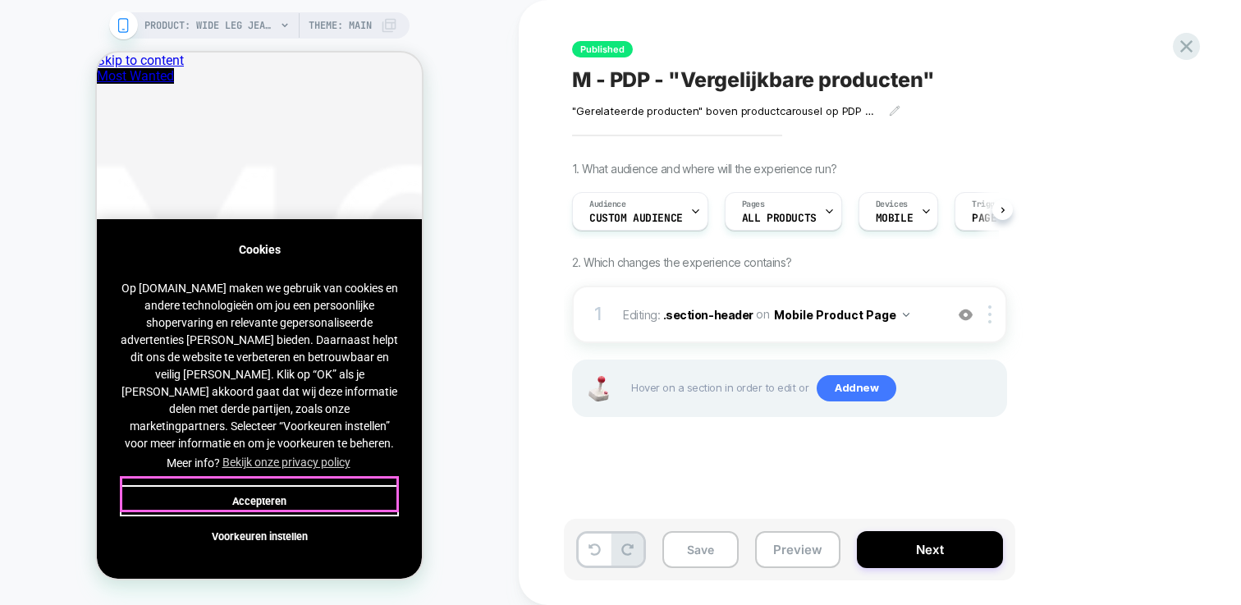
scroll to position [0, 1]
click at [366, 497] on button "Accepteren" at bounding box center [259, 500] width 279 height 31
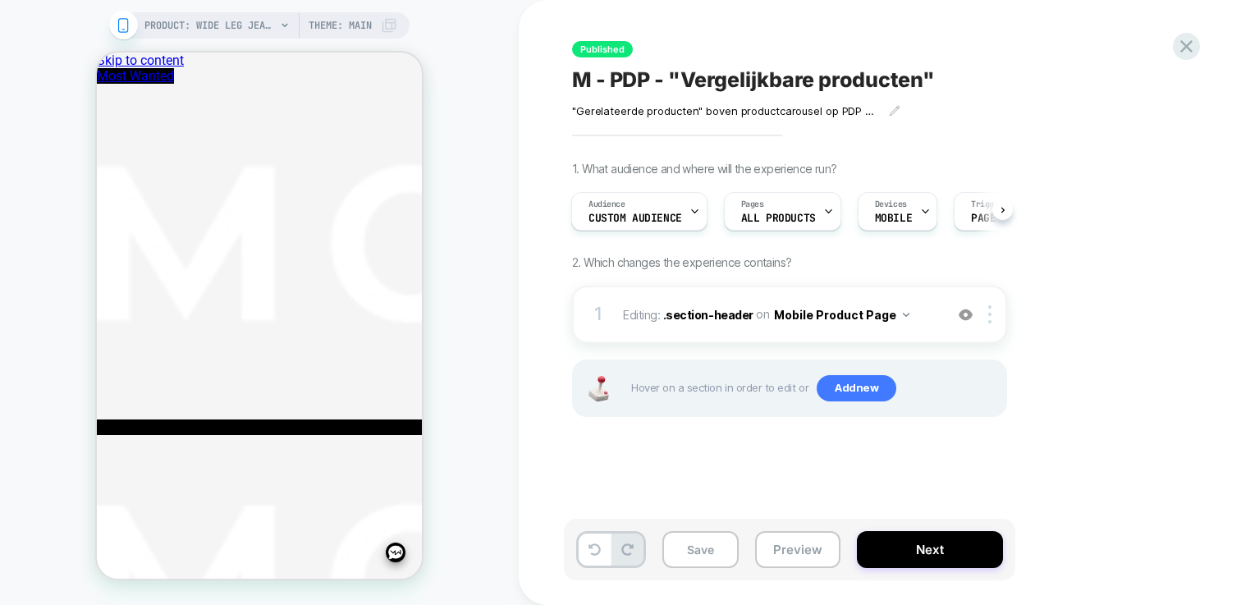
click at [368, 21] on span "Theme: MAIN" at bounding box center [340, 25] width 63 height 26
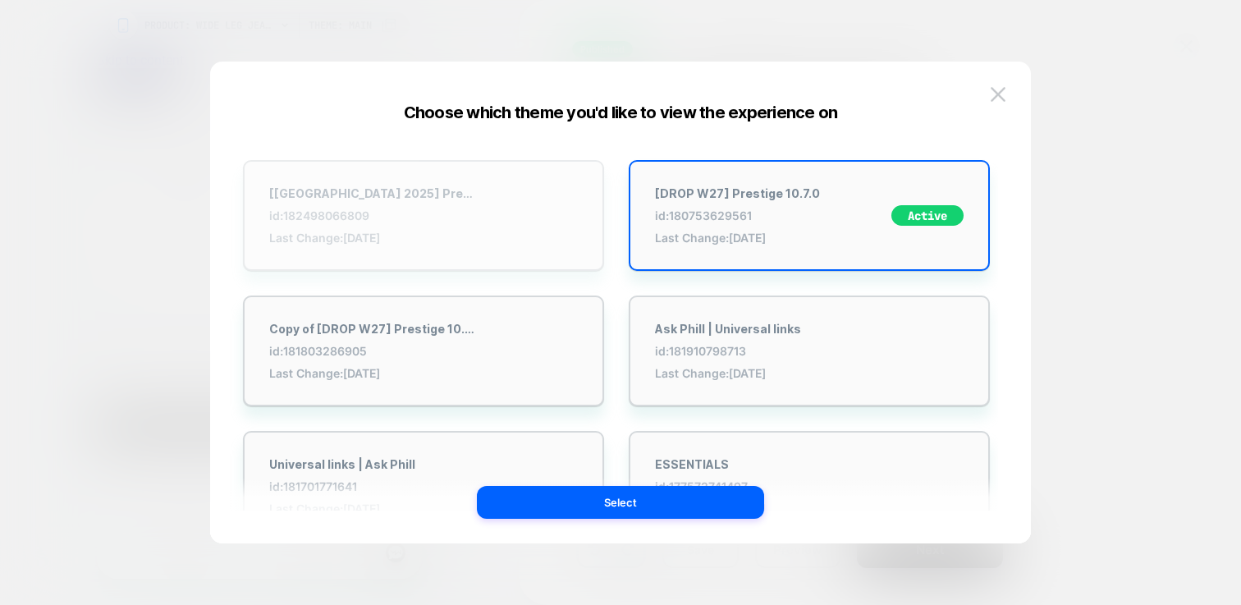
click at [523, 194] on div "[[GEOGRAPHIC_DATA] 2025] Prestige 10.7.0 id: 182498066809 Last Change: [DATE]" at bounding box center [423, 215] width 361 height 111
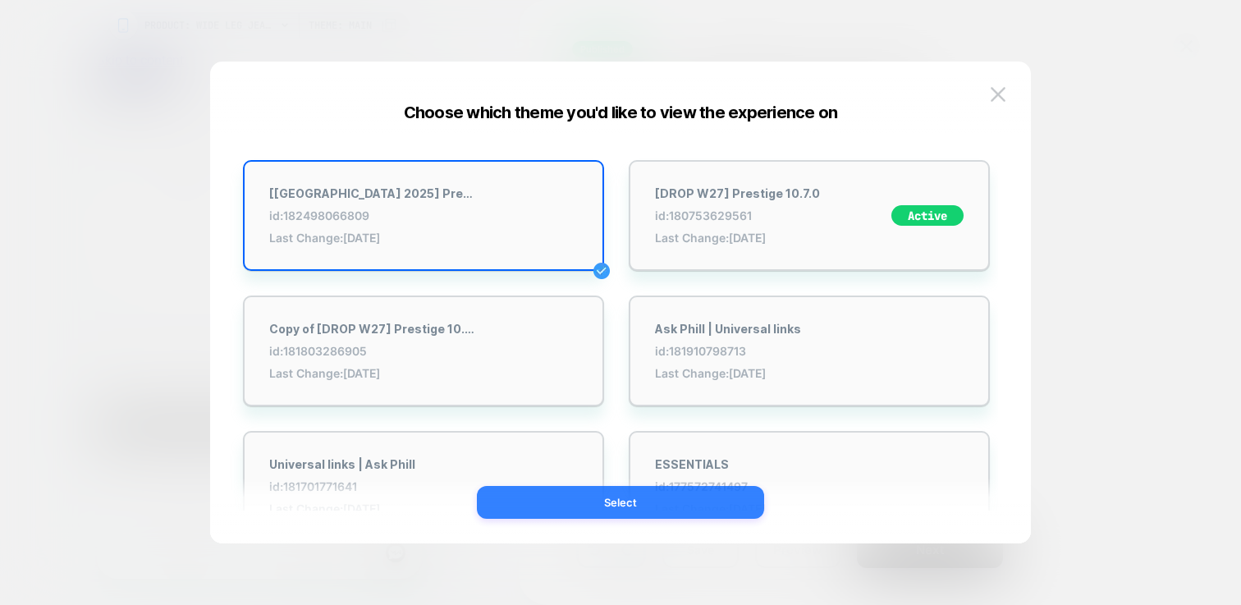
click at [678, 507] on button "Select" at bounding box center [620, 502] width 287 height 33
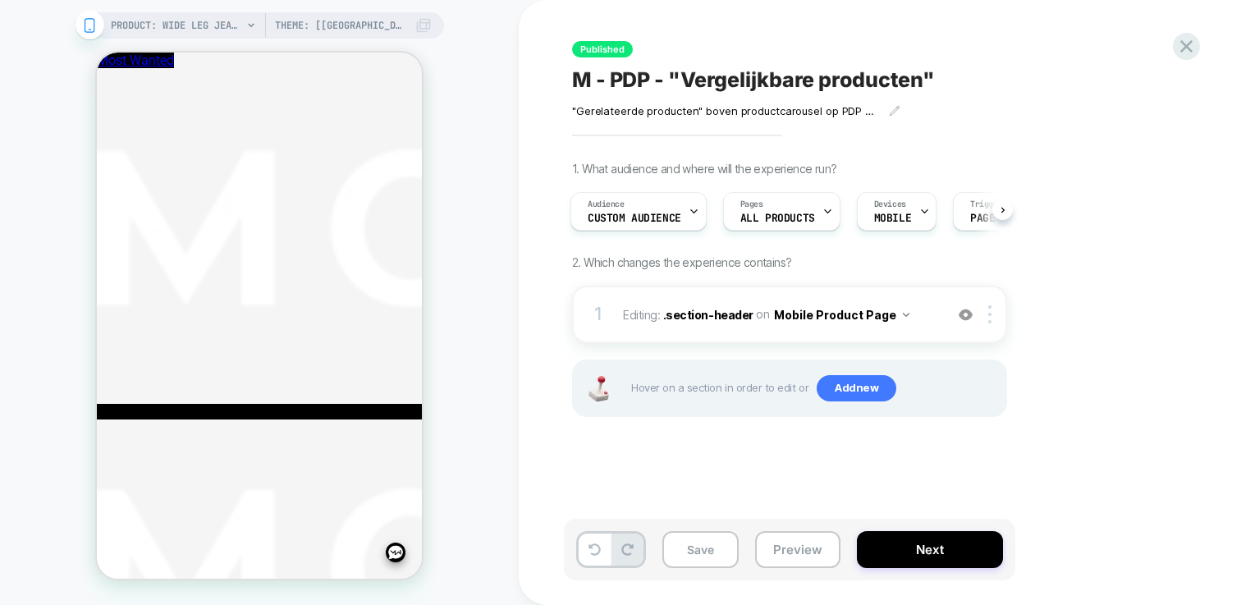
scroll to position [1671, 0]
click at [1192, 34] on div at bounding box center [1186, 47] width 34 height 34
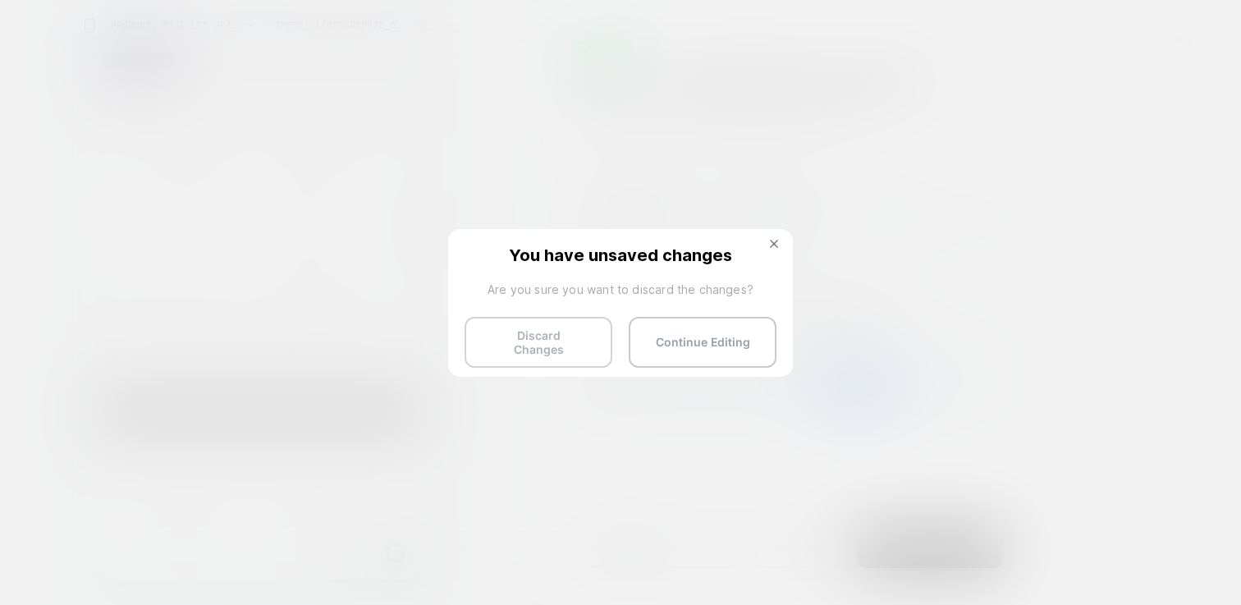
click at [525, 341] on button "Discard Changes" at bounding box center [538, 342] width 148 height 51
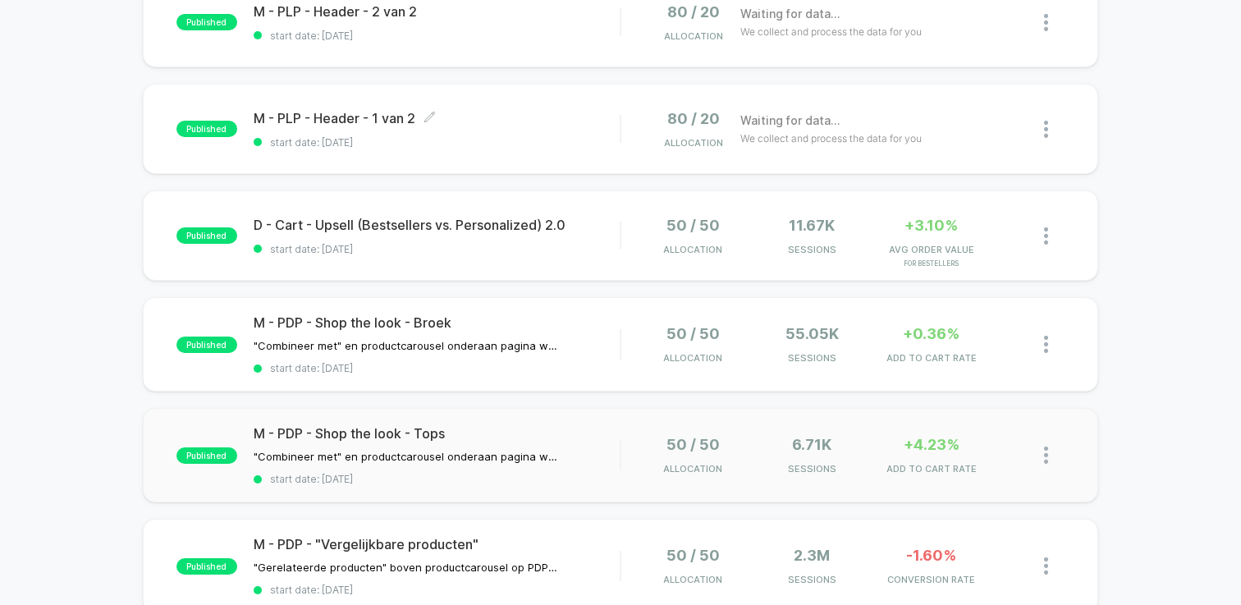
scroll to position [350, 0]
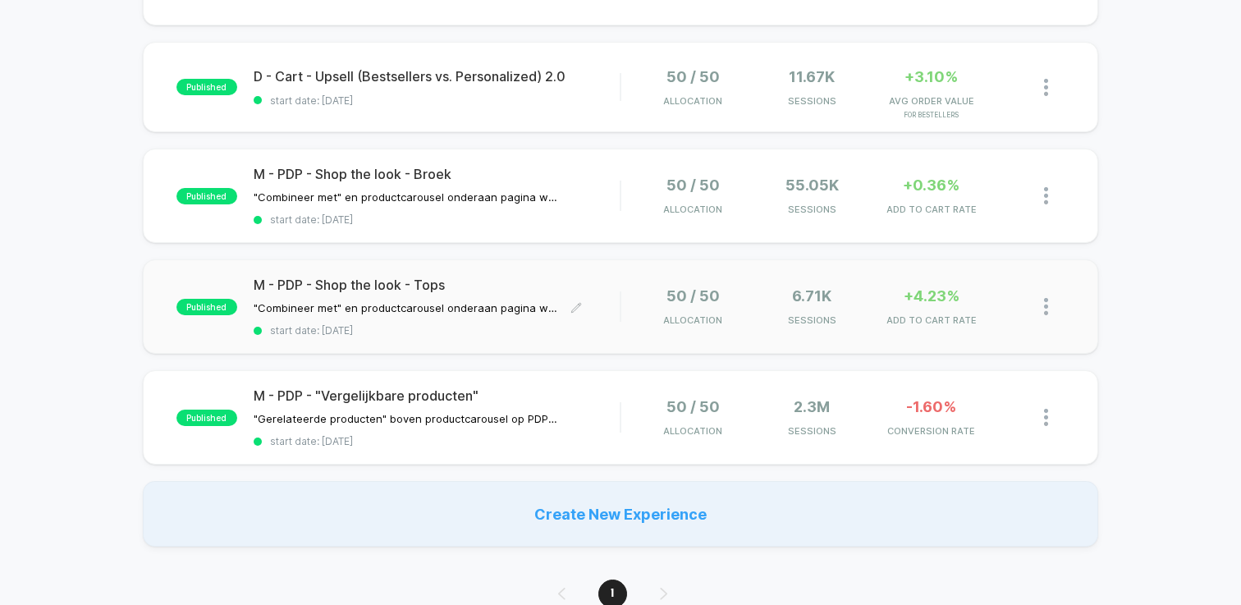
click at [467, 284] on span "M - PDP - Shop the look - Tops" at bounding box center [437, 285] width 366 height 16
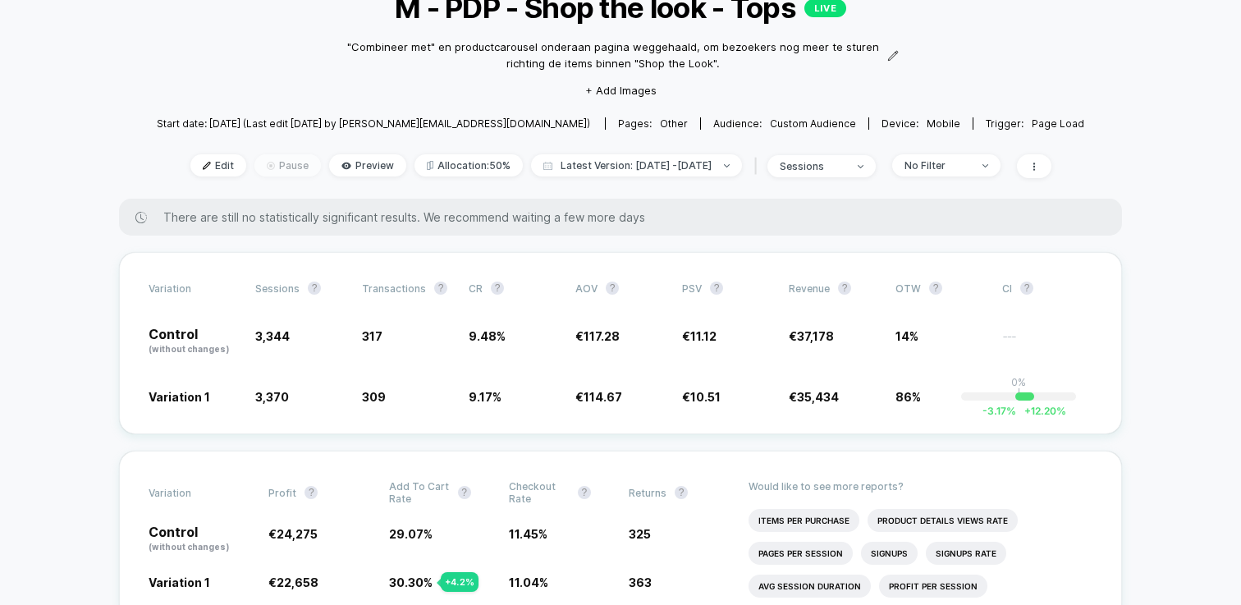
scroll to position [117, 0]
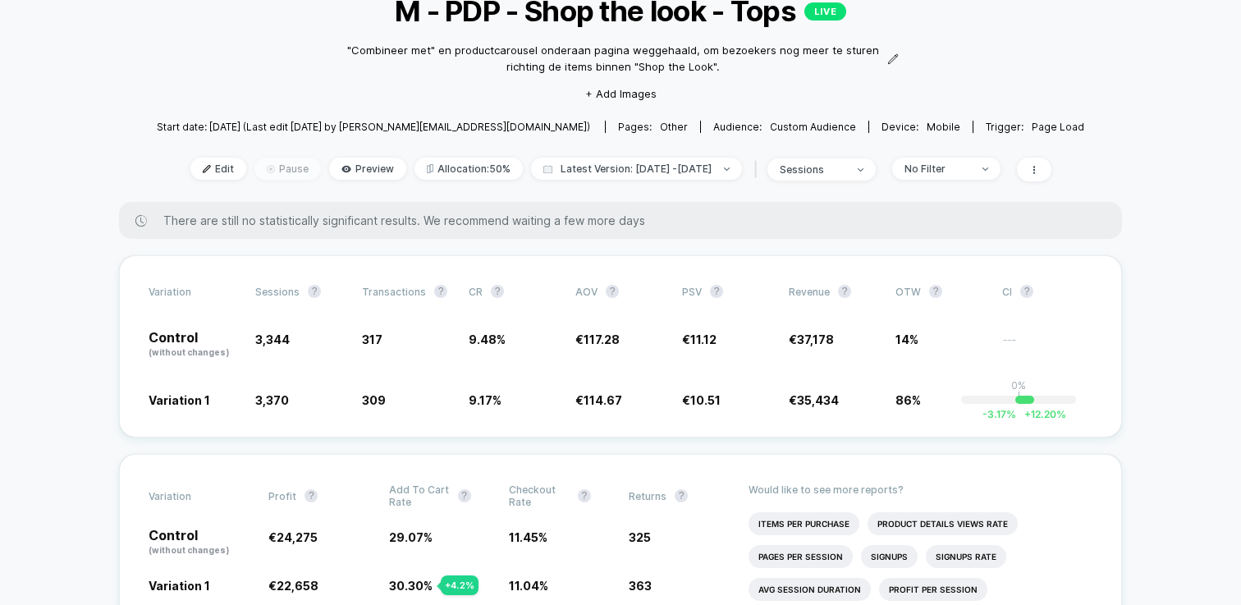
click at [268, 169] on span "Pause" at bounding box center [287, 169] width 66 height 22
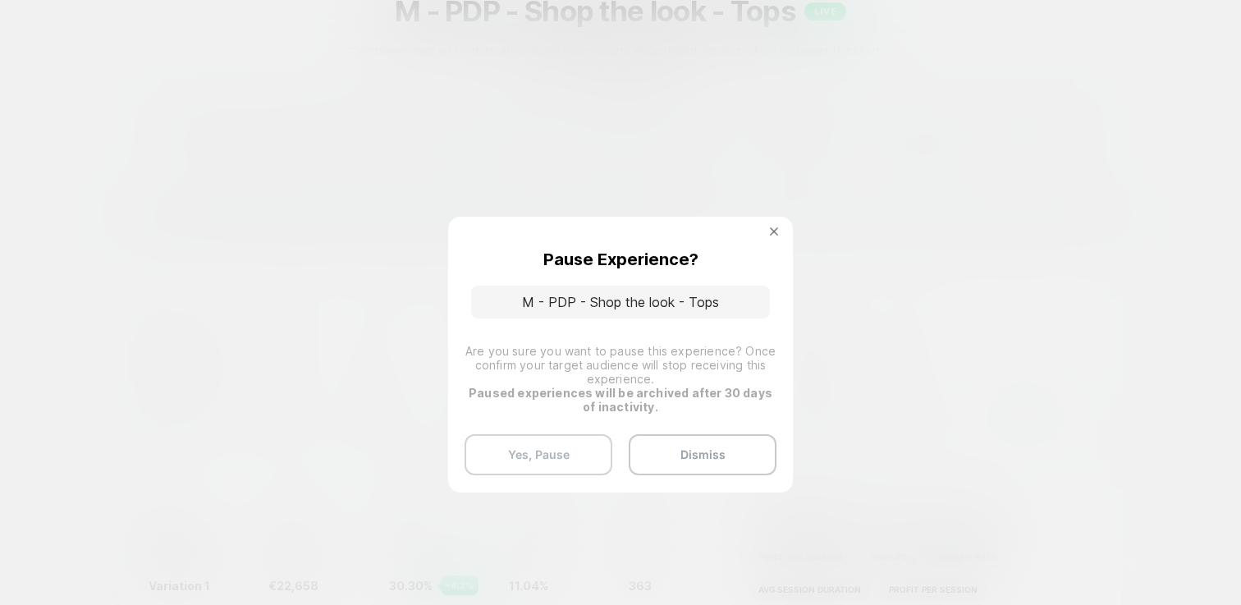
click at [566, 454] on button "Yes, Pause" at bounding box center [538, 454] width 148 height 41
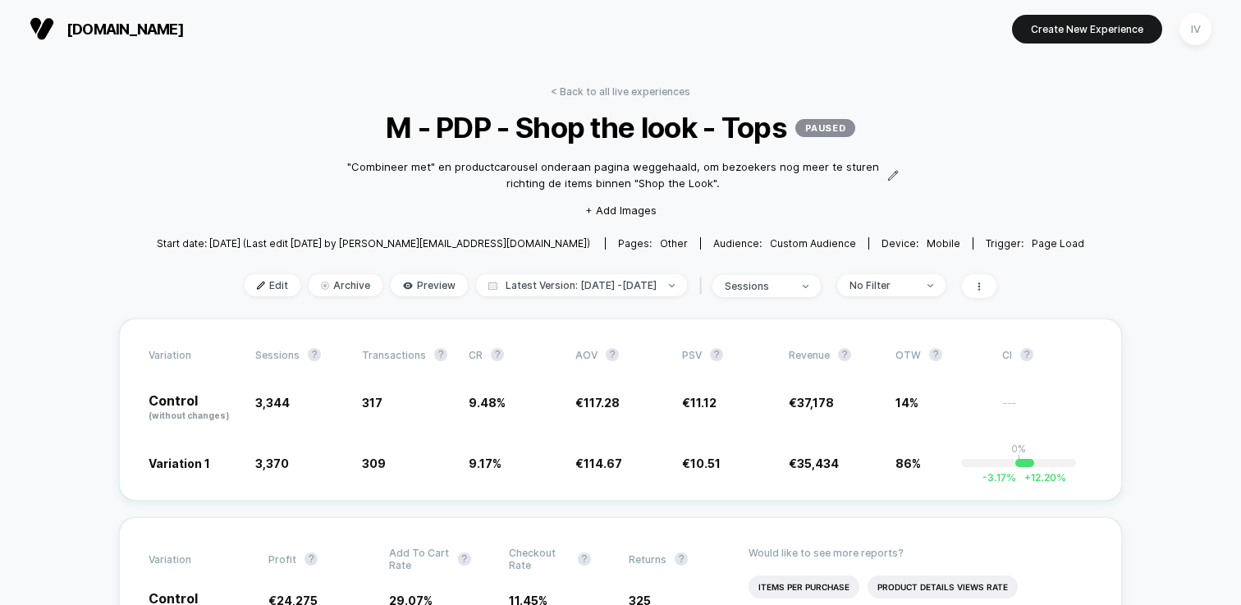
scroll to position [0, 0]
click at [571, 94] on link "< Back to all live experiences" at bounding box center [620, 91] width 139 height 12
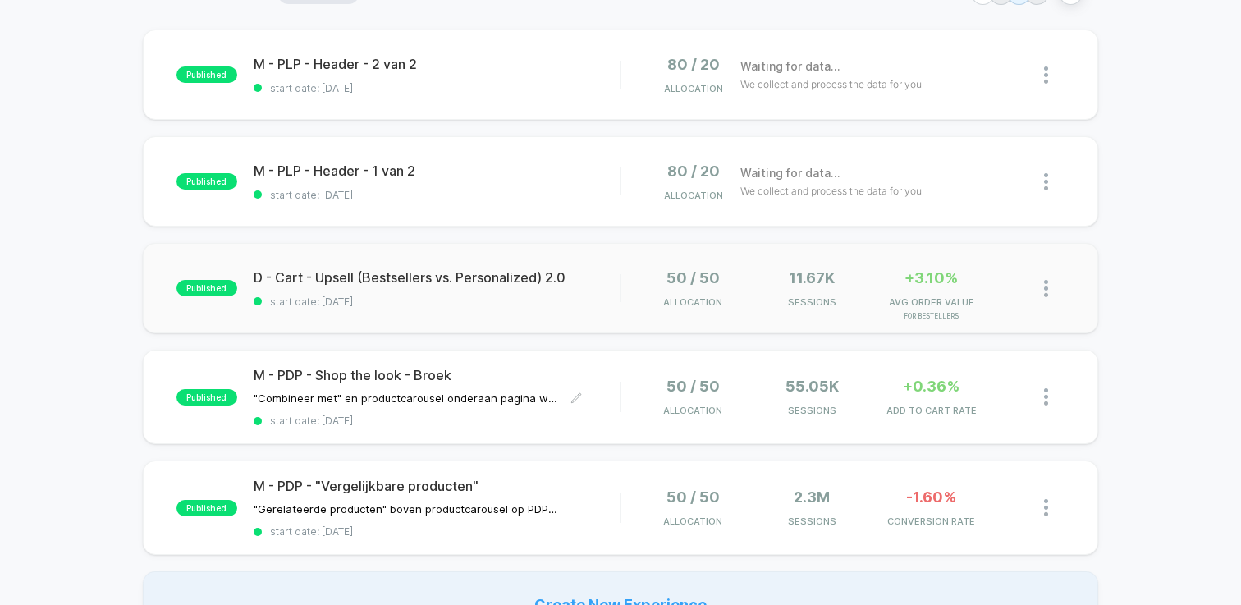
scroll to position [326, 0]
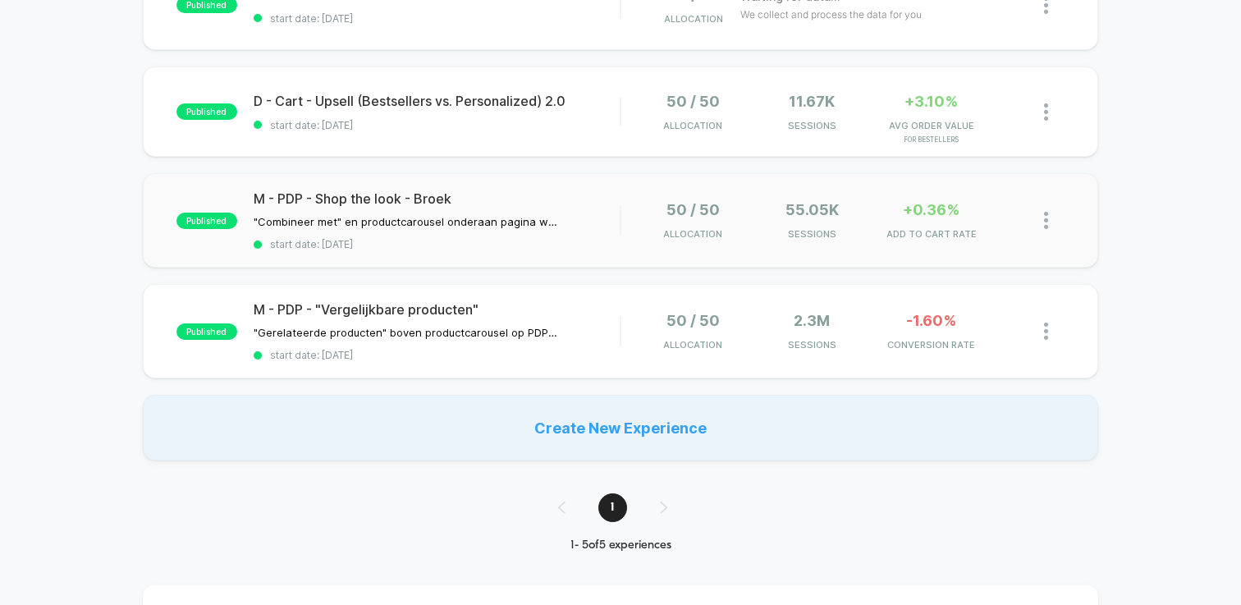
click at [469, 254] on div "published M - PDP - Shop the look - Broek "Combineer met" en productcarousel on…" at bounding box center [620, 220] width 955 height 94
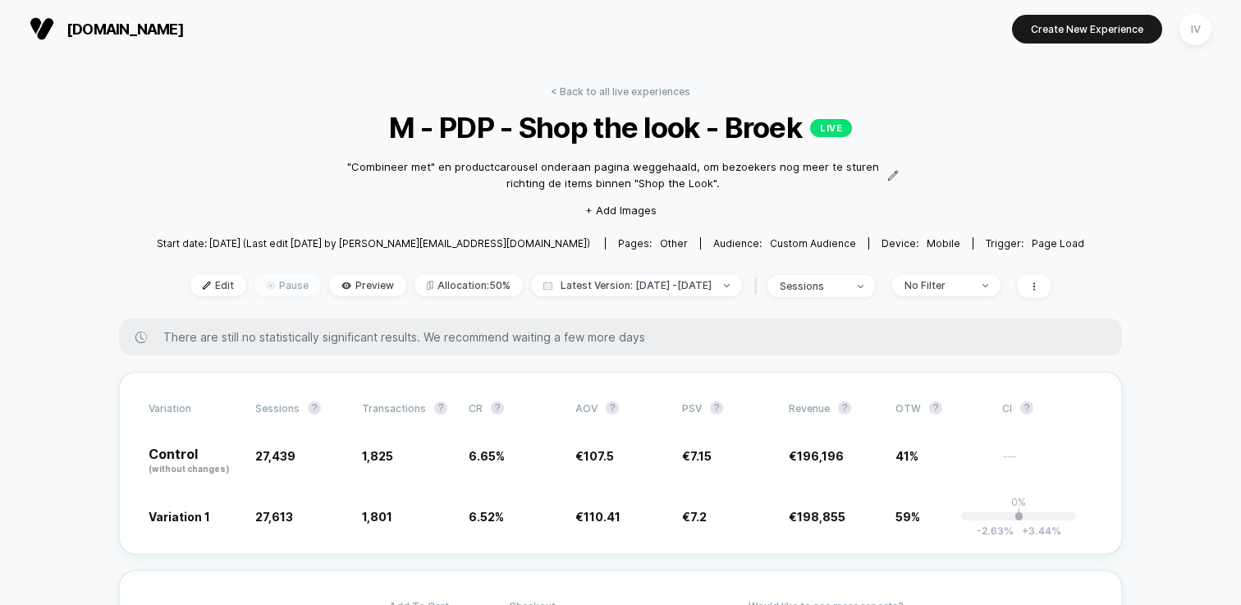
click at [256, 287] on span "Pause" at bounding box center [287, 285] width 66 height 22
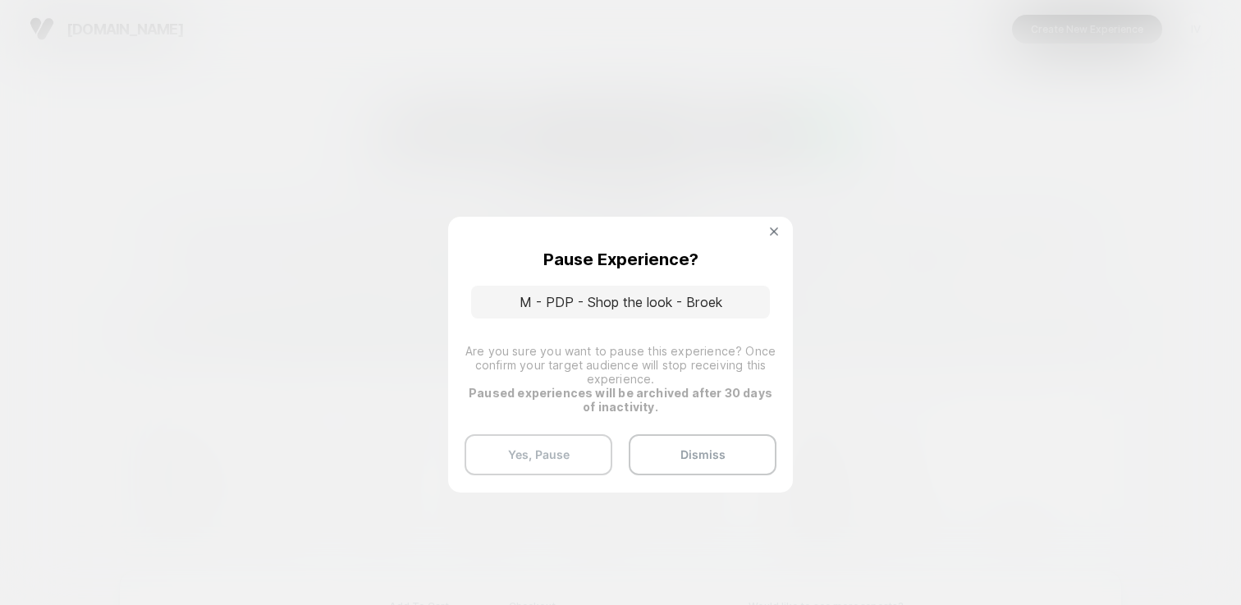
click at [558, 448] on button "Yes, Pause" at bounding box center [538, 454] width 148 height 41
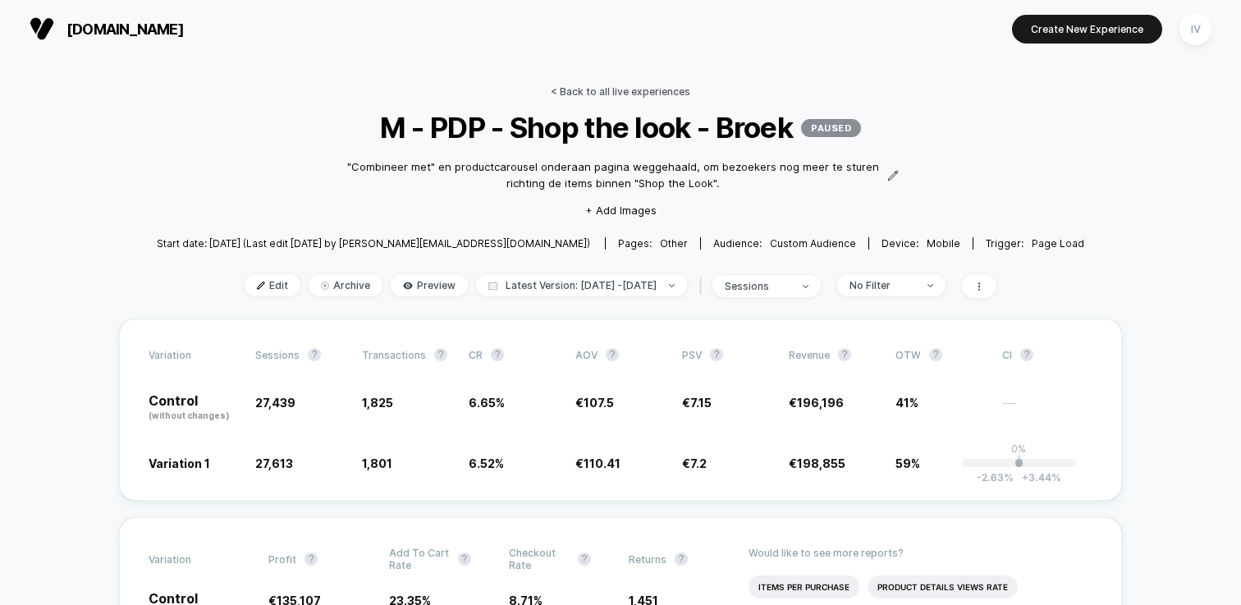
click at [625, 92] on link "< Back to all live experiences" at bounding box center [620, 91] width 139 height 12
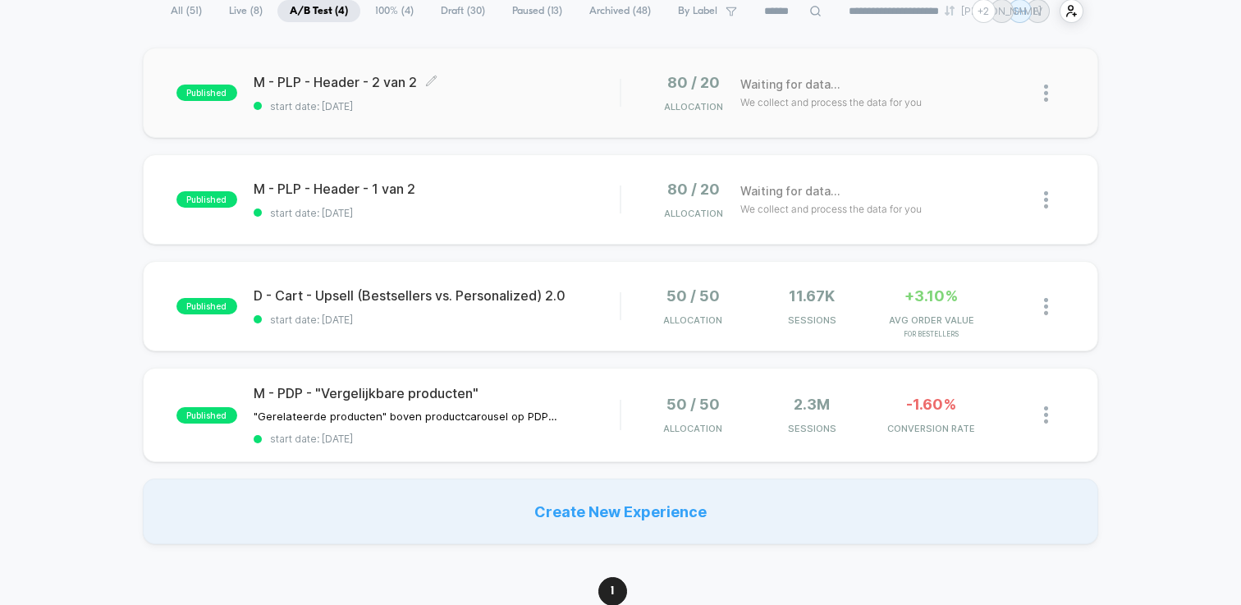
scroll to position [135, 0]
